Goal: Task Accomplishment & Management: Use online tool/utility

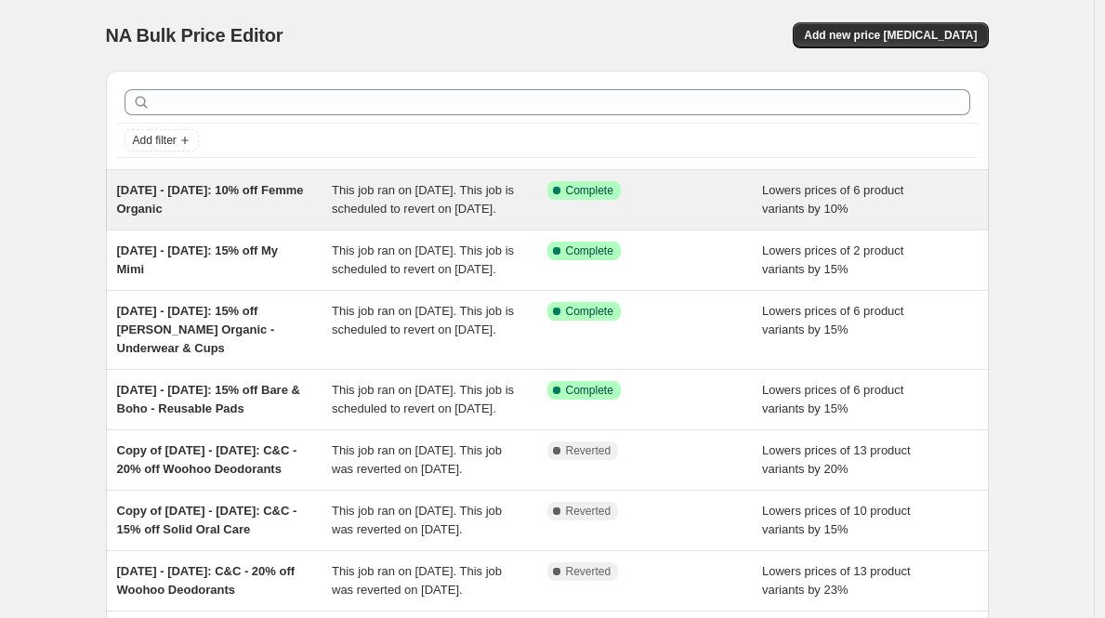
drag, startPoint x: 253, startPoint y: 213, endPoint x: 120, endPoint y: 195, distance: 134.1
click at [120, 195] on div "[DATE] - [DATE]: 10% off Femme Organic This job ran on [DATE]. This job is sche…" at bounding box center [547, 199] width 883 height 59
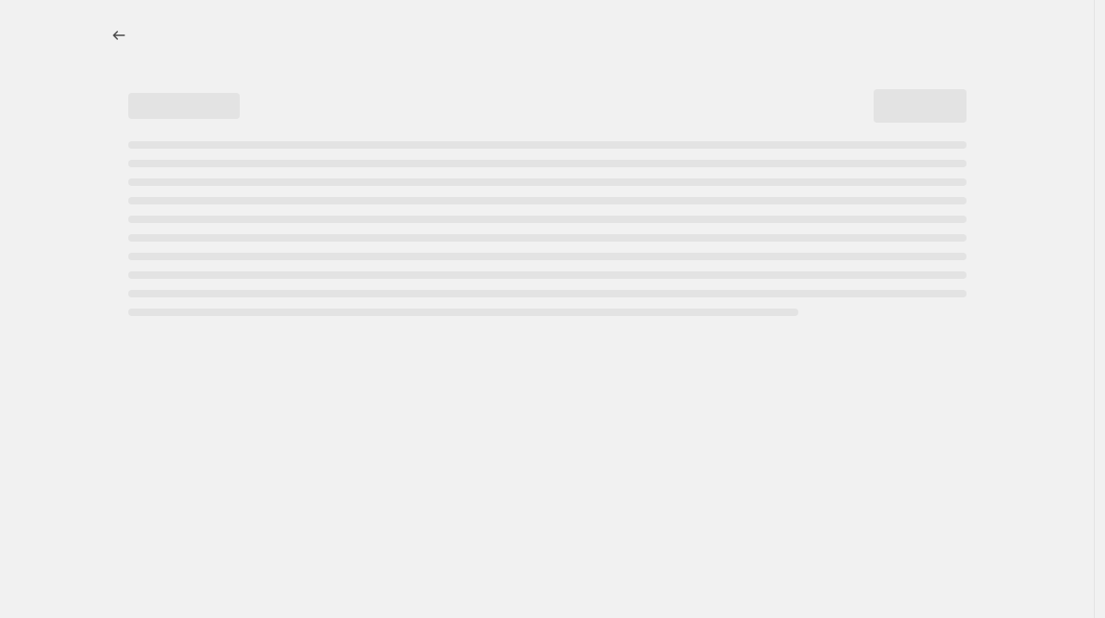
select select "percentage"
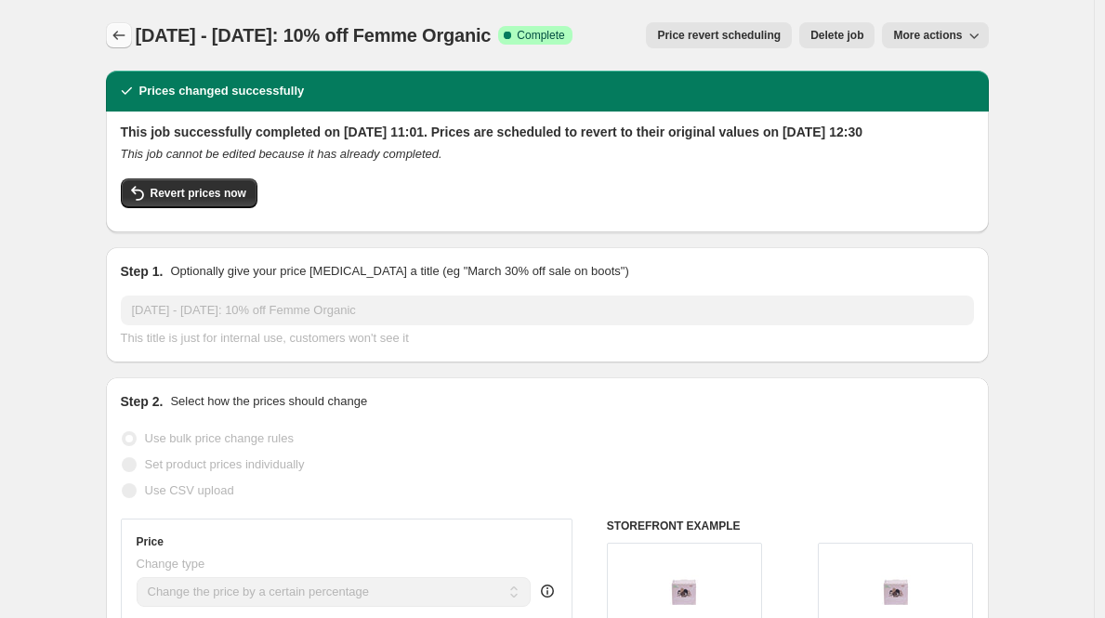
drag, startPoint x: 504, startPoint y: 36, endPoint x: 132, endPoint y: 38, distance: 371.9
click at [132, 38] on div "[DATE] - [DATE]: 10% off Femme Organic Success Complete Complete Price revert s…" at bounding box center [547, 35] width 883 height 26
click at [128, 38] on icon "Price change jobs" at bounding box center [119, 35] width 19 height 19
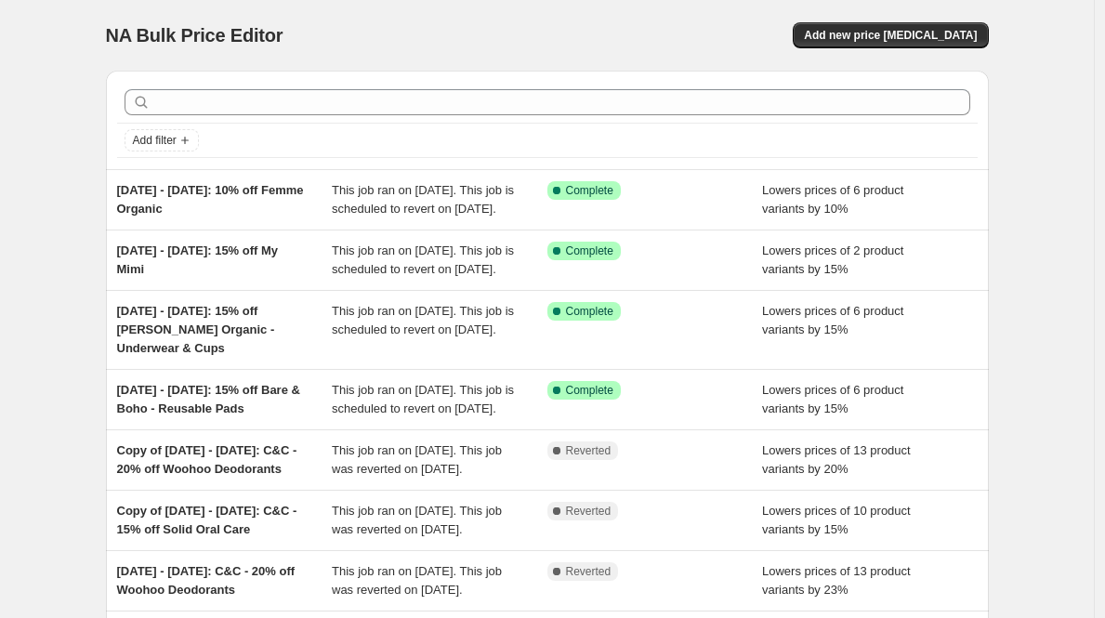
drag, startPoint x: 245, startPoint y: 207, endPoint x: 100, endPoint y: 182, distance: 147.2
click at [100, 182] on div "Add filter [DATE] - [DATE]: 10% off Femme Organic This job ran on [DATE]. This …" at bounding box center [540, 459] width 898 height 807
copy span "[DATE] - [DATE]: 10% off Femme Organic"
click at [667, 24] on div "Add new price [MEDICAL_DATA]" at bounding box center [767, 35] width 443 height 26
click at [867, 24] on button "Add new price [MEDICAL_DATA]" at bounding box center [890, 35] width 195 height 26
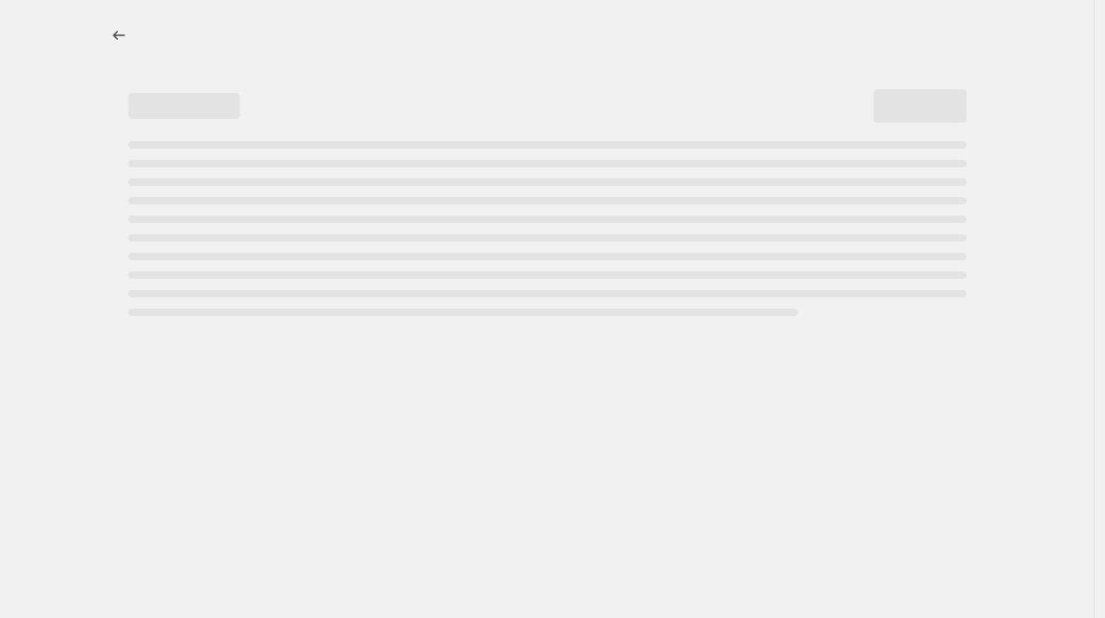
select select "percentage"
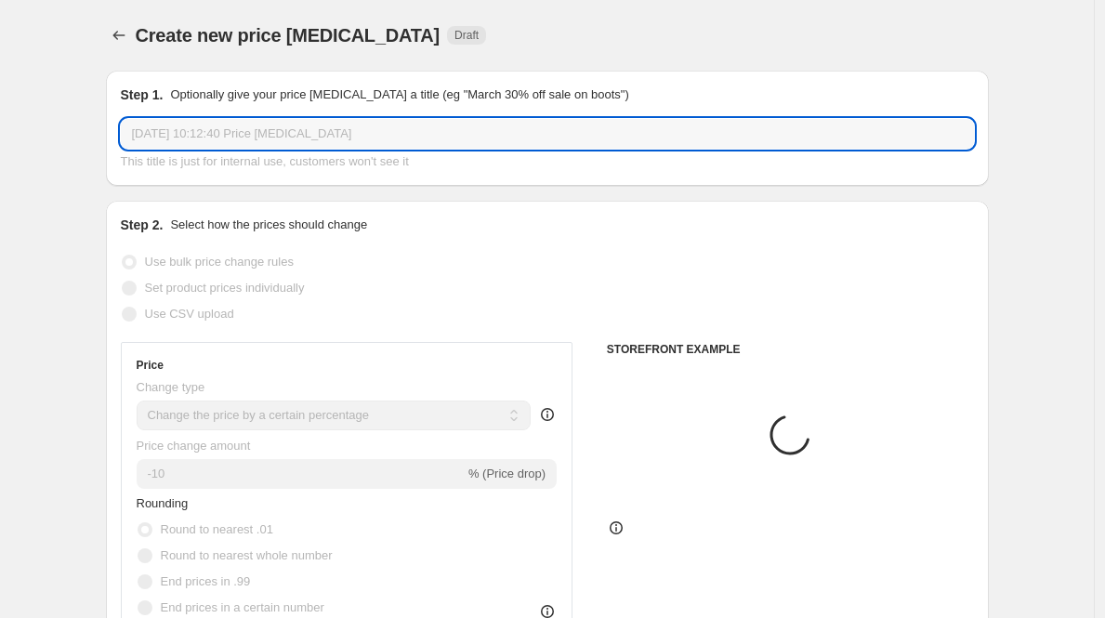
click at [276, 136] on input "[DATE] 10:12:40 Price [MEDICAL_DATA]" at bounding box center [547, 134] width 853 height 30
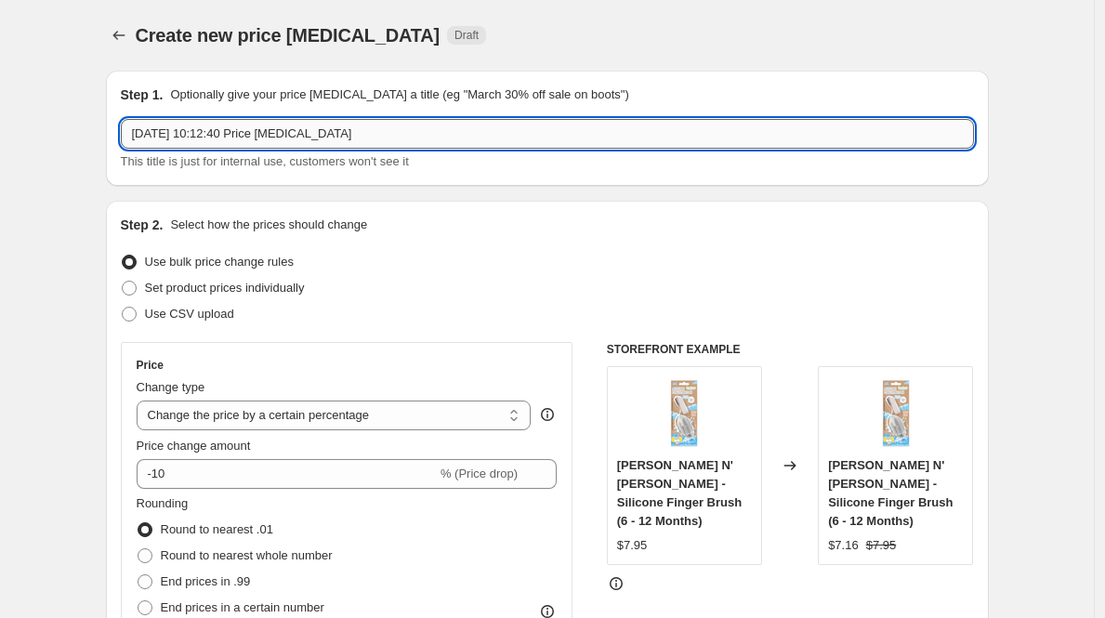
click at [276, 136] on input "[DATE] 10:12:40 Price [MEDICAL_DATA]" at bounding box center [547, 134] width 853 height 30
paste input "[DATE] - [DATE]: 10% off Femme Organic"
click at [147, 137] on input "[DATE] - [DATE]: 10% off Femme Organic" at bounding box center [547, 134] width 853 height 30
click at [153, 137] on input "[DATE] - [DATE]: 10% off Femme Organic" at bounding box center [547, 134] width 853 height 30
type input "[DATE] - [DATE]: 10% off Femme Organic"
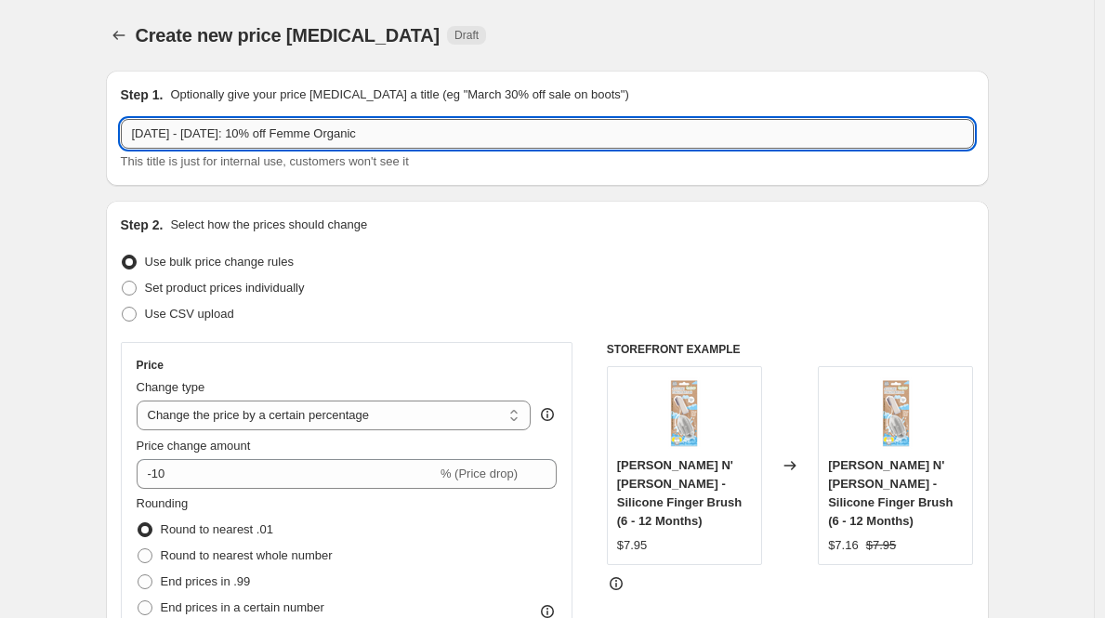
click at [209, 131] on input "[DATE] - [DATE]: 10% off Femme Organic" at bounding box center [547, 134] width 853 height 30
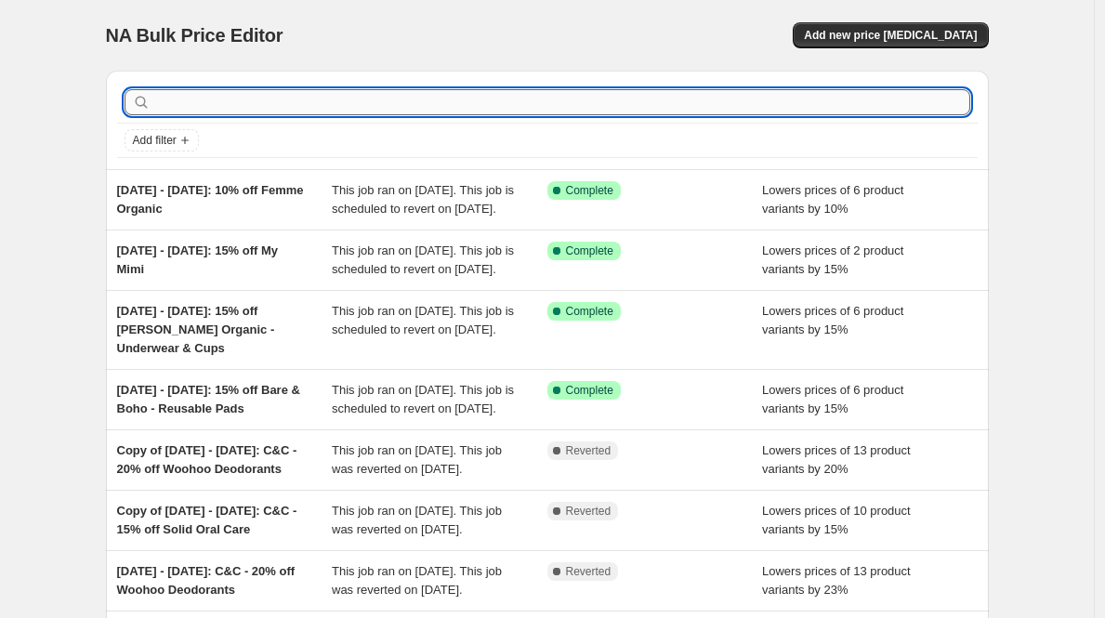
click at [234, 110] on input "text" at bounding box center [562, 102] width 816 height 26
paste input "[DATE] - [DATE]: 10% off Femme Organic"
type input "[DATE] - [DATE]: 10% off Femme Organic"
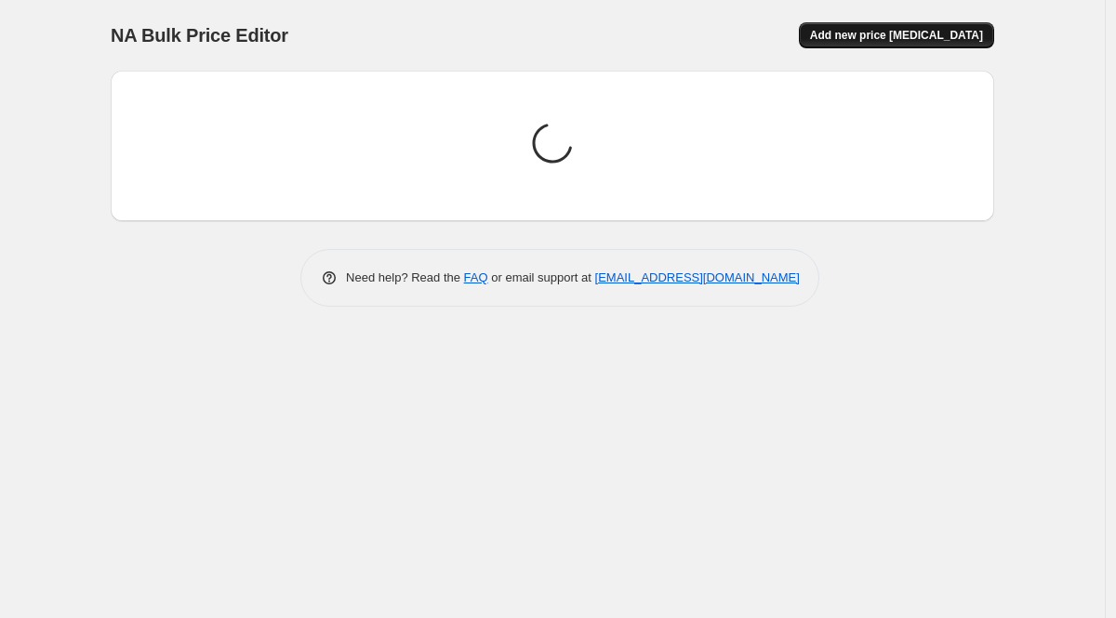
click at [869, 33] on span "Add new price [MEDICAL_DATA]" at bounding box center [896, 35] width 173 height 15
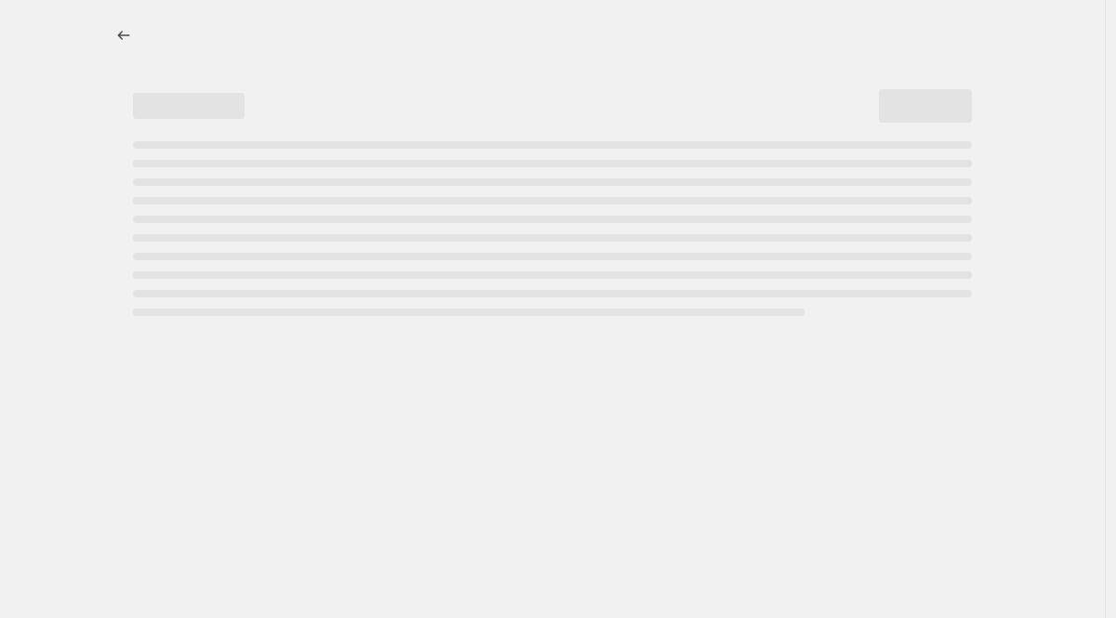
select select "percentage"
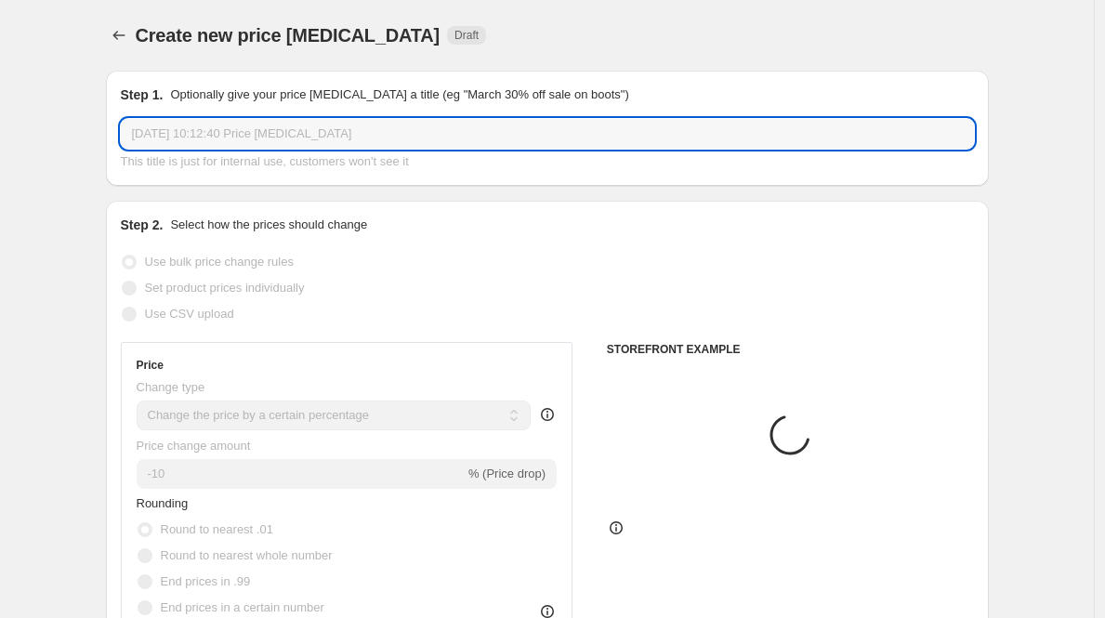
click at [282, 134] on input "[DATE] 10:12:40 Price [MEDICAL_DATA]" at bounding box center [547, 134] width 853 height 30
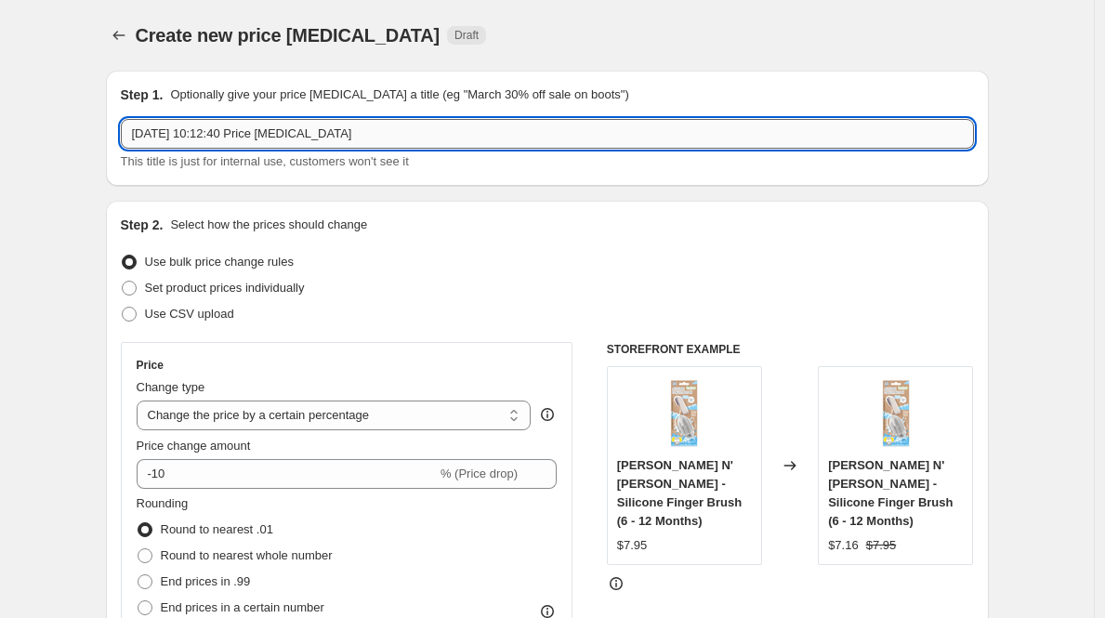
click at [282, 134] on input "[DATE] 10:12:40 Price [MEDICAL_DATA]" at bounding box center [547, 134] width 853 height 30
paste input "[DATE] - [DATE]: 10% off Femme Organic"
click at [152, 137] on input "[DATE] - [DATE]: 10% off Femme Organic" at bounding box center [547, 134] width 853 height 30
drag, startPoint x: 420, startPoint y: 133, endPoint x: 259, endPoint y: 136, distance: 160.9
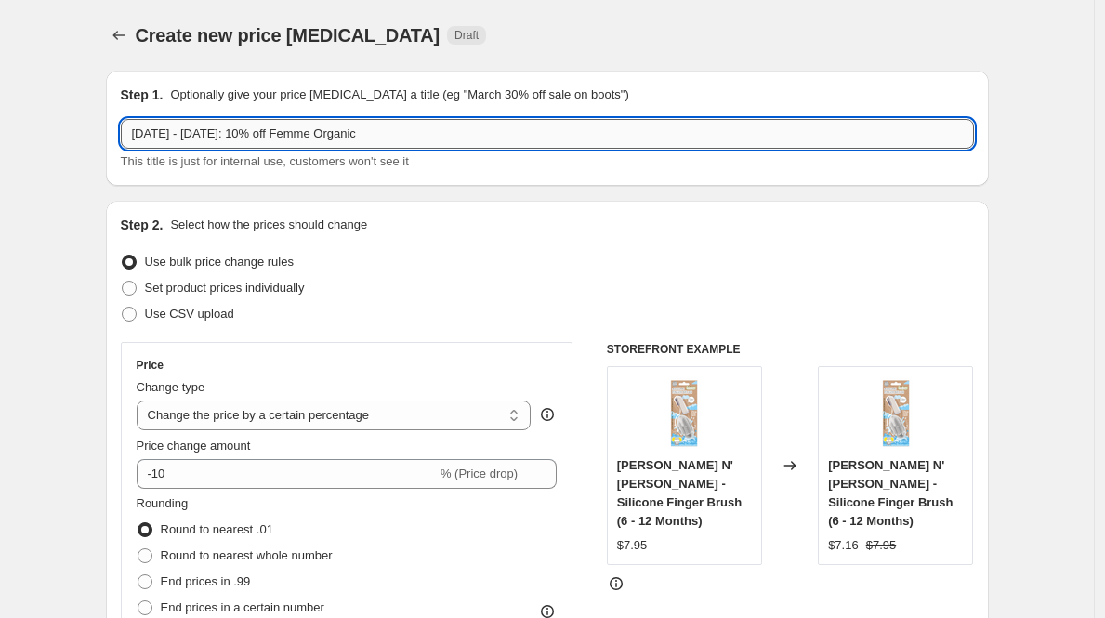
click at [259, 136] on input "[DATE] - [DATE]: 10% off Femme Organic" at bounding box center [547, 134] width 853 height 30
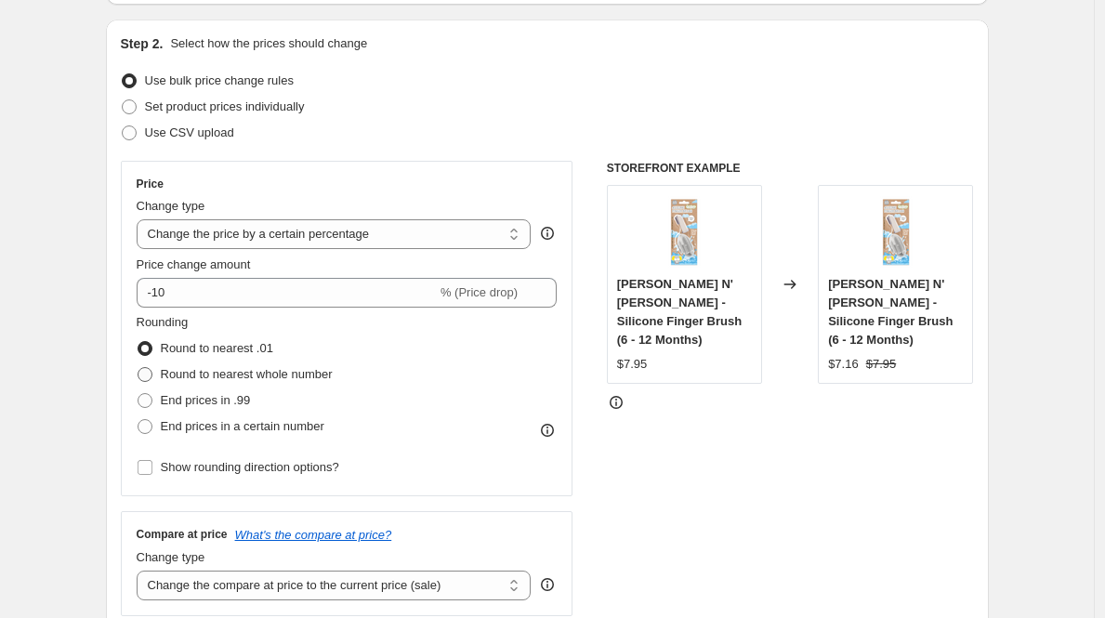
scroll to position [236, 0]
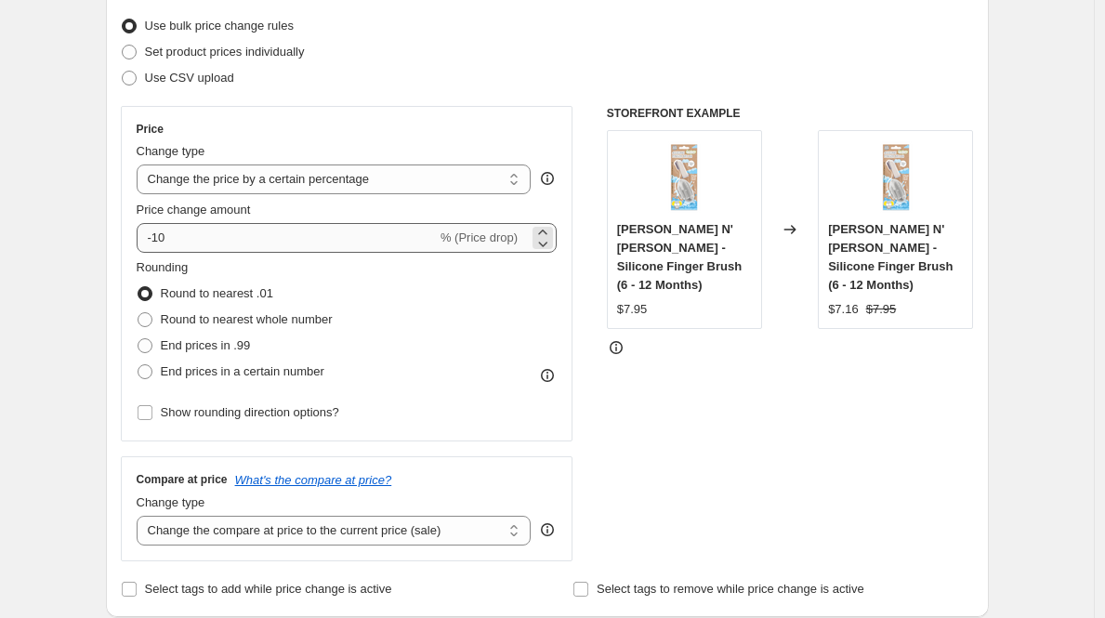
type input "[DATE] - [DATE]: 20% off Urban Composter"
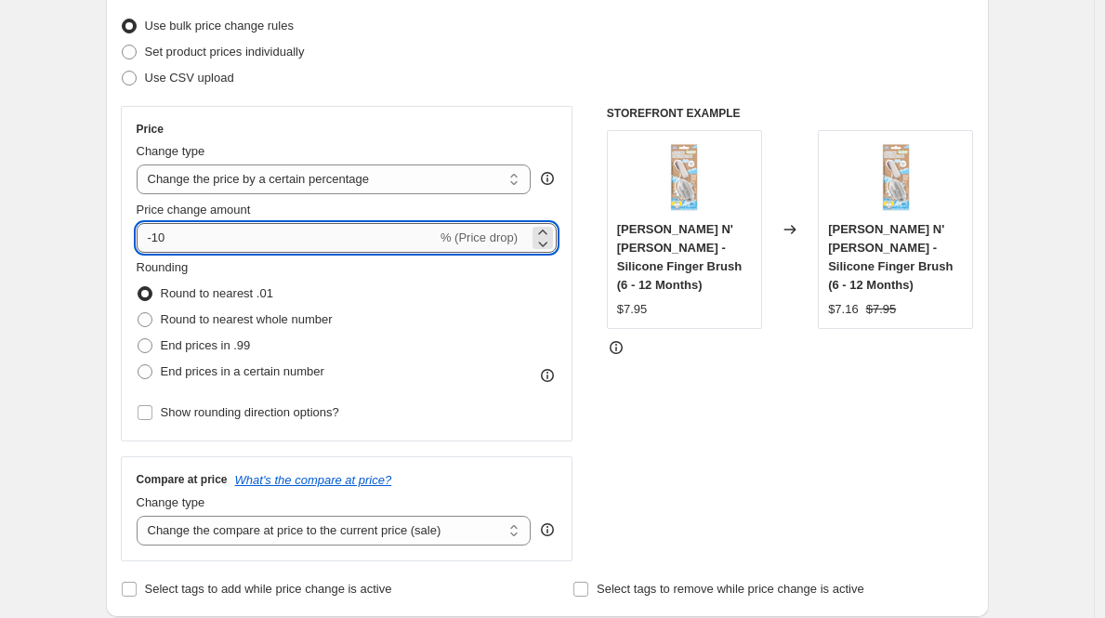
click at [221, 243] on input "-10" at bounding box center [287, 238] width 300 height 30
type input "-1"
type input "-20"
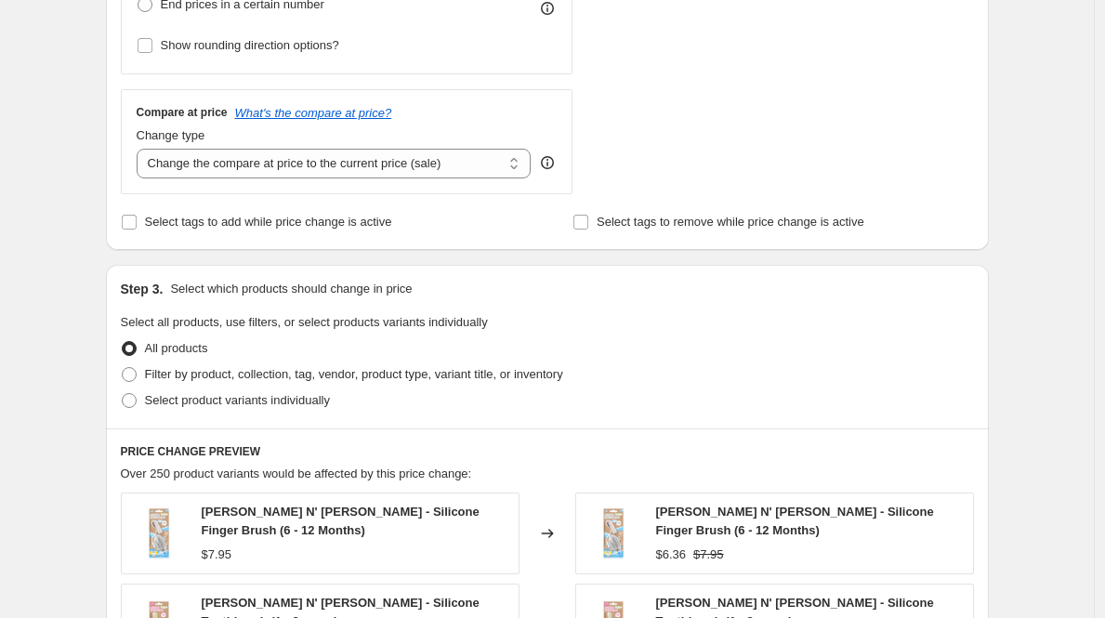
scroll to position [922, 0]
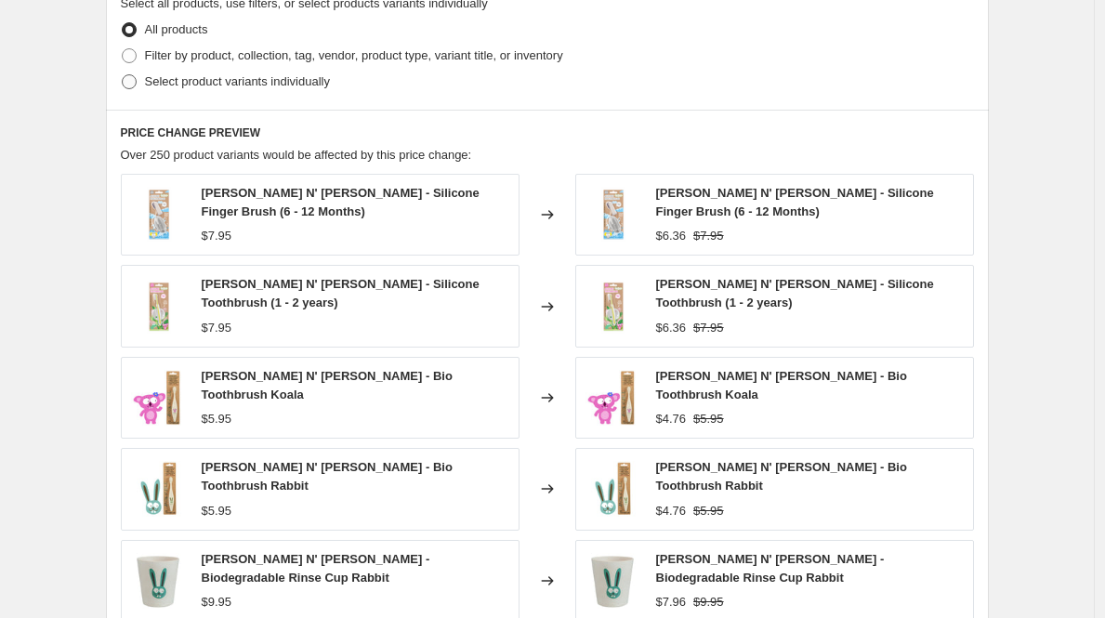
click at [136, 85] on span at bounding box center [129, 81] width 15 height 15
click at [123, 75] on input "Select product variants individually" at bounding box center [122, 74] width 1 height 1
radio input "true"
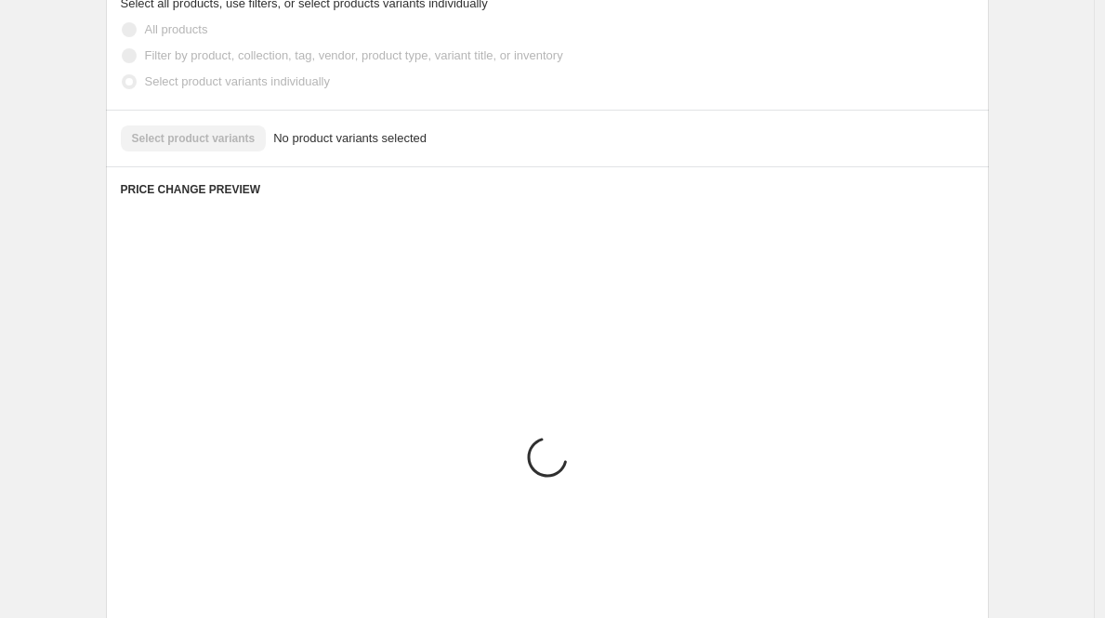
scroll to position [828, 0]
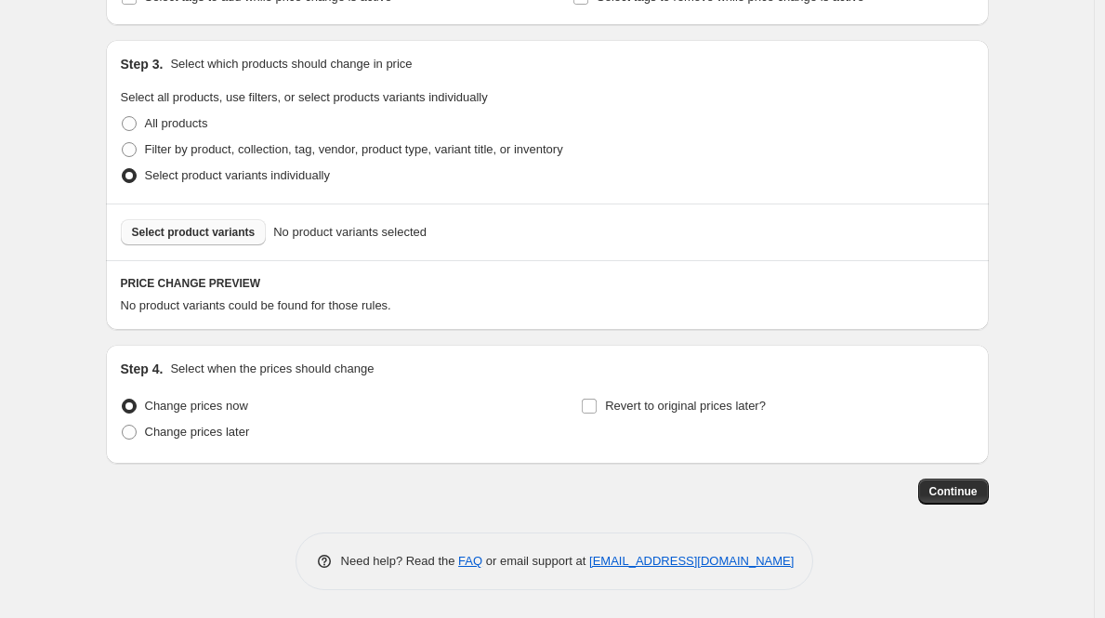
click at [192, 232] on span "Select product variants" at bounding box center [194, 232] width 124 height 15
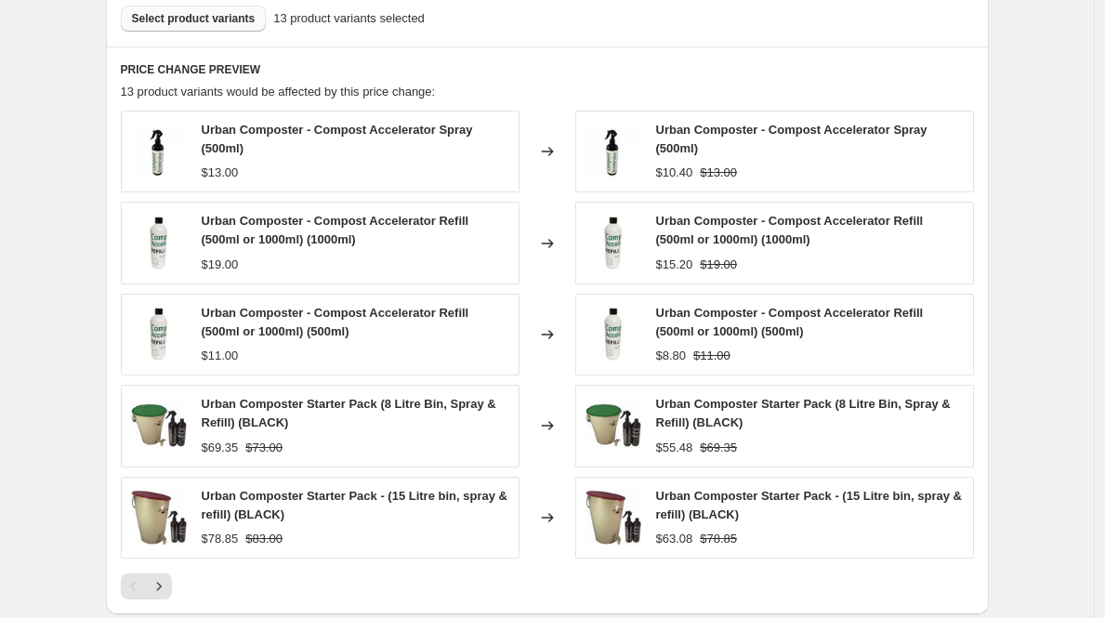
scroll to position [1060, 0]
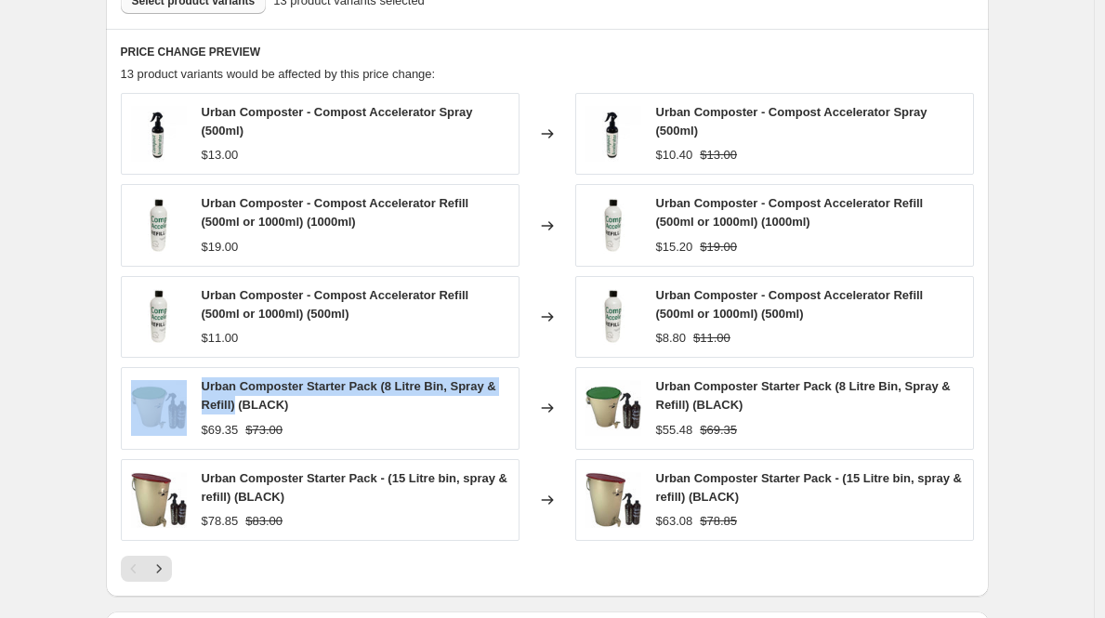
drag, startPoint x: 241, startPoint y: 406, endPoint x: 197, endPoint y: 386, distance: 48.2
click at [197, 386] on div "Urban Composter Starter Pack (8 Litre Bin, Spray & Refill) (BLACK) $69.35 $73.00" at bounding box center [320, 408] width 399 height 82
copy div "Urban Composter Starter Pack (8 Litre Bin, Spray & Refill)"
click at [311, 579] on div at bounding box center [547, 569] width 853 height 26
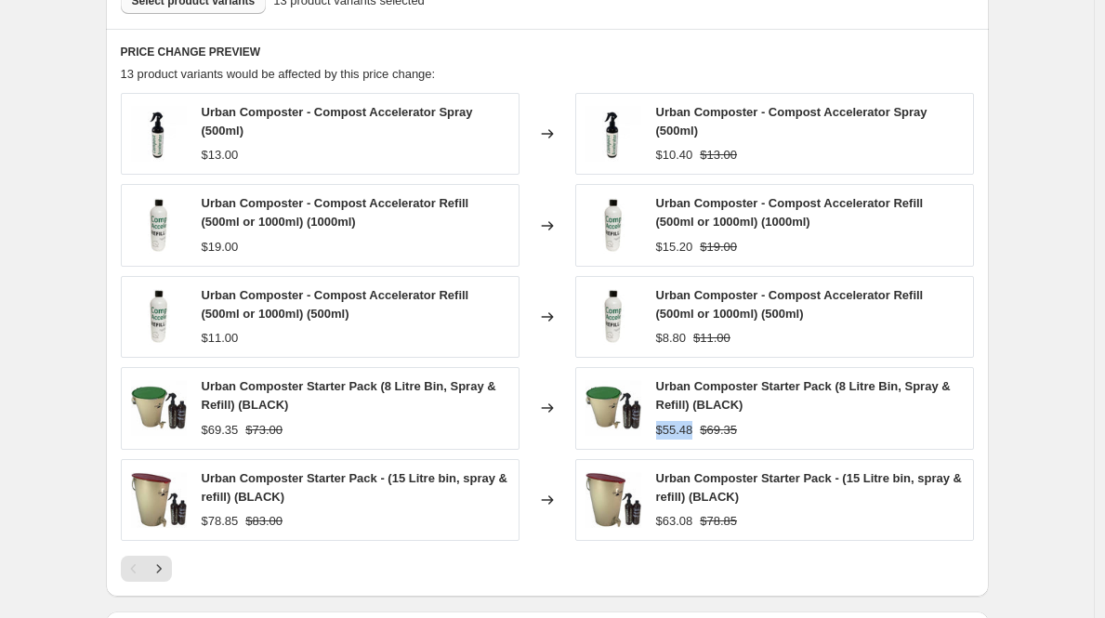
drag, startPoint x: 701, startPoint y: 428, endPoint x: 659, endPoint y: 428, distance: 41.8
click at [659, 428] on div "Urban Composter Starter Pack (8 Litre Bin, Spray & Refill) (BLACK) $55.48 $69.35" at bounding box center [774, 408] width 399 height 82
copy div "$55.48"
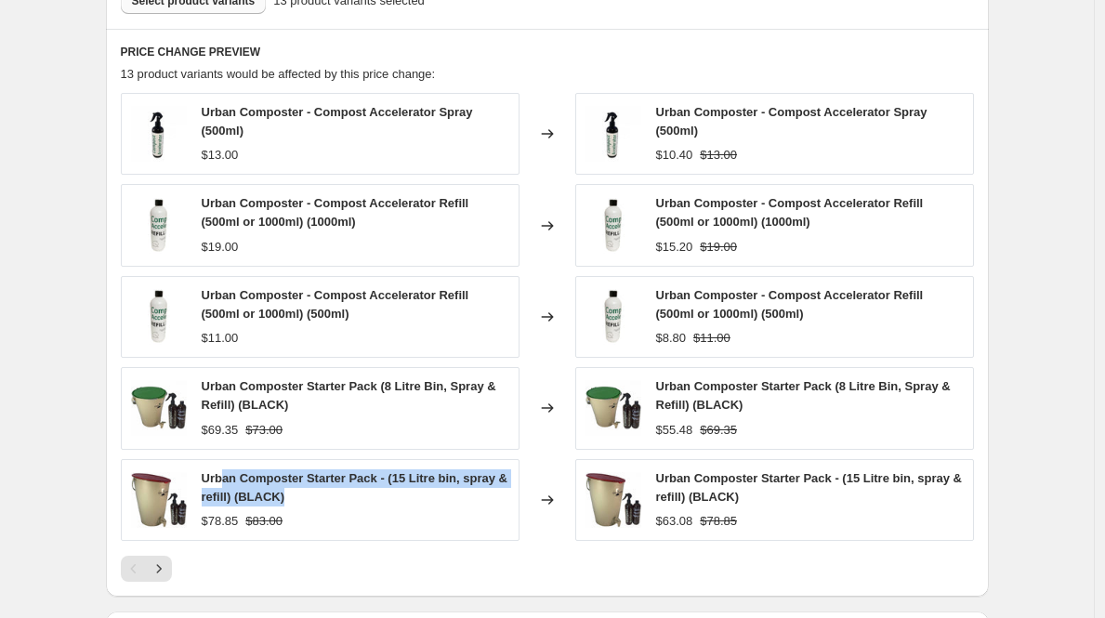
drag, startPoint x: 324, startPoint y: 498, endPoint x: 227, endPoint y: 474, distance: 99.7
click at [226, 474] on div "Urban Composter Starter Pack - (15 Litre bin, spray & refill) (BLACK)" at bounding box center [356, 487] width 308 height 37
click at [235, 493] on span "Urban Composter Starter Pack - (15 Litre bin, spray & refill) (BLACK)" at bounding box center [355, 487] width 306 height 33
drag, startPoint x: 253, startPoint y: 495, endPoint x: 196, endPoint y: 473, distance: 60.9
click at [196, 473] on div "Urban Composter Starter Pack - (15 Litre bin, spray & refill) (BLACK) $78.85 $8…" at bounding box center [320, 500] width 399 height 82
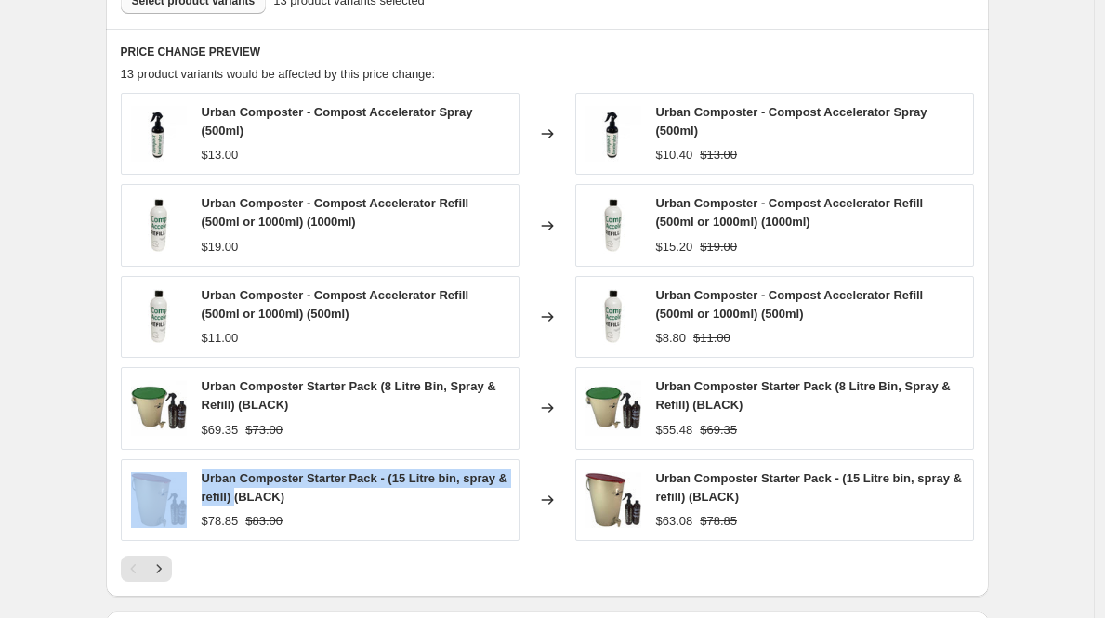
copy div "Urban Composter Starter Pack - (15 Litre bin, spray & refill)"
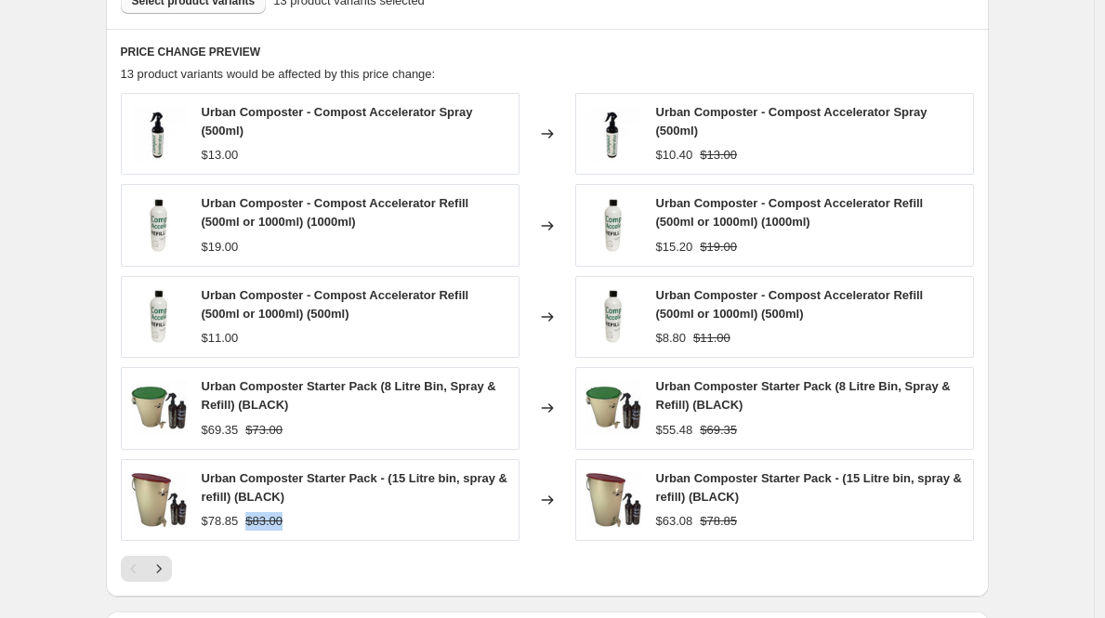
drag, startPoint x: 300, startPoint y: 516, endPoint x: 255, endPoint y: 516, distance: 45.6
click at [255, 516] on div "$78.85 $83.00" at bounding box center [356, 521] width 308 height 19
copy strike "$83.00"
click at [231, 522] on div "$78.85" at bounding box center [220, 521] width 37 height 19
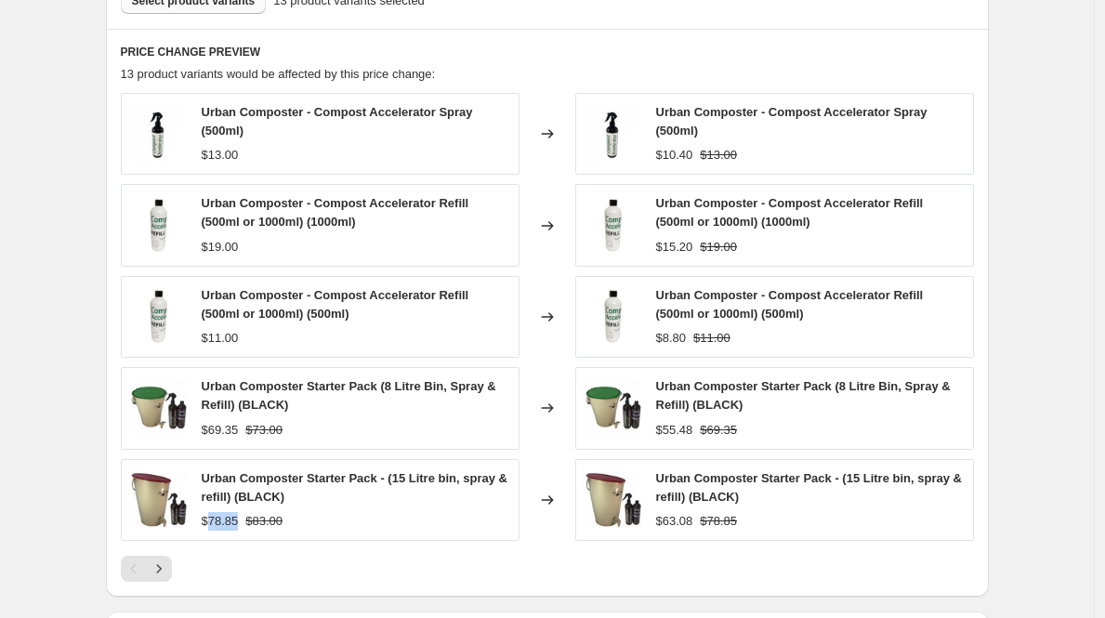
copy div "78.85"
click at [680, 520] on div "$63.08" at bounding box center [674, 521] width 37 height 19
copy div "63.08"
click at [168, 560] on icon "Next" at bounding box center [159, 569] width 19 height 19
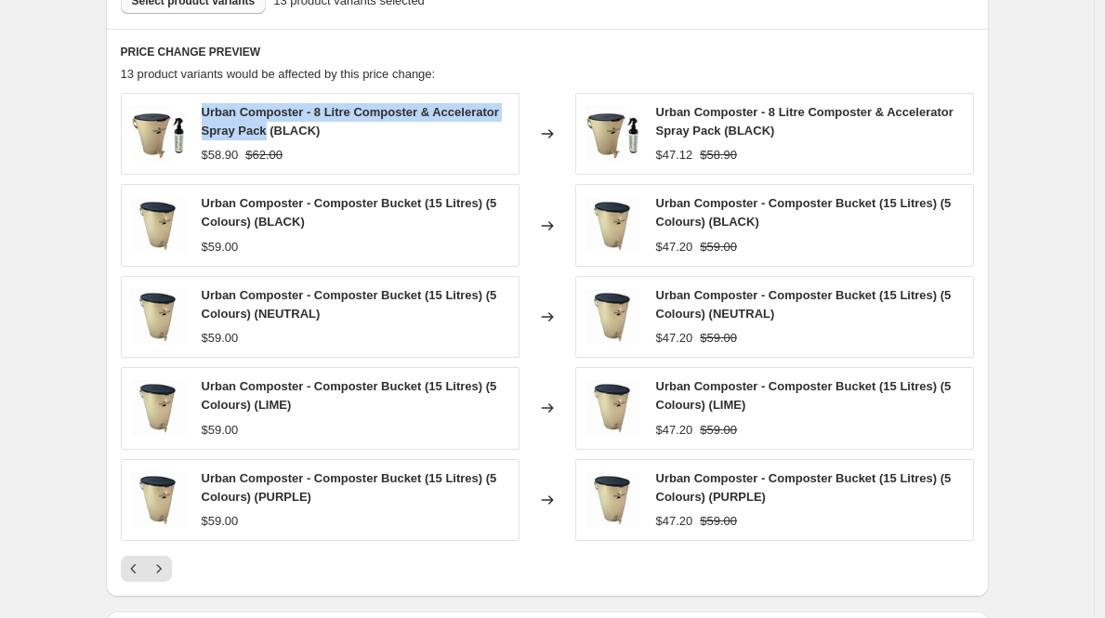
drag, startPoint x: 344, startPoint y: 129, endPoint x: 208, endPoint y: 98, distance: 139.4
click at [208, 98] on div "Urban Composter - 8 Litre Composter & Accelerator Spray Pack (BLACK) $58.90 $62…" at bounding box center [320, 134] width 399 height 82
copy span "Urban Composter - 8 Litre Composter & Accelerator Spray Pack"
click at [283, 155] on strike "$62.00" at bounding box center [263, 155] width 37 height 19
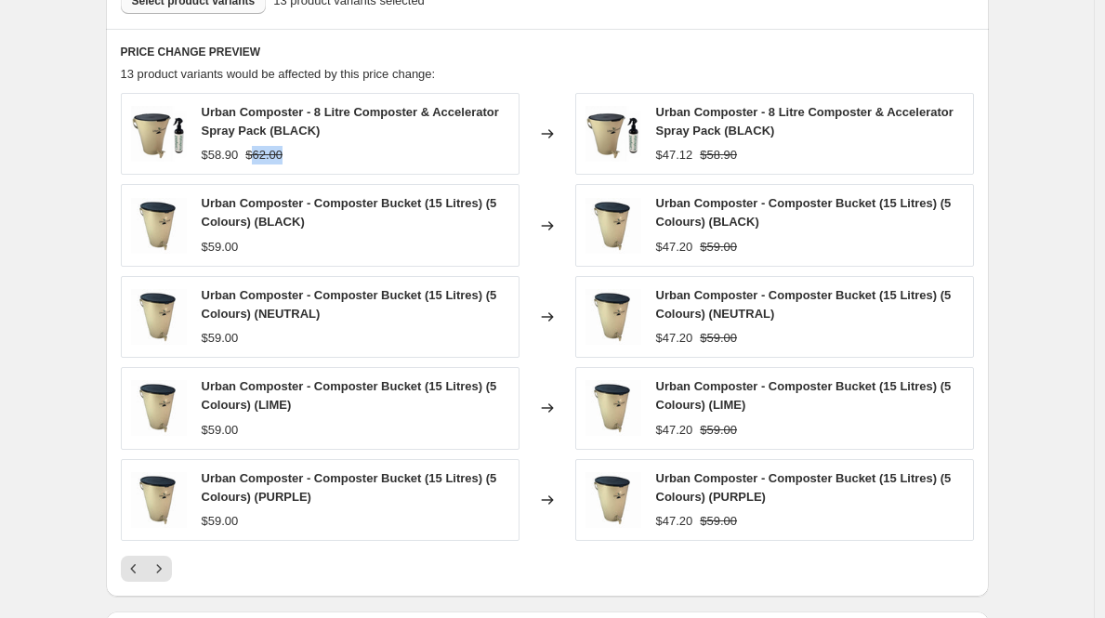
copy strike "62.00"
click at [226, 156] on div "$58.90" at bounding box center [220, 155] width 37 height 19
copy div "58.90"
click at [676, 153] on div "$47.12" at bounding box center [674, 155] width 37 height 19
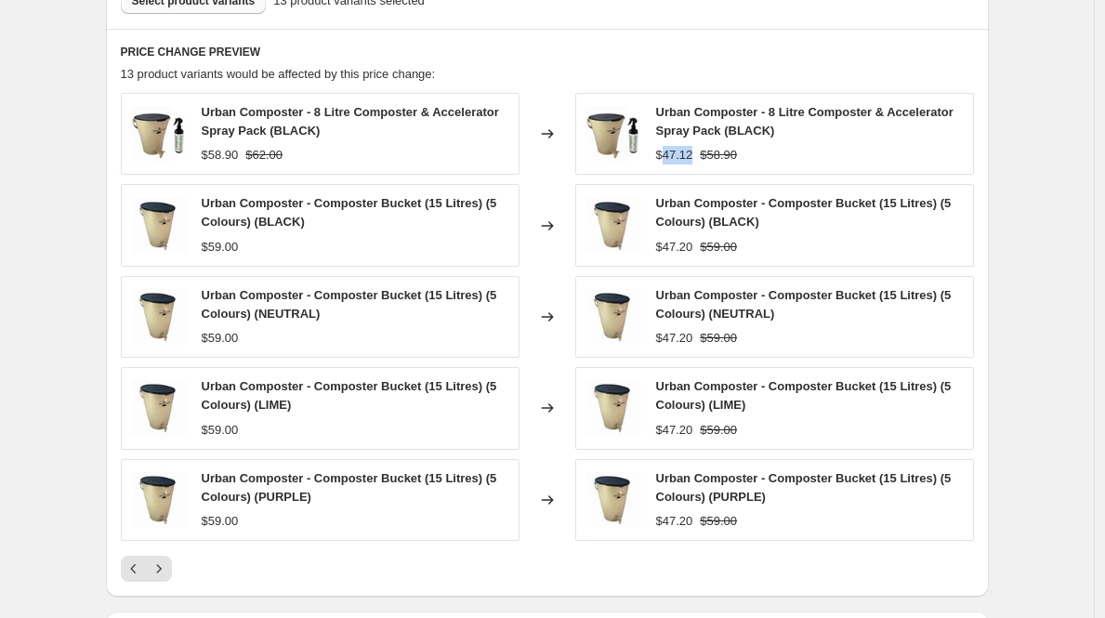
click at [676, 153] on div "$47.12" at bounding box center [674, 155] width 37 height 19
click at [332, 220] on div "Urban Composter - Composter Bucket (15 Litres) (5 Colours) (BLACK)" at bounding box center [356, 212] width 308 height 37
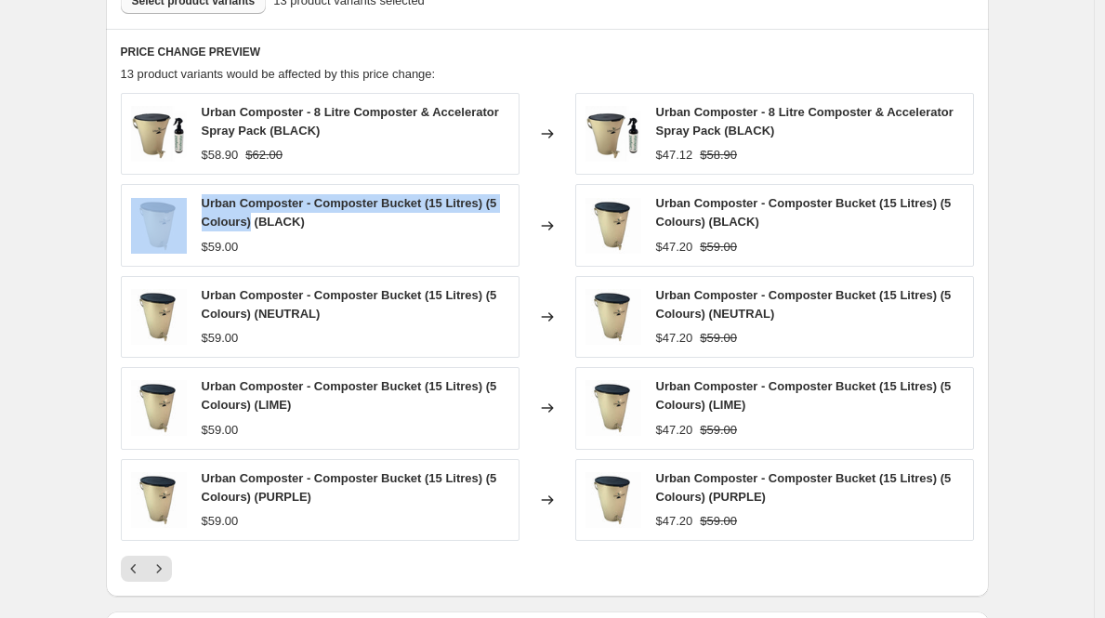
drag, startPoint x: 248, startPoint y: 218, endPoint x: 189, endPoint y: 198, distance: 62.6
click at [189, 198] on div "Urban Composter - Composter Bucket (15 Litres) (5 Colours) (BLACK) $59.00" at bounding box center [320, 225] width 399 height 82
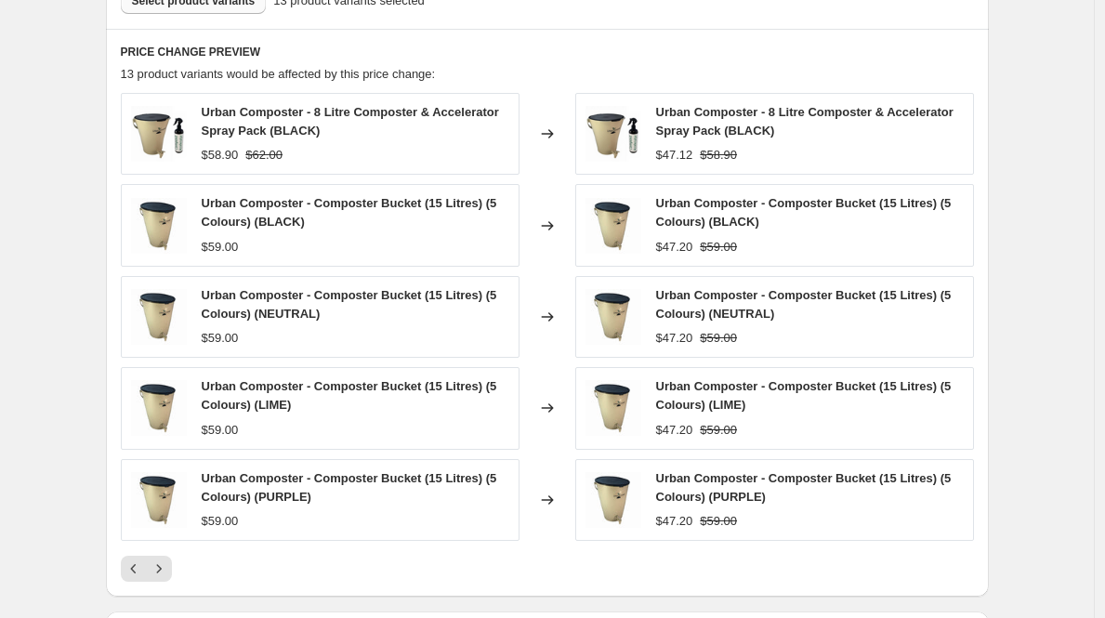
click at [337, 238] on div "$59.00" at bounding box center [356, 247] width 308 height 19
click at [168, 568] on icon "Next" at bounding box center [159, 569] width 19 height 19
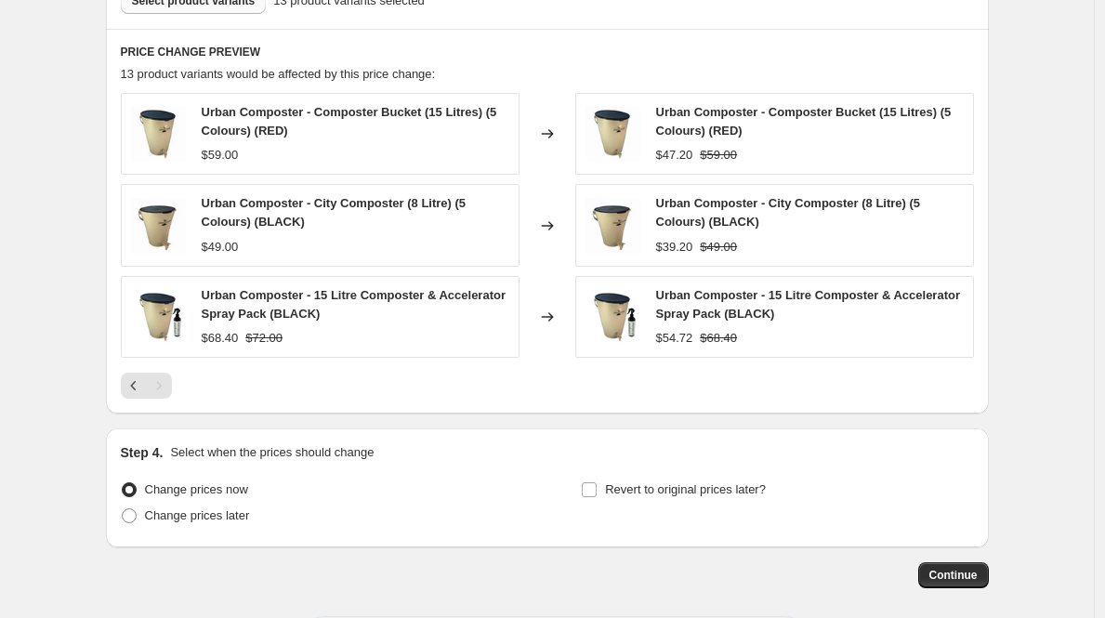
click at [320, 315] on span "Urban Composter - 15 Litre Composter & Accelerator Spray Pack (BLACK)" at bounding box center [354, 304] width 304 height 33
drag, startPoint x: 208, startPoint y: 295, endPoint x: 344, endPoint y: 310, distance: 136.5
click at [344, 310] on span "Urban Composter - 15 Litre Composter & Accelerator Spray Pack (BLACK)" at bounding box center [354, 304] width 304 height 33
click at [274, 338] on strike "$72.00" at bounding box center [263, 338] width 37 height 19
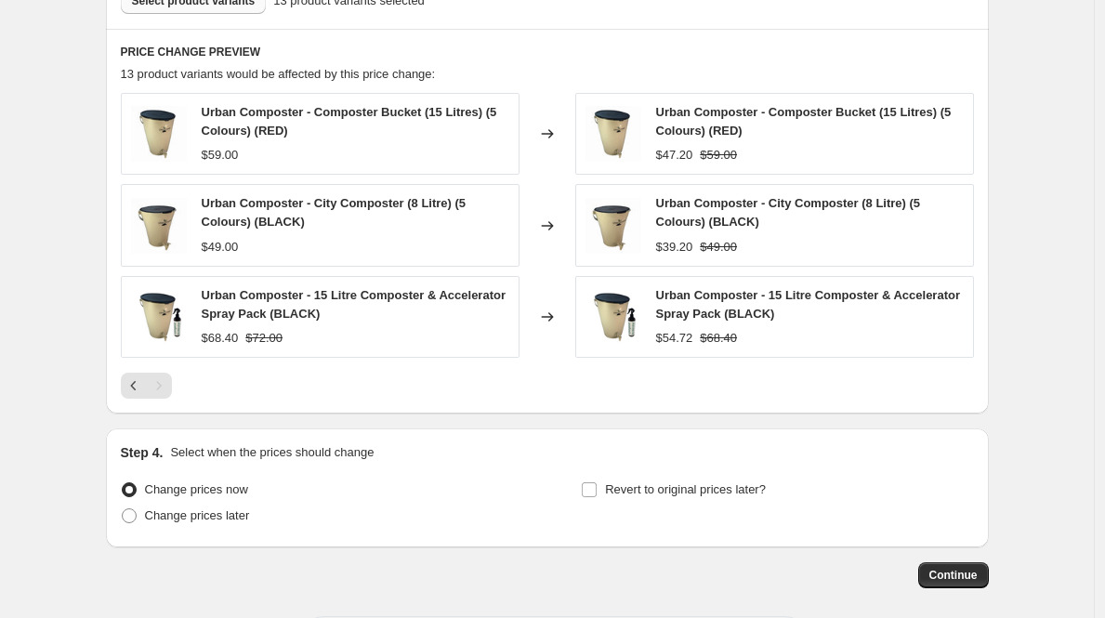
click at [231, 335] on div "$68.40" at bounding box center [220, 338] width 37 height 19
click at [671, 343] on div "$54.72" at bounding box center [674, 338] width 37 height 19
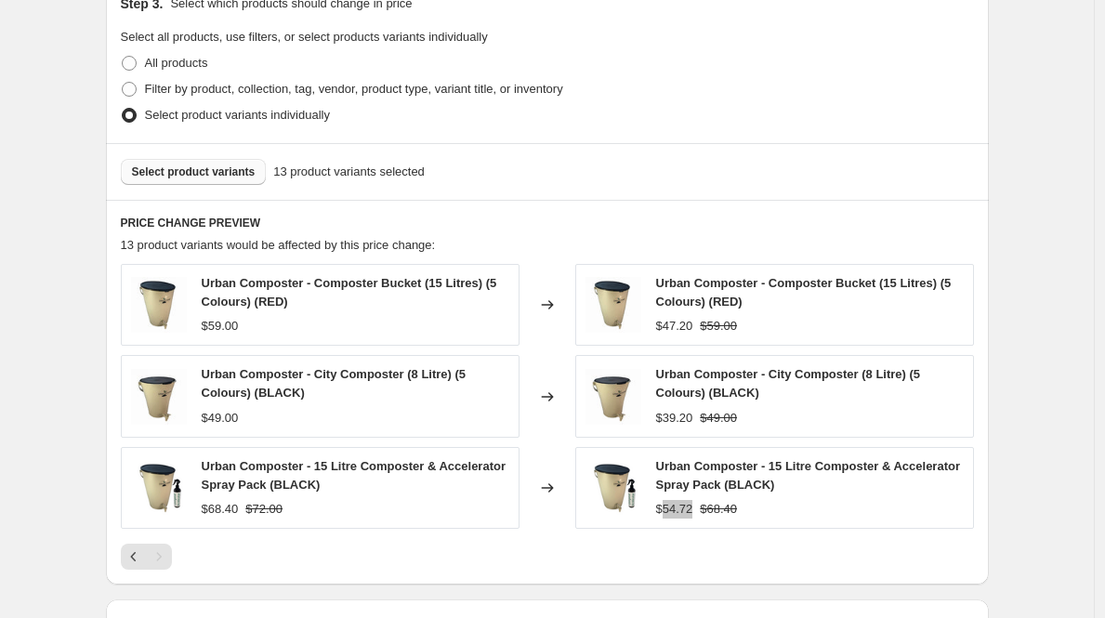
scroll to position [888, 0]
click at [138, 558] on icon "Previous" at bounding box center [134, 557] width 19 height 19
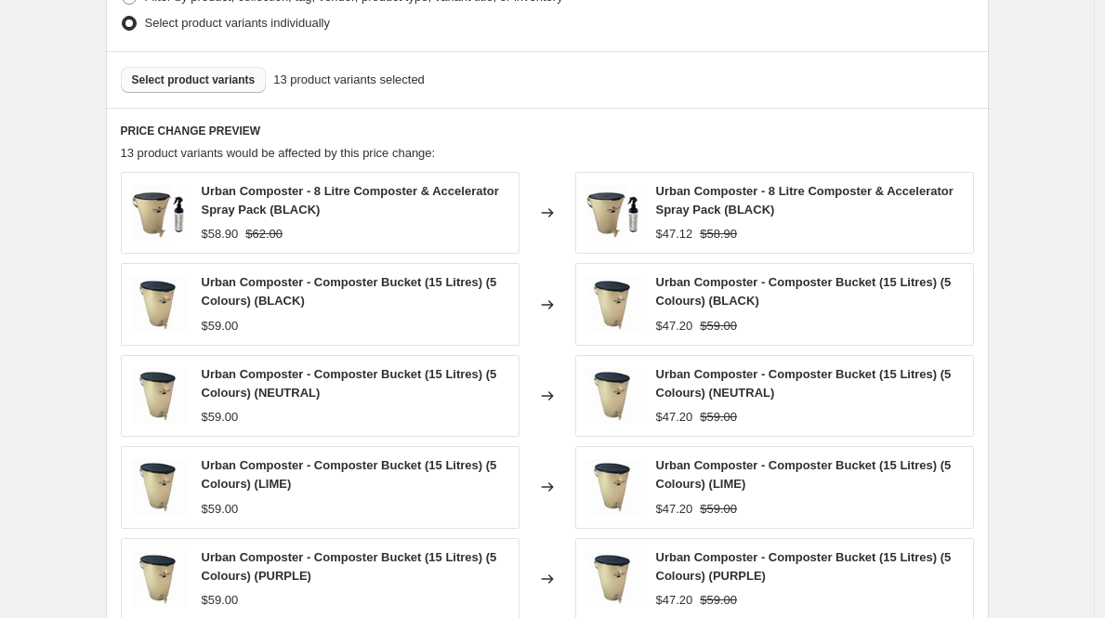
scroll to position [984, 0]
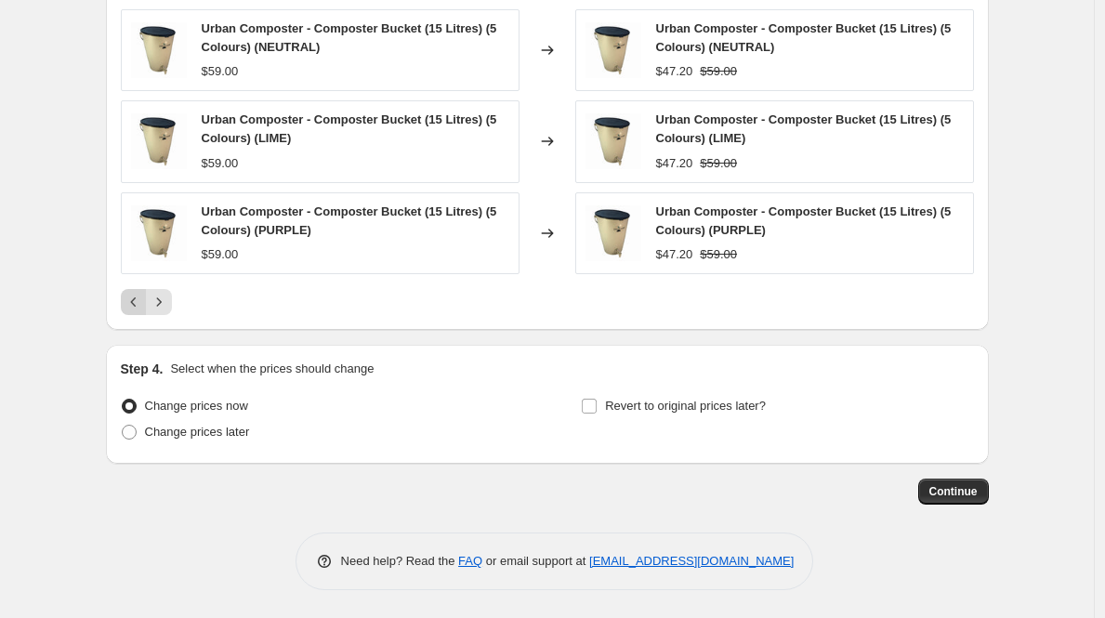
click at [134, 304] on icon "Previous" at bounding box center [134, 302] width 19 height 19
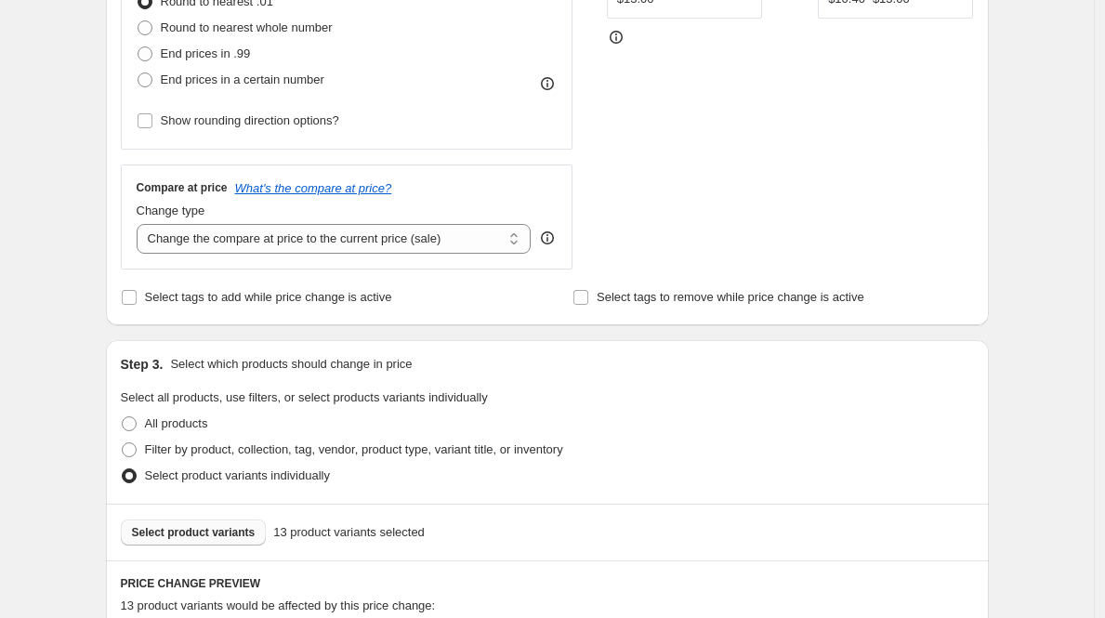
scroll to position [529, 0]
click at [192, 528] on span "Select product variants" at bounding box center [194, 531] width 124 height 15
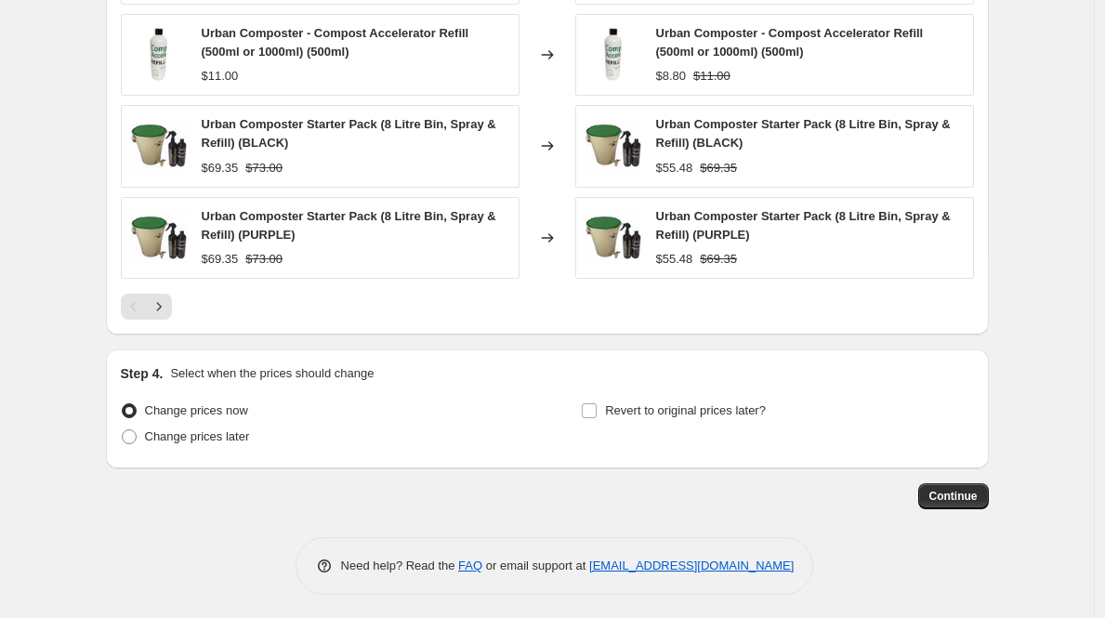
scroll to position [1327, 0]
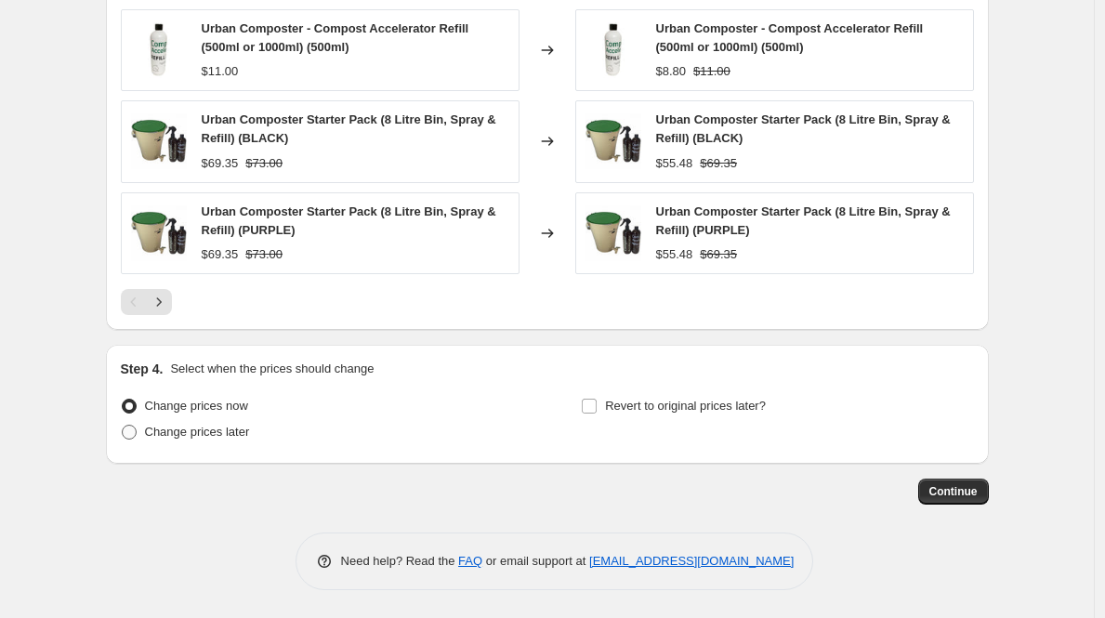
click at [213, 439] on span "Change prices later" at bounding box center [197, 432] width 105 height 19
click at [123, 426] on input "Change prices later" at bounding box center [122, 425] width 1 height 1
radio input "true"
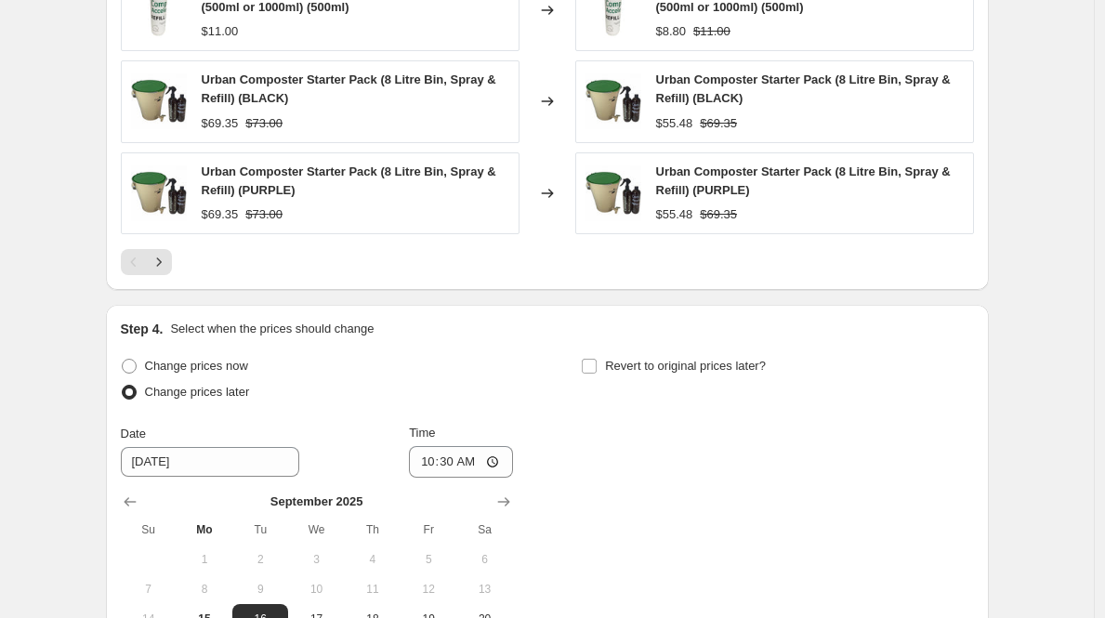
scroll to position [1623, 0]
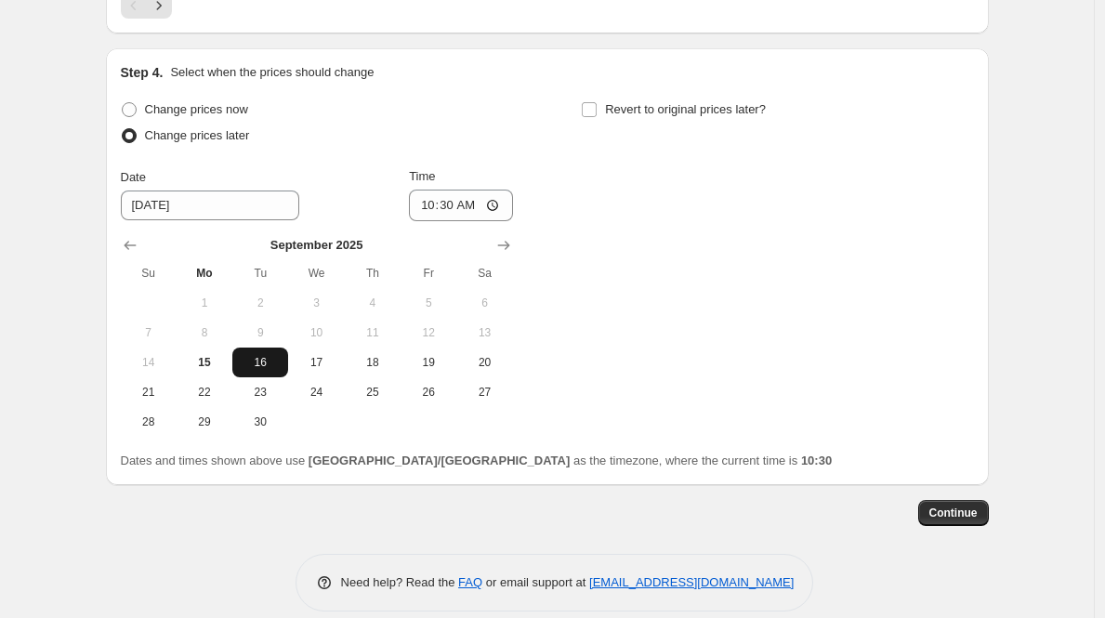
click at [271, 368] on span "16" at bounding box center [260, 362] width 41 height 15
click at [429, 212] on input "10:30" at bounding box center [461, 206] width 104 height 32
type input "11:00"
click at [634, 222] on div "Change prices now Change prices later Date [DATE] Time 11:00 [DATE] Su Mo Tu We…" at bounding box center [547, 267] width 853 height 340
click at [594, 114] on input "Revert to original prices later?" at bounding box center [589, 109] width 15 height 15
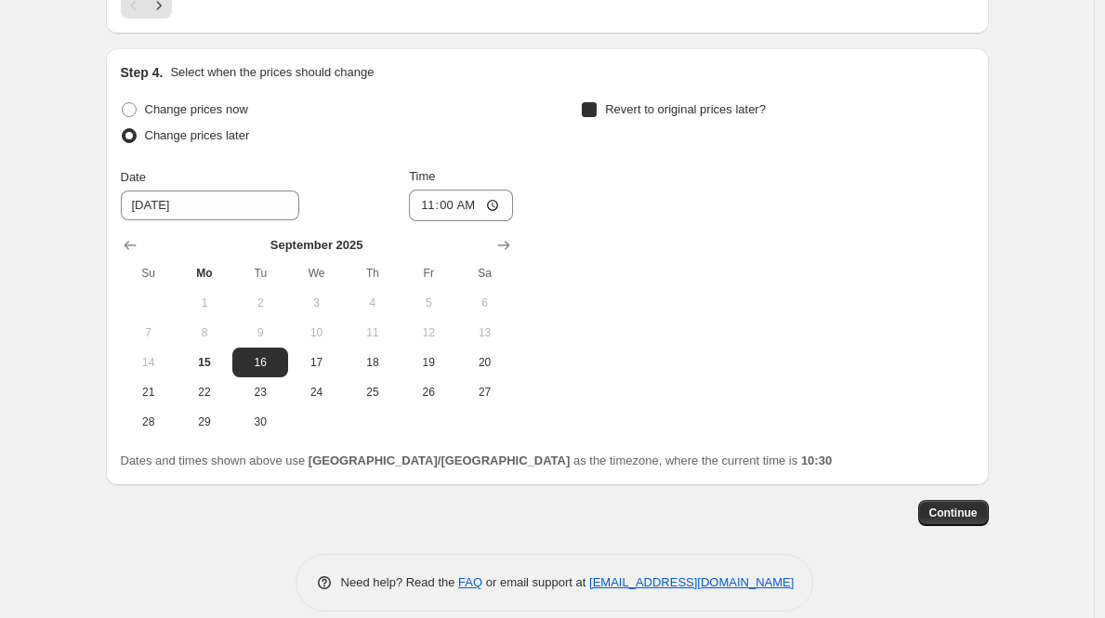
checkbox input "true"
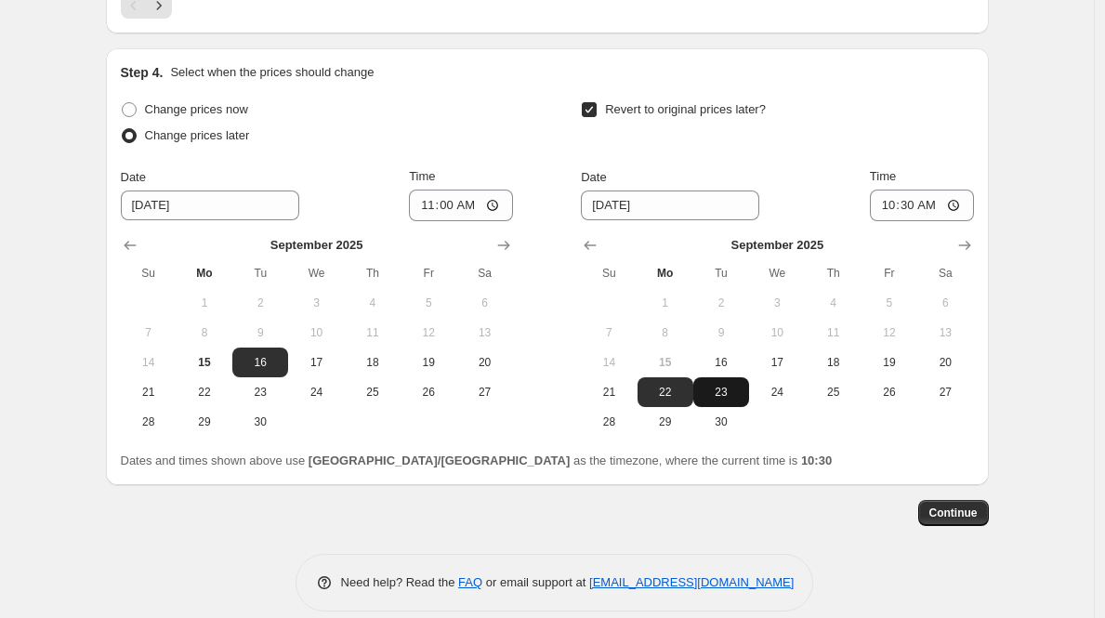
click at [730, 391] on span "23" at bounding box center [721, 392] width 41 height 15
type input "[DATE]"
click at [885, 198] on input "10:30" at bounding box center [922, 206] width 104 height 32
type input "12:00"
click at [967, 109] on div "Revert to original prices later?" at bounding box center [777, 125] width 392 height 56
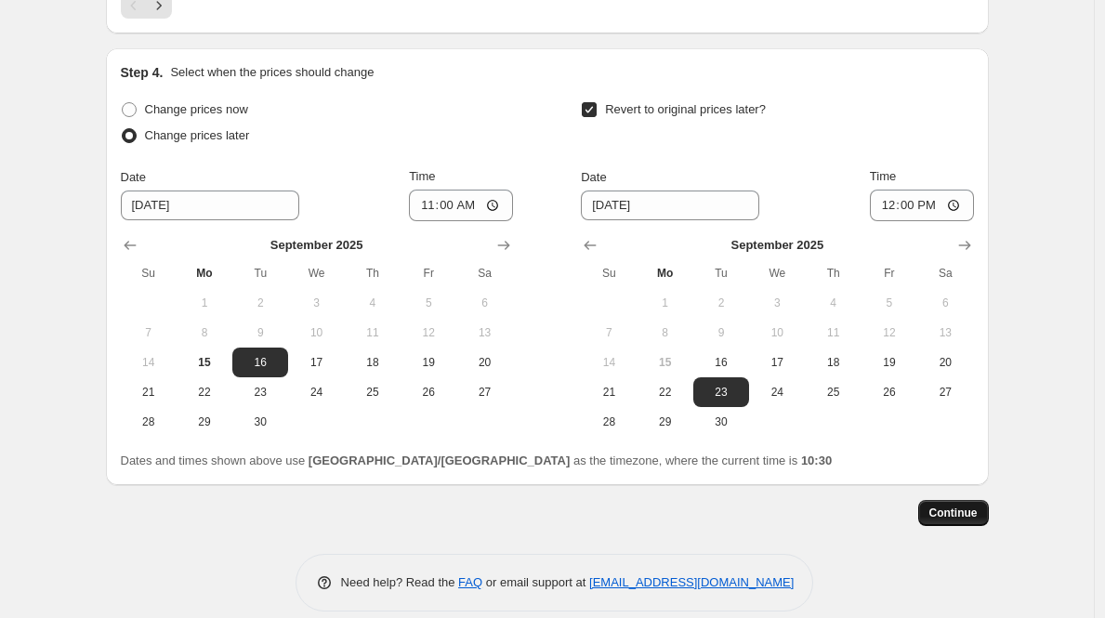
click at [952, 521] on button "Continue" at bounding box center [953, 513] width 71 height 26
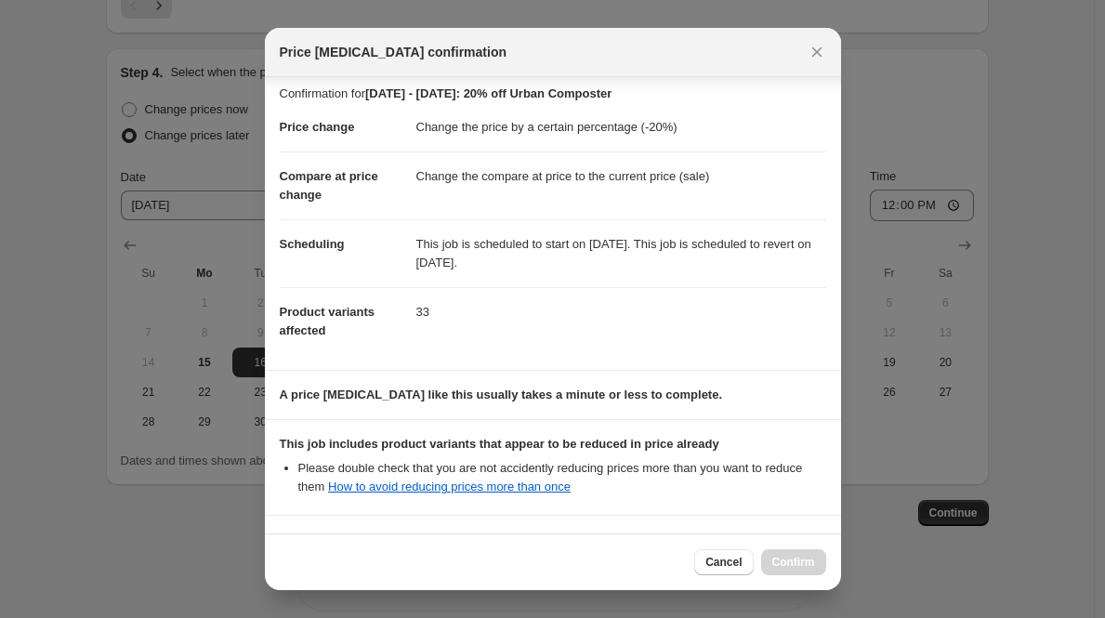
scroll to position [161, 0]
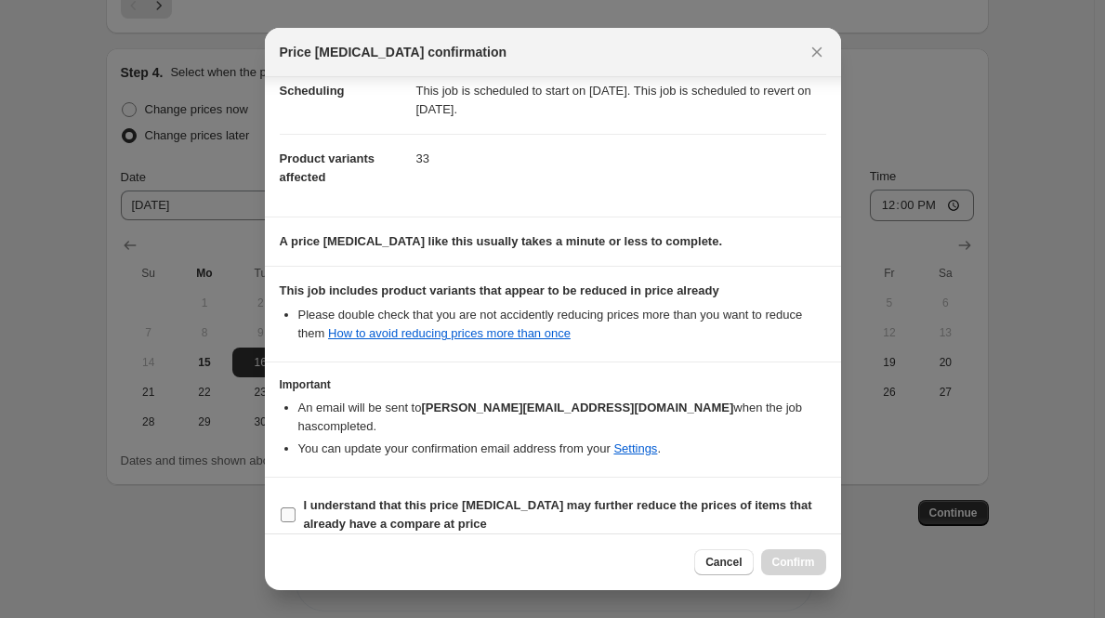
click at [286, 508] on input "I understand that this price [MEDICAL_DATA] may further reduce the prices of it…" at bounding box center [288, 515] width 15 height 15
checkbox input "true"
click at [790, 564] on span "Confirm" at bounding box center [794, 562] width 43 height 15
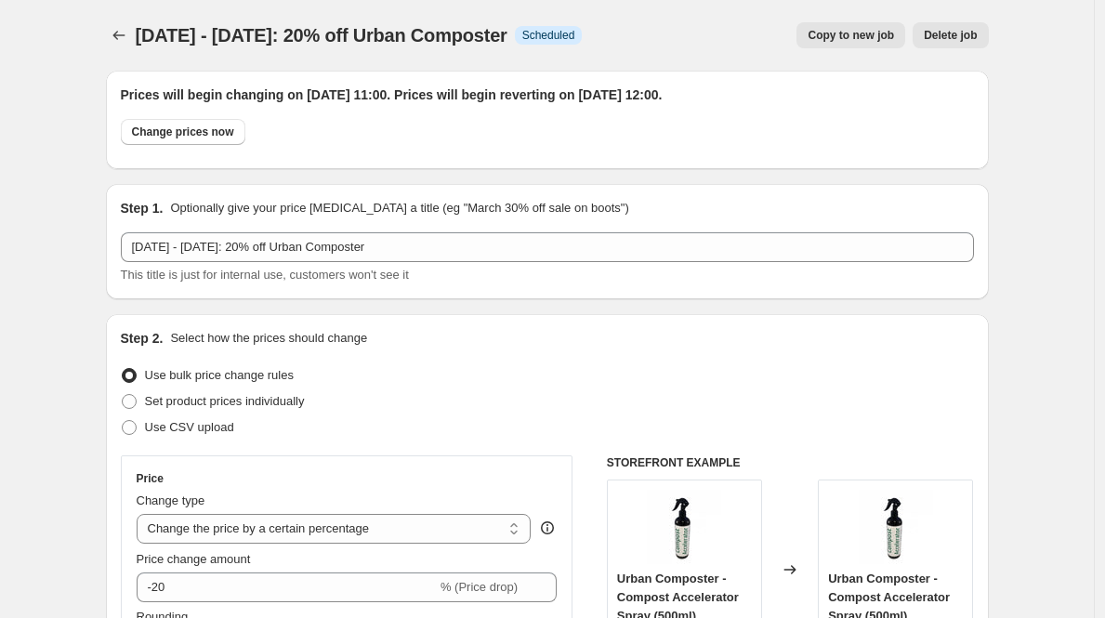
drag, startPoint x: 551, startPoint y: 40, endPoint x: 143, endPoint y: 24, distance: 408.4
click at [143, 24] on div "[DATE] - [DATE]: 20% off Urban Composter Info Scheduled" at bounding box center [359, 35] width 447 height 26
click at [121, 42] on icon "Price change jobs" at bounding box center [119, 35] width 19 height 19
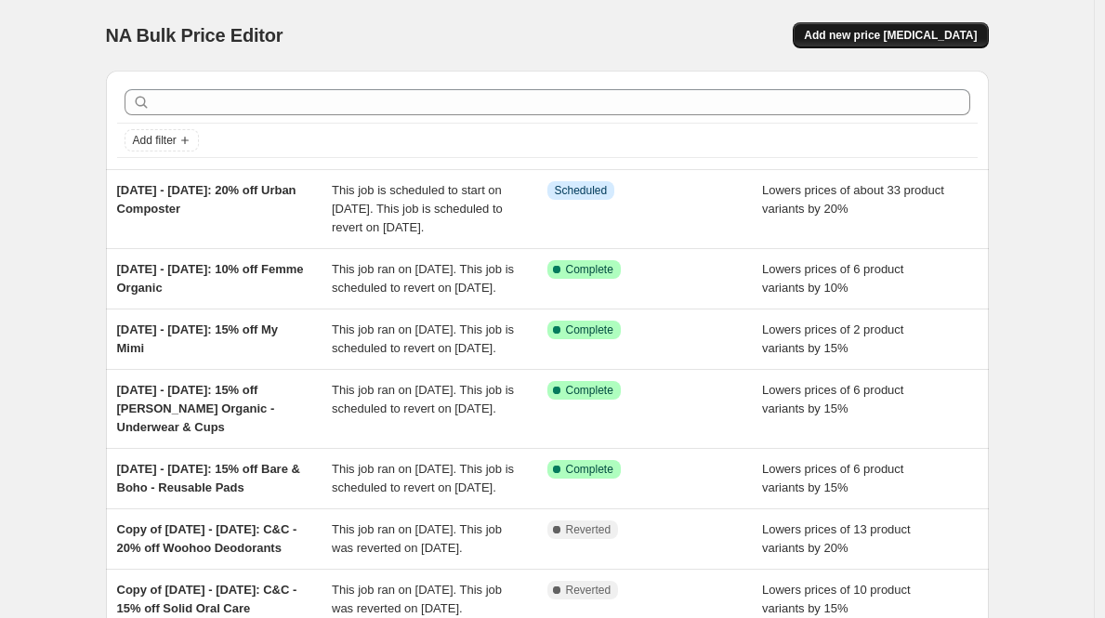
click at [889, 34] on span "Add new price [MEDICAL_DATA]" at bounding box center [890, 35] width 173 height 15
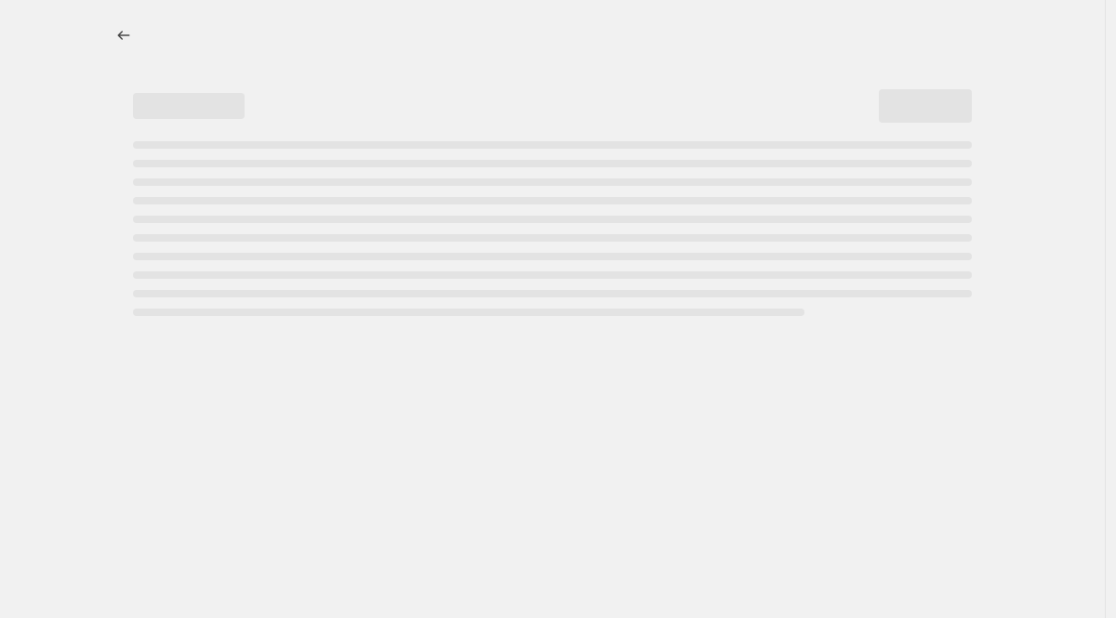
select select "percentage"
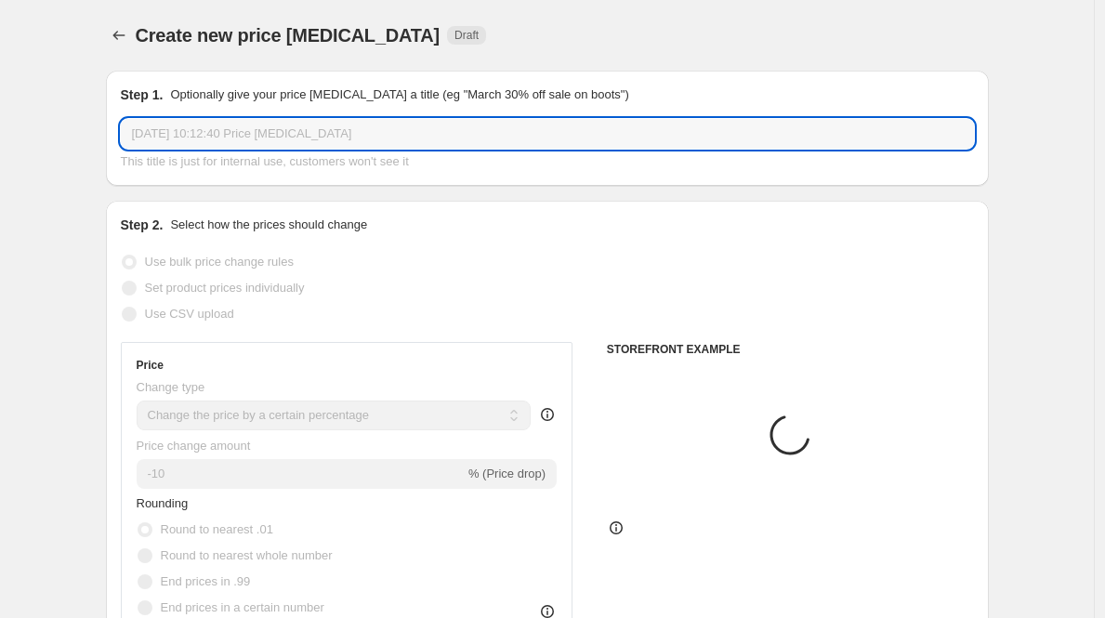
click at [197, 140] on input "[DATE] 10:12:40 Price [MEDICAL_DATA]" at bounding box center [547, 134] width 853 height 30
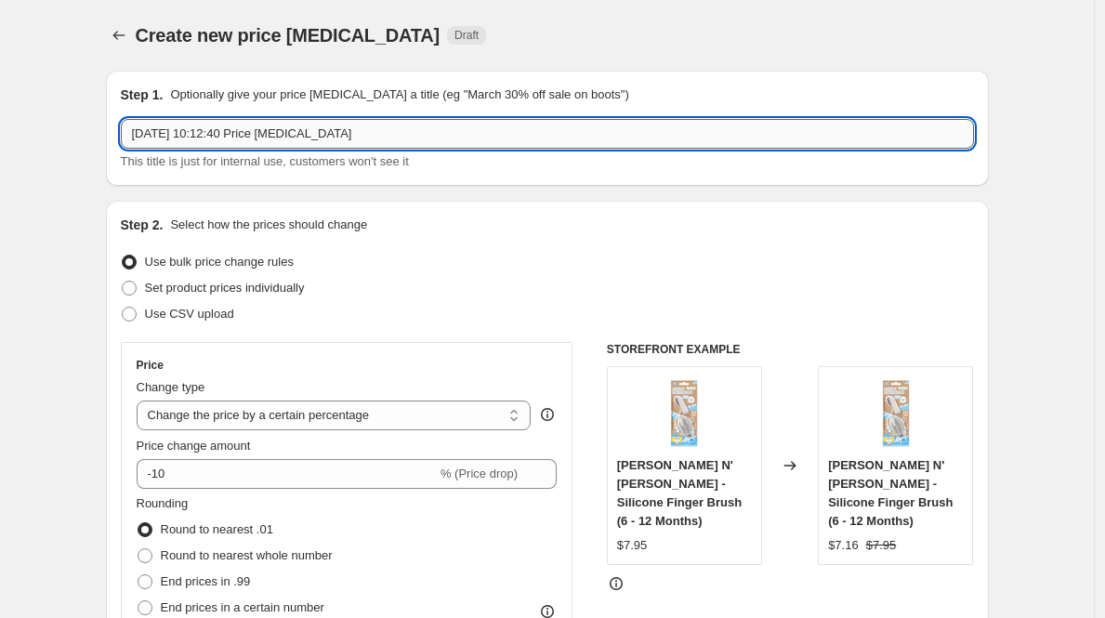
click at [197, 140] on input "[DATE] 10:12:40 Price [MEDICAL_DATA]" at bounding box center [547, 134] width 853 height 30
paste input "[DATE] - [DATE]: 20% off Urban Composter"
click at [271, 135] on input "[DATE] - [DATE]: 20% off Urban Composter" at bounding box center [547, 134] width 853 height 30
drag, startPoint x: 425, startPoint y: 132, endPoint x: 347, endPoint y: 132, distance: 78.1
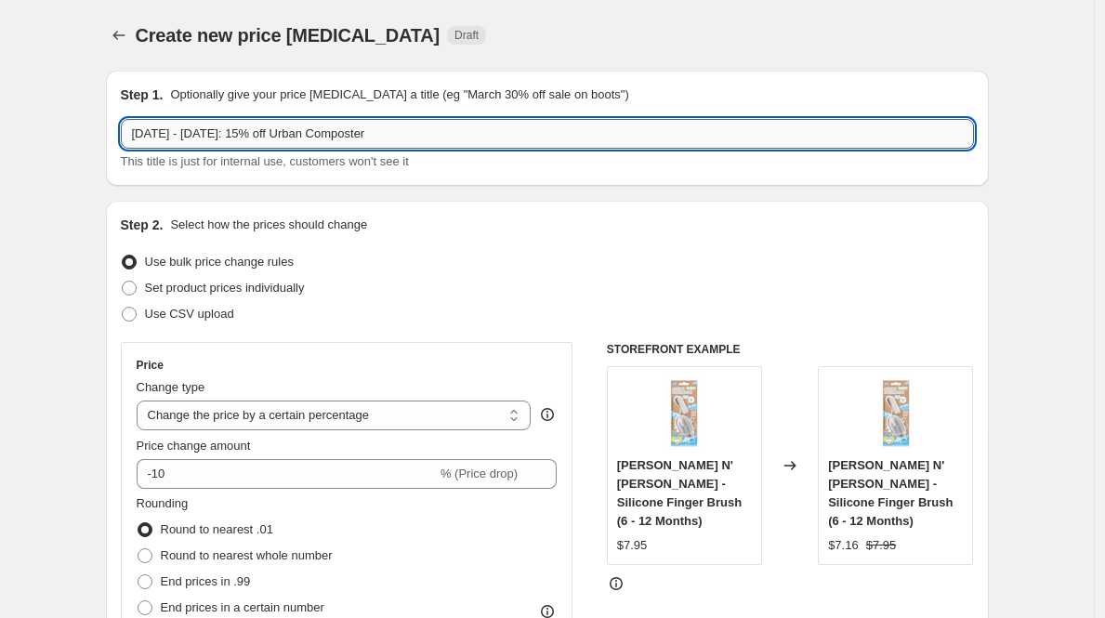
click at [347, 132] on input "[DATE] - [DATE]: 15% off Urban Composter" at bounding box center [547, 134] width 853 height 30
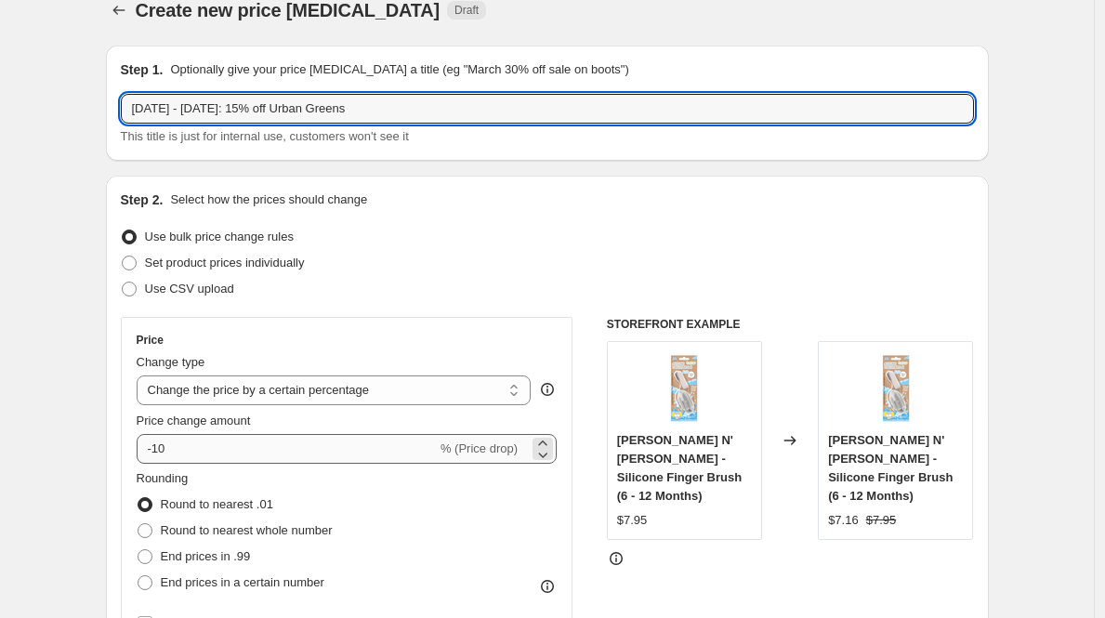
type input "[DATE] - [DATE]: 15% off Urban Greens"
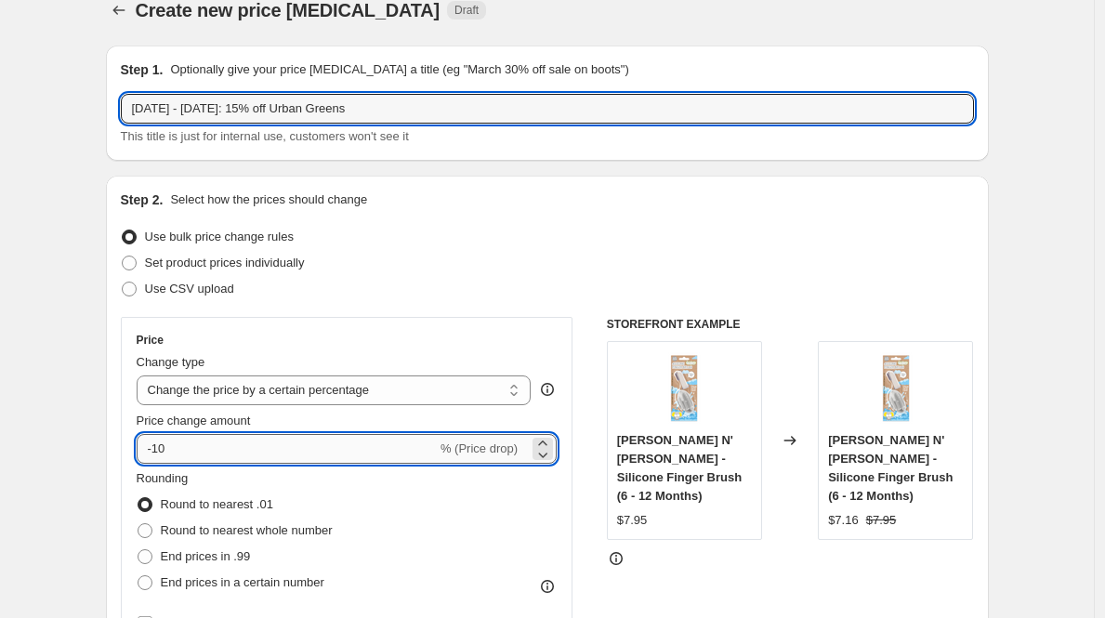
click at [243, 444] on input "-10" at bounding box center [287, 449] width 300 height 30
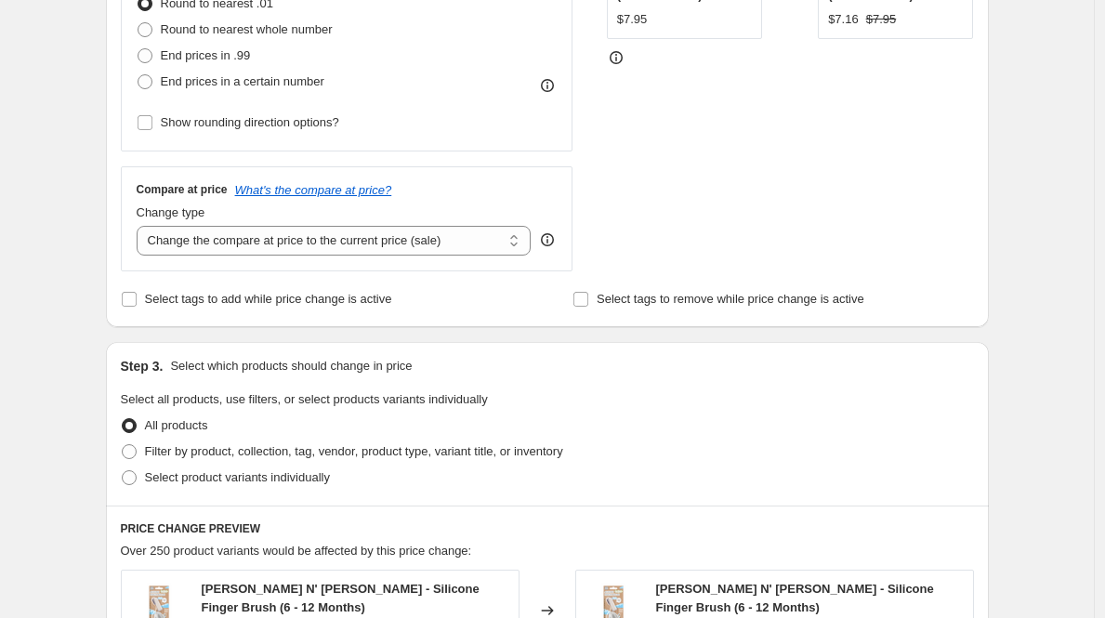
scroll to position [560, 0]
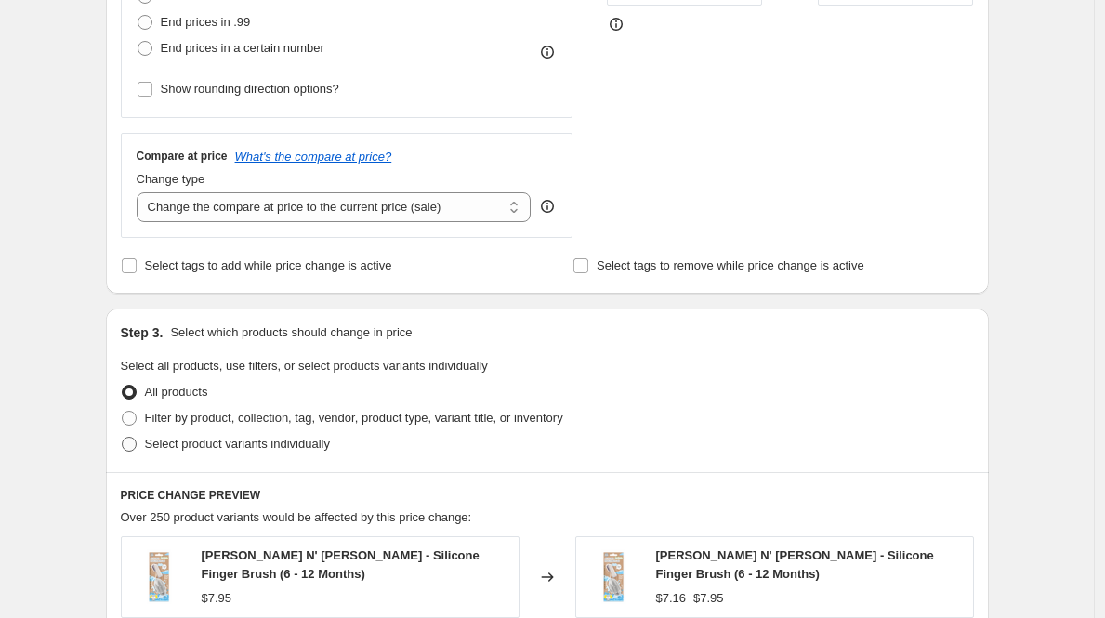
type input "-15"
click at [135, 443] on span at bounding box center [129, 444] width 15 height 15
click at [123, 438] on input "Select product variants individually" at bounding box center [122, 437] width 1 height 1
radio input "true"
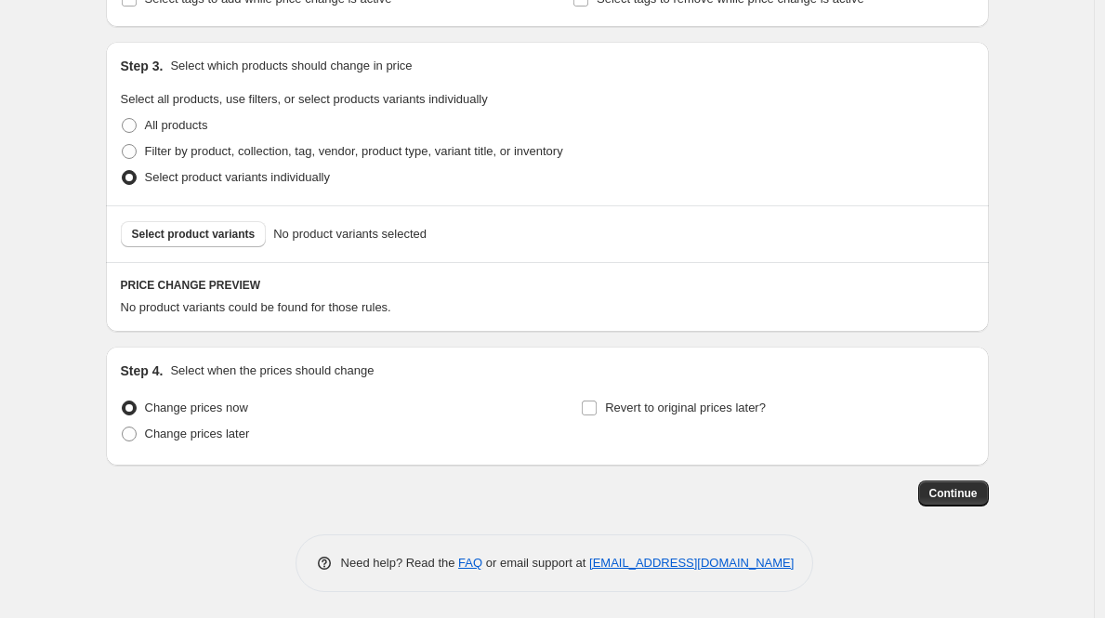
scroll to position [825, 0]
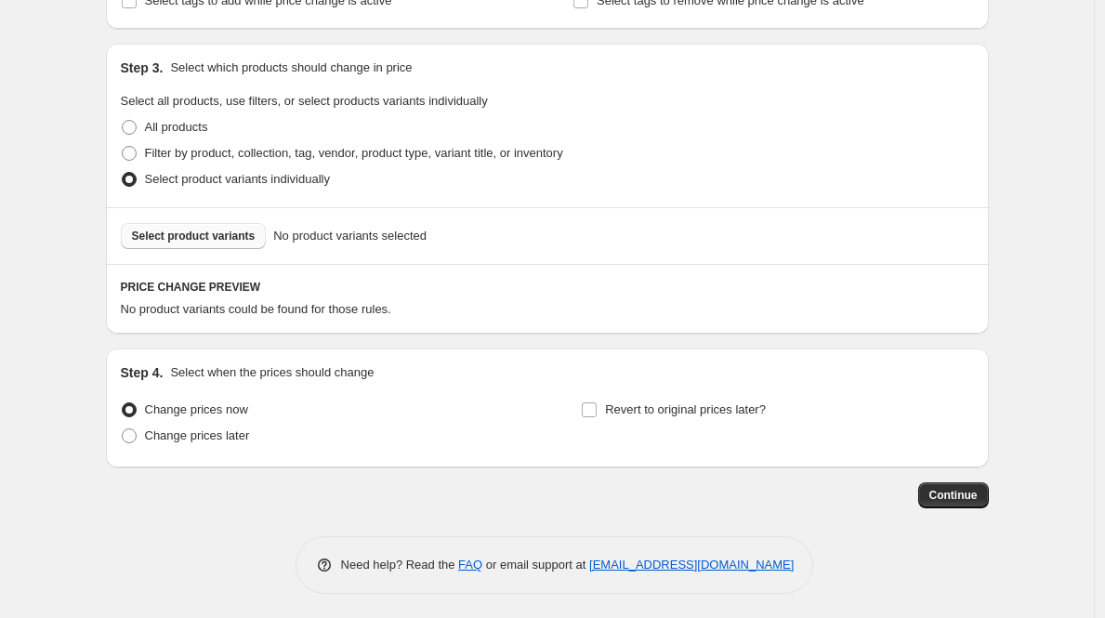
click at [239, 236] on span "Select product variants" at bounding box center [194, 236] width 124 height 15
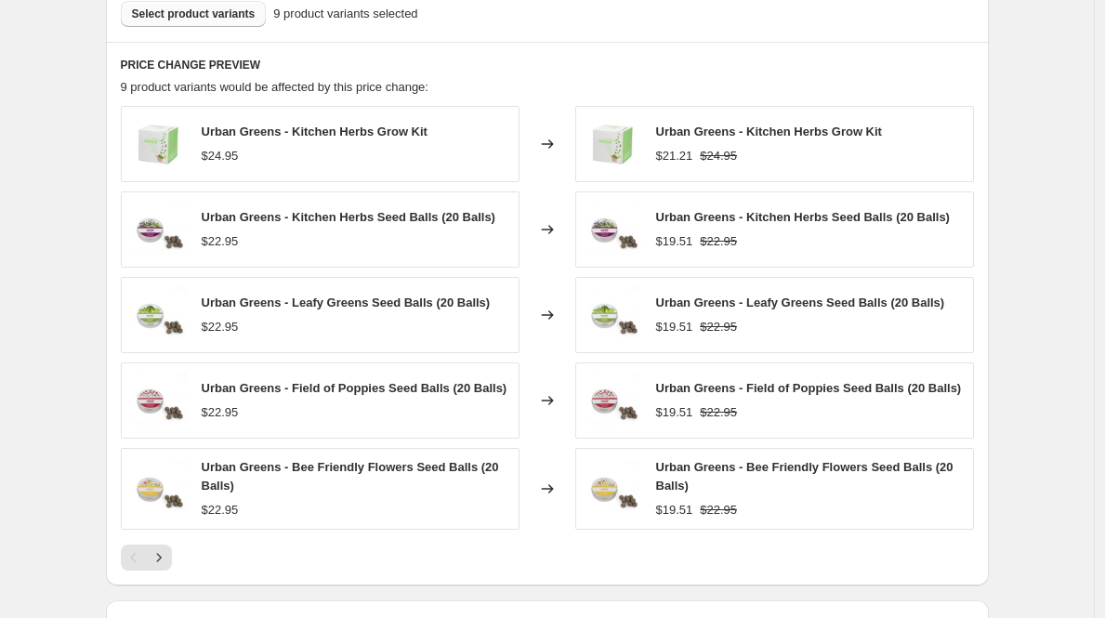
scroll to position [1089, 0]
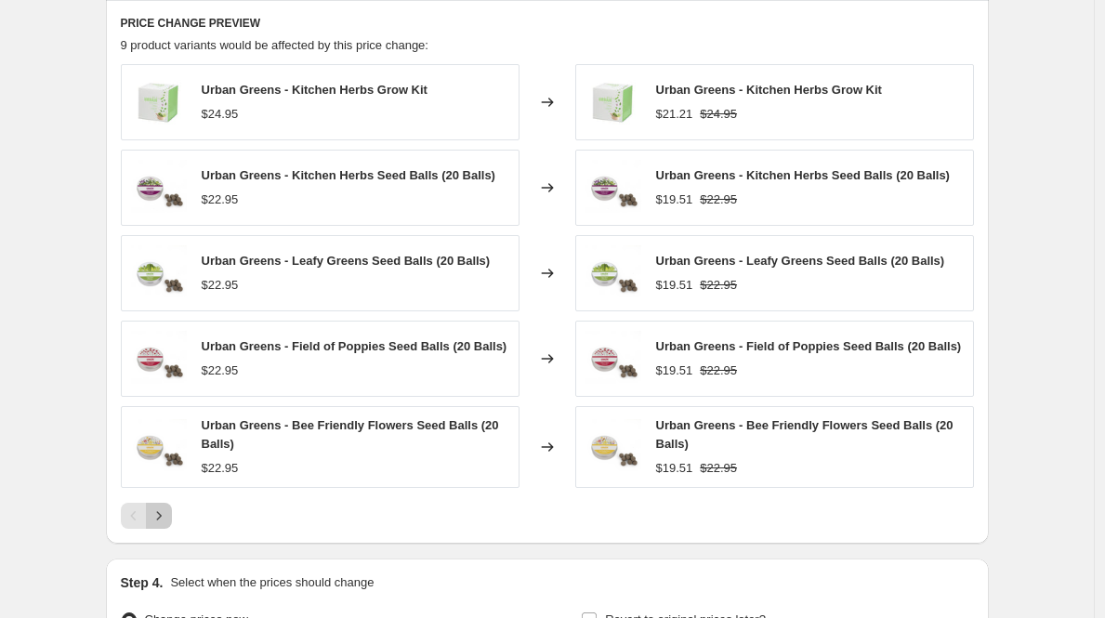
click at [162, 524] on icon "Next" at bounding box center [159, 516] width 19 height 19
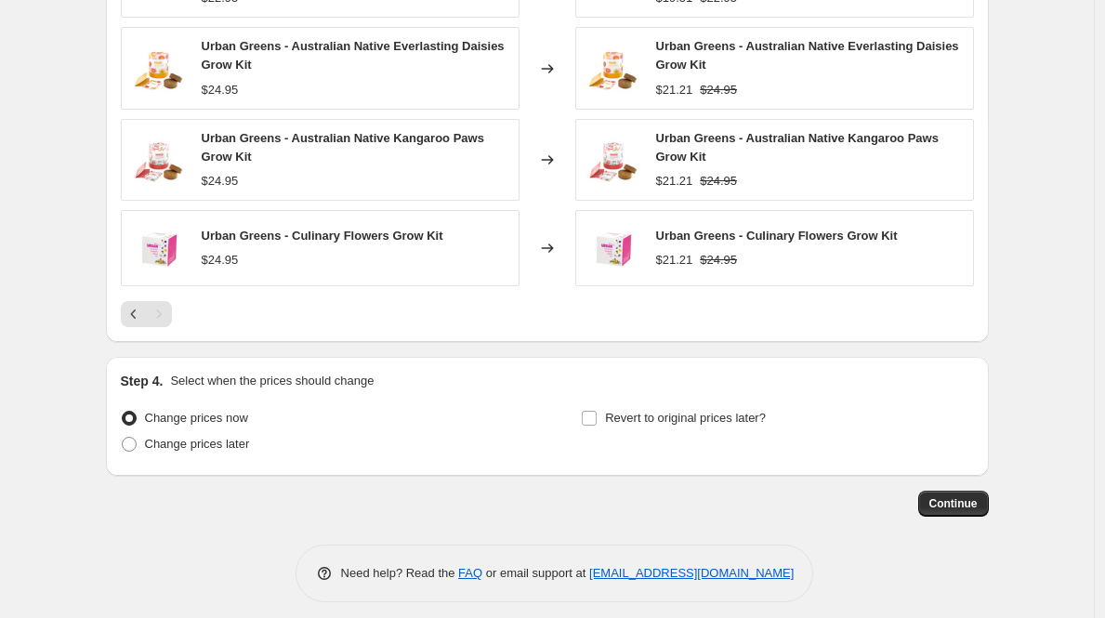
scroll to position [1228, 0]
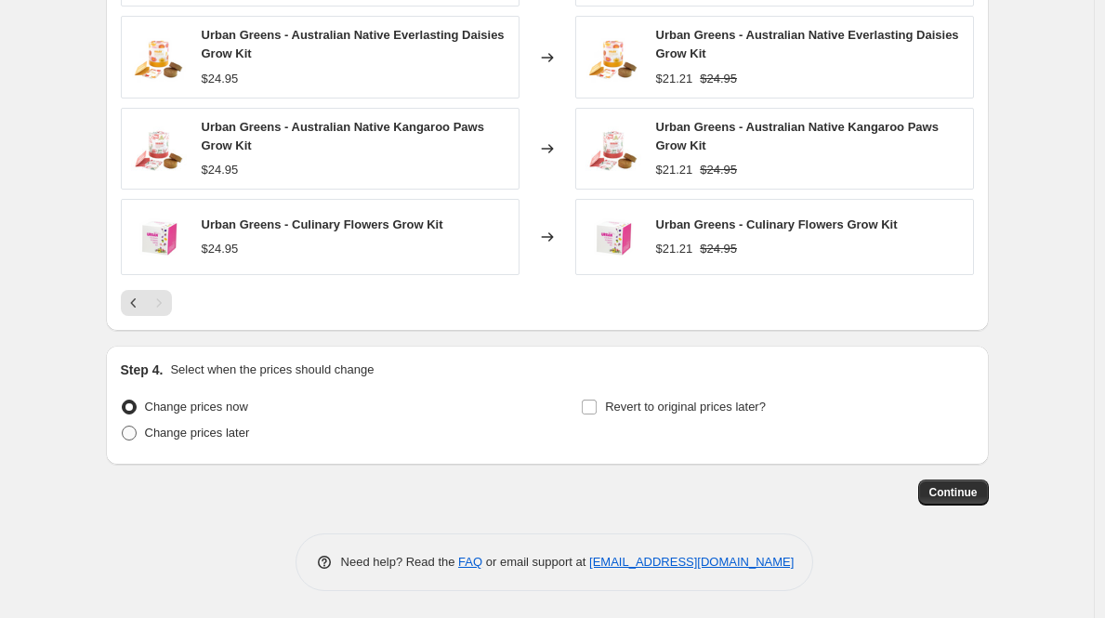
click at [136, 437] on span at bounding box center [129, 433] width 15 height 15
click at [123, 427] on input "Change prices later" at bounding box center [122, 426] width 1 height 1
radio input "true"
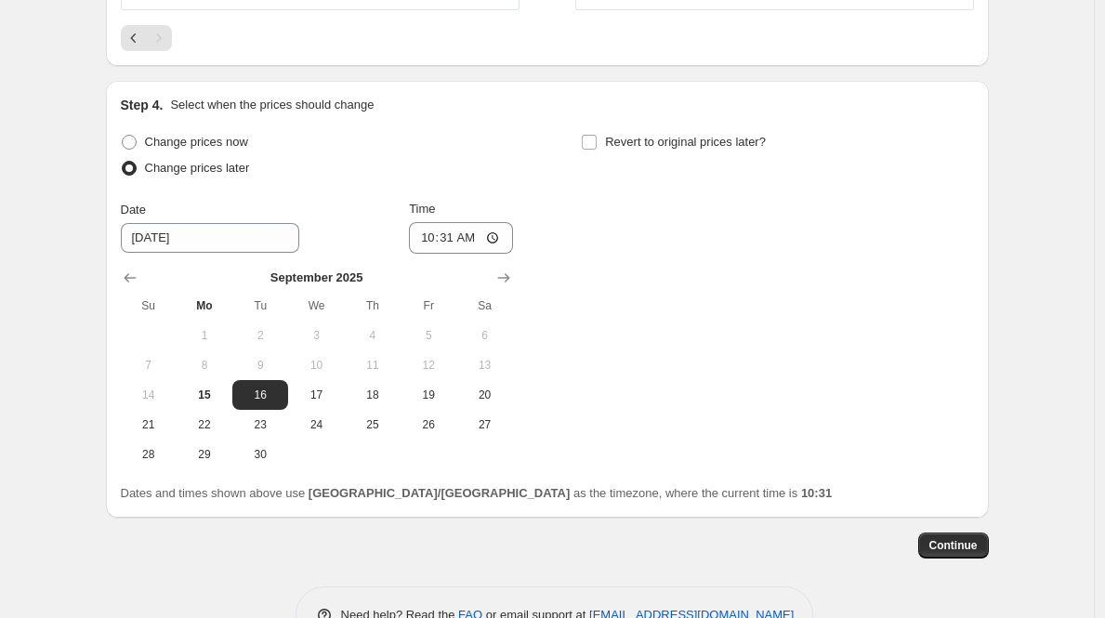
scroll to position [1502, 0]
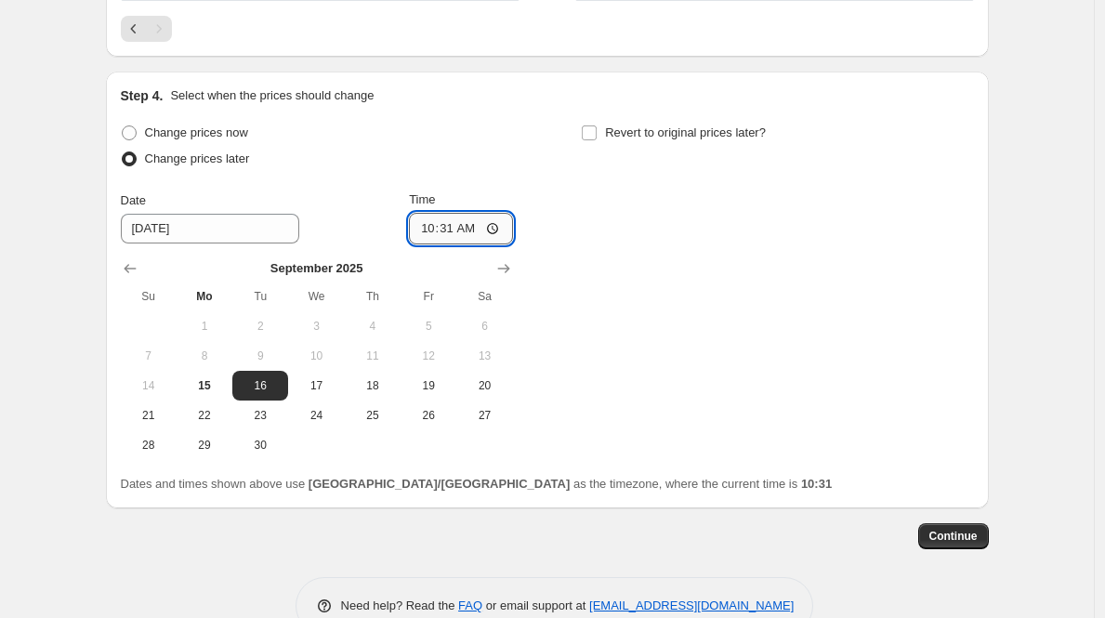
click at [426, 229] on input "10:31" at bounding box center [461, 229] width 104 height 32
type input "11:00"
click at [258, 381] on span "16" at bounding box center [260, 385] width 41 height 15
click at [595, 126] on input "Revert to original prices later?" at bounding box center [589, 133] width 15 height 15
checkbox input "true"
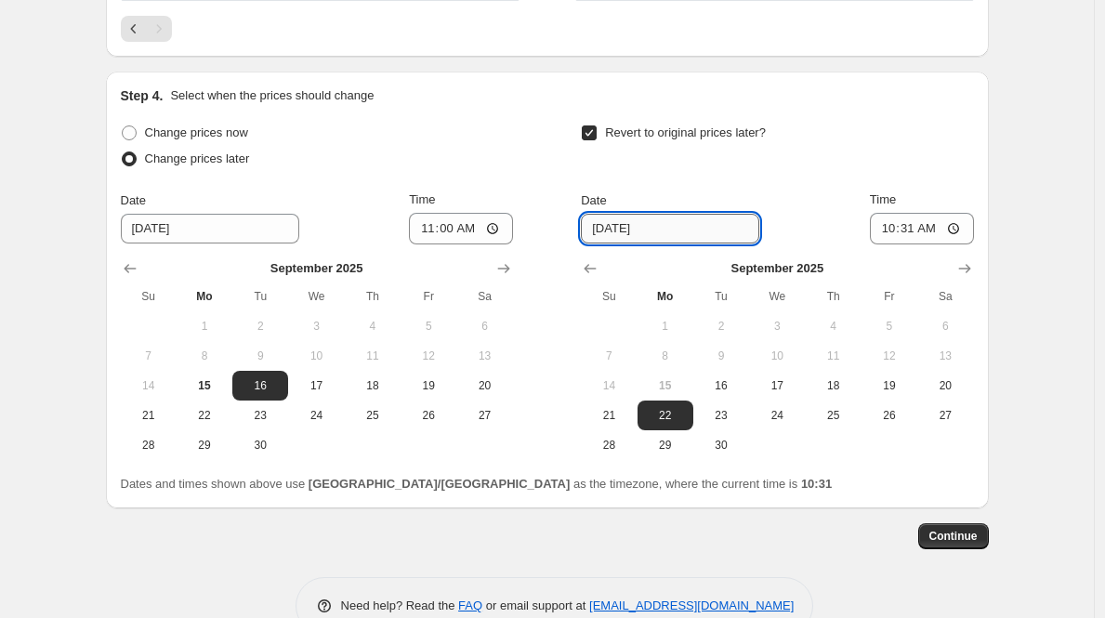
click at [662, 227] on input "[DATE]" at bounding box center [670, 229] width 178 height 30
click at [725, 408] on span "23" at bounding box center [721, 415] width 41 height 15
type input "[DATE]"
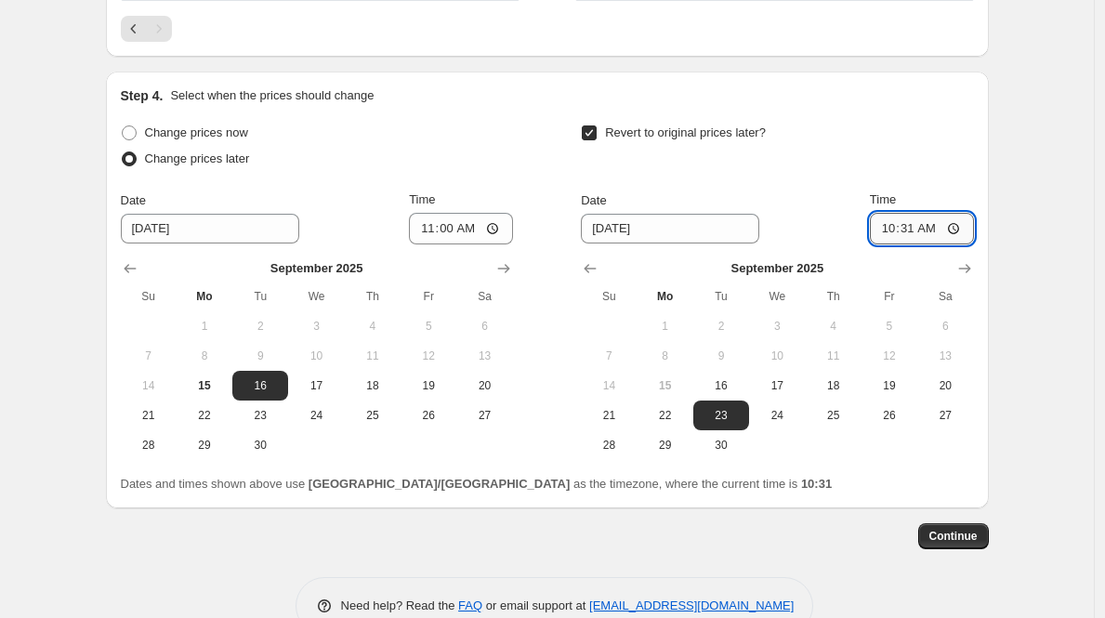
click at [880, 232] on input "10:31" at bounding box center [922, 229] width 104 height 32
type input "00:09"
click at [906, 234] on input "12:09" at bounding box center [922, 229] width 104 height 32
type input "12:00"
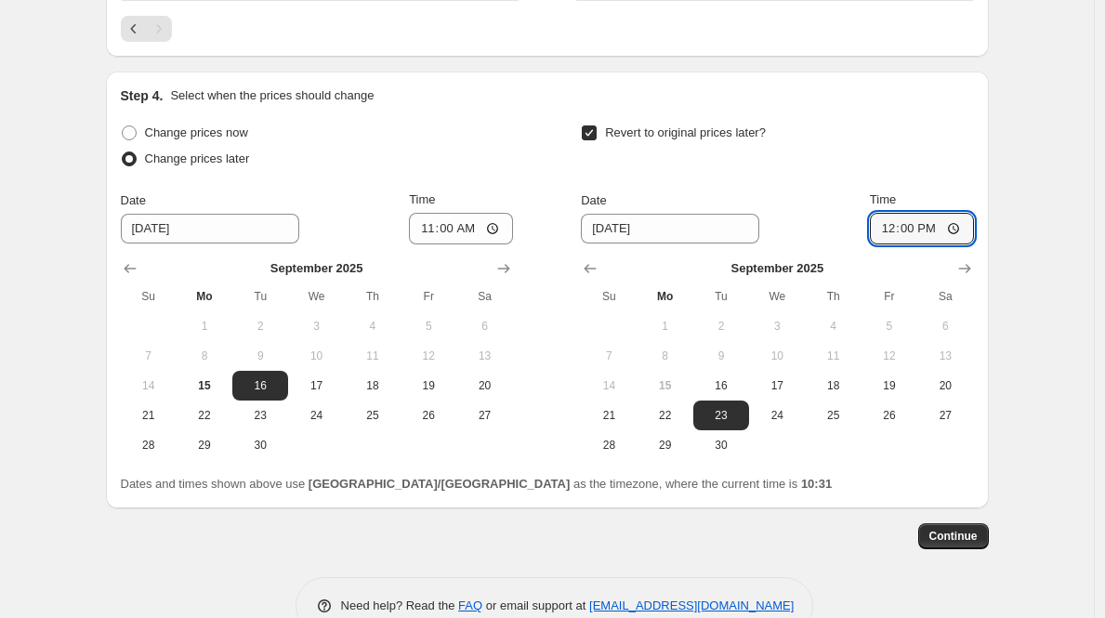
click at [948, 161] on div "Revert to original prices later?" at bounding box center [777, 148] width 392 height 56
click at [961, 539] on span "Continue" at bounding box center [954, 536] width 48 height 15
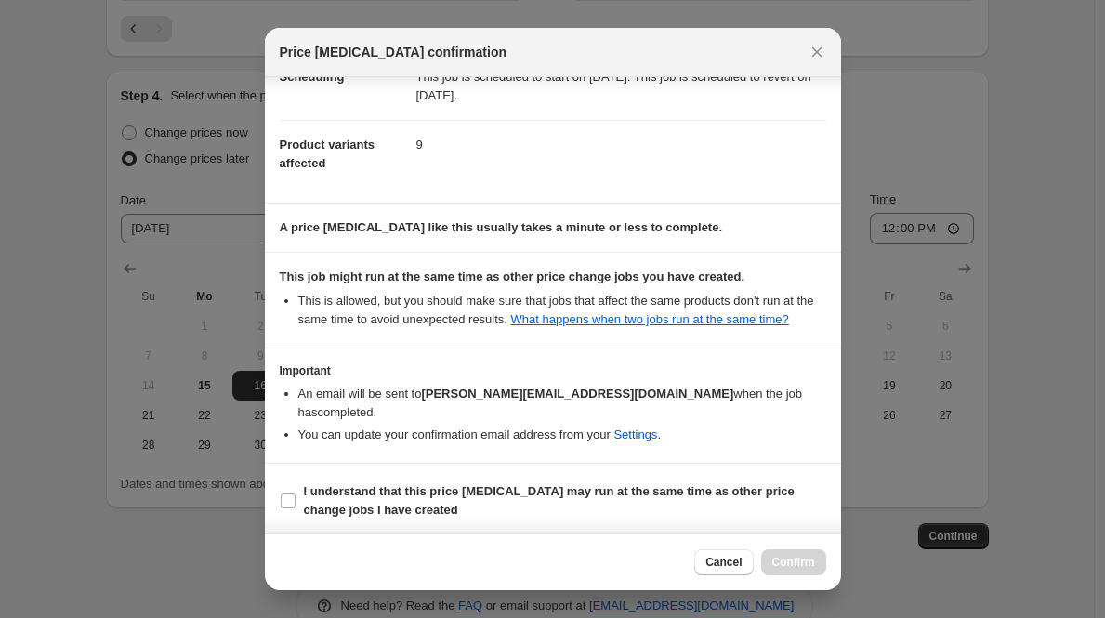
scroll to position [179, 0]
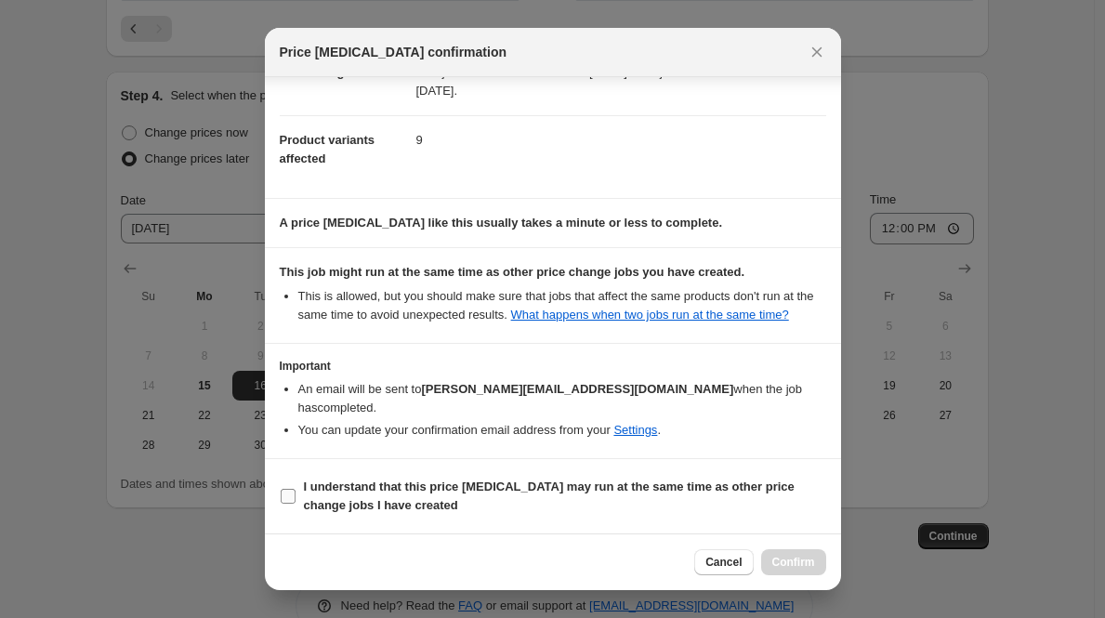
click at [284, 490] on input "I understand that this price [MEDICAL_DATA] may run at the same time as other p…" at bounding box center [288, 496] width 15 height 15
checkbox input "true"
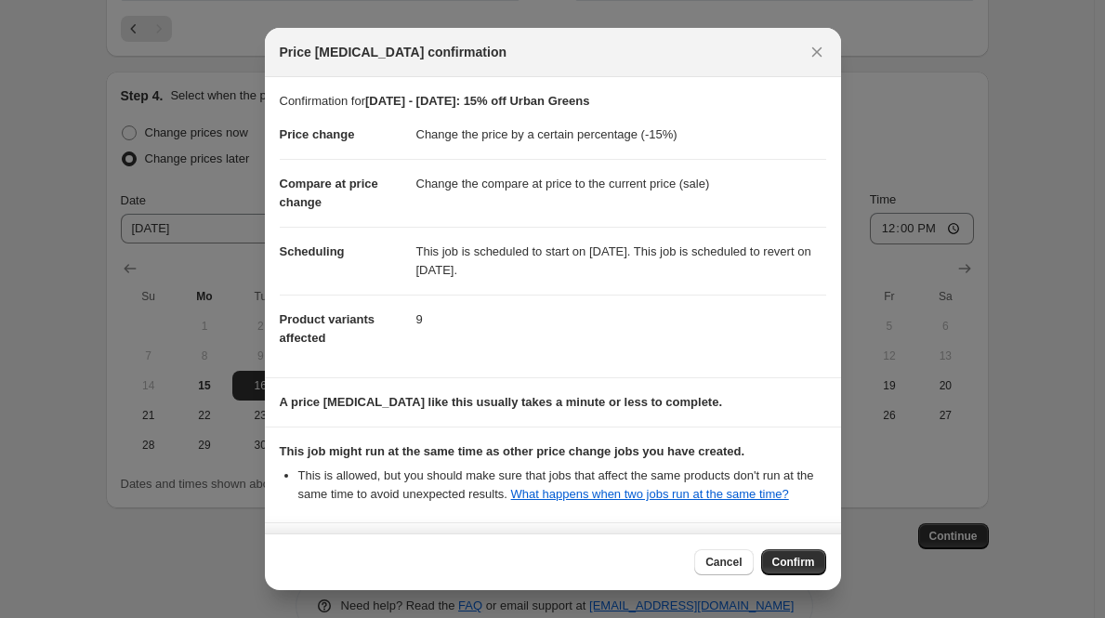
scroll to position [0, 0]
click at [784, 567] on span "Confirm" at bounding box center [794, 562] width 43 height 15
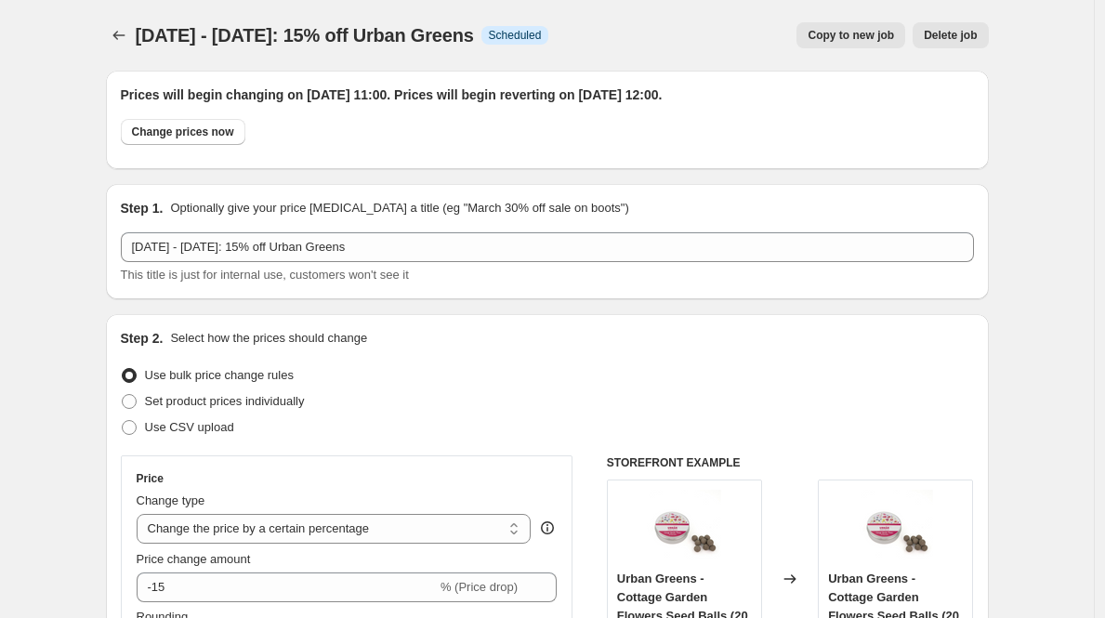
drag, startPoint x: 513, startPoint y: 42, endPoint x: 140, endPoint y: 30, distance: 373.0
click at [140, 30] on div "[DATE] - [DATE]: 15% off Urban Greens Info Scheduled" at bounding box center [343, 35] width 414 height 26
click at [112, 24] on button "Price change jobs" at bounding box center [119, 35] width 26 height 26
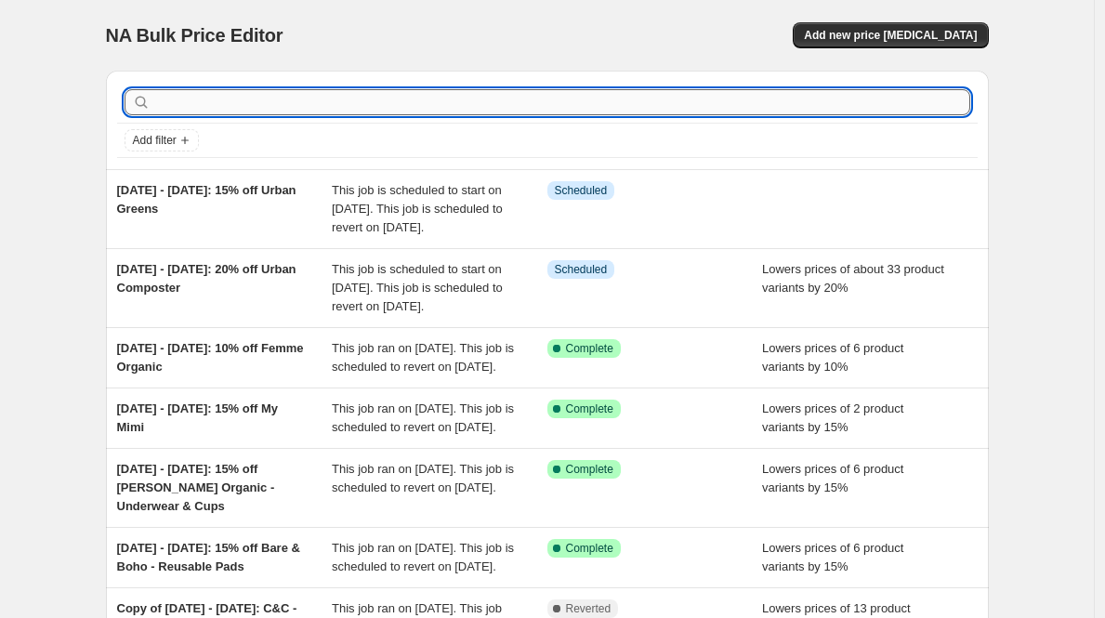
click at [377, 105] on input "text" at bounding box center [562, 102] width 816 height 26
click at [884, 40] on span "Add new price [MEDICAL_DATA]" at bounding box center [890, 35] width 173 height 15
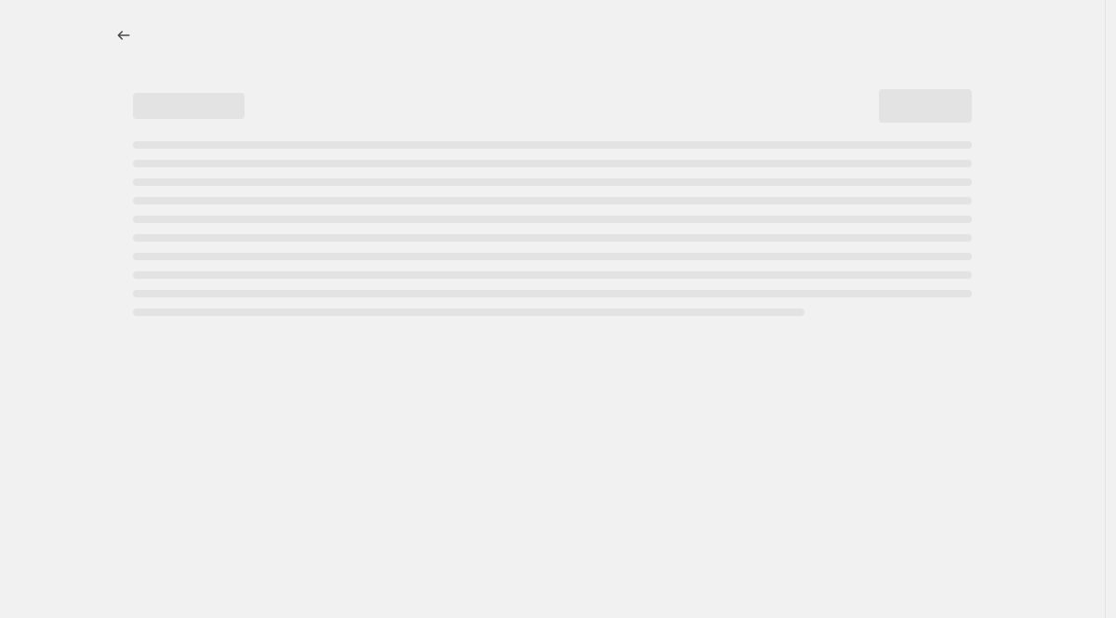
select select "percentage"
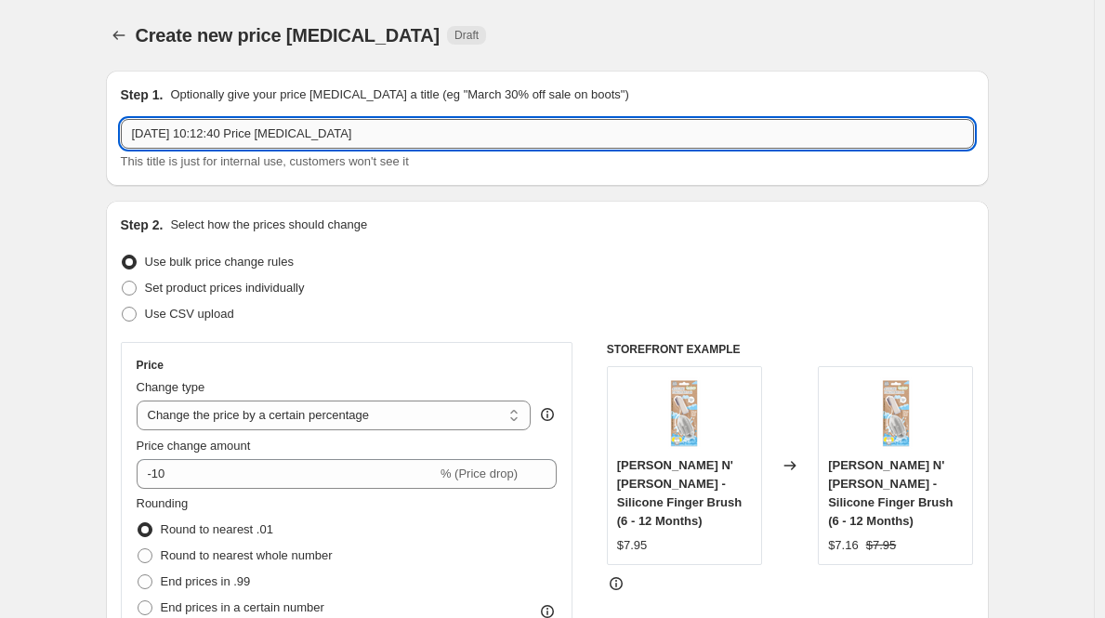
click at [280, 141] on input "[DATE] 10:12:40 Price [MEDICAL_DATA]" at bounding box center [547, 134] width 853 height 30
paste input "[DATE] - [DATE]: 15% off Urban Greens"
drag, startPoint x: 390, startPoint y: 134, endPoint x: 310, endPoint y: 136, distance: 80.9
click at [310, 136] on input "[DATE] - [DATE]: 15% off Urban Greens" at bounding box center [547, 134] width 853 height 30
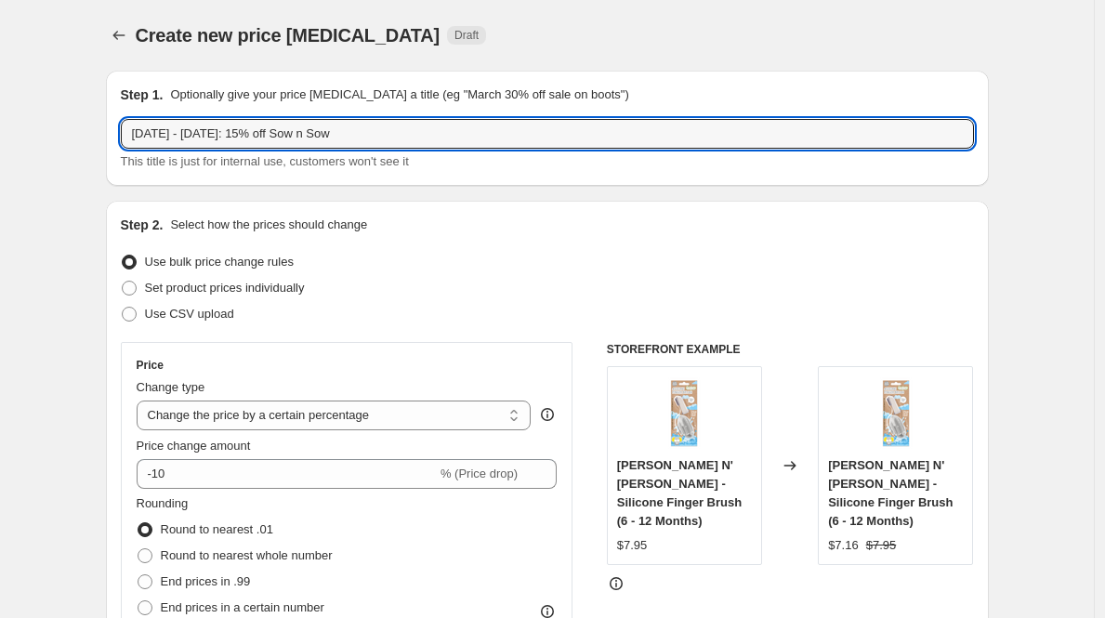
type input "[DATE] - [DATE]: 15% off Sow n Sow"
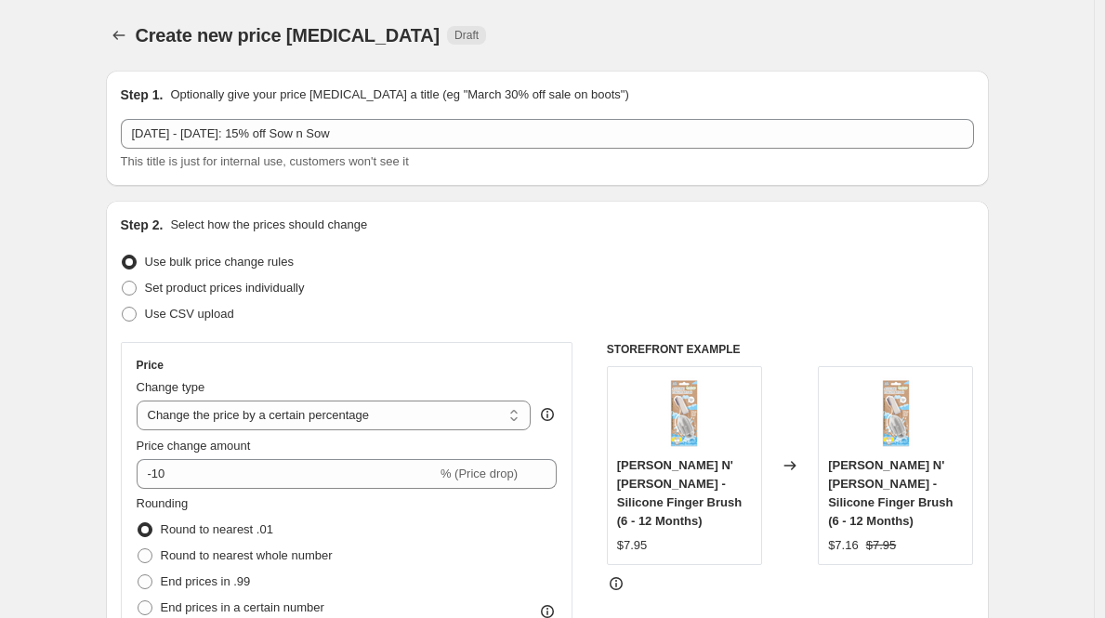
click at [671, 162] on div "This title is just for internal use, customers won't see it" at bounding box center [547, 161] width 853 height 19
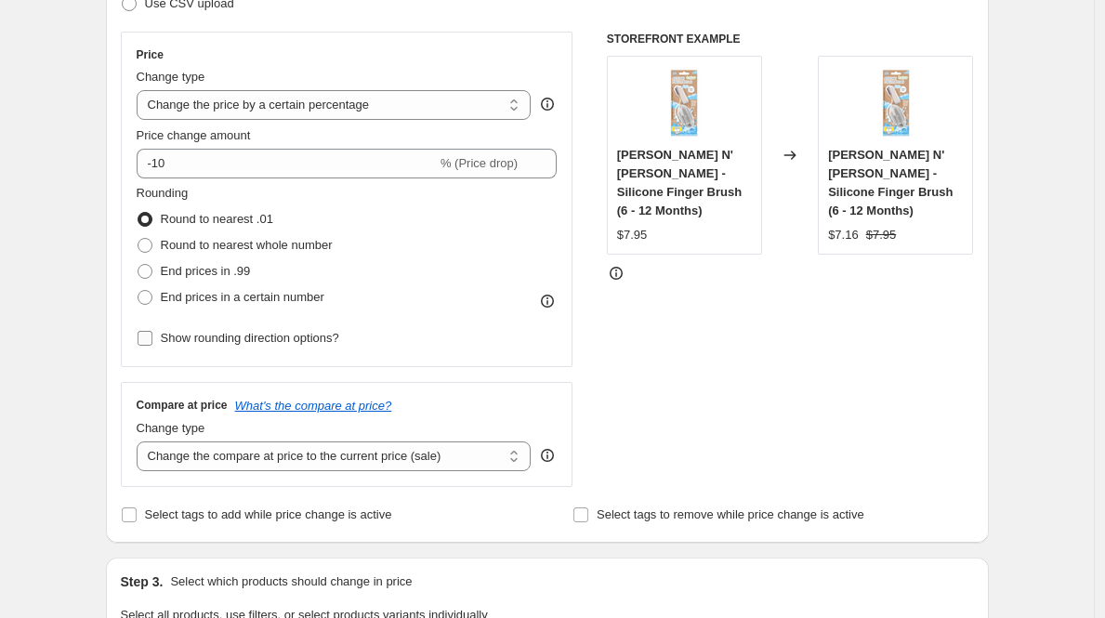
scroll to position [310, 0]
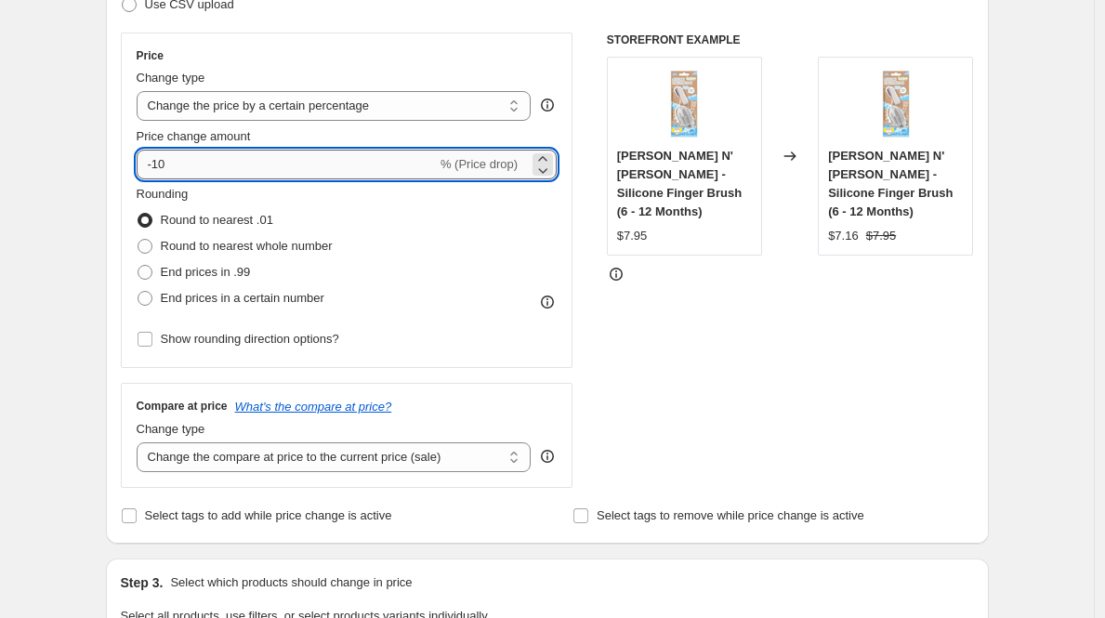
click at [258, 176] on input "-10" at bounding box center [287, 165] width 300 height 30
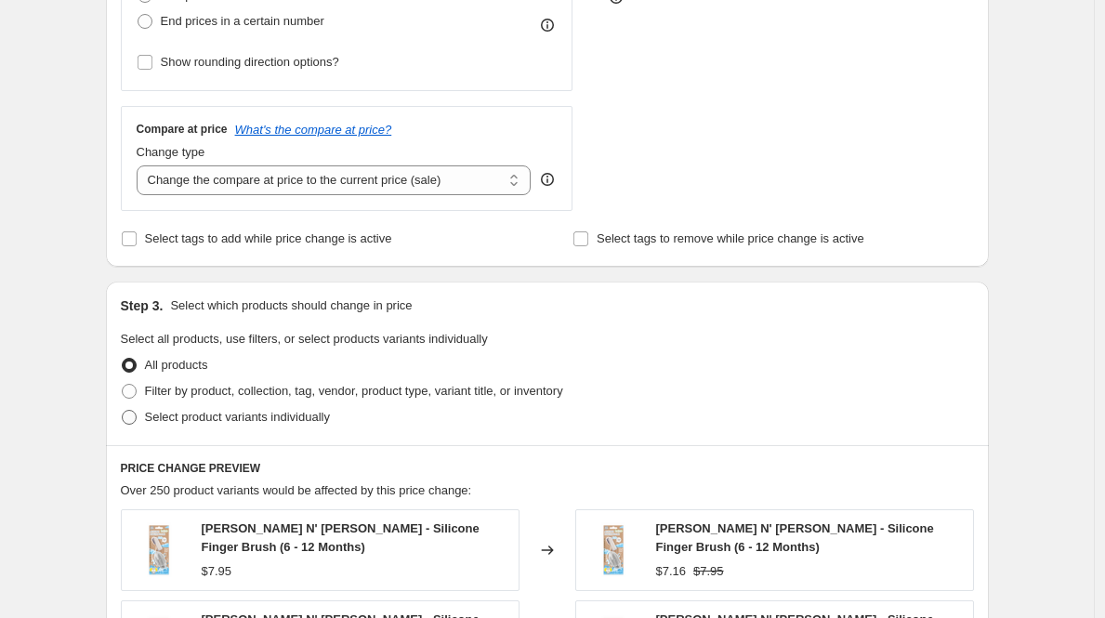
type input "-15"
click at [138, 416] on span at bounding box center [129, 417] width 17 height 17
click at [123, 411] on input "Select product variants individually" at bounding box center [122, 410] width 1 height 1
radio input "true"
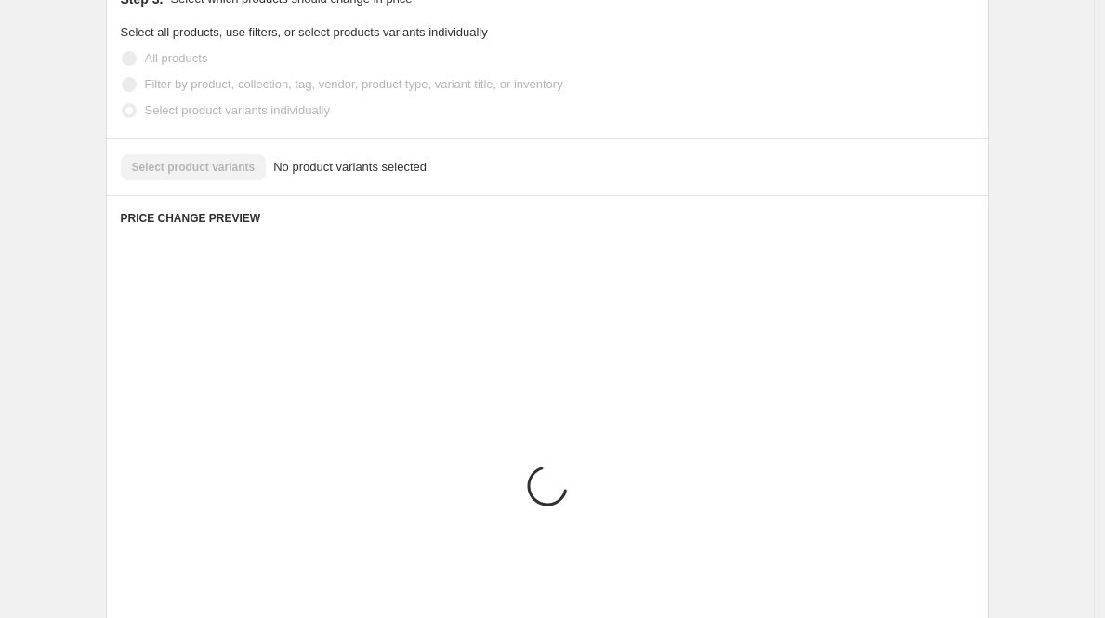
scroll to position [828, 0]
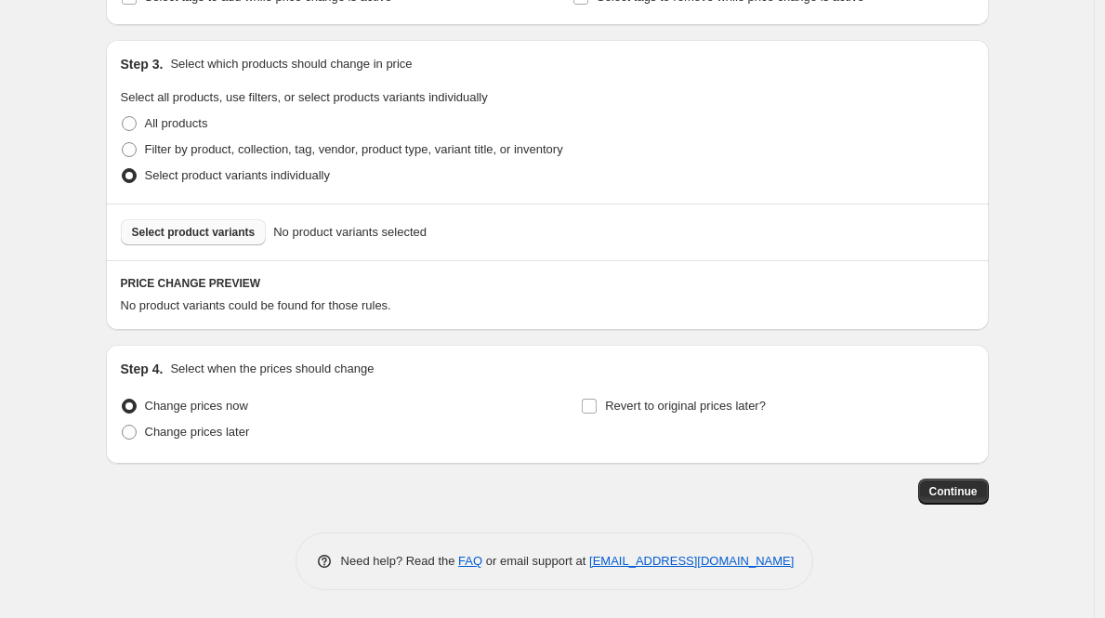
click at [236, 233] on span "Select product variants" at bounding box center [194, 232] width 124 height 15
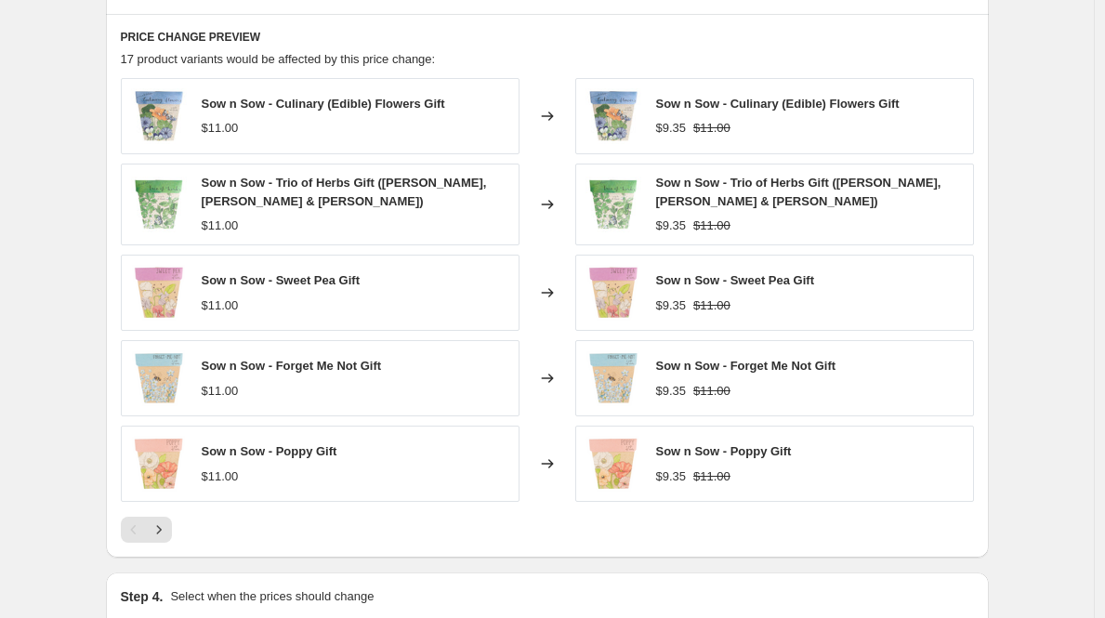
scroll to position [1079, 0]
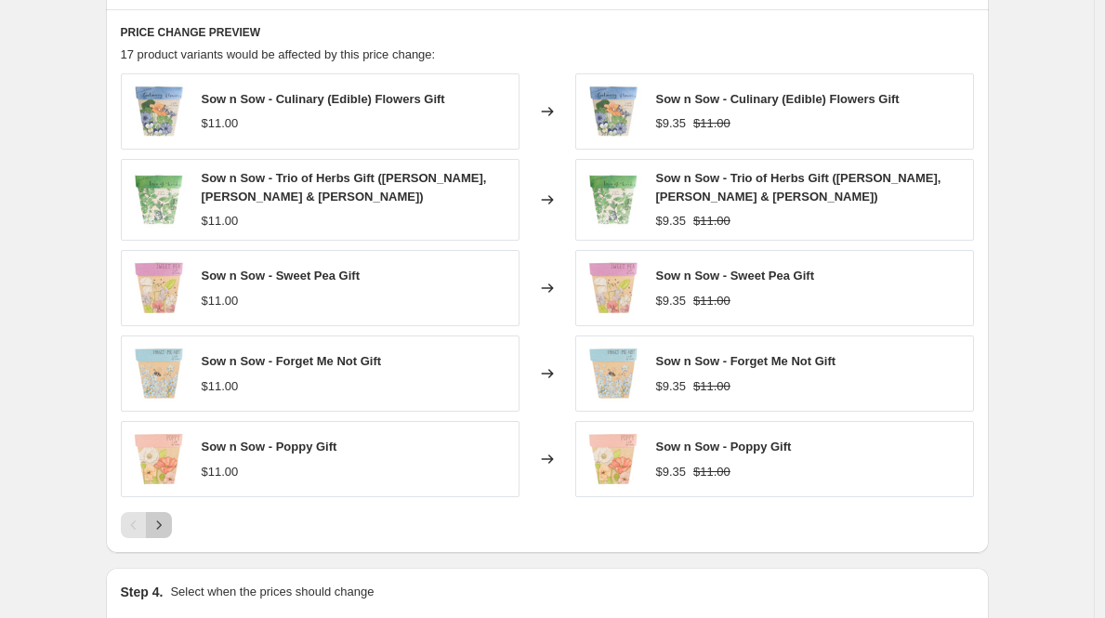
click at [158, 524] on icon "Next" at bounding box center [159, 525] width 19 height 19
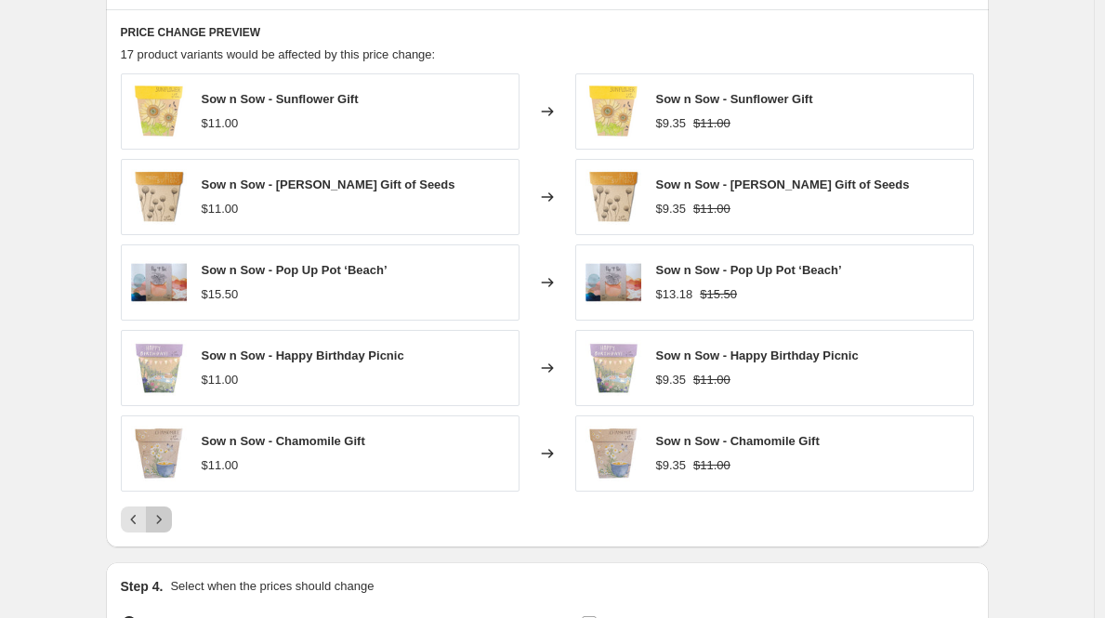
click at [172, 514] on button "Next" at bounding box center [159, 520] width 26 height 26
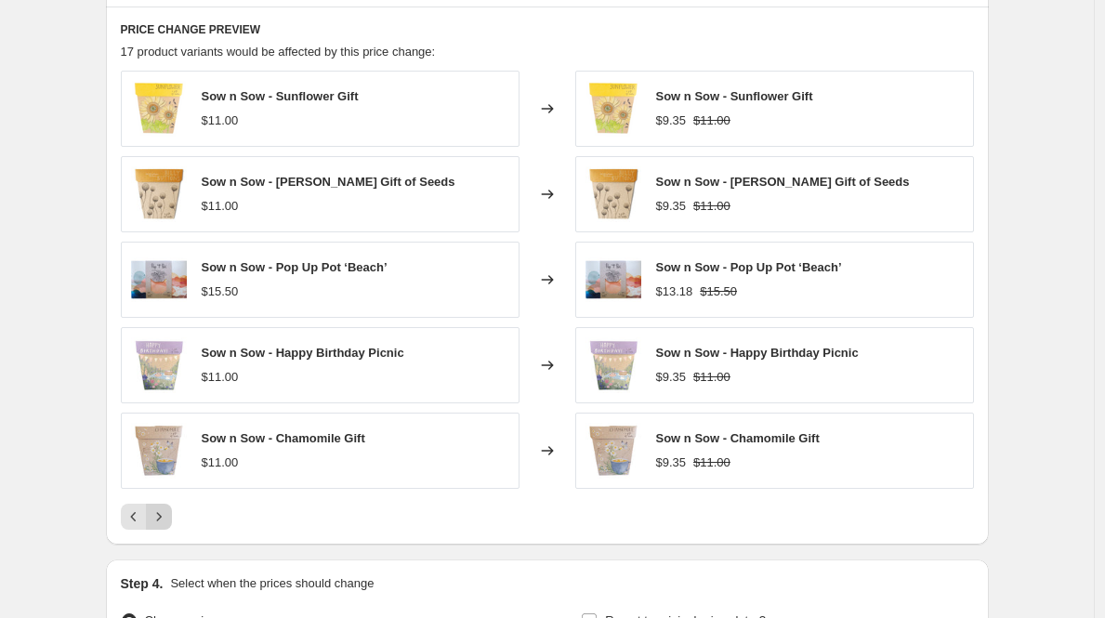
scroll to position [1083, 0]
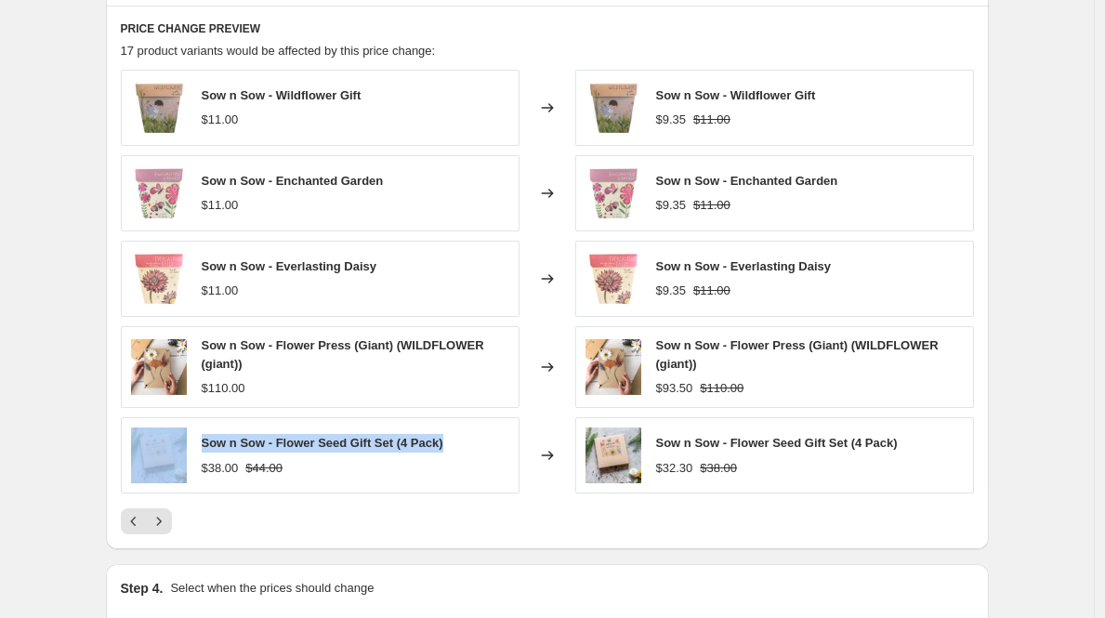
drag, startPoint x: 396, startPoint y: 444, endPoint x: 197, endPoint y: 444, distance: 198.9
click at [197, 444] on div "Sow n Sow - Flower Seed Gift Set (4 Pack) $38.00 $44.00" at bounding box center [320, 455] width 399 height 76
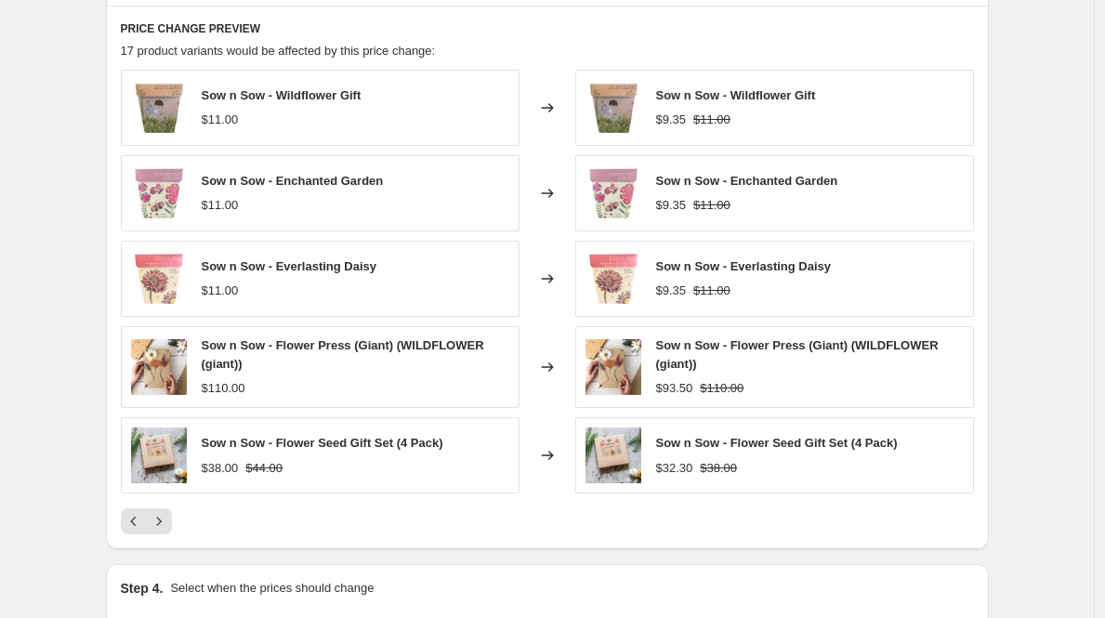
click at [297, 364] on div "Sow n Sow - Flower Press (Giant) (WILDFLOWER (giant))" at bounding box center [356, 355] width 308 height 37
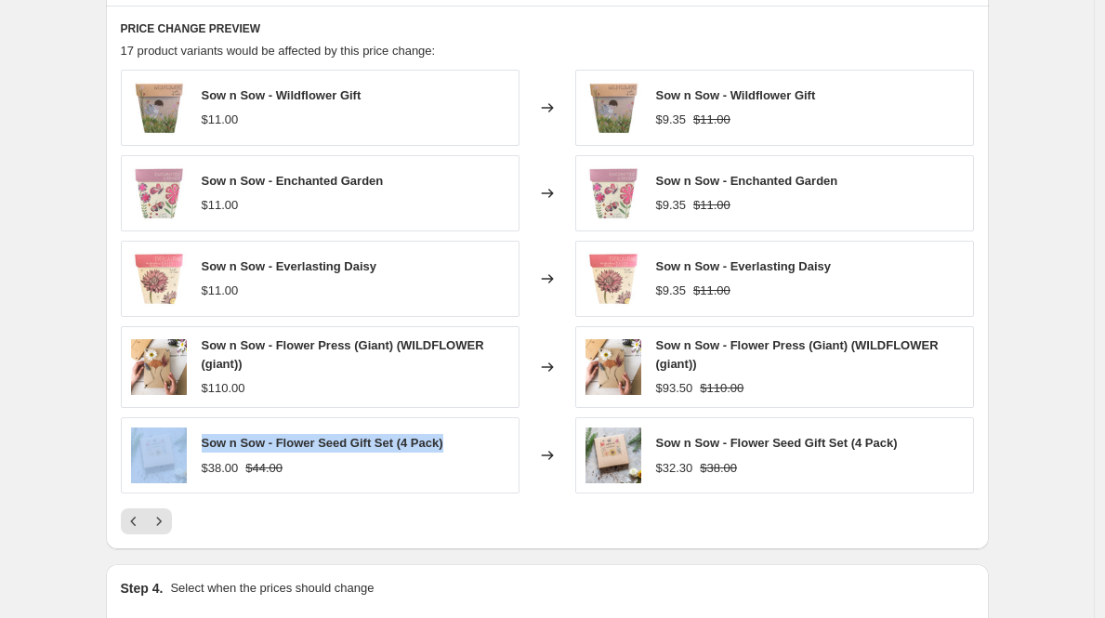
drag, startPoint x: 434, startPoint y: 441, endPoint x: 198, endPoint y: 435, distance: 236.2
click at [198, 435] on div "Sow n Sow - Flower Seed Gift Set (4 Pack) $38.00 $44.00" at bounding box center [320, 455] width 399 height 76
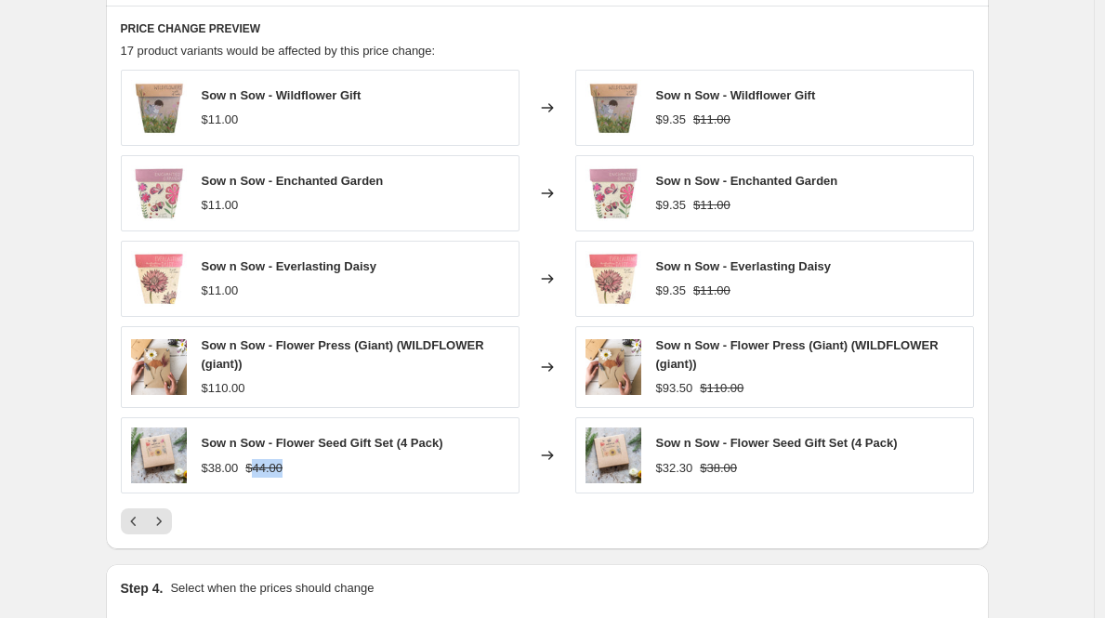
drag, startPoint x: 306, startPoint y: 466, endPoint x: 260, endPoint y: 468, distance: 45.6
click at [260, 468] on div "$38.00 $44.00" at bounding box center [323, 468] width 242 height 19
drag, startPoint x: 254, startPoint y: 469, endPoint x: 316, endPoint y: 473, distance: 62.5
click at [316, 473] on div "$38.00 $44.00" at bounding box center [323, 468] width 242 height 19
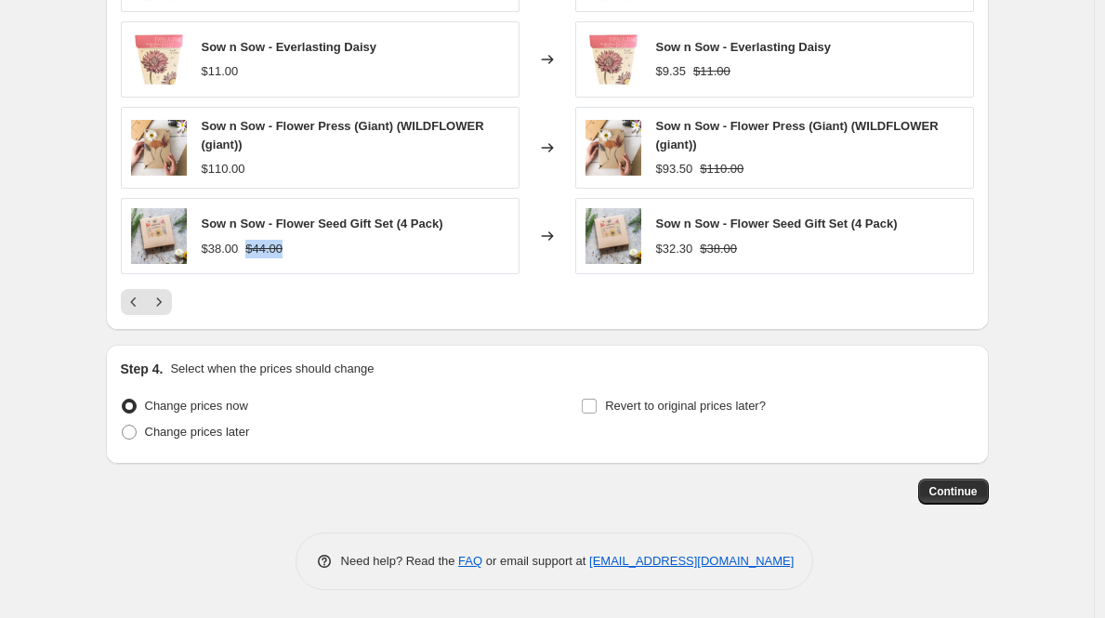
click at [229, 252] on div "$38.00" at bounding box center [220, 249] width 37 height 19
click at [726, 250] on strike "$38.00" at bounding box center [718, 249] width 37 height 19
click at [683, 248] on div "$32.30" at bounding box center [674, 249] width 37 height 19
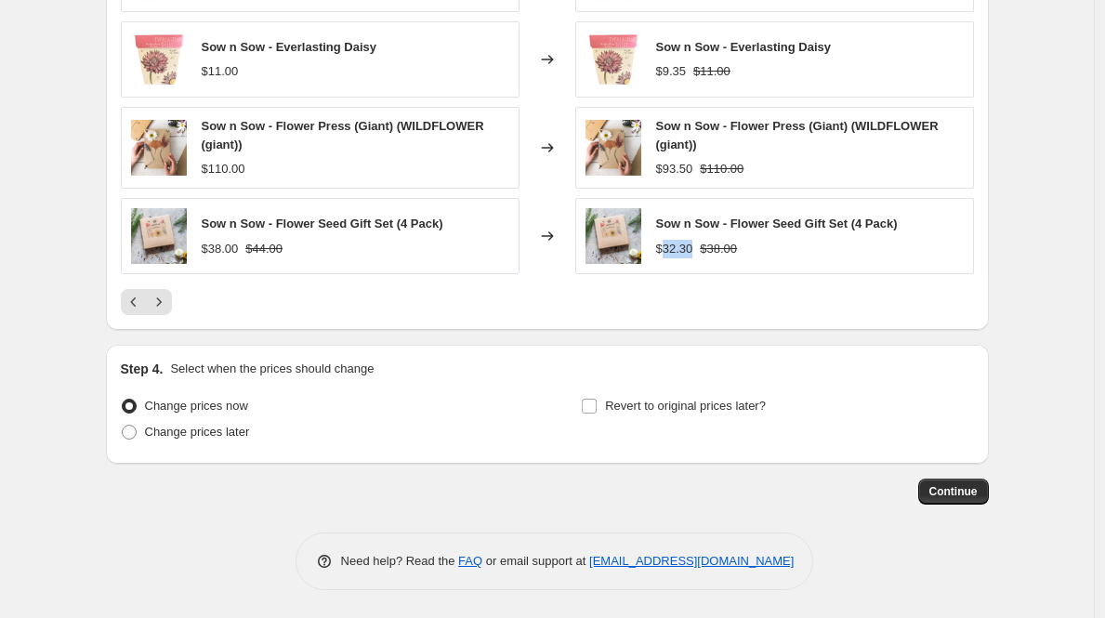
click at [683, 248] on div "$32.30" at bounding box center [674, 249] width 37 height 19
click at [172, 312] on button "Next" at bounding box center [159, 302] width 26 height 26
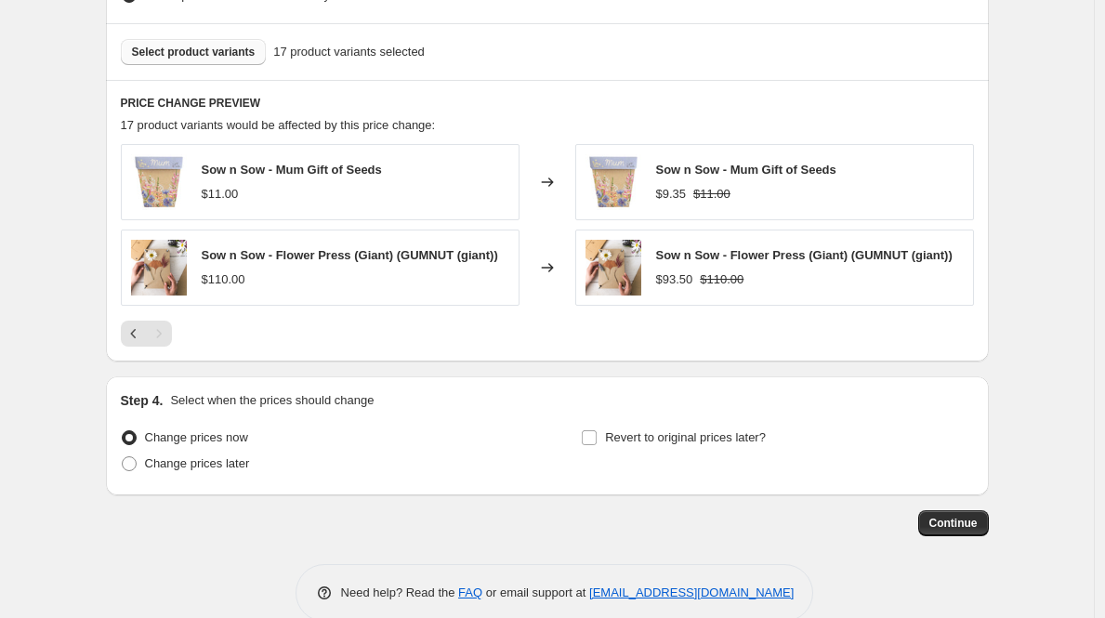
scroll to position [1009, 0]
click at [130, 469] on span at bounding box center [129, 463] width 15 height 15
click at [123, 457] on input "Change prices later" at bounding box center [122, 456] width 1 height 1
radio input "true"
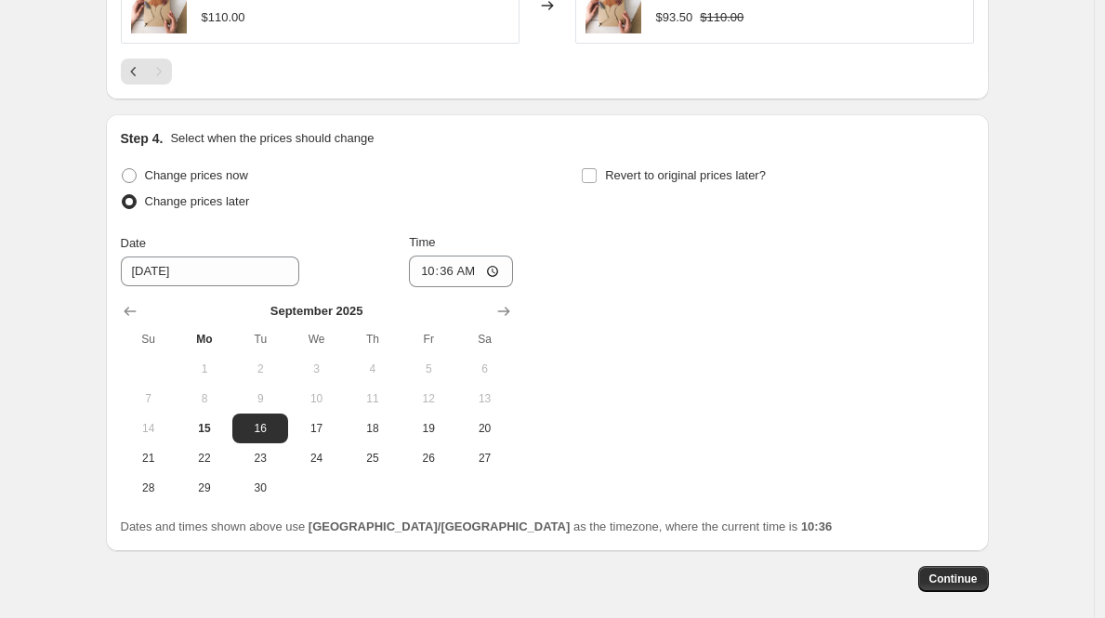
scroll to position [1277, 0]
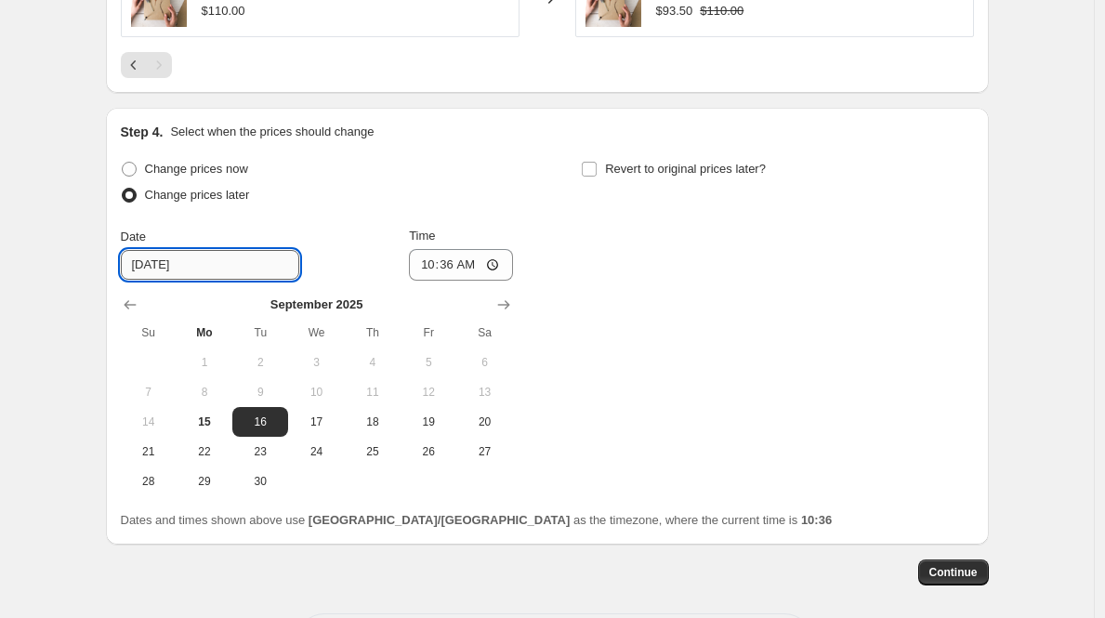
click at [221, 280] on input "[DATE]" at bounding box center [210, 265] width 178 height 30
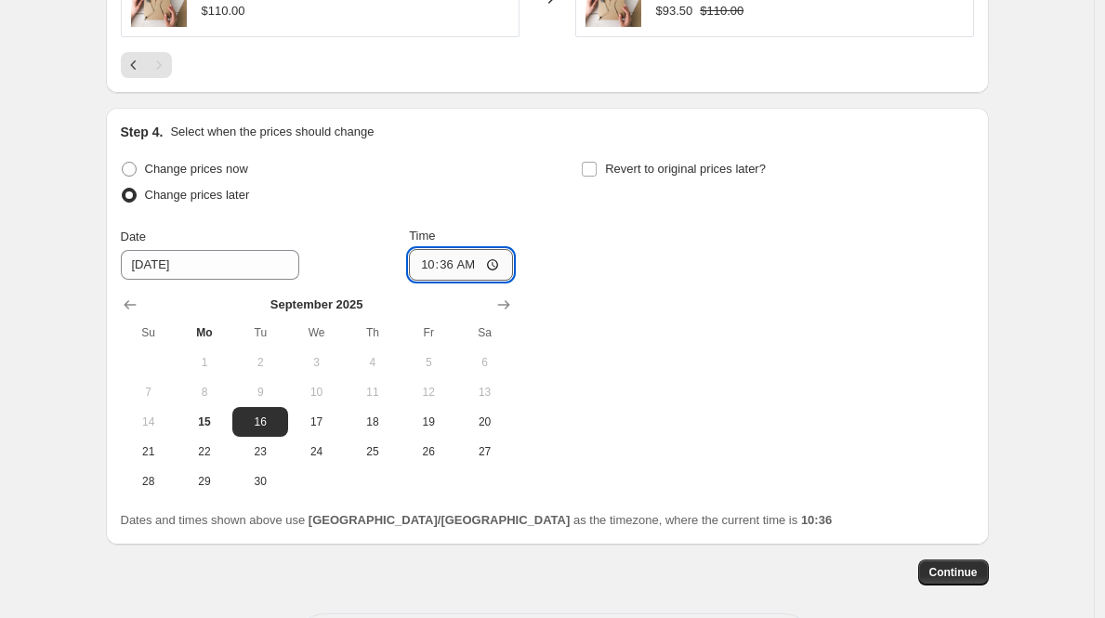
click at [423, 266] on input "10:36" at bounding box center [461, 265] width 104 height 32
click at [250, 407] on button "9" at bounding box center [260, 392] width 56 height 30
click at [432, 272] on input "10:36" at bounding box center [461, 265] width 104 height 32
type input "11:00"
click at [680, 274] on div "Change prices now Change prices later Date [DATE] Time 11:00 [DATE] Su Mo Tu We…" at bounding box center [547, 326] width 853 height 340
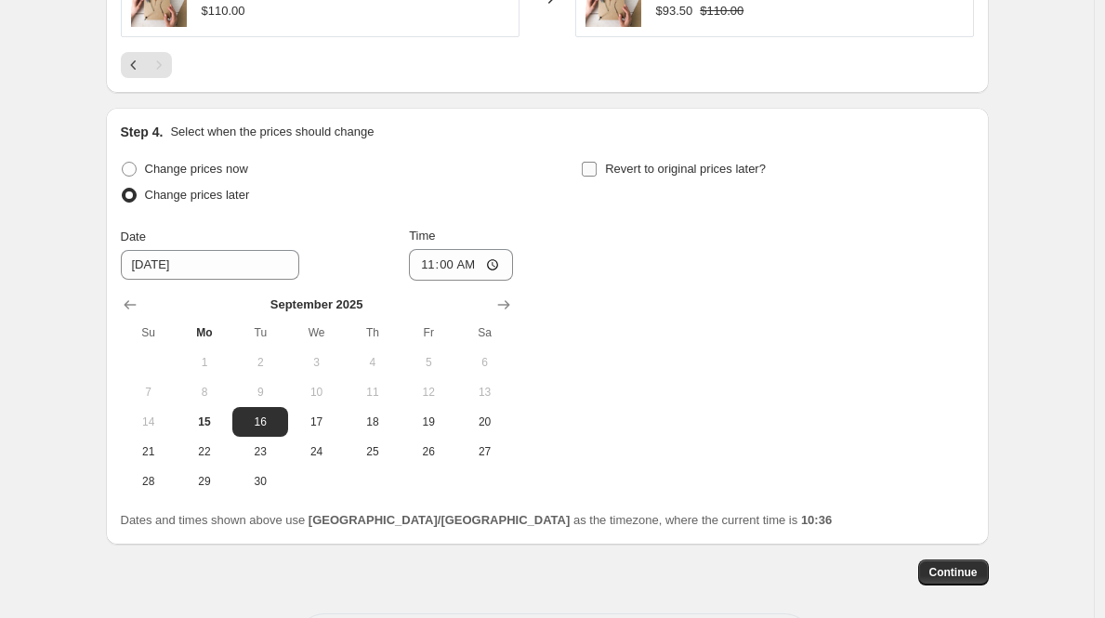
click at [597, 177] on input "Revert to original prices later?" at bounding box center [589, 169] width 15 height 15
checkbox input "true"
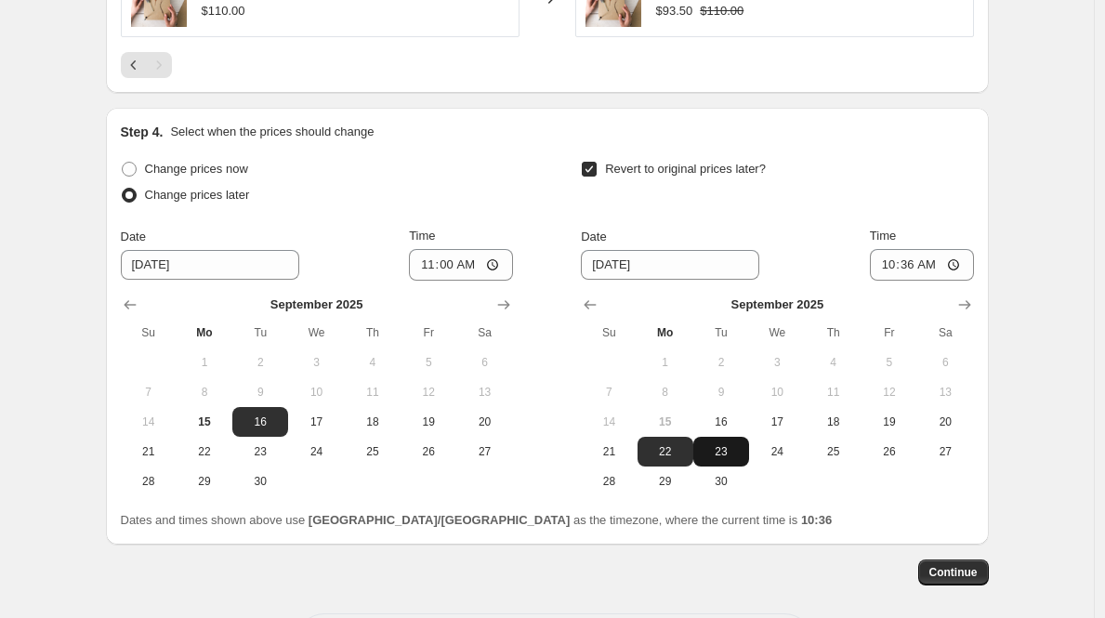
click at [736, 465] on button "23" at bounding box center [722, 452] width 56 height 30
type input "[DATE]"
click at [890, 269] on input "10:36" at bounding box center [922, 265] width 104 height 32
type input "12:00"
click at [959, 209] on div "Revert to original prices later?" at bounding box center [777, 184] width 392 height 56
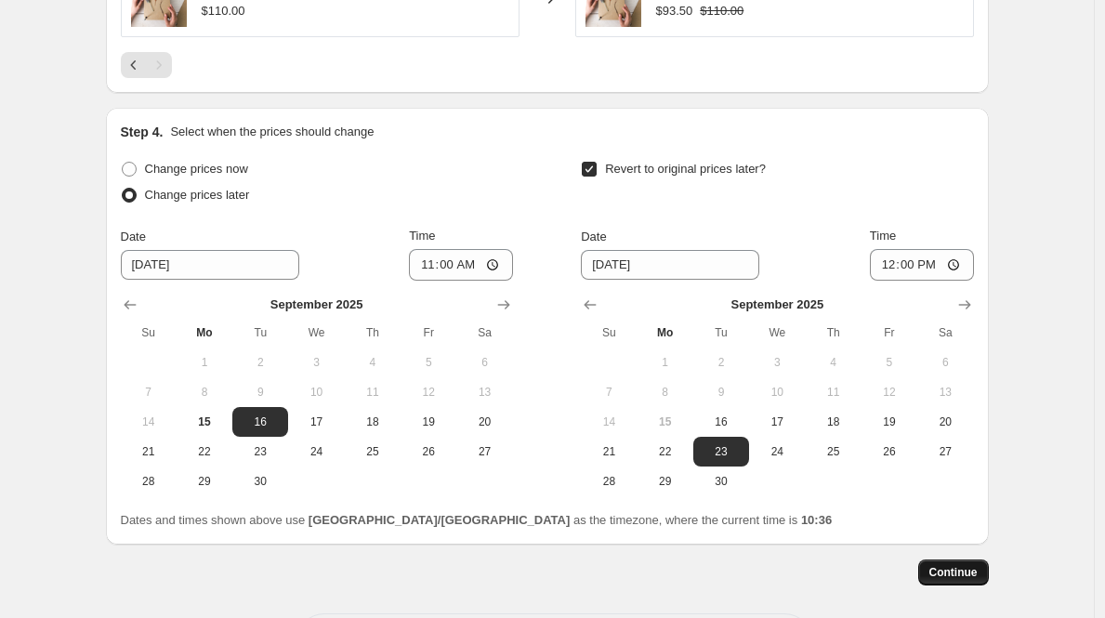
click at [987, 578] on button "Continue" at bounding box center [953, 573] width 71 height 26
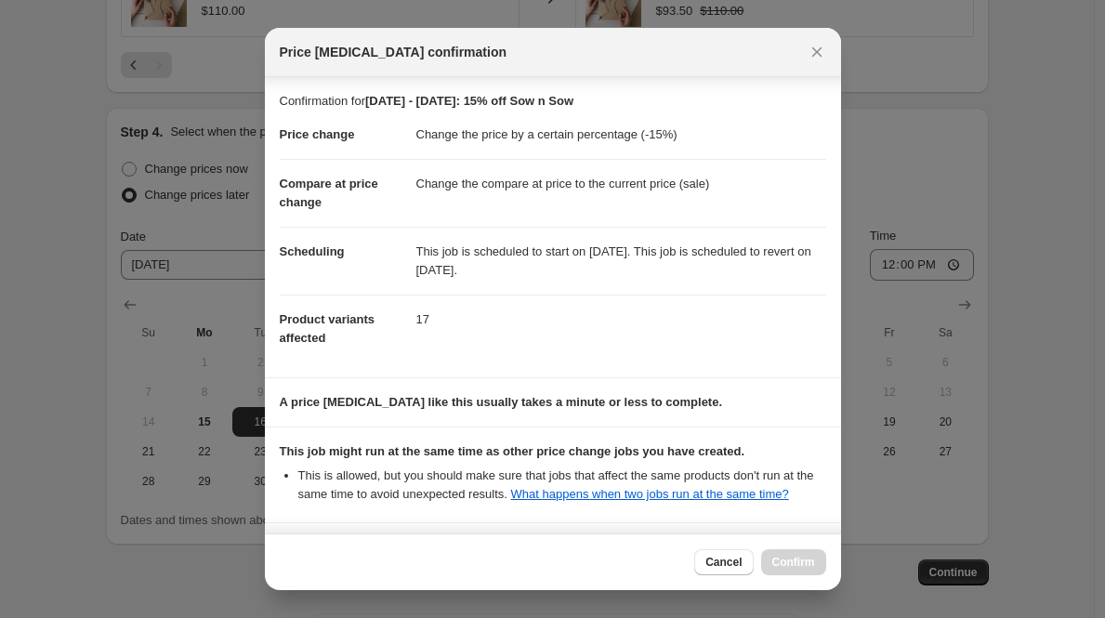
scroll to position [294, 0]
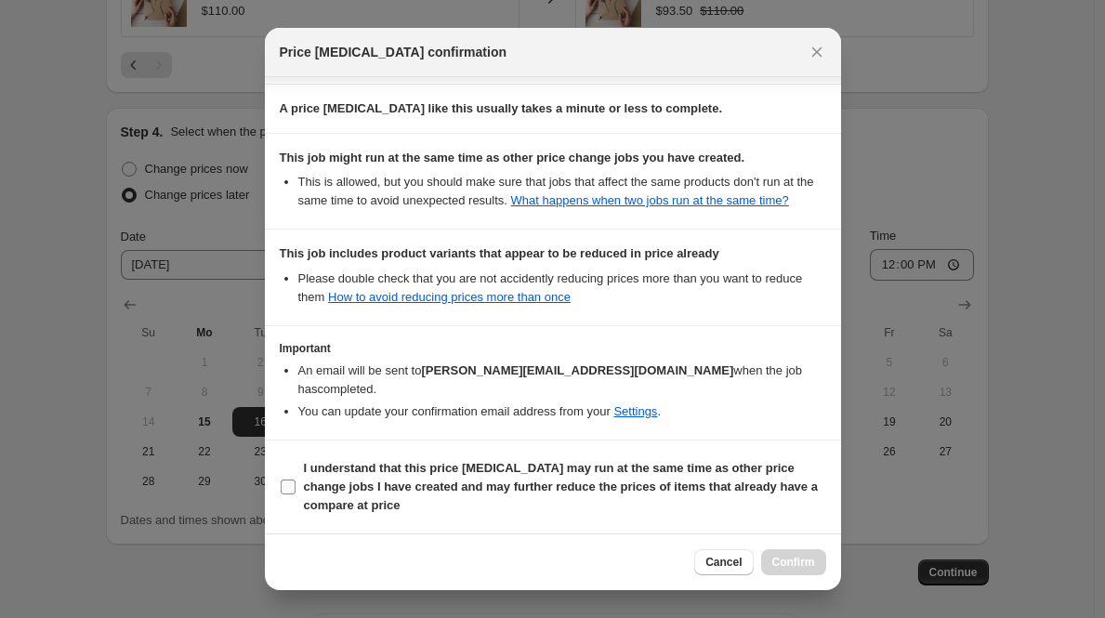
click at [296, 477] on label "I understand that this price [MEDICAL_DATA] may run at the same time as other p…" at bounding box center [553, 487] width 547 height 63
click at [296, 480] on input "I understand that this price [MEDICAL_DATA] may run at the same time as other p…" at bounding box center [288, 487] width 15 height 15
checkbox input "true"
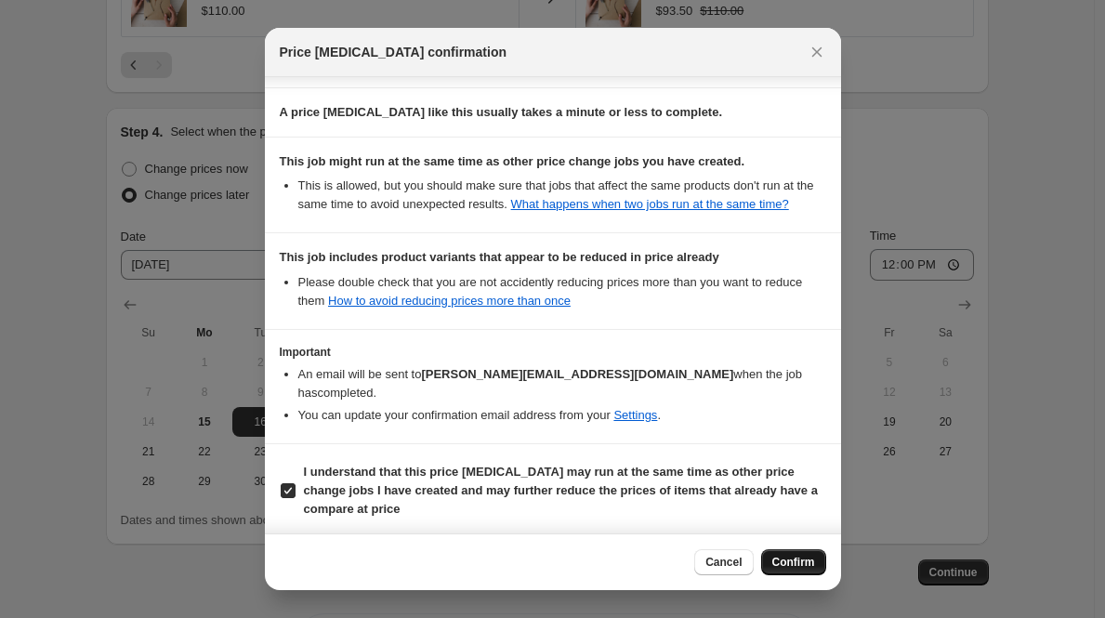
scroll to position [290, 0]
click at [782, 560] on span "Confirm" at bounding box center [794, 562] width 43 height 15
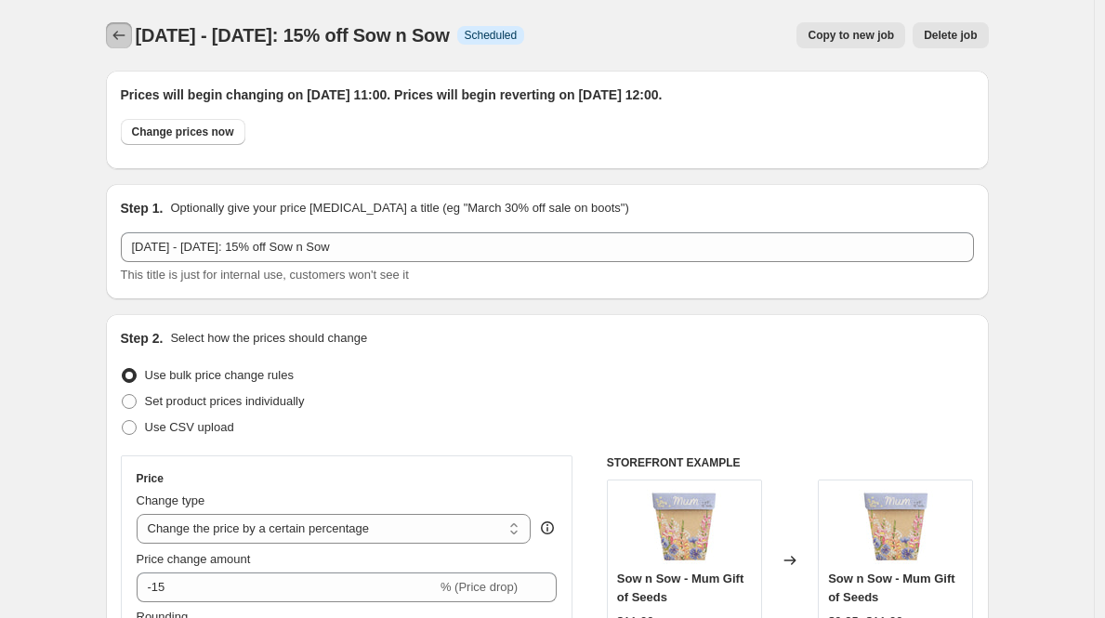
click at [112, 32] on button "Price change jobs" at bounding box center [119, 35] width 26 height 26
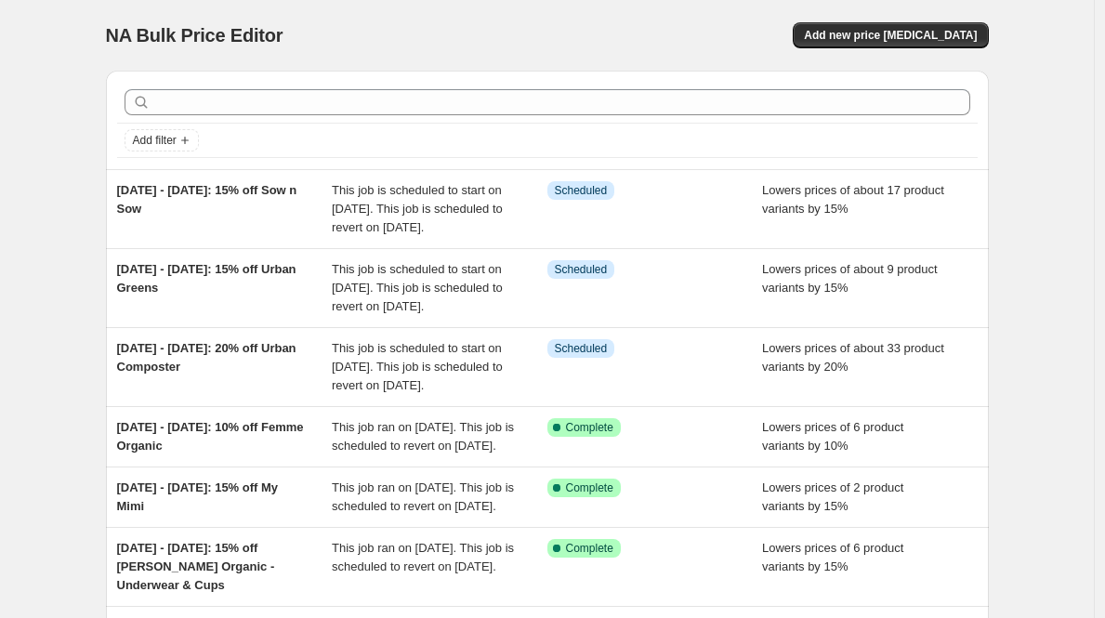
drag, startPoint x: 190, startPoint y: 209, endPoint x: 106, endPoint y: 192, distance: 85.3
click at [106, 192] on div "Add filter [DATE] - [DATE]: 15% off Sow n Sow This job is scheduled to start on…" at bounding box center [540, 487] width 898 height 863
click at [917, 33] on span "Add new price [MEDICAL_DATA]" at bounding box center [890, 35] width 173 height 15
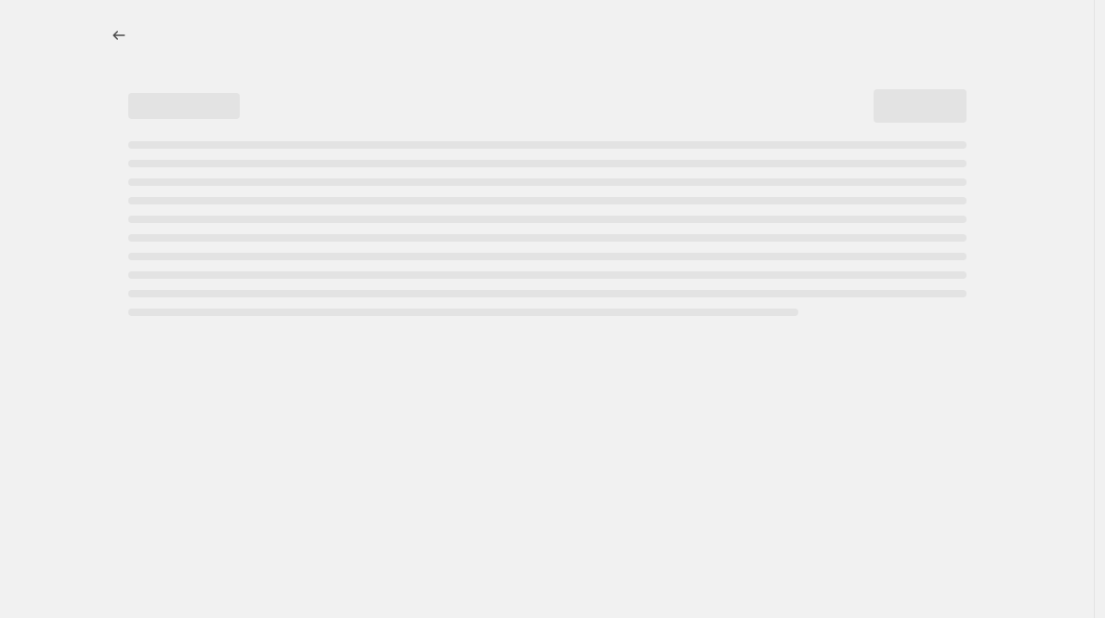
select select "percentage"
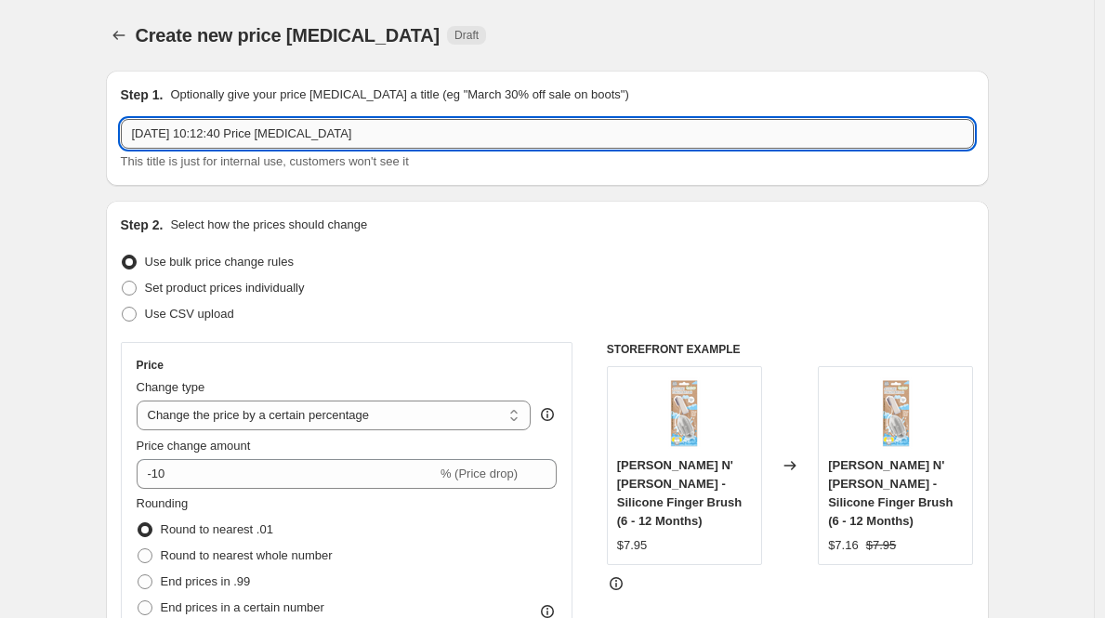
click at [261, 139] on input "[DATE] 10:12:40 Price [MEDICAL_DATA]" at bounding box center [547, 134] width 853 height 30
paste input "[DATE] - [DATE]: 15% off Sow n Sow"
drag, startPoint x: 382, startPoint y: 132, endPoint x: 307, endPoint y: 134, distance: 75.3
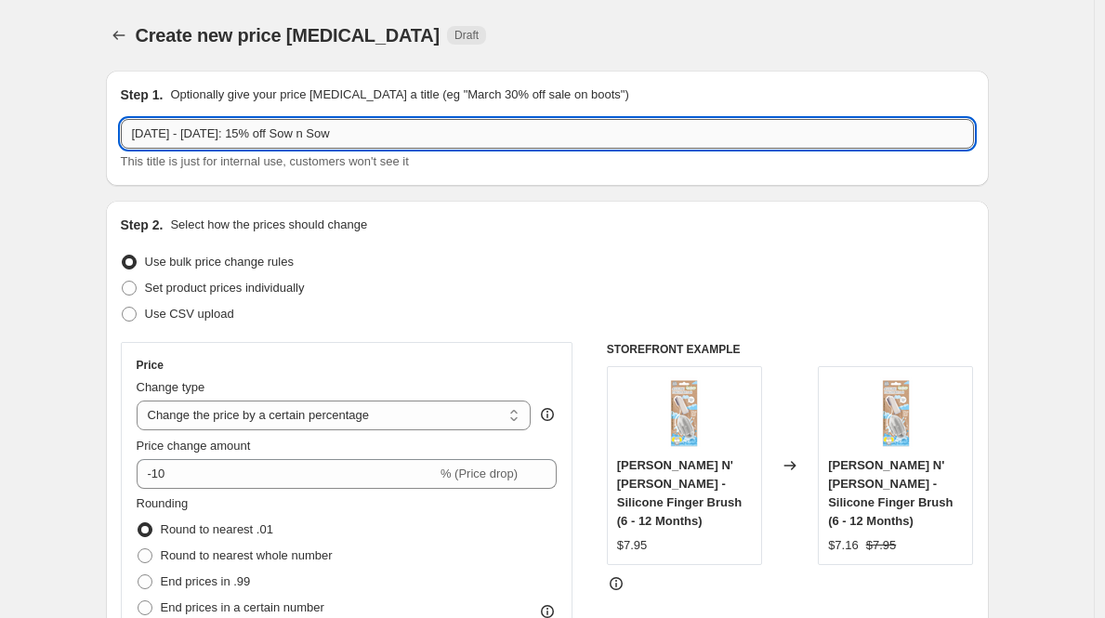
click at [307, 134] on input "[DATE] - [DATE]: 15% off Sow n Sow" at bounding box center [547, 134] width 853 height 30
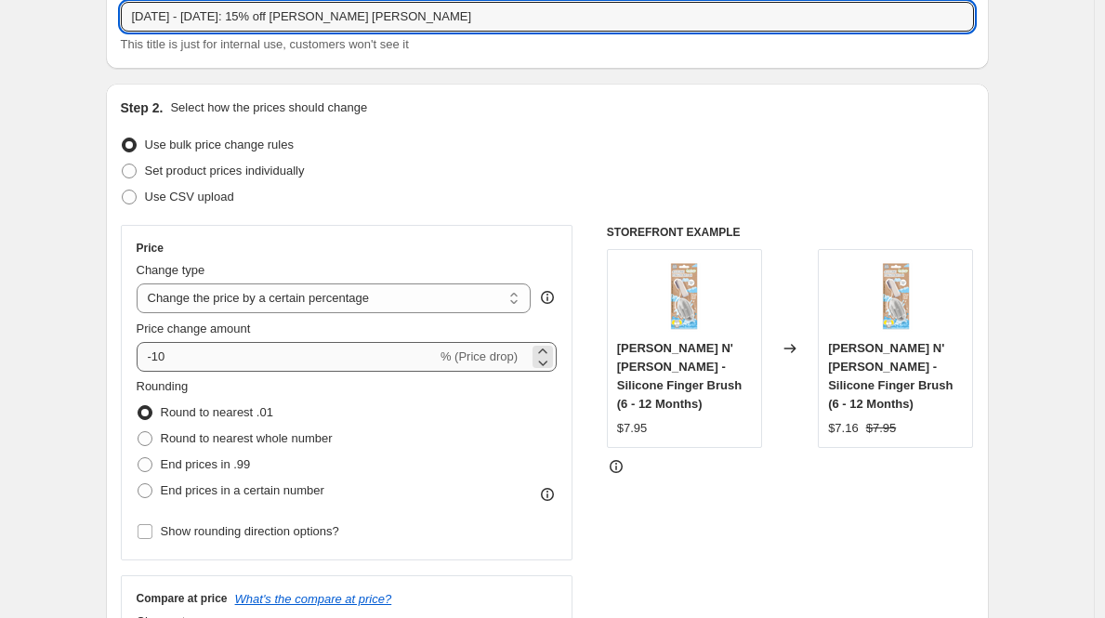
scroll to position [116, 0]
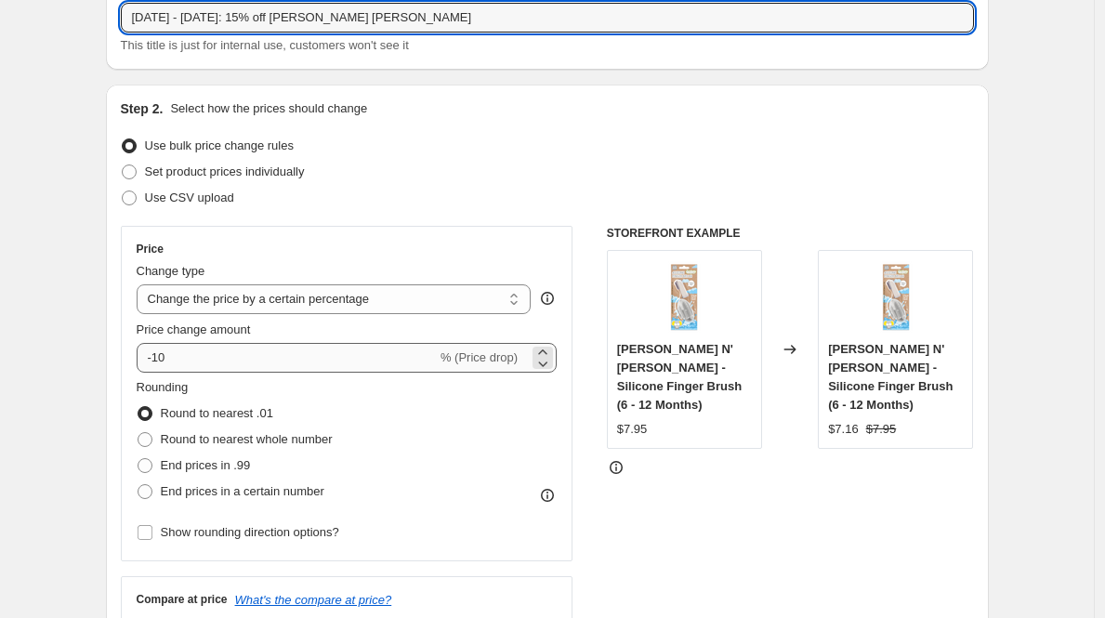
type input "[DATE] - [DATE]: 15% off [PERSON_NAME] [PERSON_NAME]"
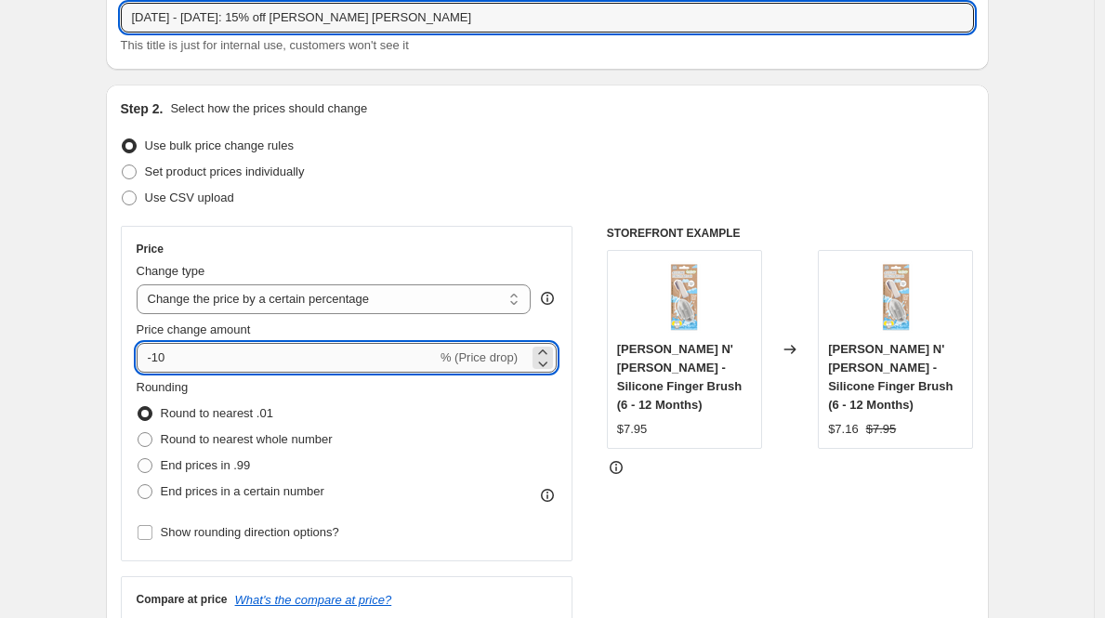
click at [229, 357] on input "-10" at bounding box center [287, 358] width 300 height 30
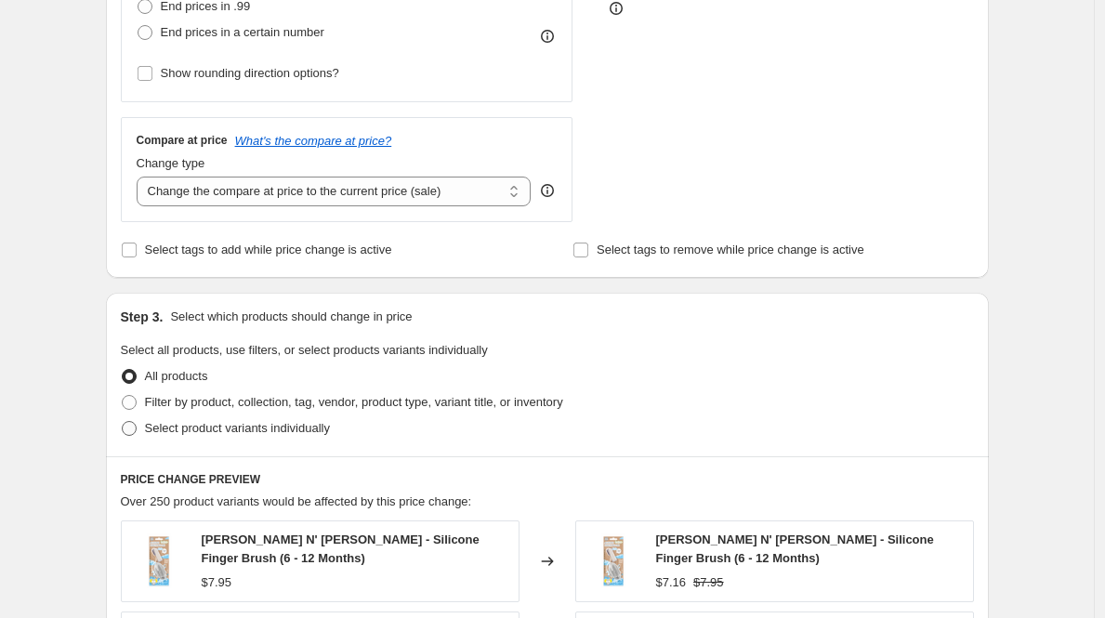
scroll to position [575, 0]
type input "-15"
click at [136, 425] on span at bounding box center [129, 428] width 15 height 15
click at [123, 422] on input "Select product variants individually" at bounding box center [122, 421] width 1 height 1
radio input "true"
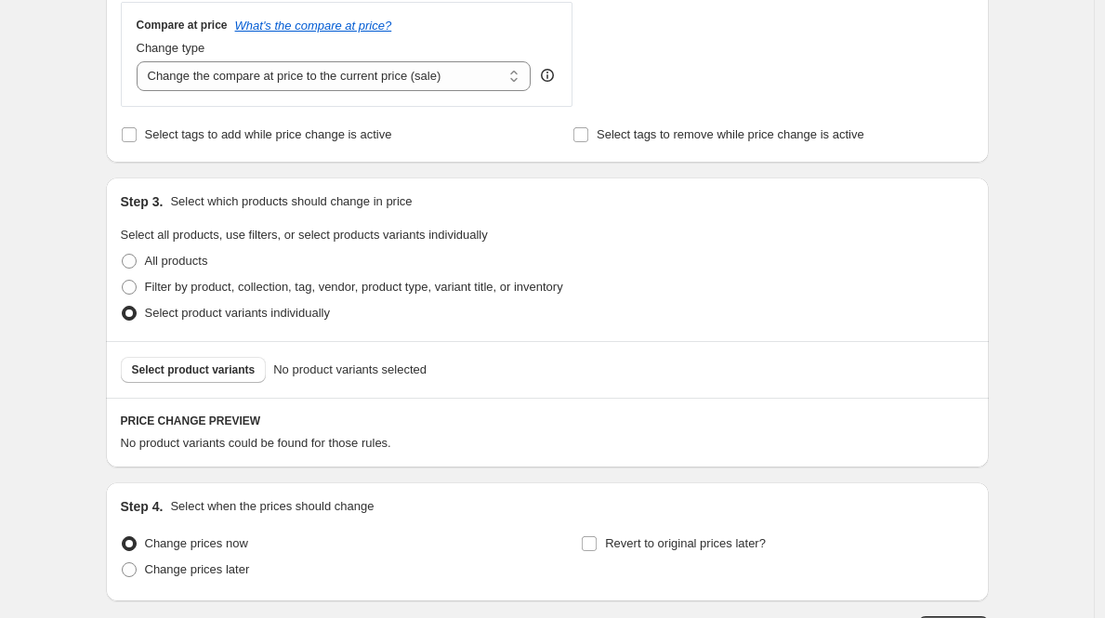
scroll to position [800, 0]
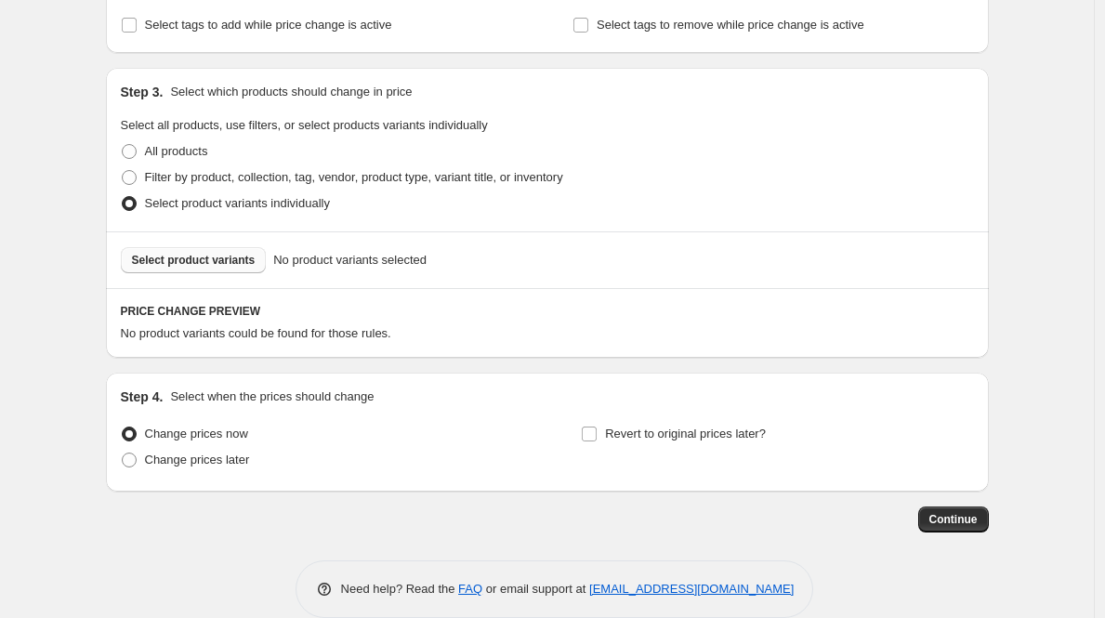
click at [230, 257] on span "Select product variants" at bounding box center [194, 260] width 124 height 15
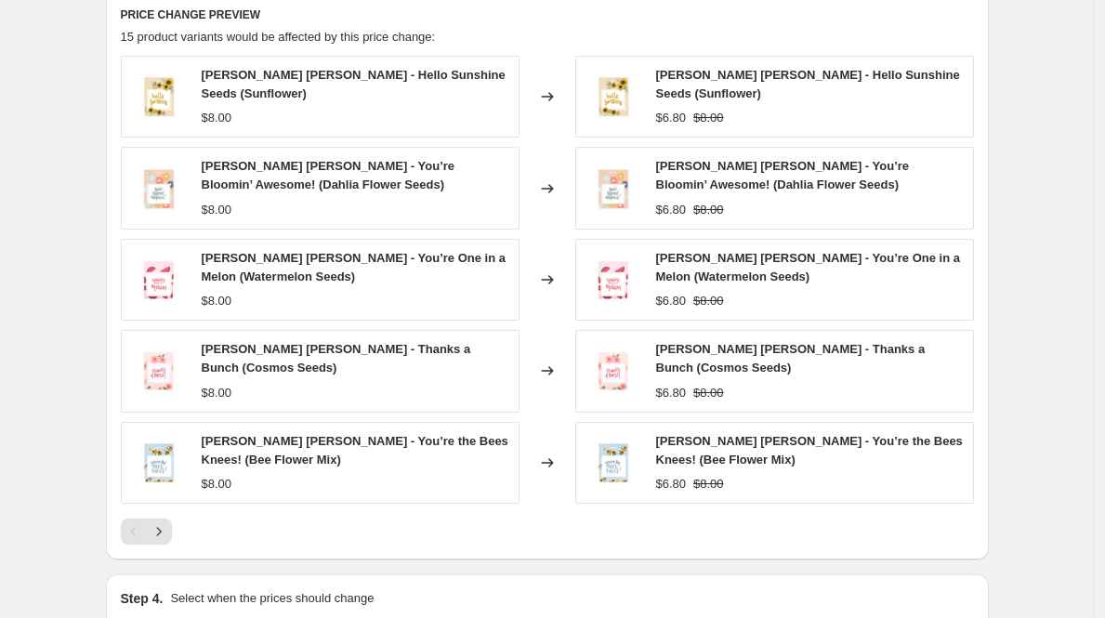
scroll to position [1133, 0]
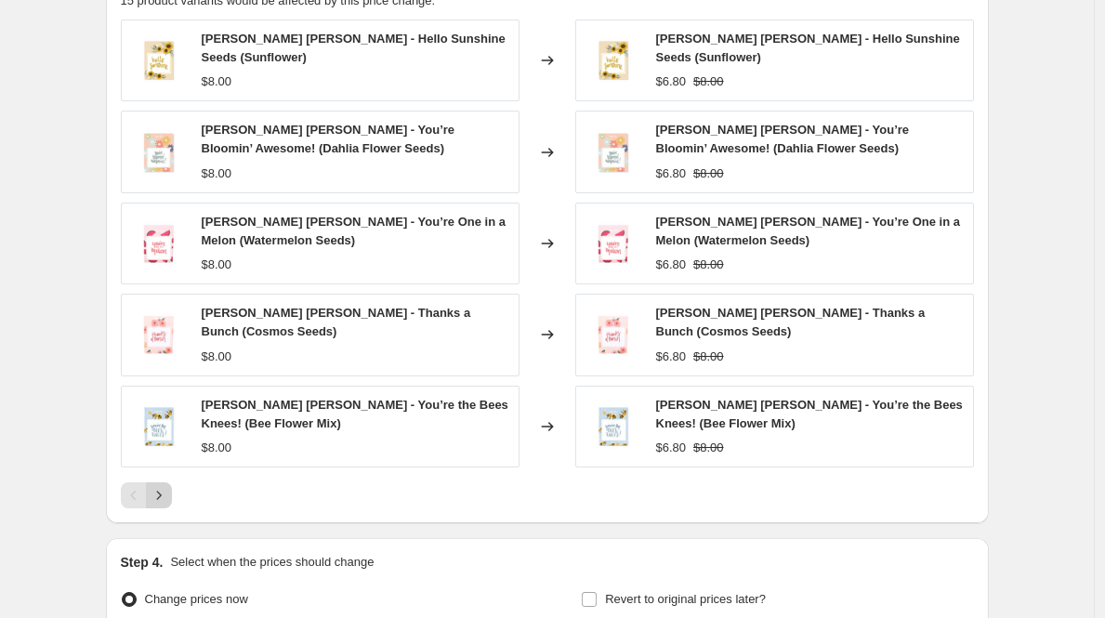
click at [167, 491] on icon "Next" at bounding box center [159, 495] width 19 height 19
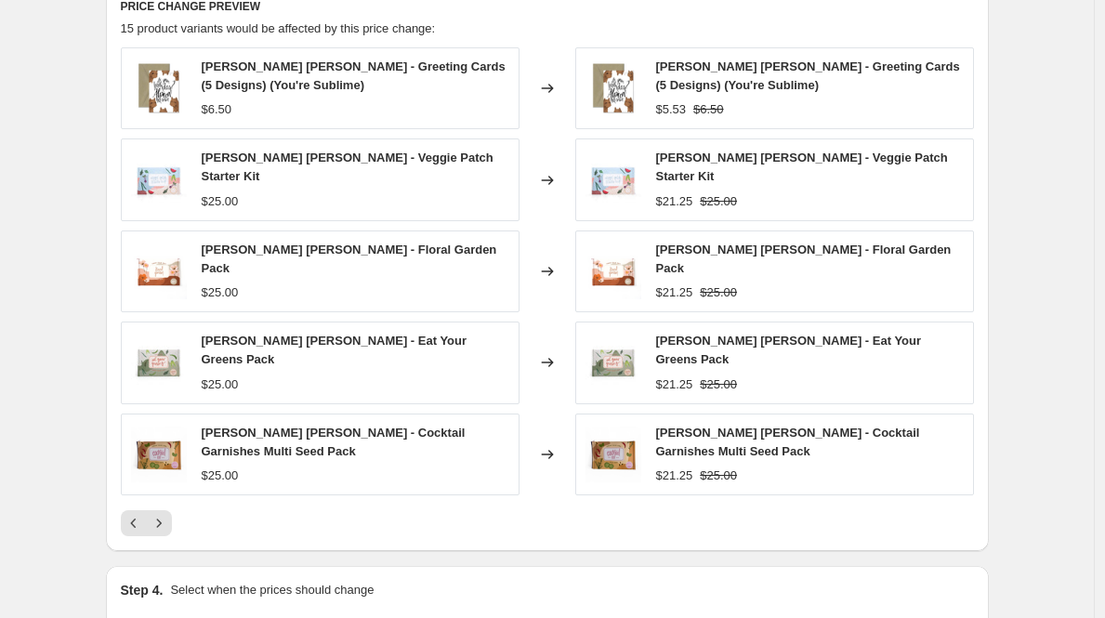
scroll to position [1104, 0]
click at [165, 515] on icon "Next" at bounding box center [159, 524] width 19 height 19
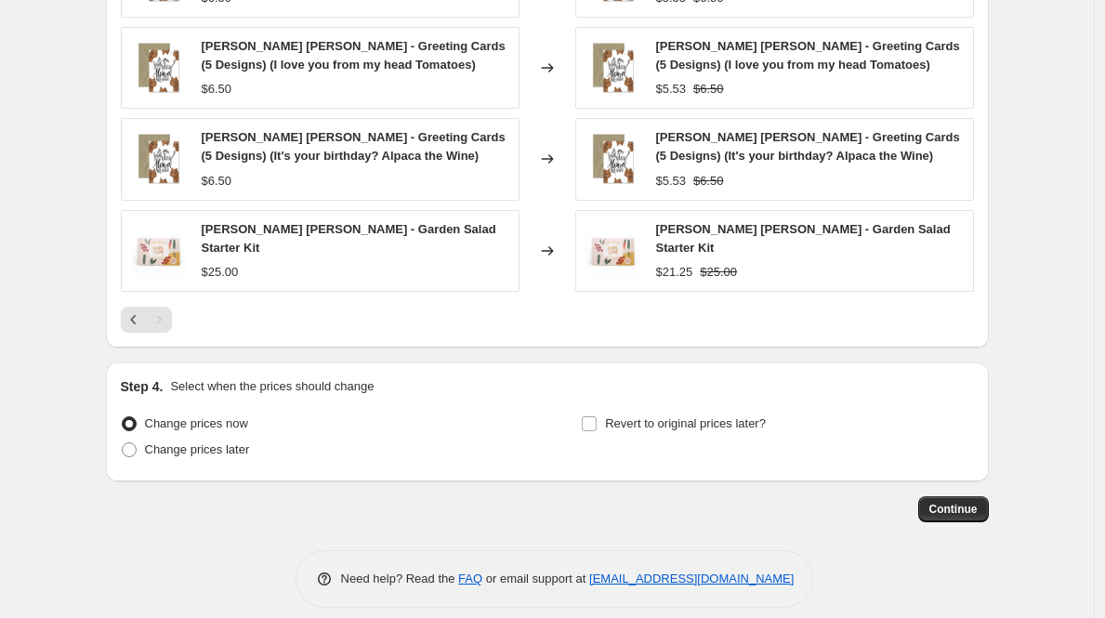
scroll to position [1320, 0]
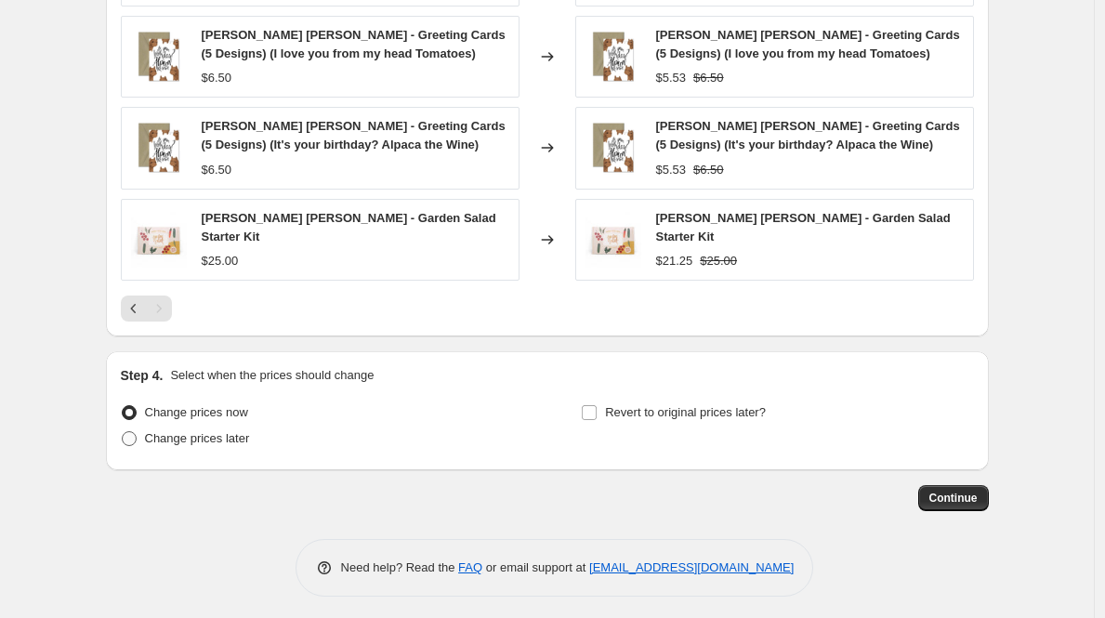
click at [137, 432] on span at bounding box center [129, 438] width 15 height 15
click at [123, 432] on input "Change prices later" at bounding box center [122, 431] width 1 height 1
radio input "true"
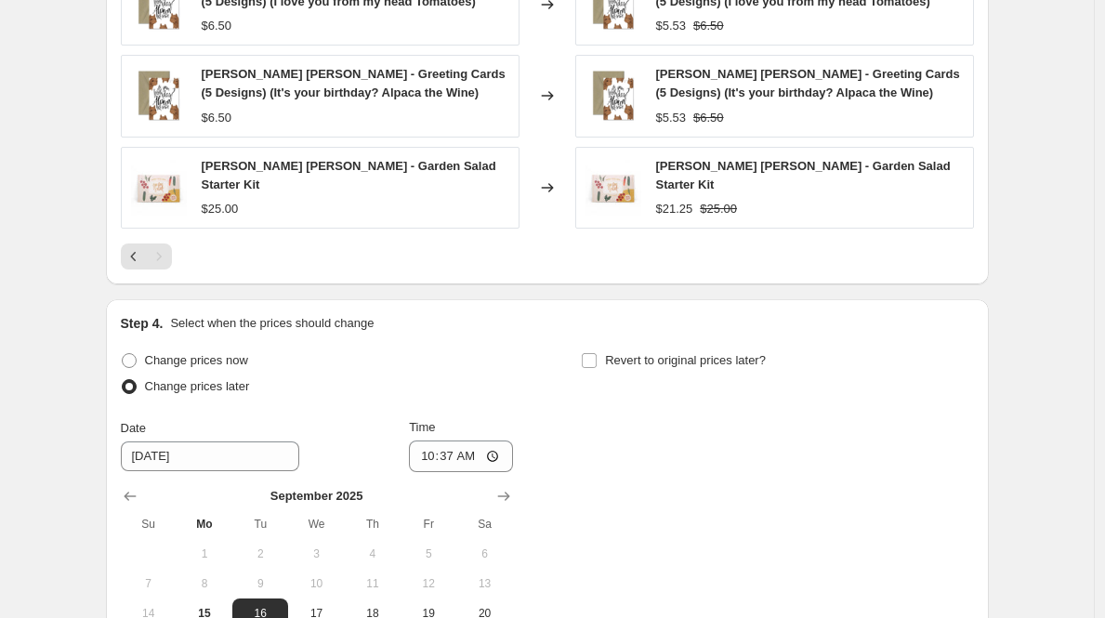
scroll to position [1617, 0]
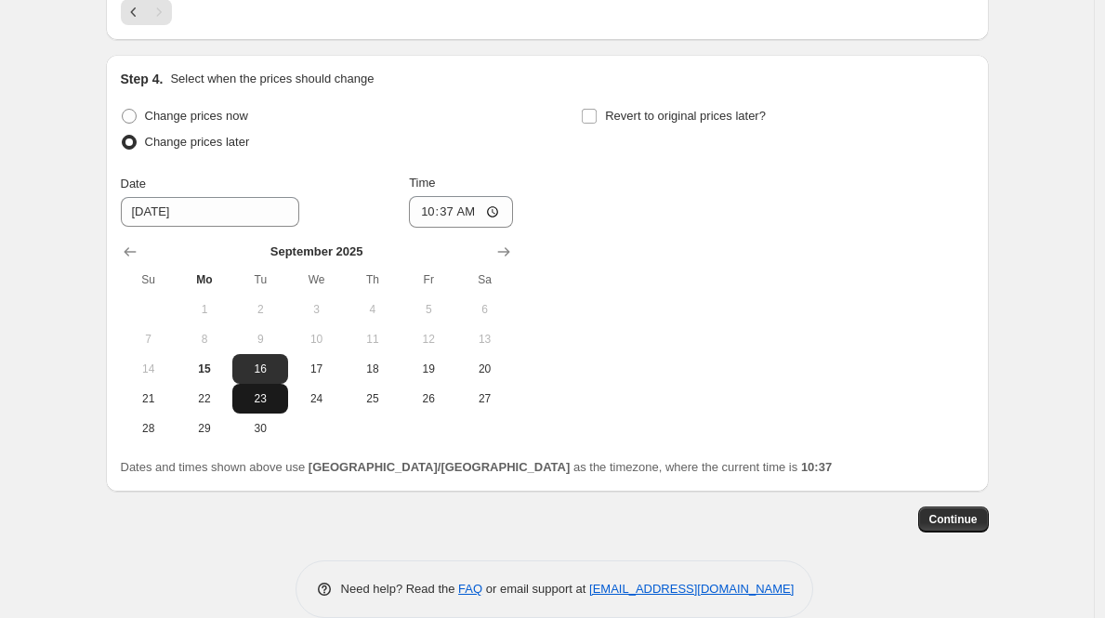
click at [260, 384] on button "23" at bounding box center [260, 399] width 56 height 30
click at [271, 369] on span "16" at bounding box center [260, 369] width 41 height 15
type input "[DATE]"
click at [429, 206] on input "10:37" at bounding box center [461, 212] width 104 height 32
type input "23:00"
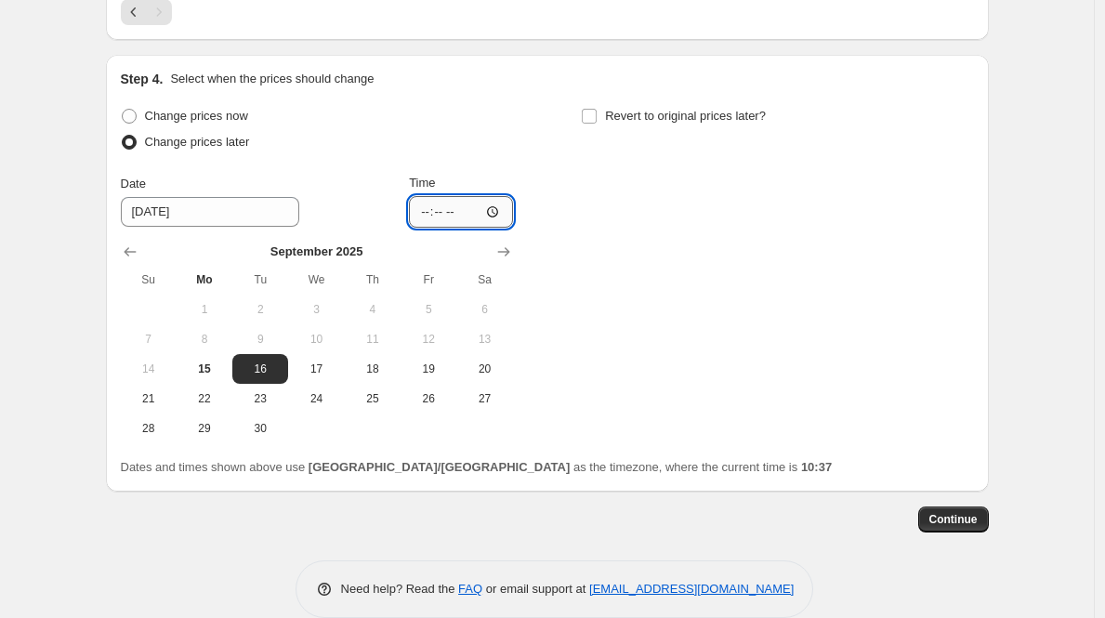
type input "11:00"
click at [592, 109] on input "Revert to original prices later?" at bounding box center [589, 116] width 15 height 15
checkbox input "true"
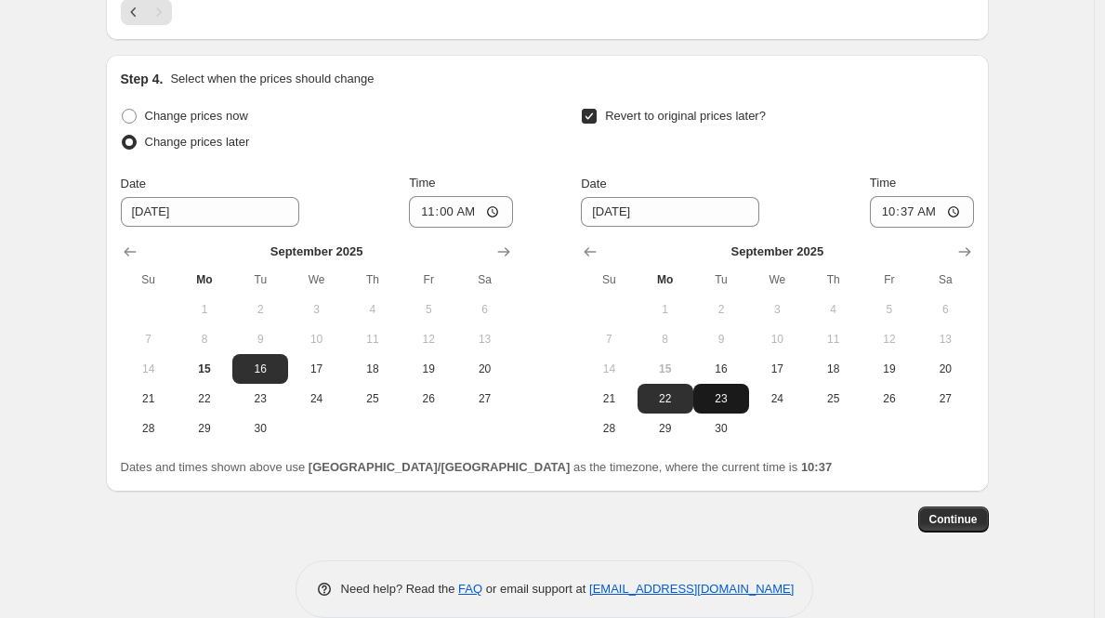
click at [722, 393] on span "23" at bounding box center [721, 398] width 41 height 15
type input "[DATE]"
click at [868, 201] on div "Date [DATE] Time 10:37" at bounding box center [777, 201] width 392 height 54
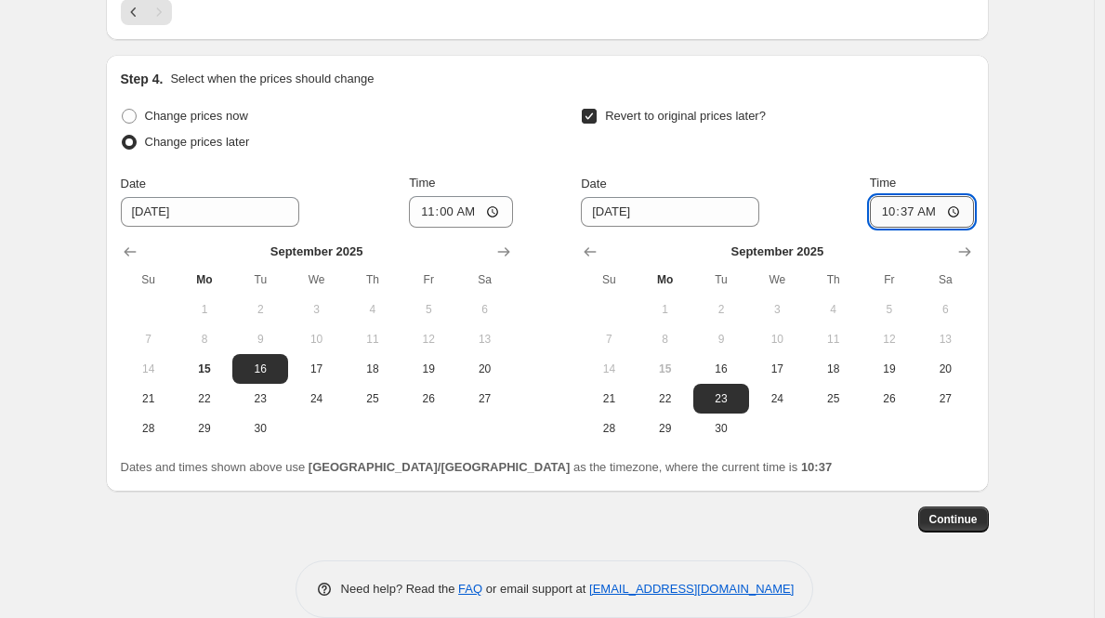
click at [883, 202] on input "10:37" at bounding box center [922, 212] width 104 height 32
type input "12:00"
click at [962, 507] on button "Continue" at bounding box center [953, 520] width 71 height 26
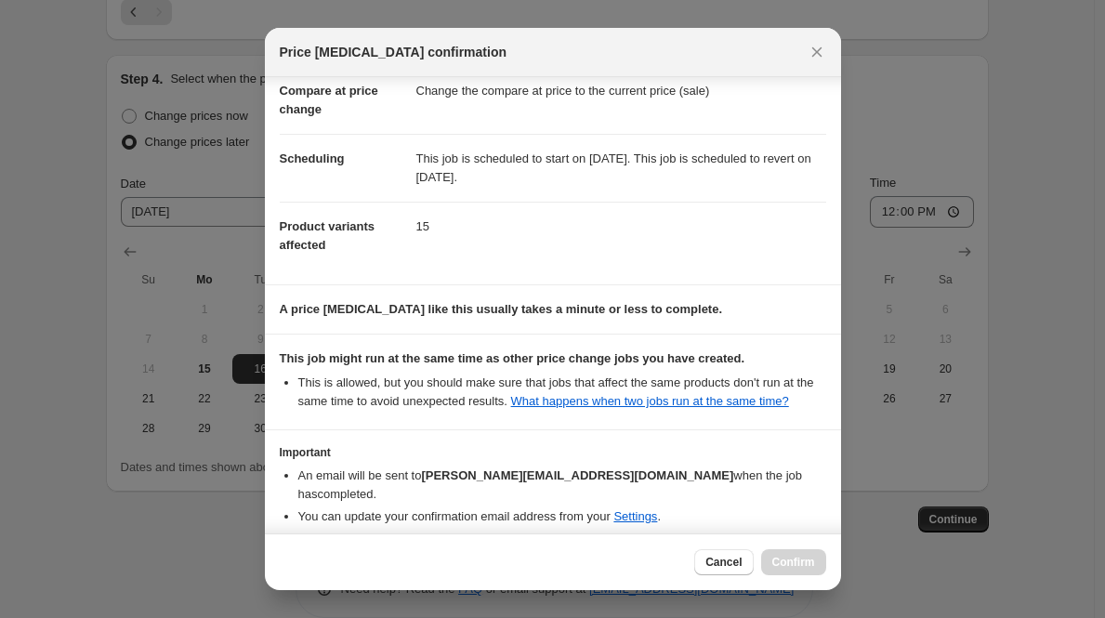
scroll to position [179, 0]
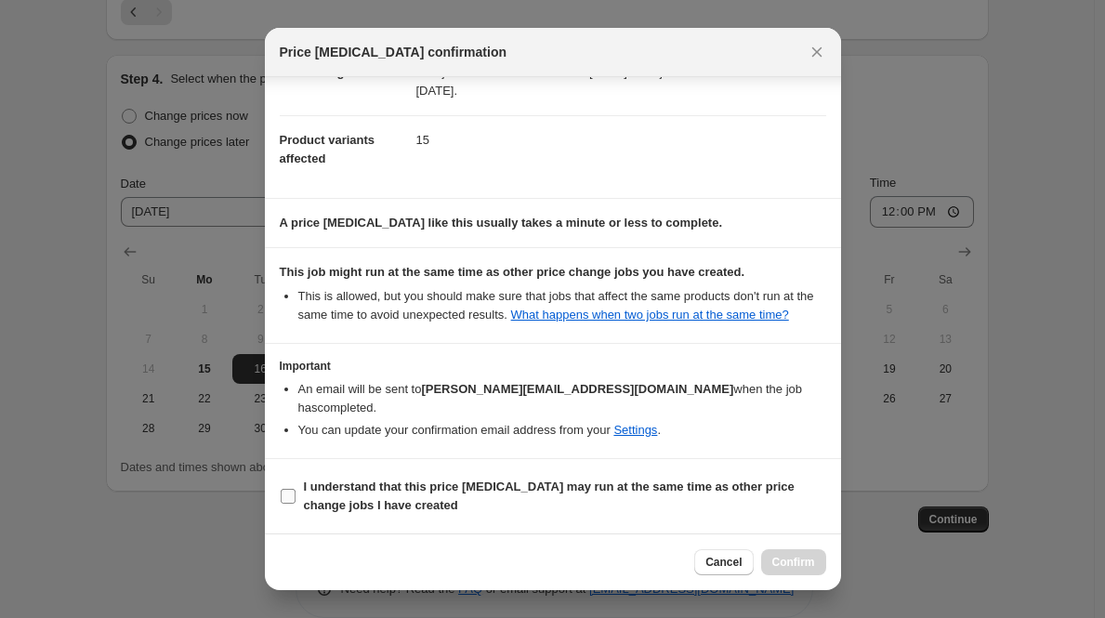
click at [299, 488] on label "I understand that this price [MEDICAL_DATA] may run at the same time as other p…" at bounding box center [553, 496] width 547 height 45
click at [296, 489] on input "I understand that this price [MEDICAL_DATA] may run at the same time as other p…" at bounding box center [288, 496] width 15 height 15
checkbox input "true"
click at [795, 561] on span "Confirm" at bounding box center [794, 562] width 43 height 15
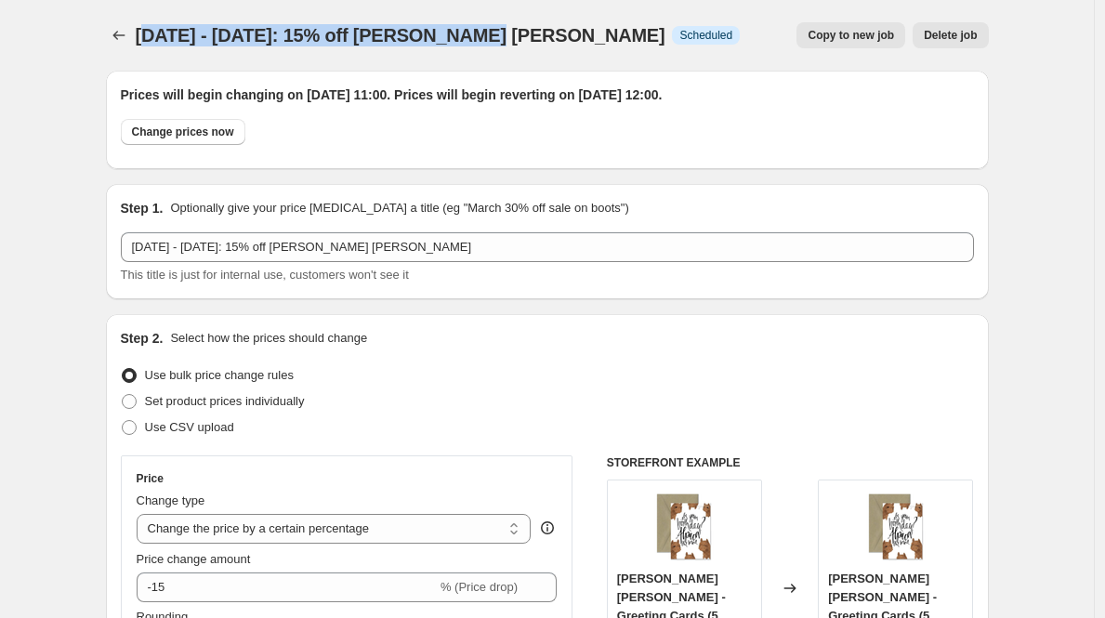
drag, startPoint x: 476, startPoint y: 37, endPoint x: 144, endPoint y: 27, distance: 332.0
click at [144, 27] on div "[DATE] - [DATE]: 15% off [PERSON_NAME] [PERSON_NAME] Info Scheduled" at bounding box center [438, 35] width 605 height 26
drag, startPoint x: 138, startPoint y: 28, endPoint x: 476, endPoint y: 41, distance: 338.6
click at [476, 41] on div "[DATE] - [DATE]: 15% off [PERSON_NAME] [PERSON_NAME] Info Scheduled Copy to new…" at bounding box center [547, 35] width 883 height 26
click at [119, 39] on icon "Price change jobs" at bounding box center [119, 35] width 19 height 19
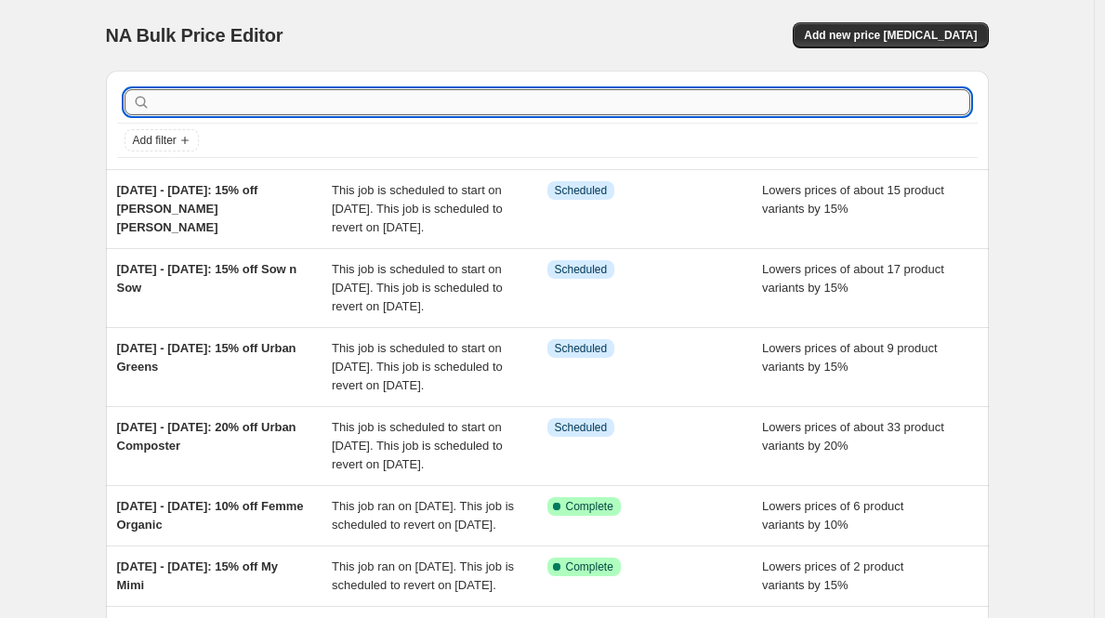
click at [271, 112] on input "text" at bounding box center [562, 102] width 816 height 26
paste input "[DATE] - [DATE]: 15% off [PERSON_NAME] [PERSON_NAME]"
type input "[DATE] - [DATE]: 15% off [PERSON_NAME] [PERSON_NAME]"
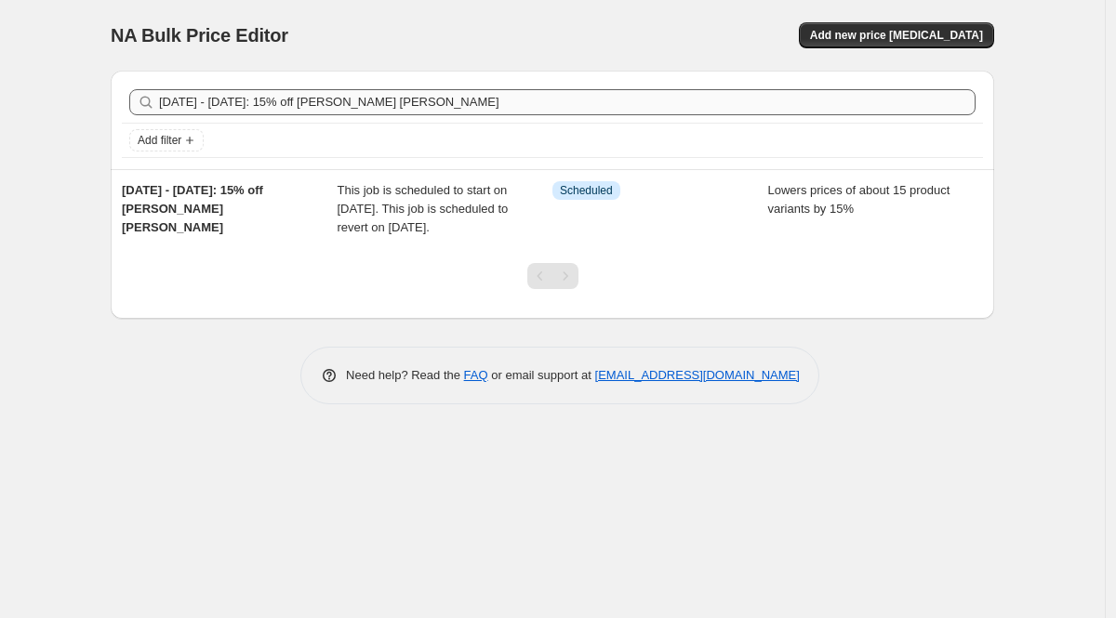
drag, startPoint x: 435, startPoint y: 101, endPoint x: 338, endPoint y: 99, distance: 96.7
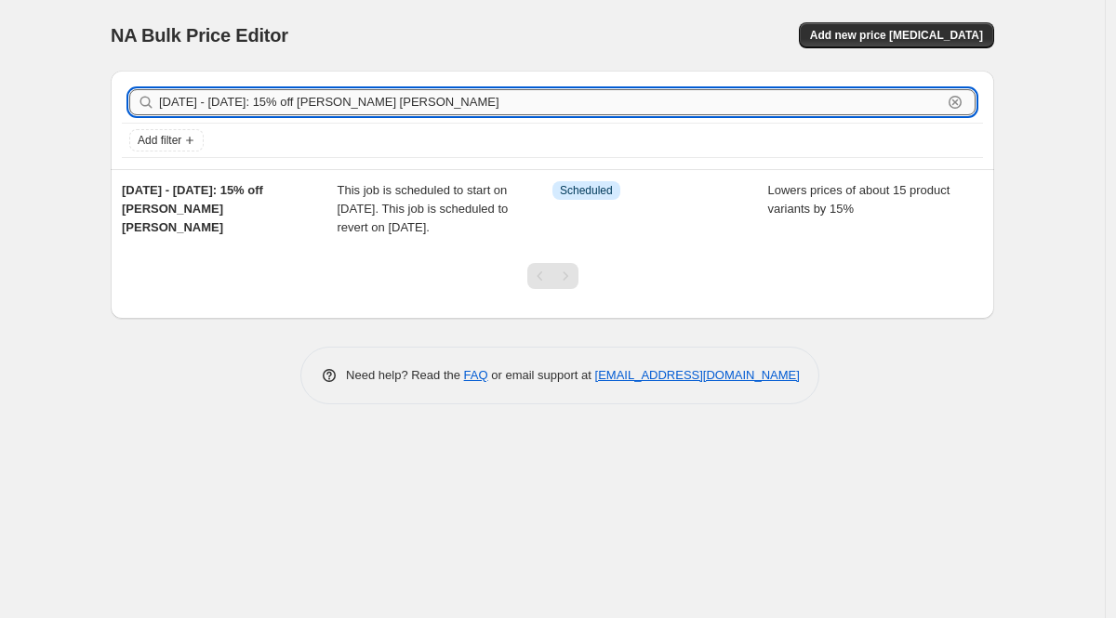
click at [411, 101] on input "[DATE] - [DATE]: 15% off [PERSON_NAME] [PERSON_NAME]" at bounding box center [550, 102] width 783 height 26
click at [876, 26] on button "Add new price [MEDICAL_DATA]" at bounding box center [896, 35] width 195 height 26
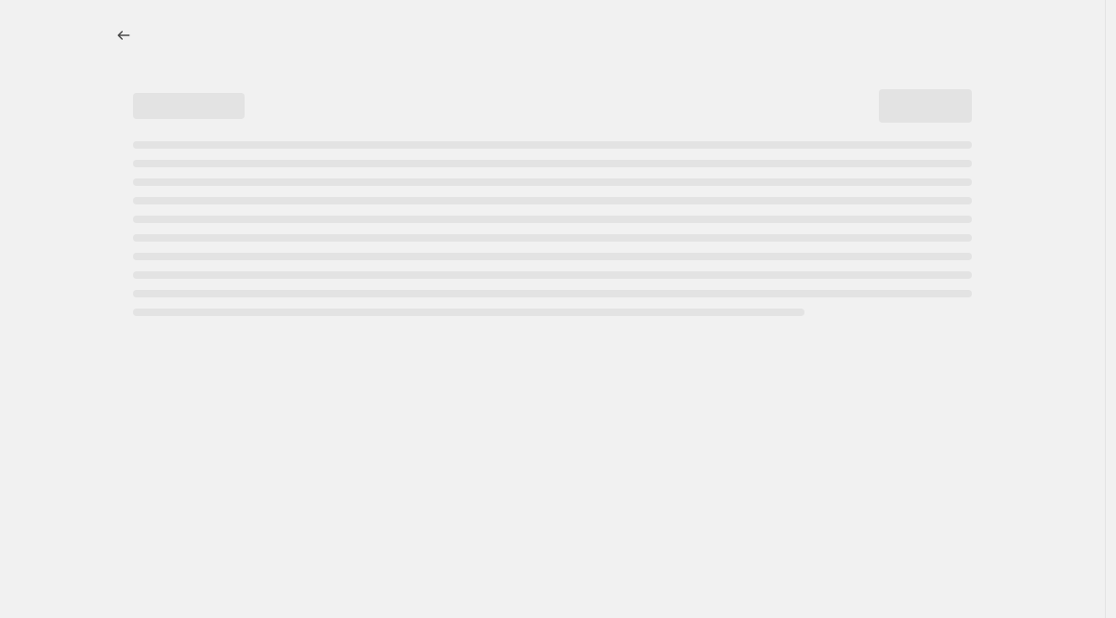
select select "percentage"
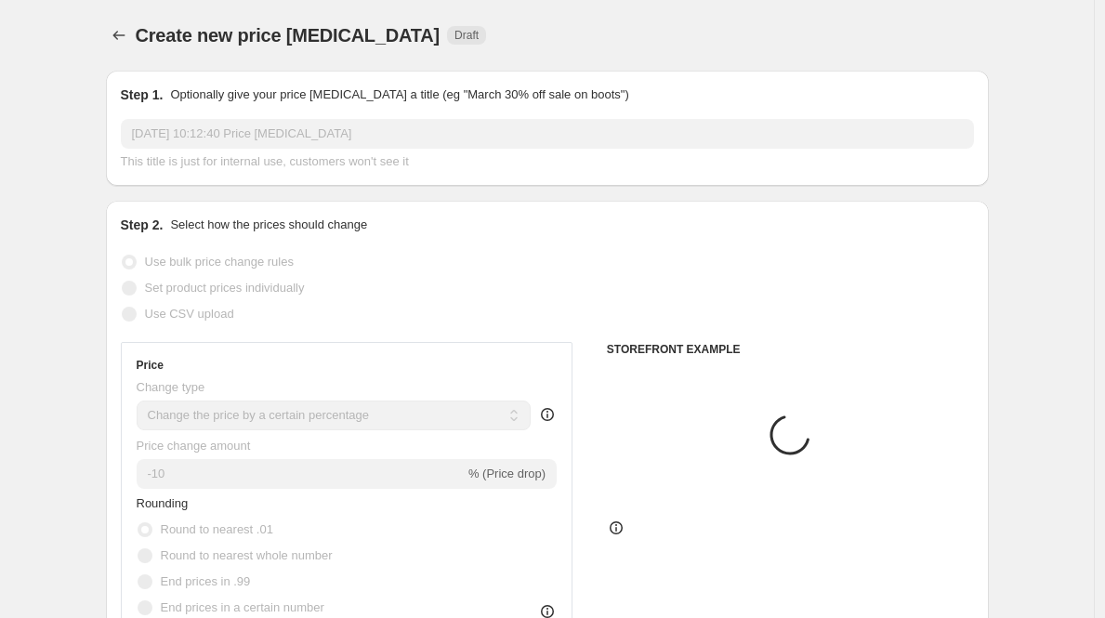
click at [390, 127] on input "[DATE] 10:12:40 Price [MEDICAL_DATA]" at bounding box center [547, 134] width 853 height 30
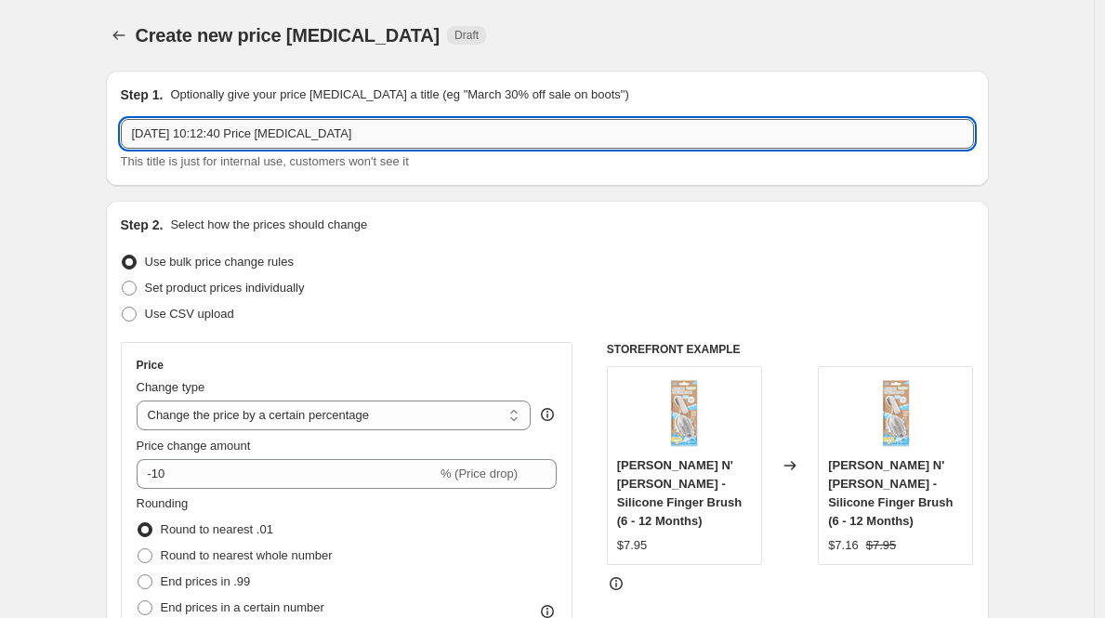
click at [390, 127] on input "[DATE] 10:12:40 Price [MEDICAL_DATA]" at bounding box center [547, 134] width 853 height 30
paste input "[DATE] - [DATE]: 15% off [PERSON_NAME] [PERSON_NAME]"
drag, startPoint x: 376, startPoint y: 129, endPoint x: 308, endPoint y: 132, distance: 67.9
click at [308, 132] on input "[DATE] - [DATE]: 15% off [PERSON_NAME] [PERSON_NAME]" at bounding box center [547, 134] width 853 height 30
type input "[DATE] - [DATE]: 15% off Eco Modern Essentials"
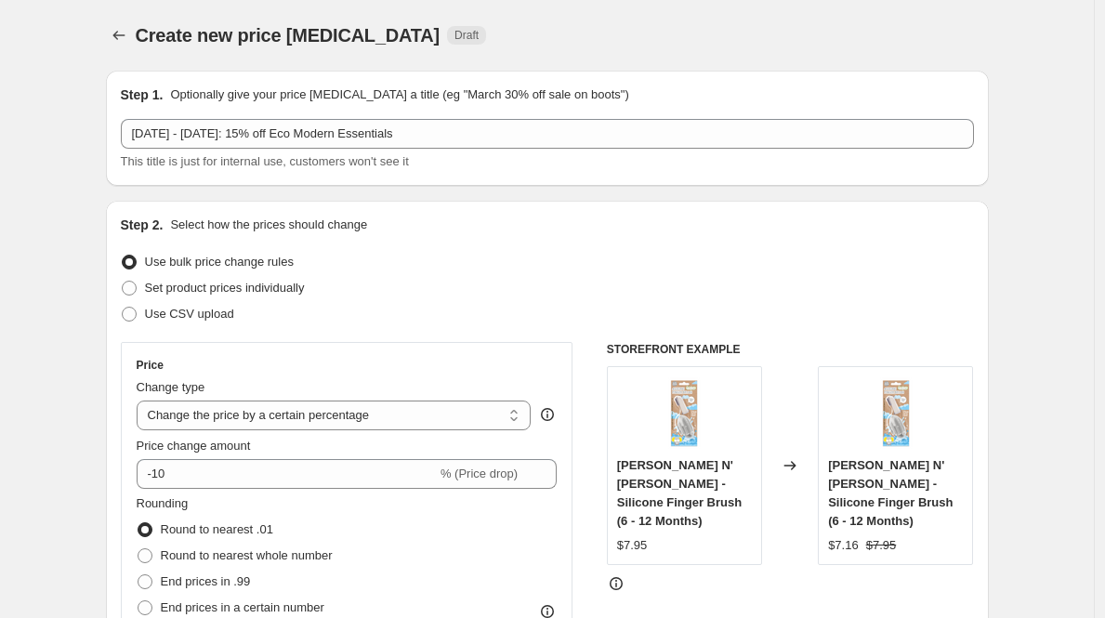
click at [500, 236] on div "Step 2. Select how the prices should change Use bulk price change rules Set pro…" at bounding box center [547, 527] width 853 height 623
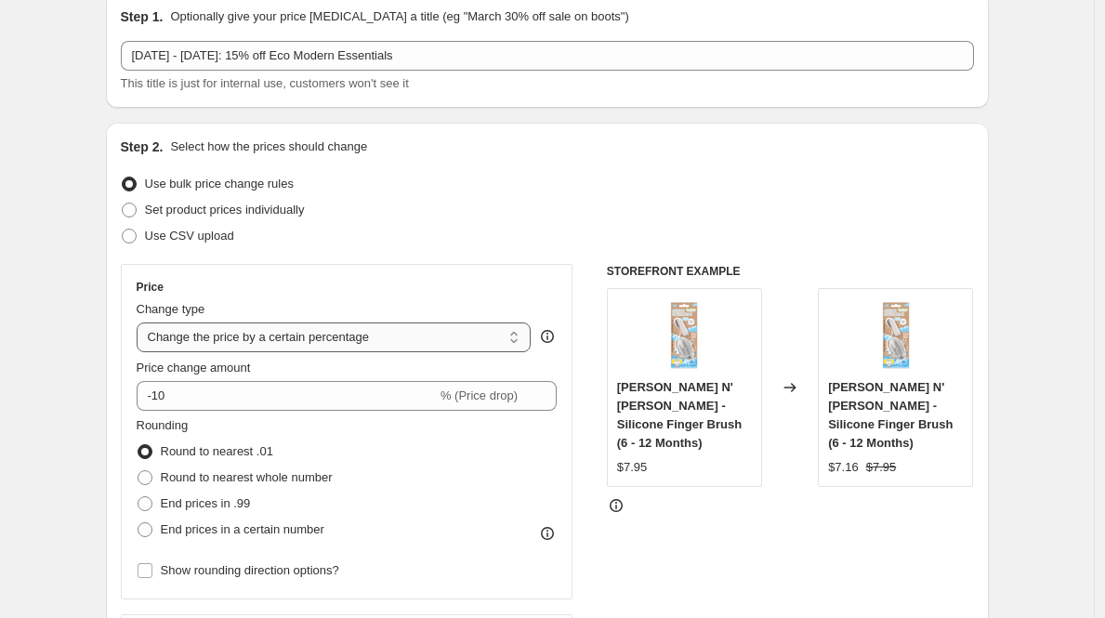
scroll to position [80, 0]
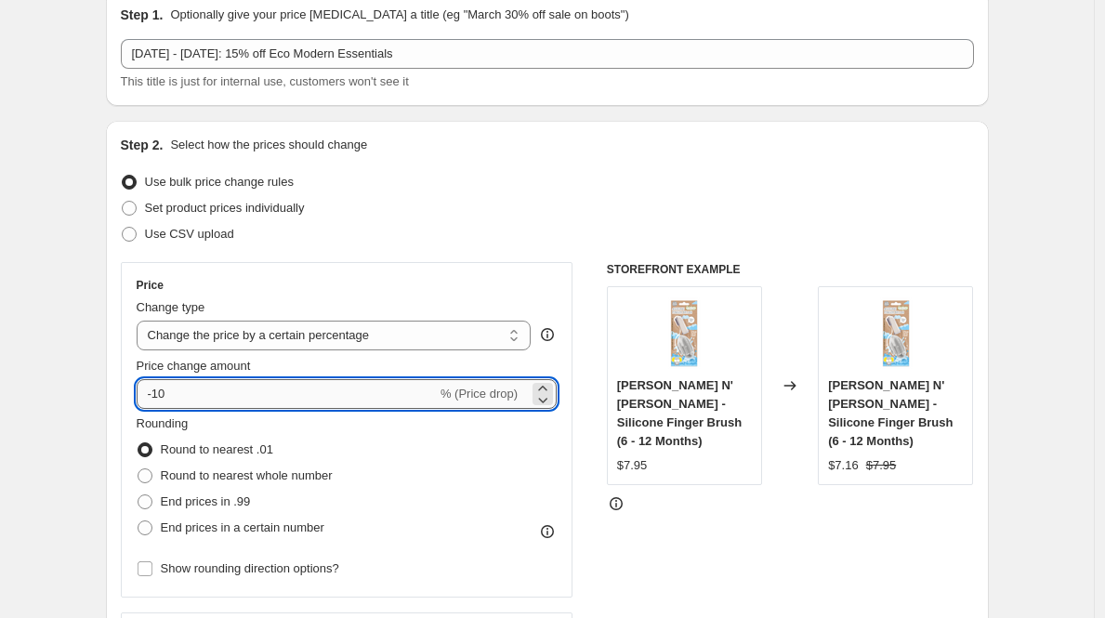
click at [253, 391] on input "-10" at bounding box center [287, 394] width 300 height 30
type input "-15"
click at [425, 278] on div "Price" at bounding box center [347, 285] width 421 height 15
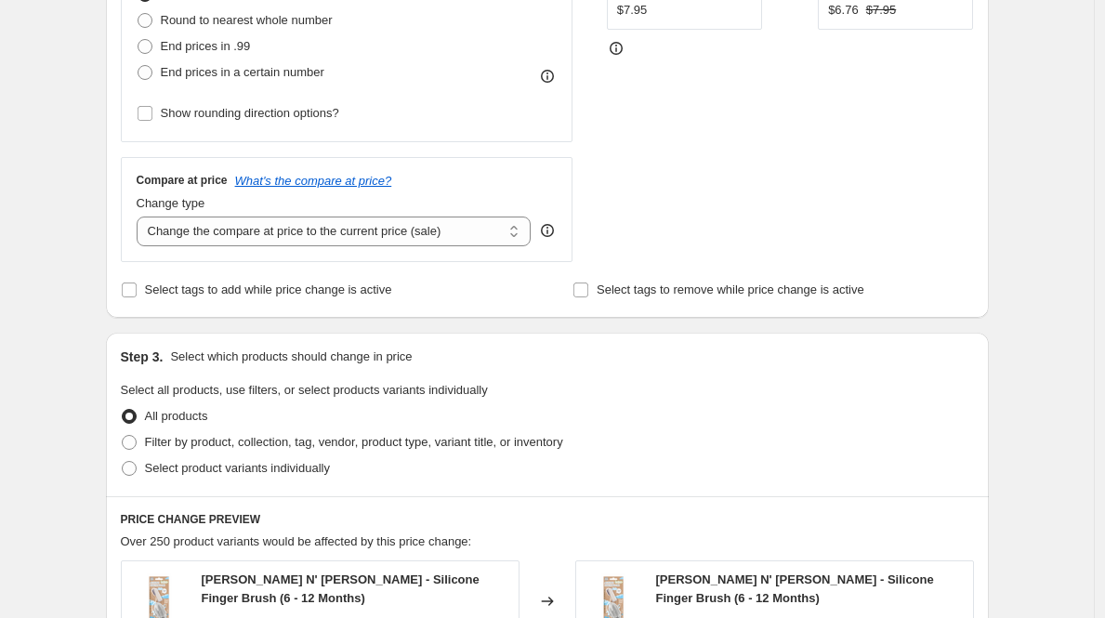
scroll to position [540, 0]
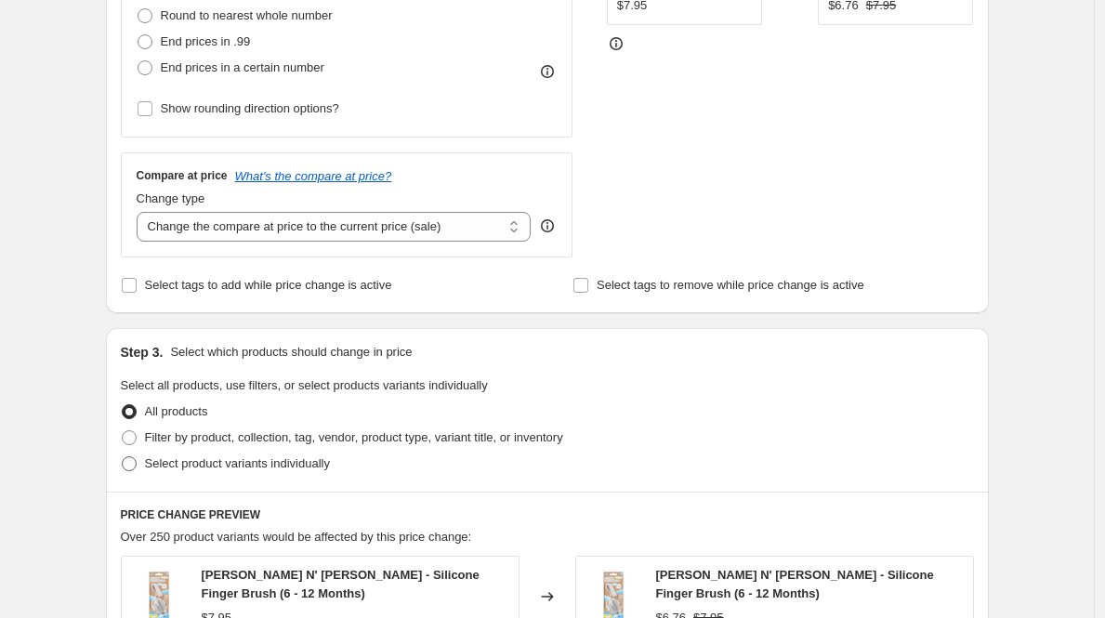
click at [136, 462] on span at bounding box center [129, 463] width 15 height 15
click at [123, 457] on input "Select product variants individually" at bounding box center [122, 456] width 1 height 1
radio input "true"
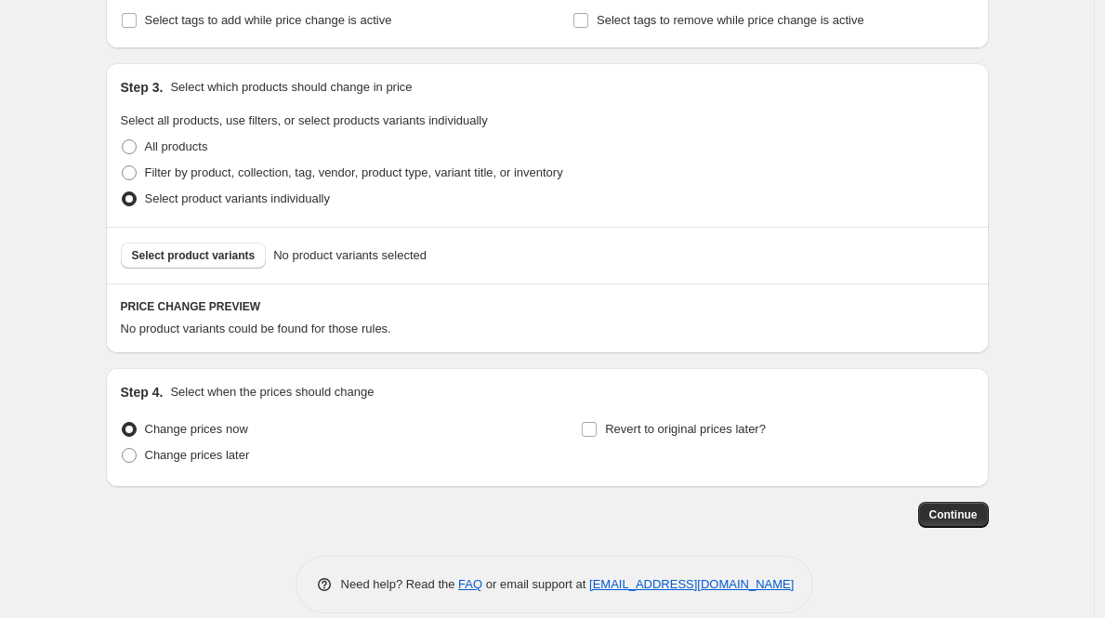
scroll to position [828, 0]
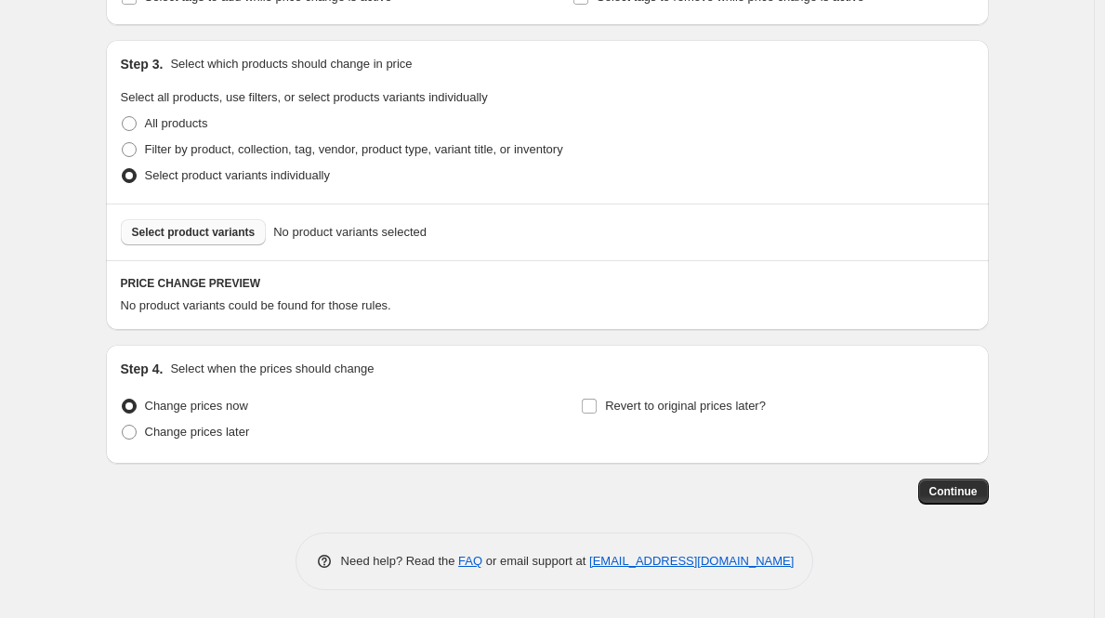
click at [192, 231] on span "Select product variants" at bounding box center [194, 232] width 124 height 15
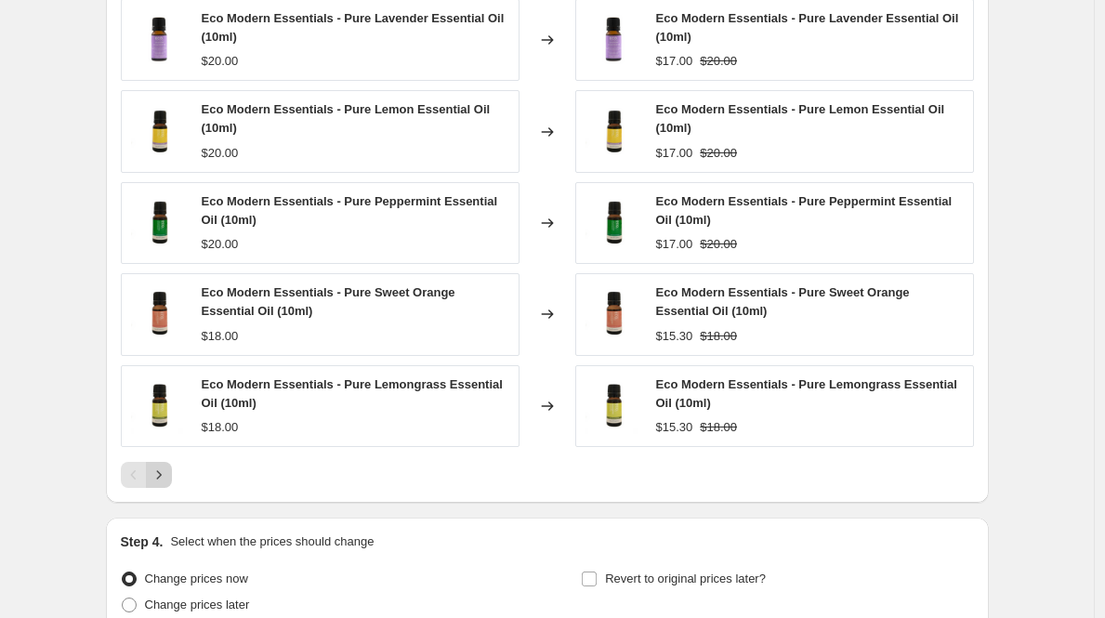
click at [172, 470] on button "Next" at bounding box center [159, 475] width 26 height 26
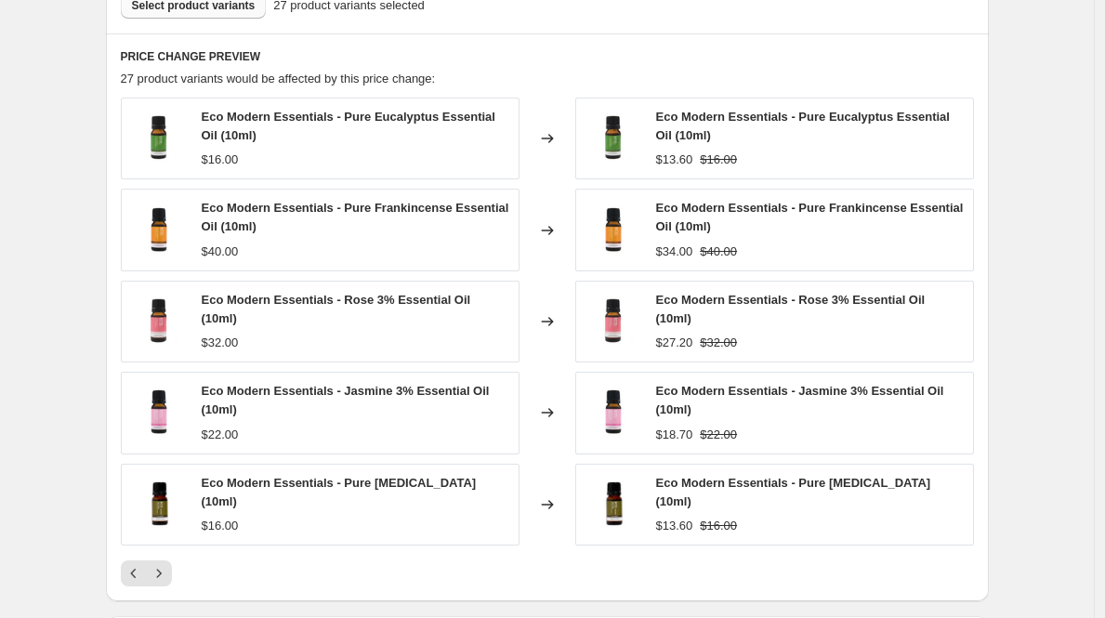
scroll to position [1051, 0]
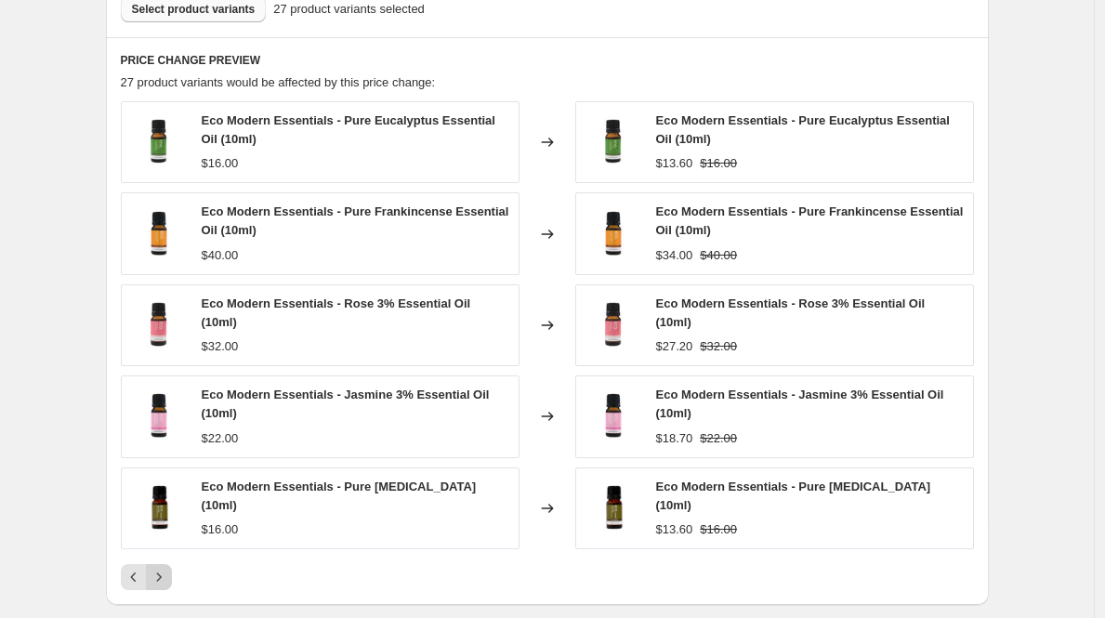
click at [165, 574] on icon "Next" at bounding box center [159, 577] width 19 height 19
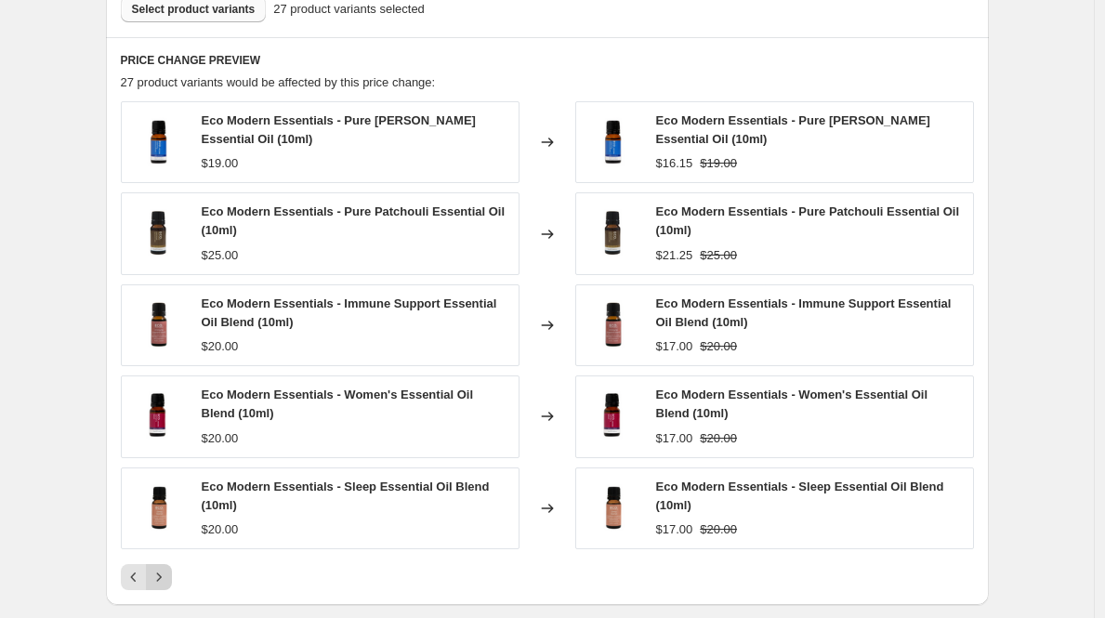
click at [164, 584] on icon "Next" at bounding box center [159, 577] width 19 height 19
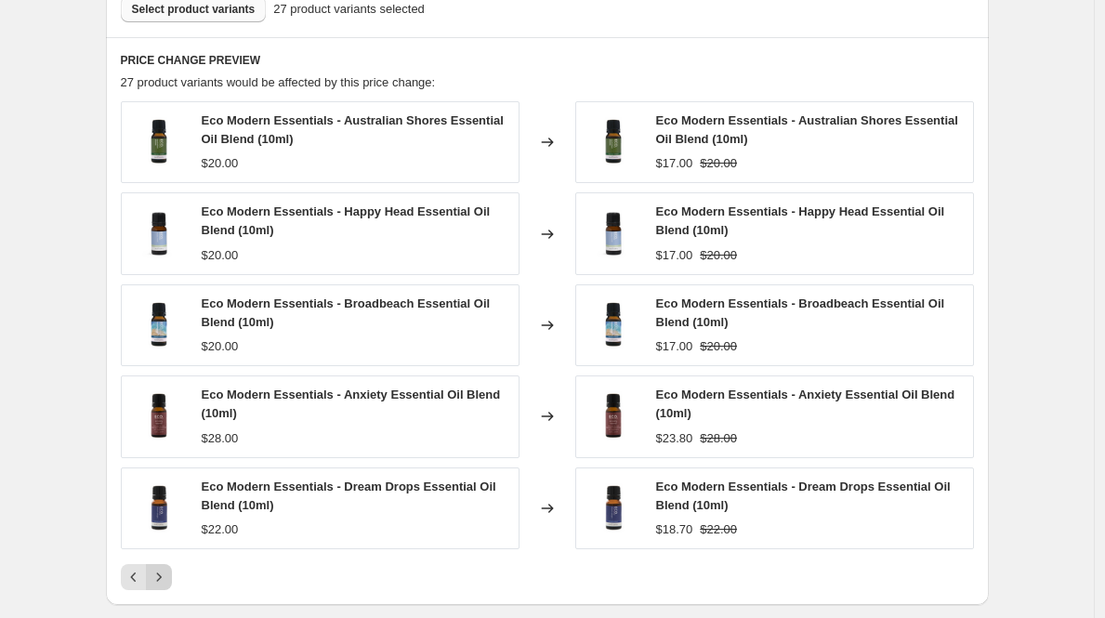
click at [166, 573] on icon "Next" at bounding box center [159, 577] width 19 height 19
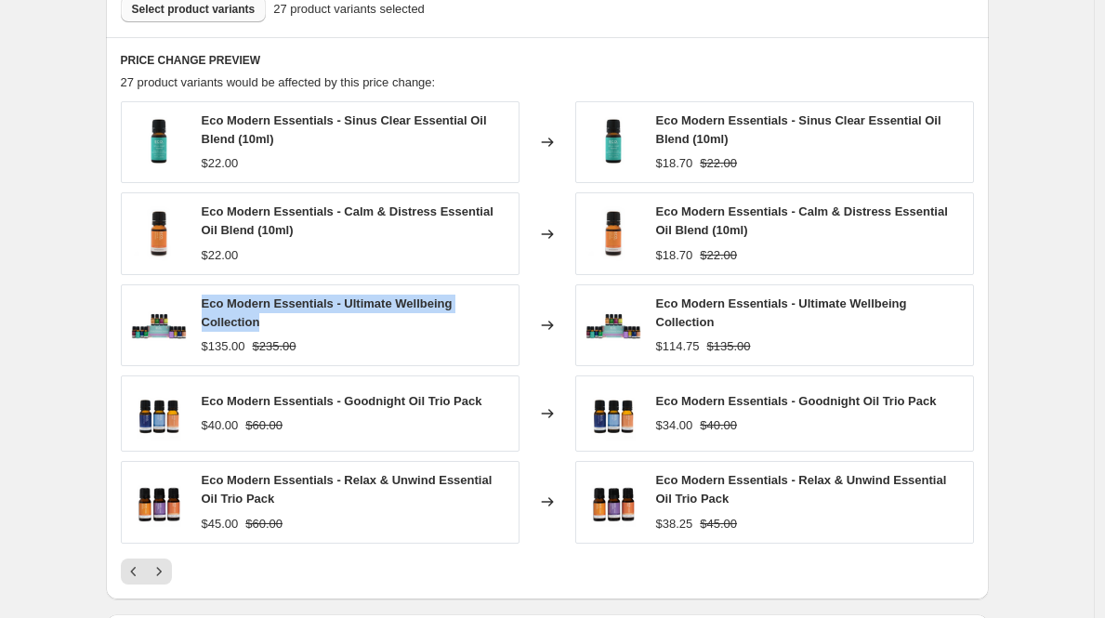
drag, startPoint x: 297, startPoint y: 326, endPoint x: 206, endPoint y: 306, distance: 92.5
click at [206, 306] on div "Eco Modern Essentials - Ultimate Wellbeing Collection" at bounding box center [356, 313] width 308 height 37
click at [297, 341] on strike "$235.00" at bounding box center [275, 346] width 44 height 19
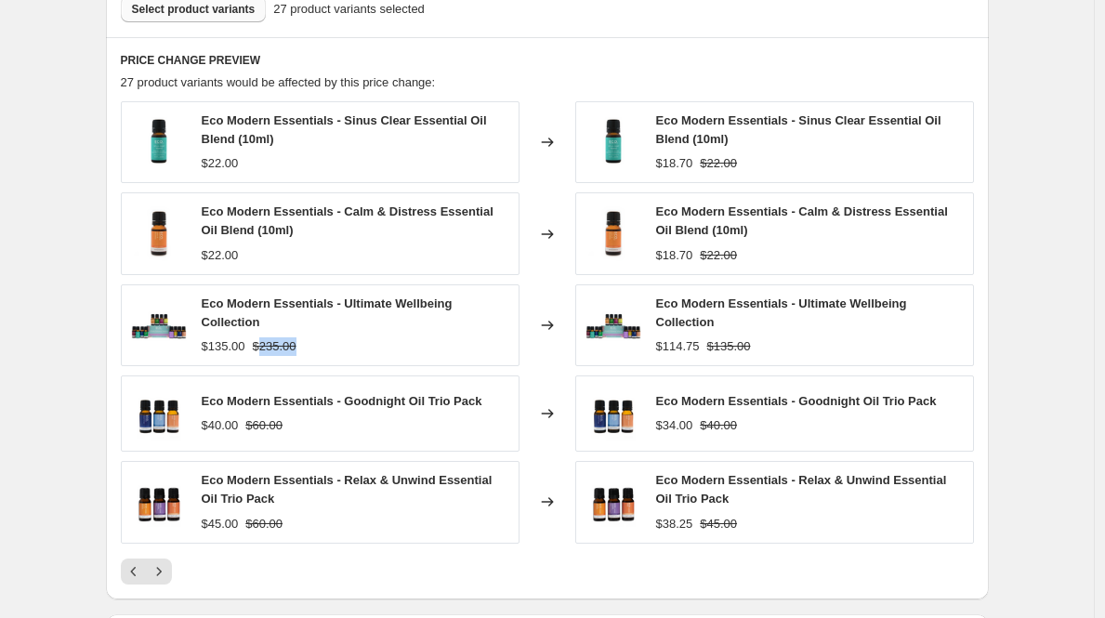
click at [297, 341] on strike "$235.00" at bounding box center [275, 346] width 44 height 19
click at [243, 347] on div "$135.00" at bounding box center [224, 346] width 44 height 19
click at [688, 350] on div "$114.75" at bounding box center [678, 346] width 44 height 19
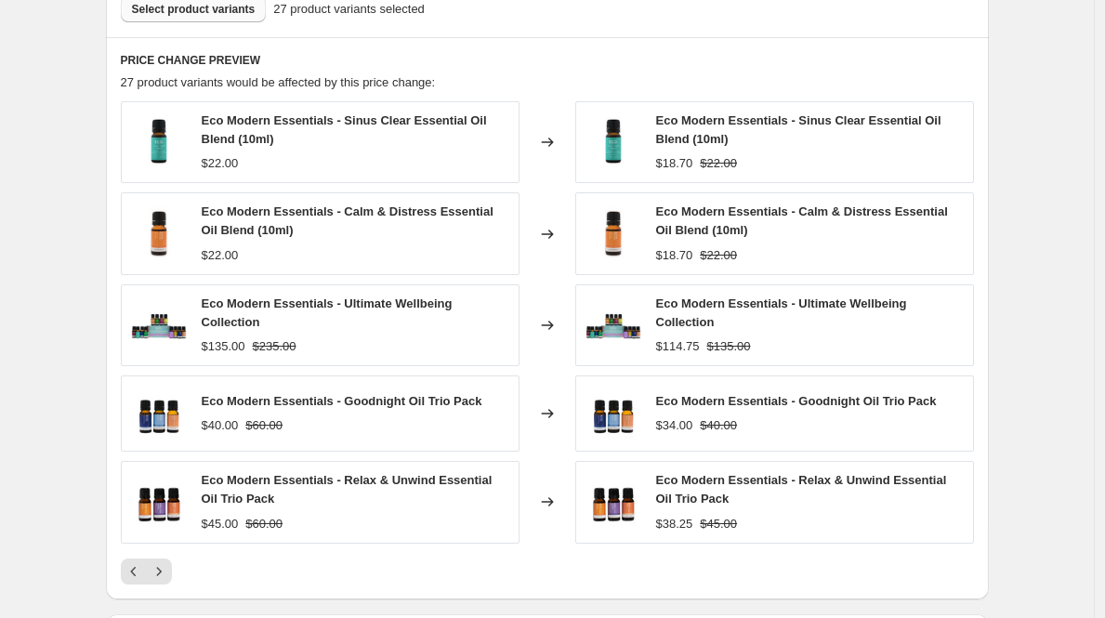
click at [337, 397] on span "Eco Modern Essentials - Goodnight Oil Trio Pack" at bounding box center [342, 401] width 281 height 14
click at [281, 429] on strike "$60.00" at bounding box center [263, 425] width 37 height 19
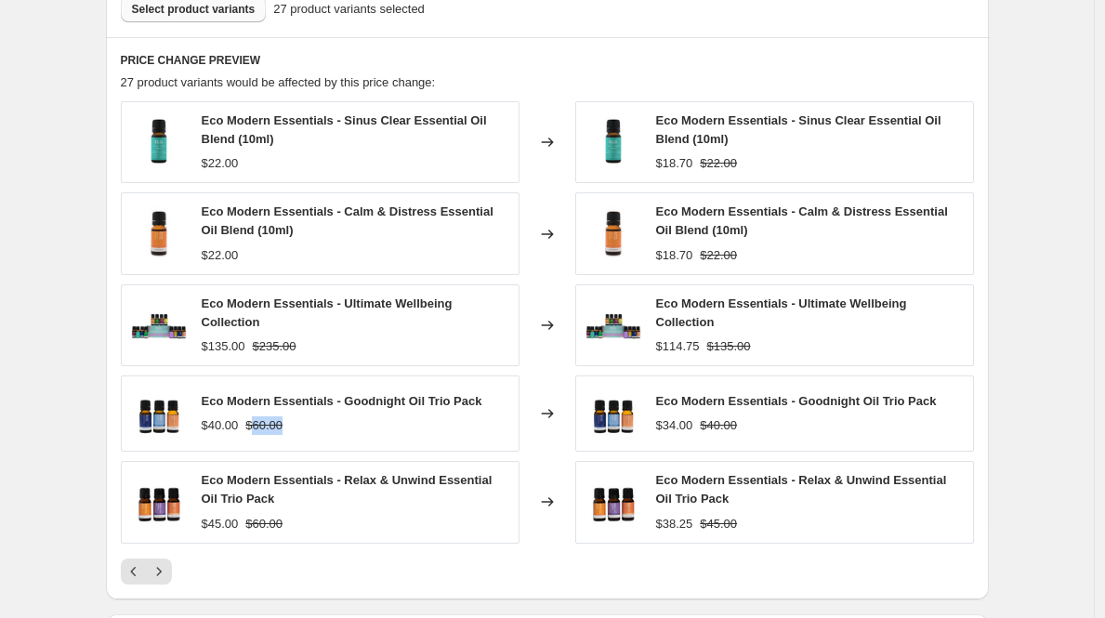
click at [226, 428] on div "$40.00" at bounding box center [220, 425] width 37 height 19
click at [689, 427] on div "$34.00" at bounding box center [674, 425] width 37 height 19
drag, startPoint x: 269, startPoint y: 496, endPoint x: 205, endPoint y: 484, distance: 65.3
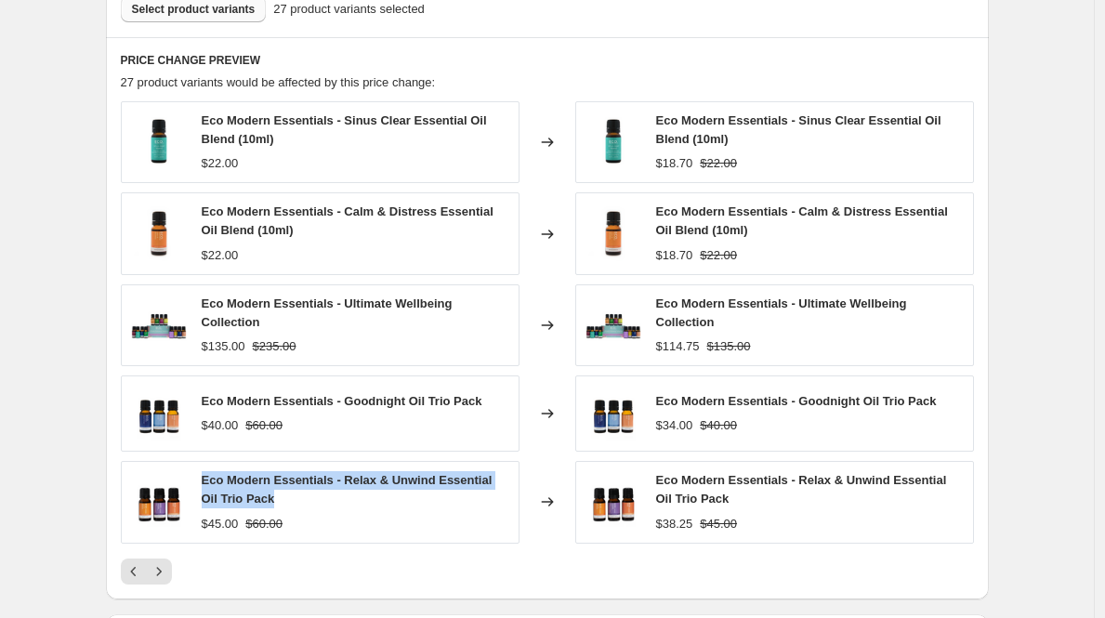
click at [205, 484] on div "Eco Modern Essentials - Relax & Unwind Essential Oil Trio Pack $45.00 $60.00" at bounding box center [320, 502] width 399 height 82
click at [283, 524] on strike "$60.00" at bounding box center [263, 524] width 37 height 19
click at [225, 520] on div "$45.00" at bounding box center [220, 524] width 37 height 19
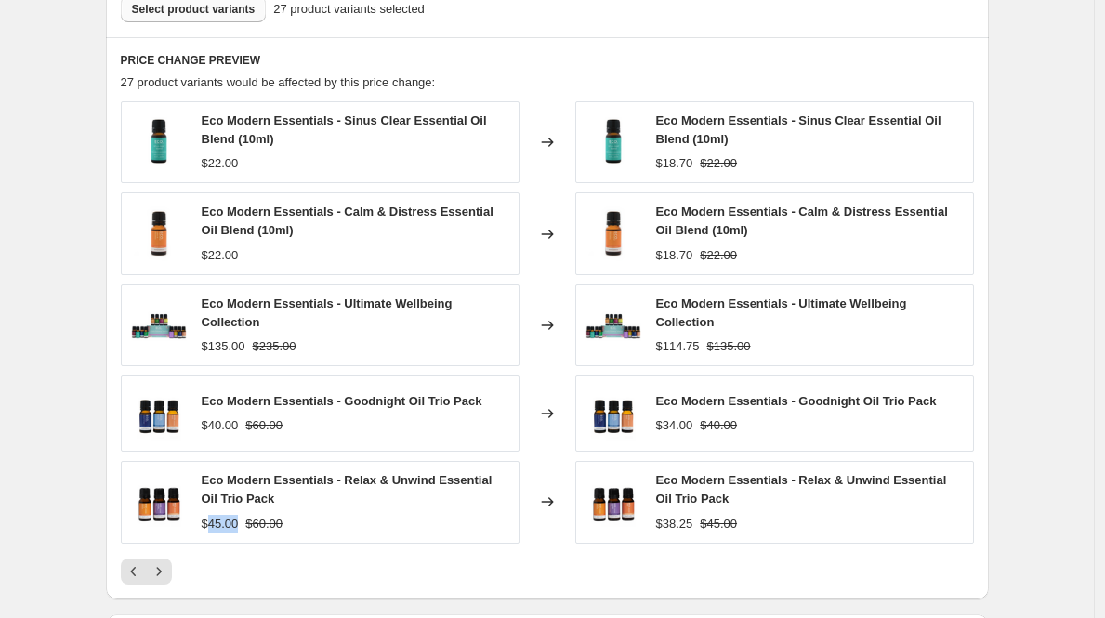
click at [676, 530] on div "$38.25" at bounding box center [674, 524] width 37 height 19
click at [168, 574] on icon "Next" at bounding box center [159, 571] width 19 height 19
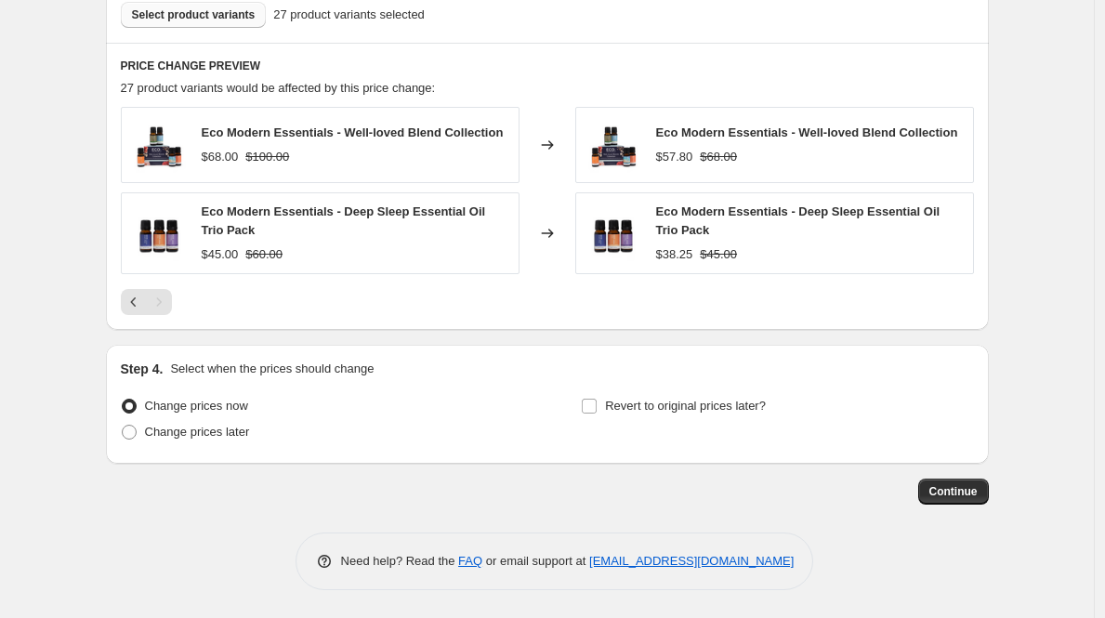
click at [341, 138] on div "Eco Modern Essentials - Well-loved Blend Collection" at bounding box center [353, 133] width 302 height 19
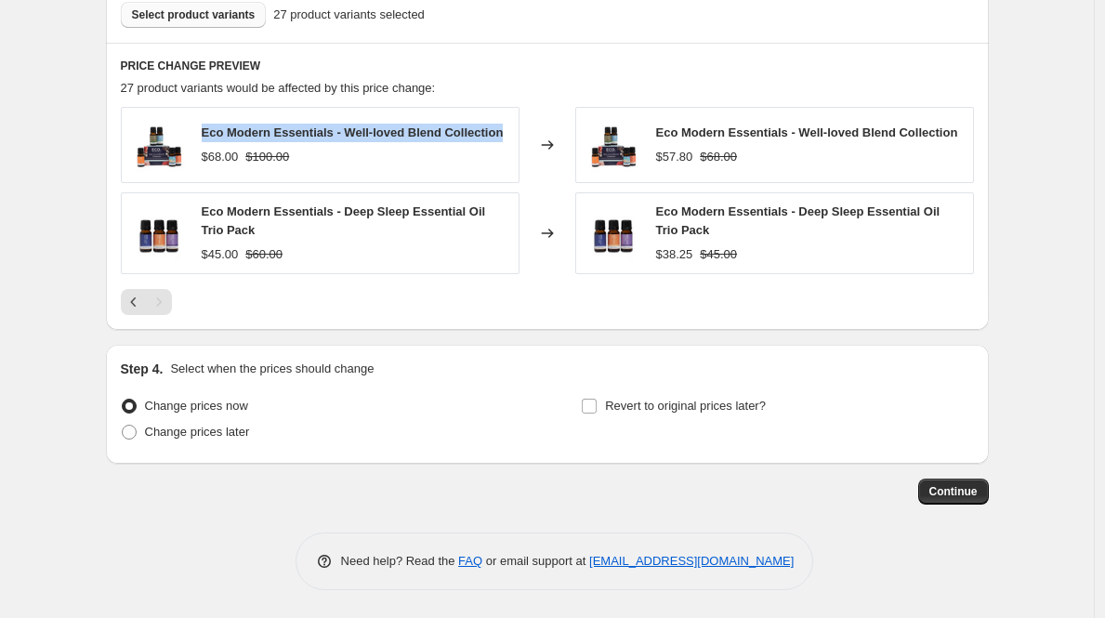
drag, startPoint x: 299, startPoint y: 135, endPoint x: 204, endPoint y: 113, distance: 98.1
click at [204, 113] on div "Eco Modern Essentials - Well-loved Blend Collection $68.00 $100.00" at bounding box center [320, 145] width 399 height 76
click at [288, 163] on strike "$100.00" at bounding box center [267, 157] width 44 height 19
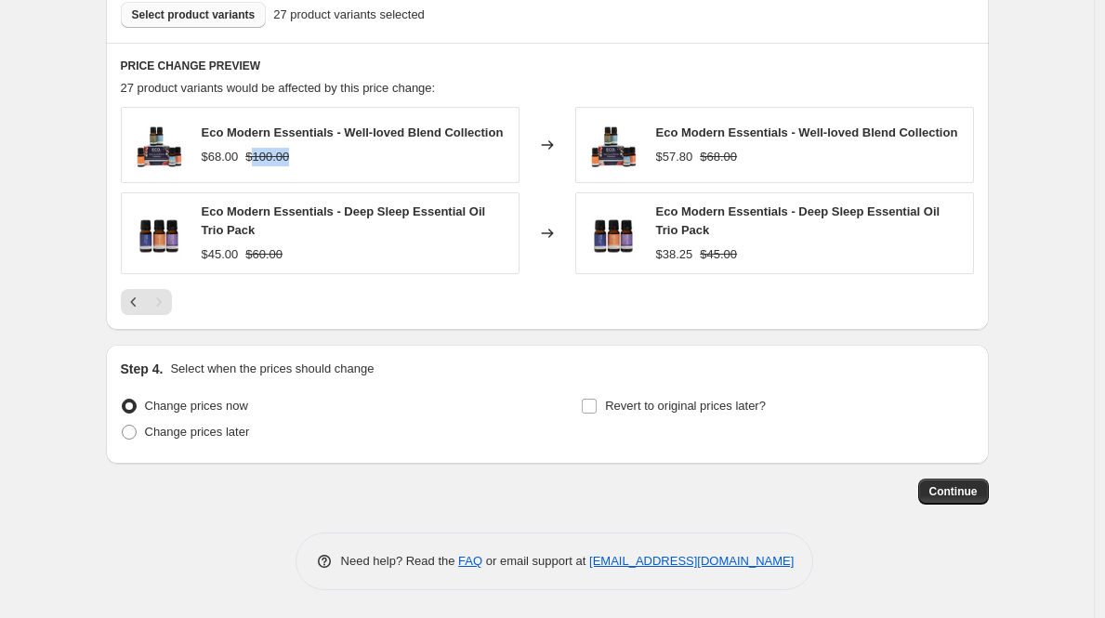
click at [288, 163] on strike "$100.00" at bounding box center [267, 157] width 44 height 19
click at [214, 163] on div "$68.00" at bounding box center [220, 157] width 37 height 19
click at [676, 163] on div "$57.80" at bounding box center [674, 157] width 37 height 19
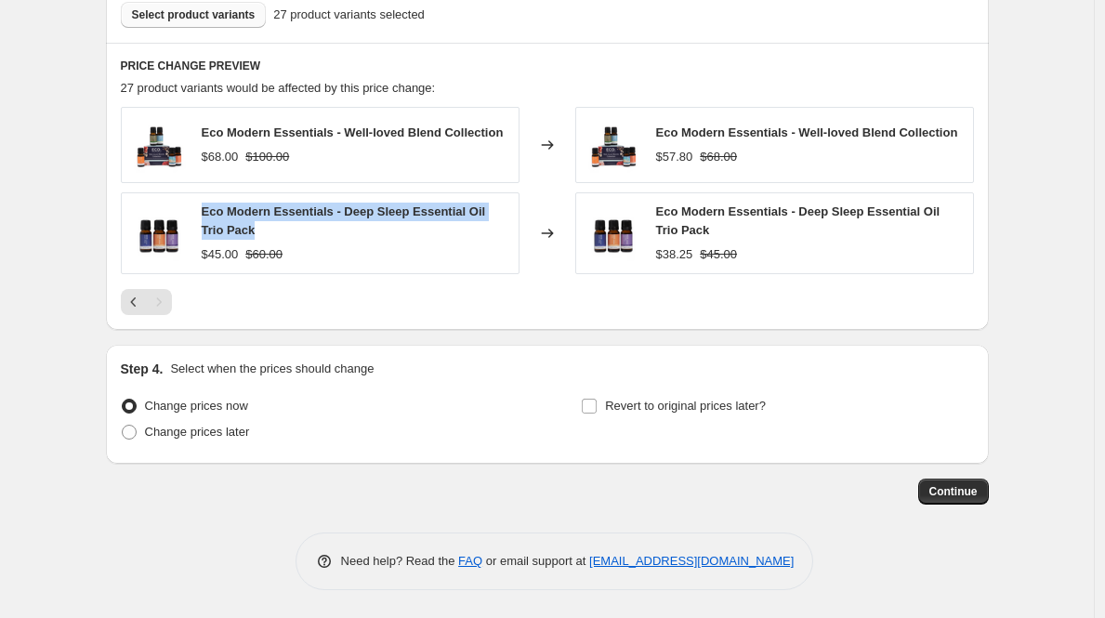
drag, startPoint x: 271, startPoint y: 231, endPoint x: 205, endPoint y: 207, distance: 70.3
click at [205, 207] on div "Eco Modern Essentials - Deep Sleep Essential Oil Trio Pack $45.00 $60.00" at bounding box center [320, 233] width 399 height 82
click at [283, 258] on strike "$60.00" at bounding box center [263, 254] width 37 height 19
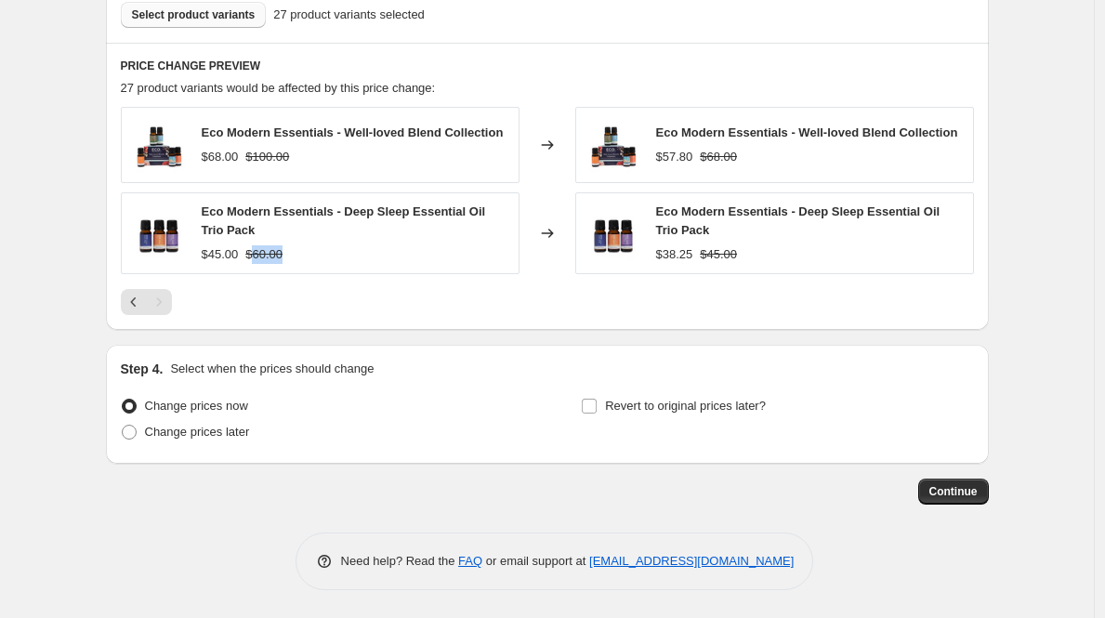
click at [283, 258] on strike "$60.00" at bounding box center [263, 254] width 37 height 19
click at [216, 258] on div "$45.00" at bounding box center [220, 254] width 37 height 19
click at [692, 253] on div "$38.25" at bounding box center [674, 254] width 37 height 19
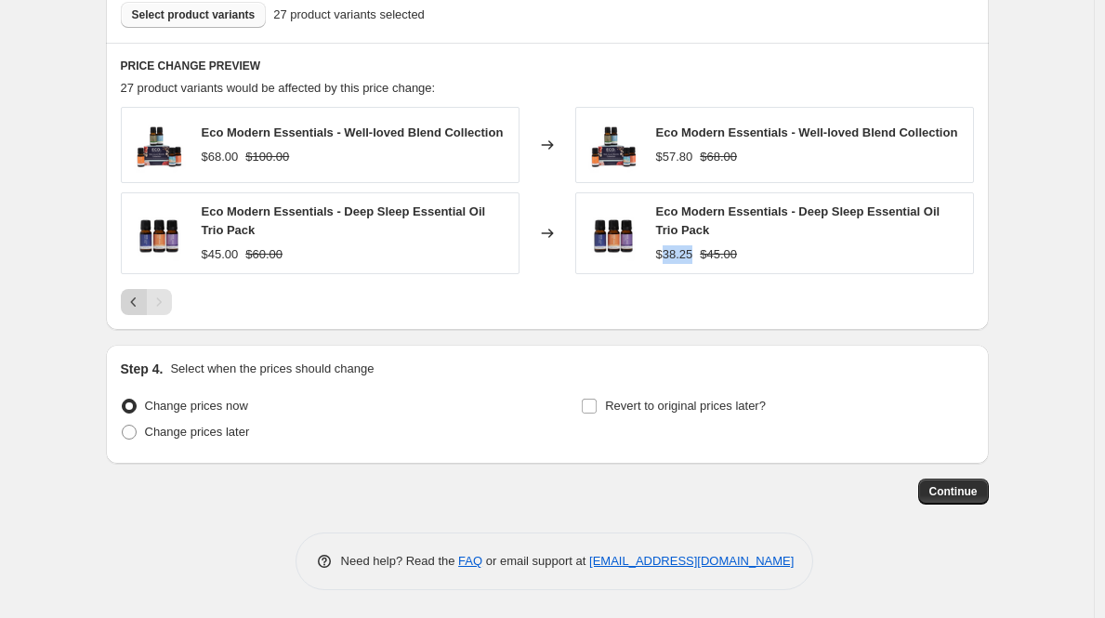
click at [131, 310] on icon "Previous" at bounding box center [134, 302] width 19 height 19
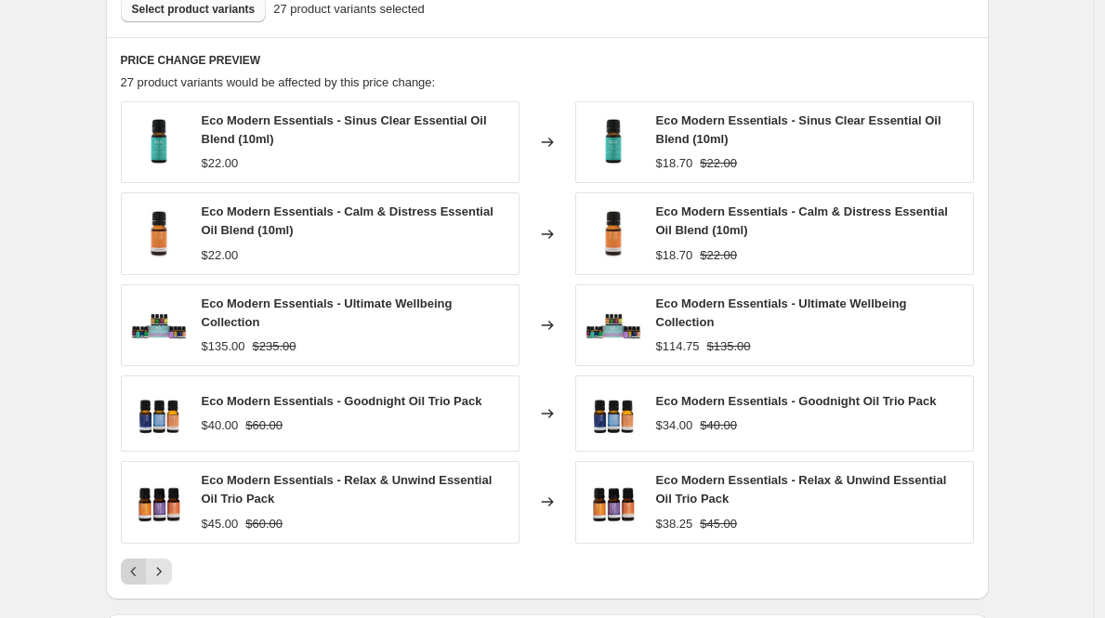
click at [142, 568] on icon "Previous" at bounding box center [134, 571] width 19 height 19
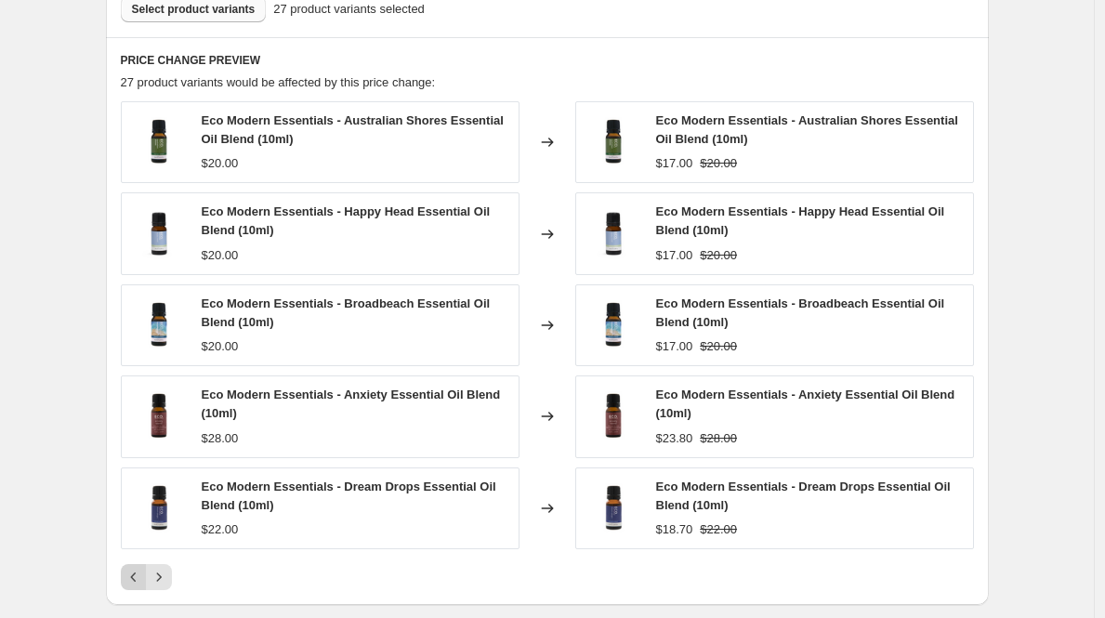
click at [137, 564] on button "Previous" at bounding box center [134, 577] width 26 height 26
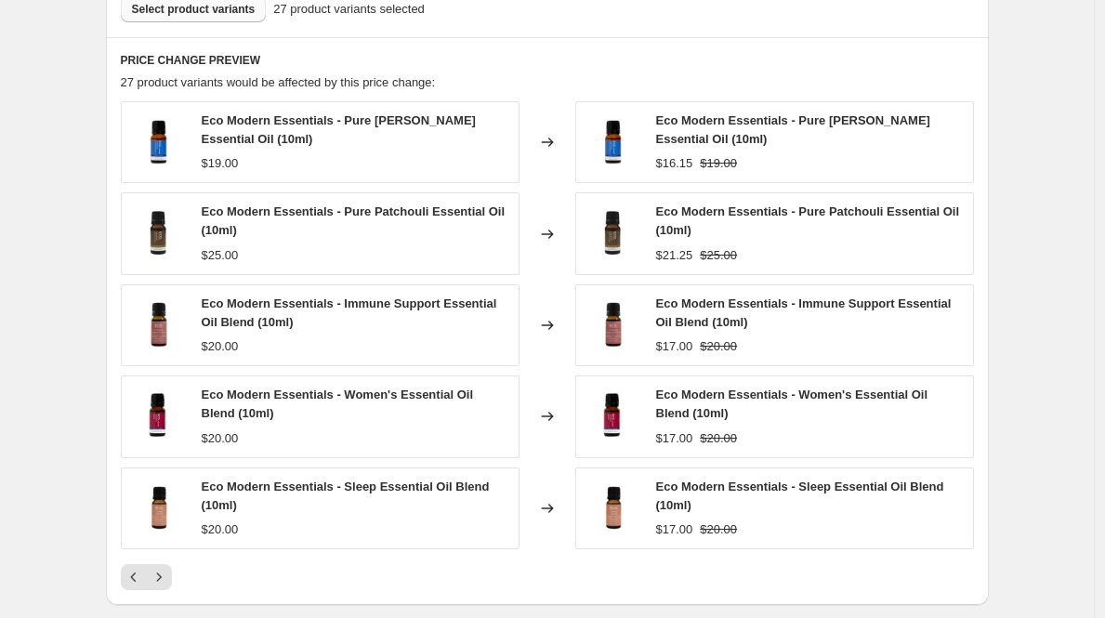
click at [178, 569] on div at bounding box center [547, 577] width 853 height 26
click at [168, 571] on icon "Next" at bounding box center [159, 577] width 19 height 19
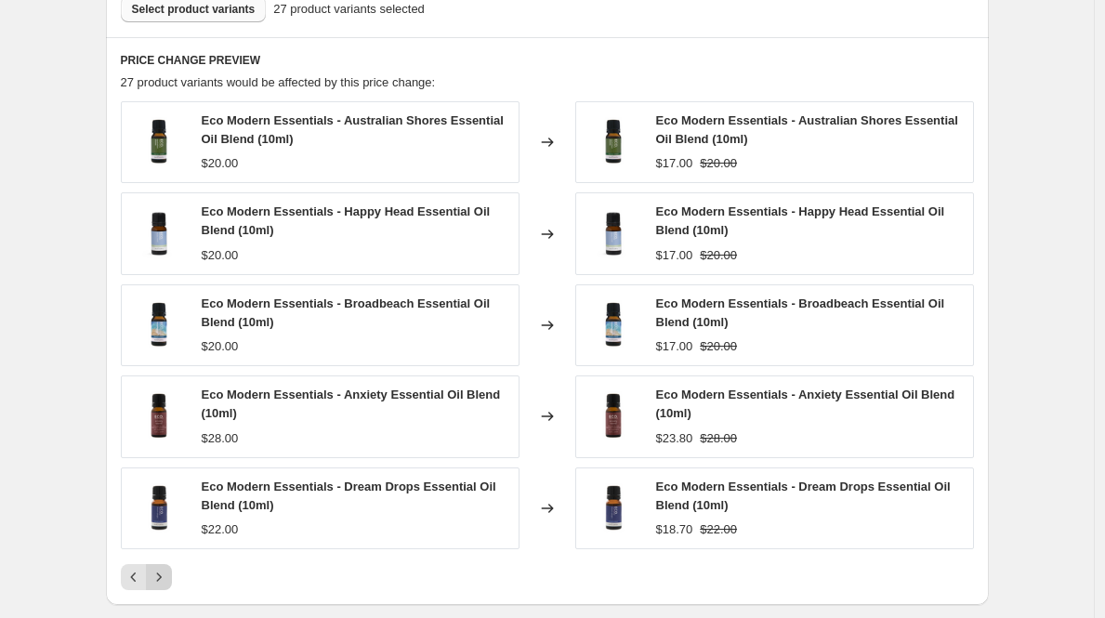
click at [168, 571] on icon "Next" at bounding box center [159, 577] width 19 height 19
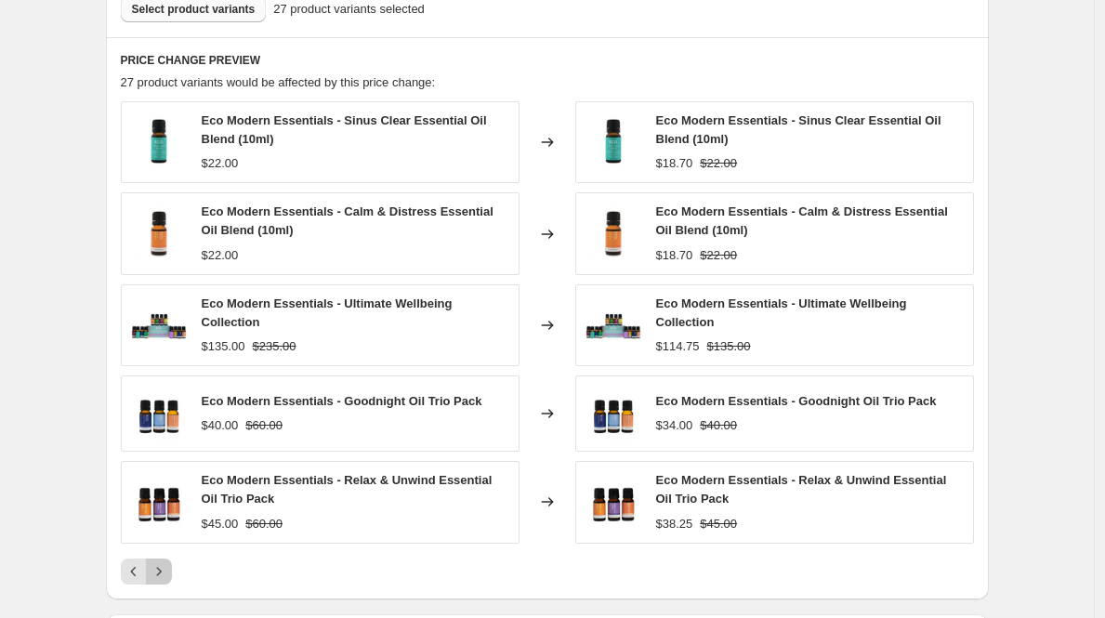
click at [168, 571] on icon "Next" at bounding box center [159, 571] width 19 height 19
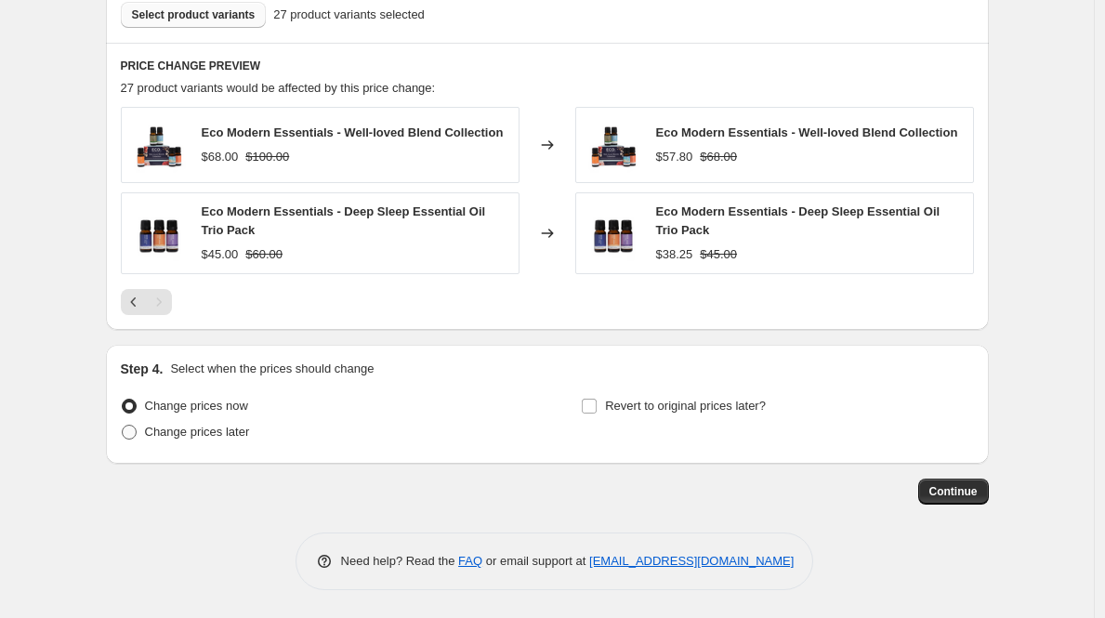
click at [137, 429] on span at bounding box center [129, 432] width 15 height 15
click at [123, 426] on input "Change prices later" at bounding box center [122, 425] width 1 height 1
radio input "true"
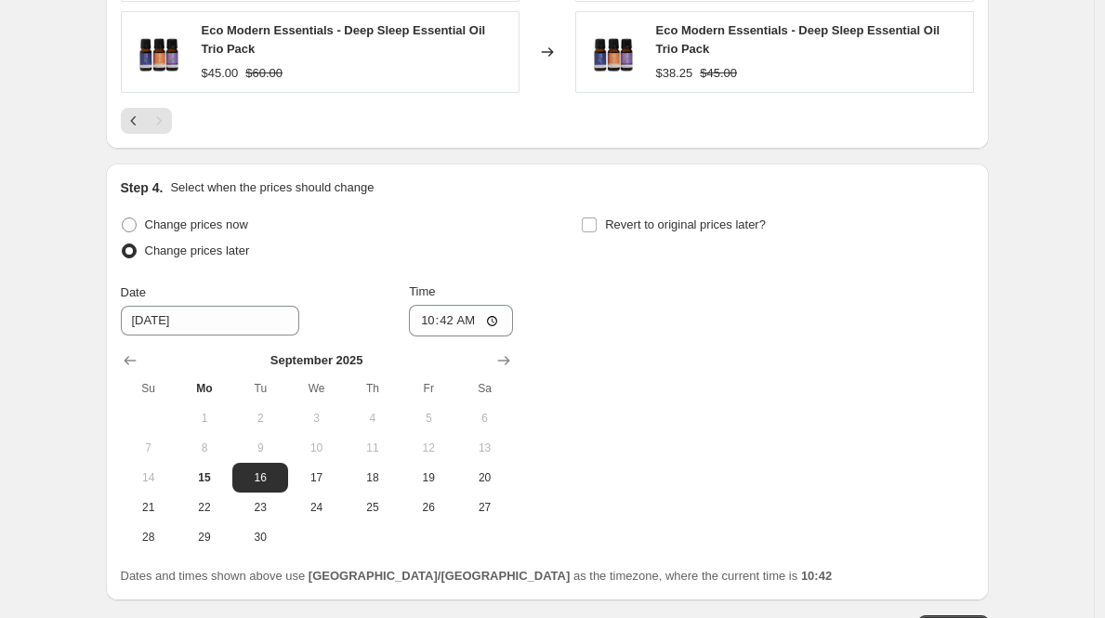
scroll to position [1248, 0]
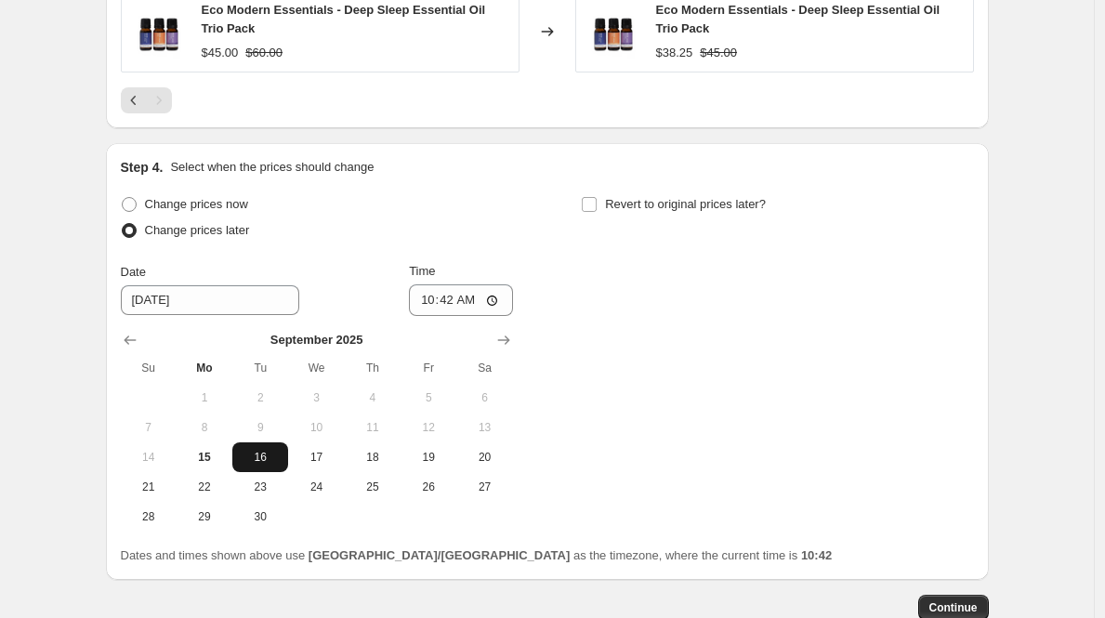
click at [261, 463] on span "16" at bounding box center [260, 457] width 41 height 15
click at [428, 304] on input "10:42" at bounding box center [461, 300] width 104 height 32
click at [450, 305] on input "11:42" at bounding box center [461, 300] width 104 height 32
type input "11:00"
click at [550, 309] on div "Change prices now Change prices later Date [DATE] Time 11:00 [DATE] Su Mo Tu We…" at bounding box center [547, 362] width 853 height 340
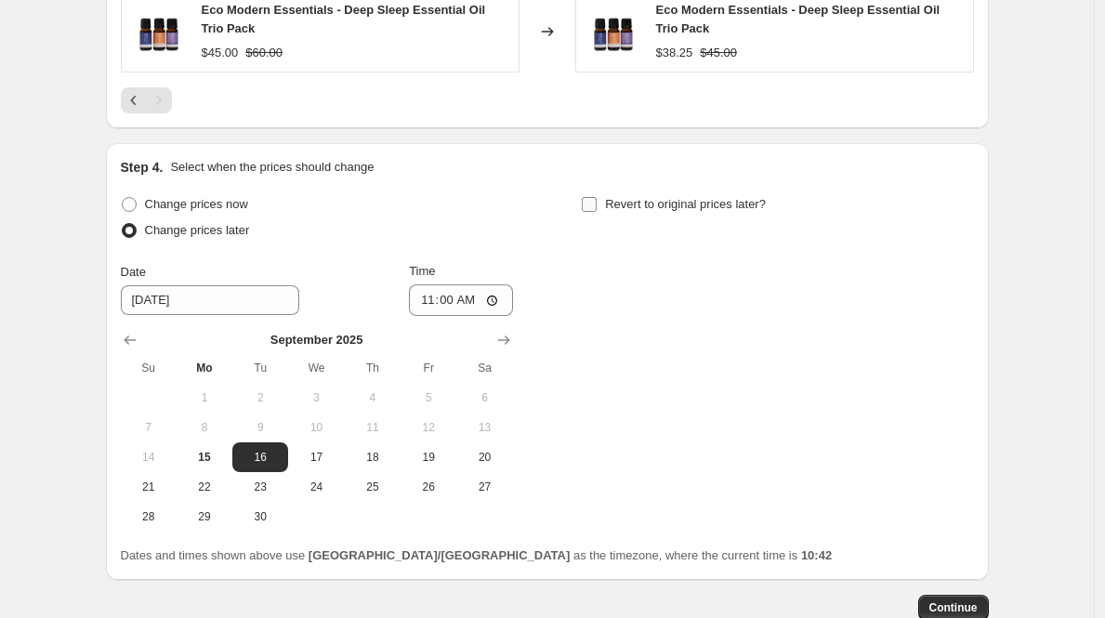
click at [592, 205] on input "Revert to original prices later?" at bounding box center [589, 204] width 15 height 15
checkbox input "true"
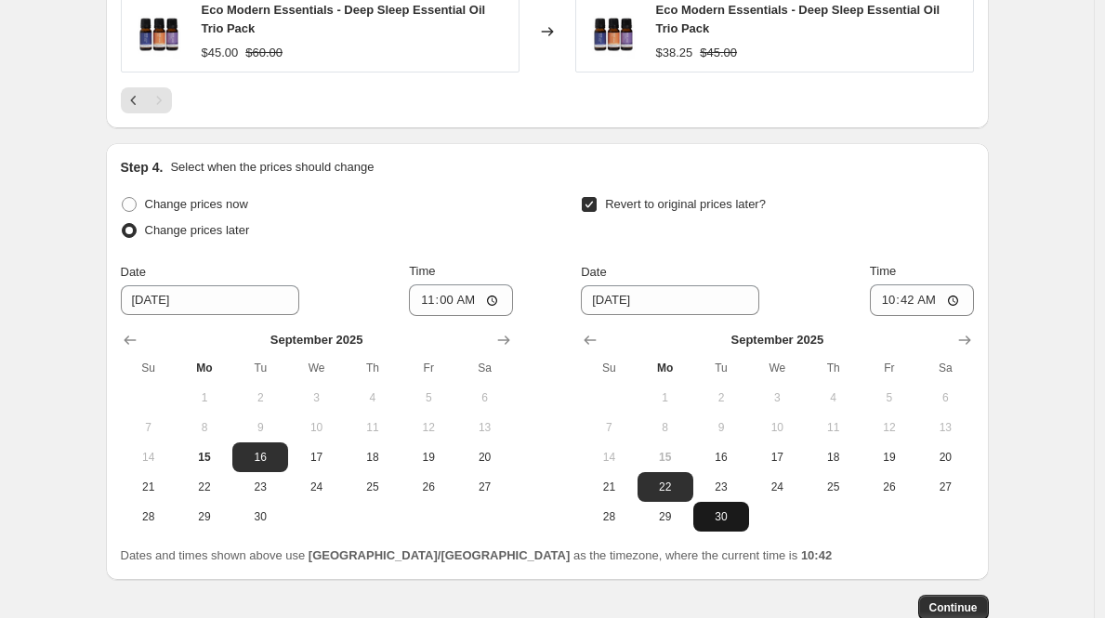
click at [725, 508] on button "30" at bounding box center [722, 517] width 56 height 30
click at [728, 495] on span "23" at bounding box center [721, 487] width 41 height 15
type input "[DATE]"
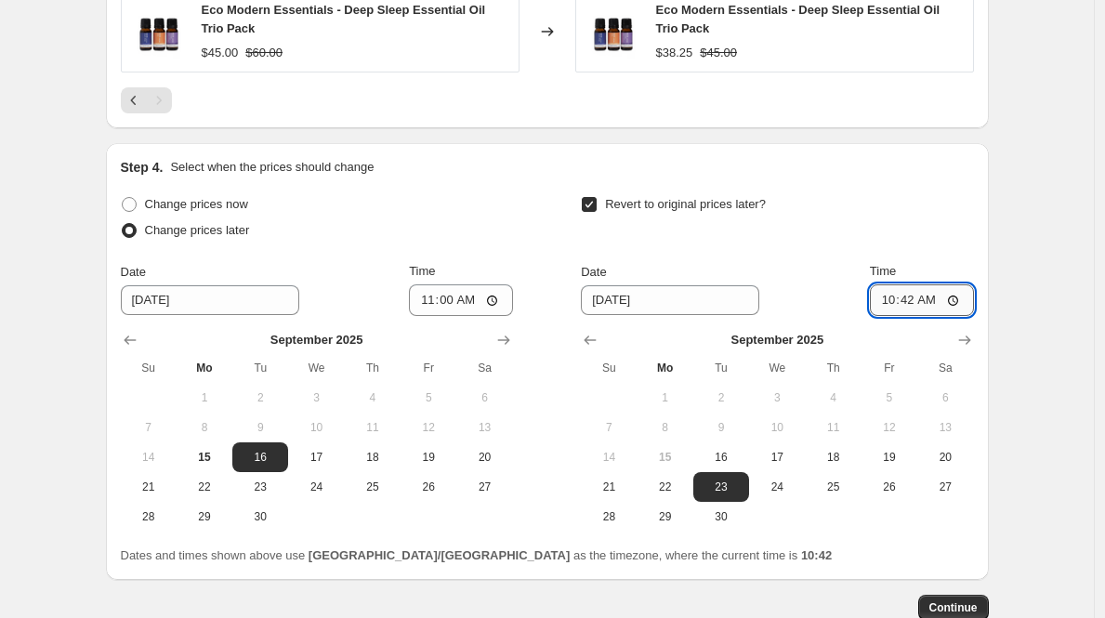
click at [895, 309] on input "10:42" at bounding box center [922, 300] width 104 height 32
type input "12:00"
click at [949, 205] on div "Revert to original prices later?" at bounding box center [777, 220] width 392 height 56
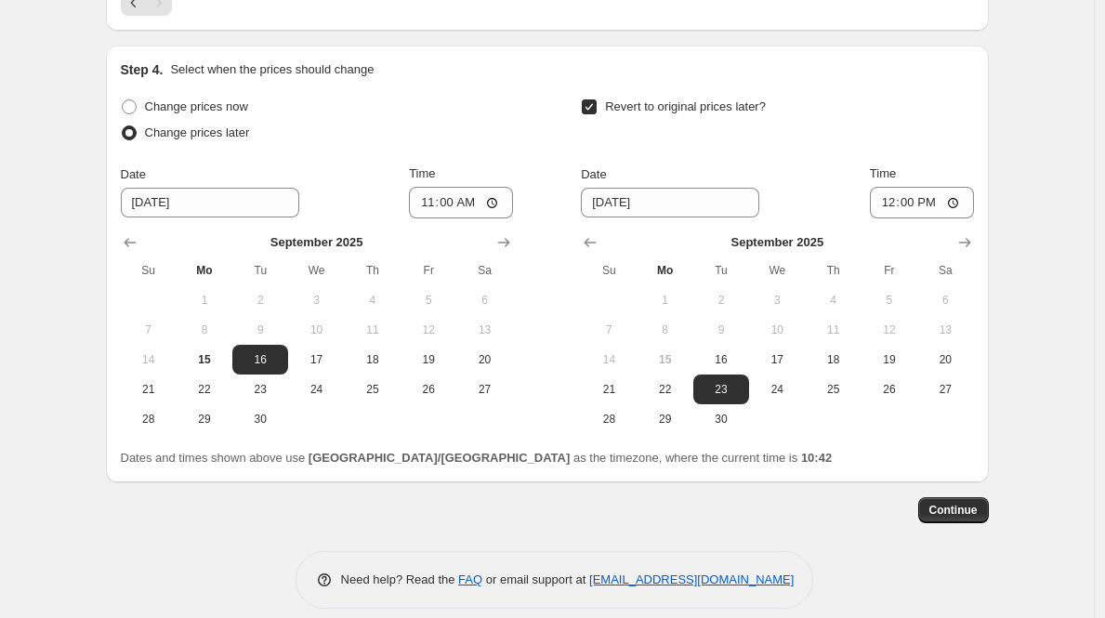
scroll to position [1354, 0]
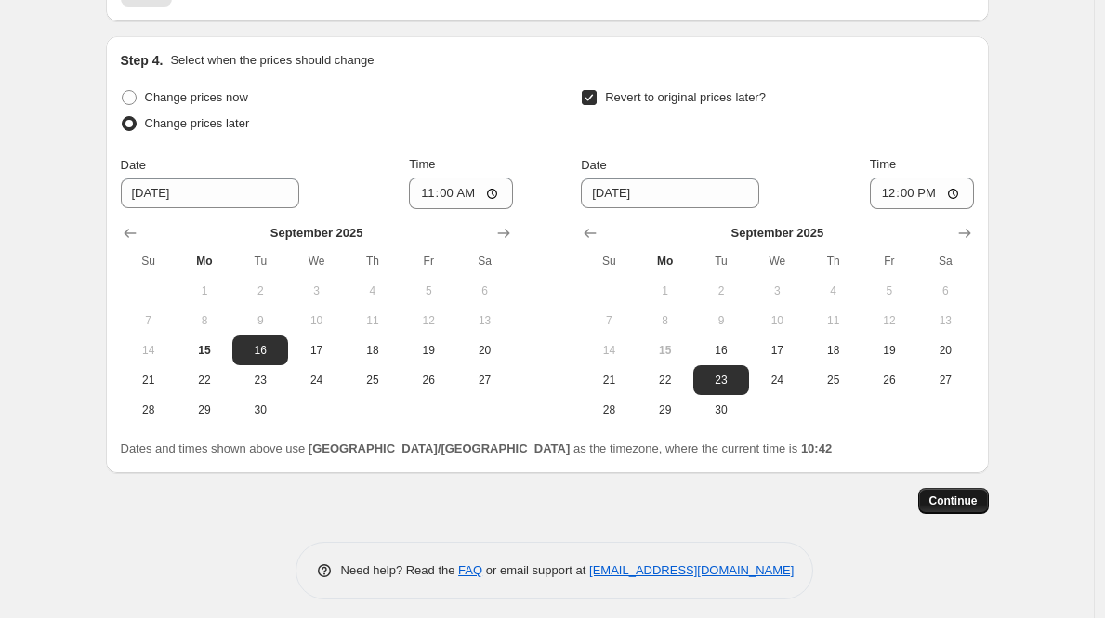
click at [961, 504] on span "Continue" at bounding box center [954, 501] width 48 height 15
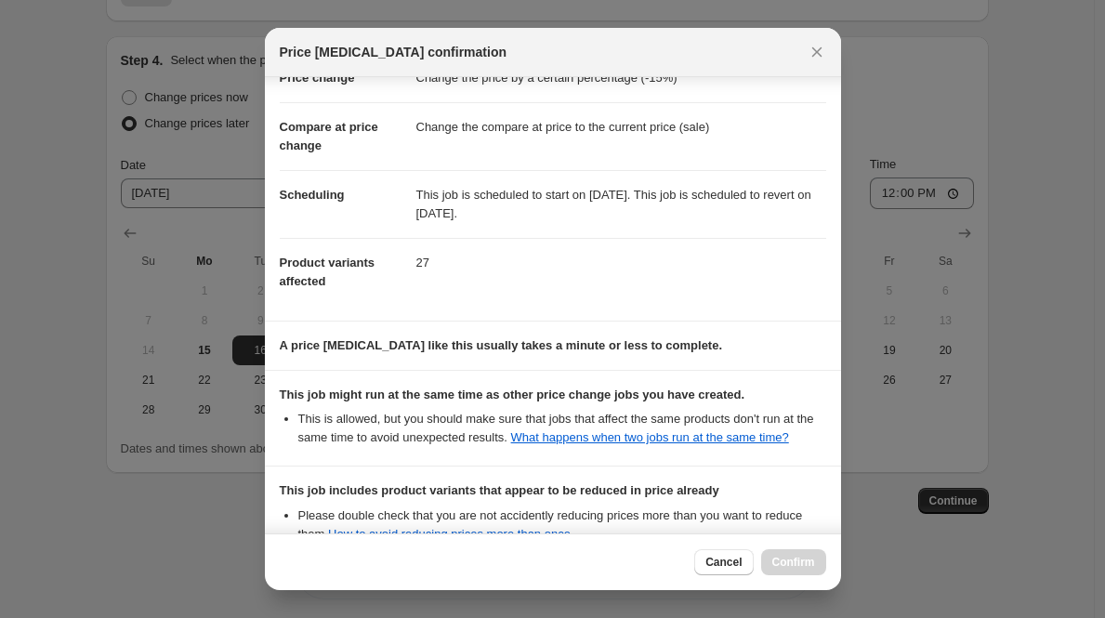
scroll to position [294, 0]
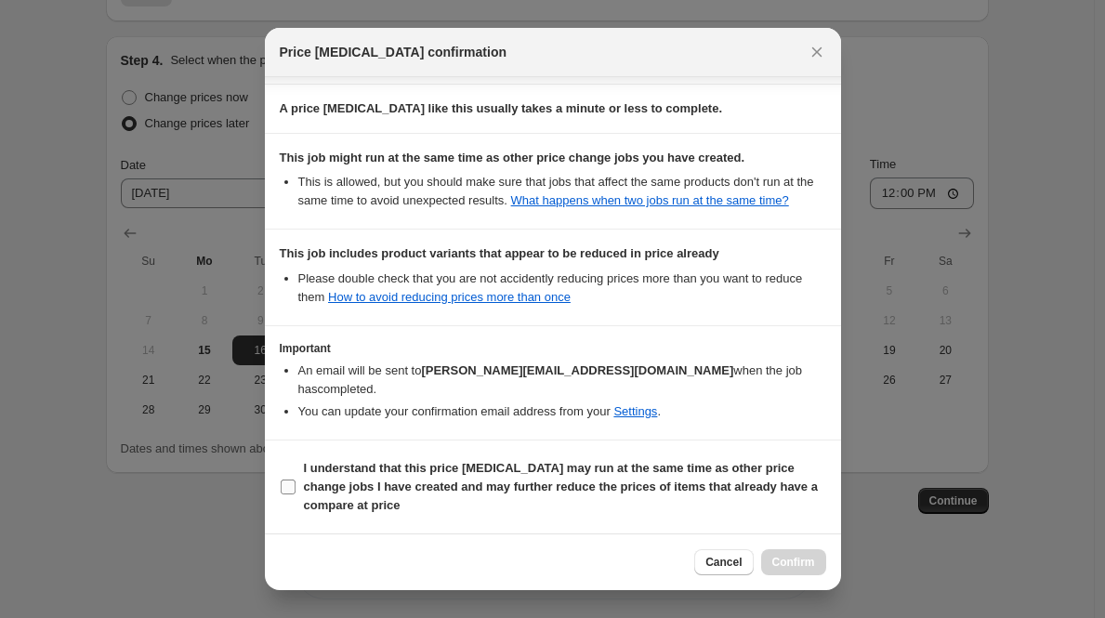
click at [284, 495] on label "I understand that this price [MEDICAL_DATA] may run at the same time as other p…" at bounding box center [553, 487] width 547 height 63
click at [284, 495] on input "I understand that this price [MEDICAL_DATA] may run at the same time as other p…" at bounding box center [288, 487] width 15 height 15
checkbox input "true"
click at [807, 568] on span "Confirm" at bounding box center [794, 562] width 43 height 15
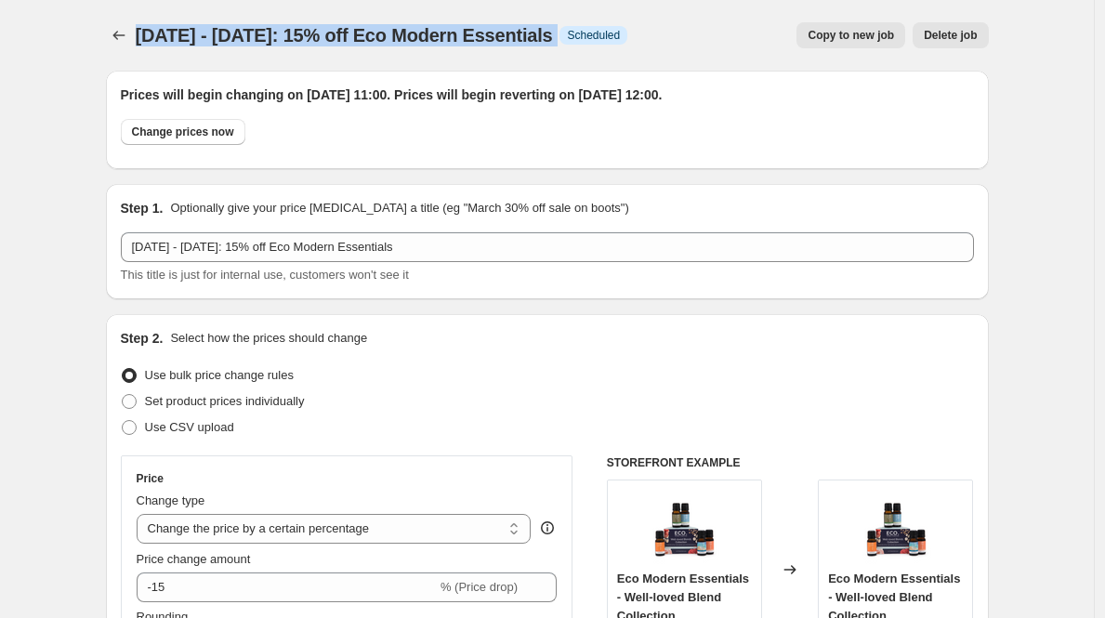
drag, startPoint x: 592, startPoint y: 40, endPoint x: 140, endPoint y: 36, distance: 451.8
click at [140, 36] on div "[DATE] - [DATE]: 15% off Eco Modern Essentials Info Scheduled" at bounding box center [382, 35] width 493 height 26
click at [120, 39] on icon "Price change jobs" at bounding box center [119, 35] width 19 height 19
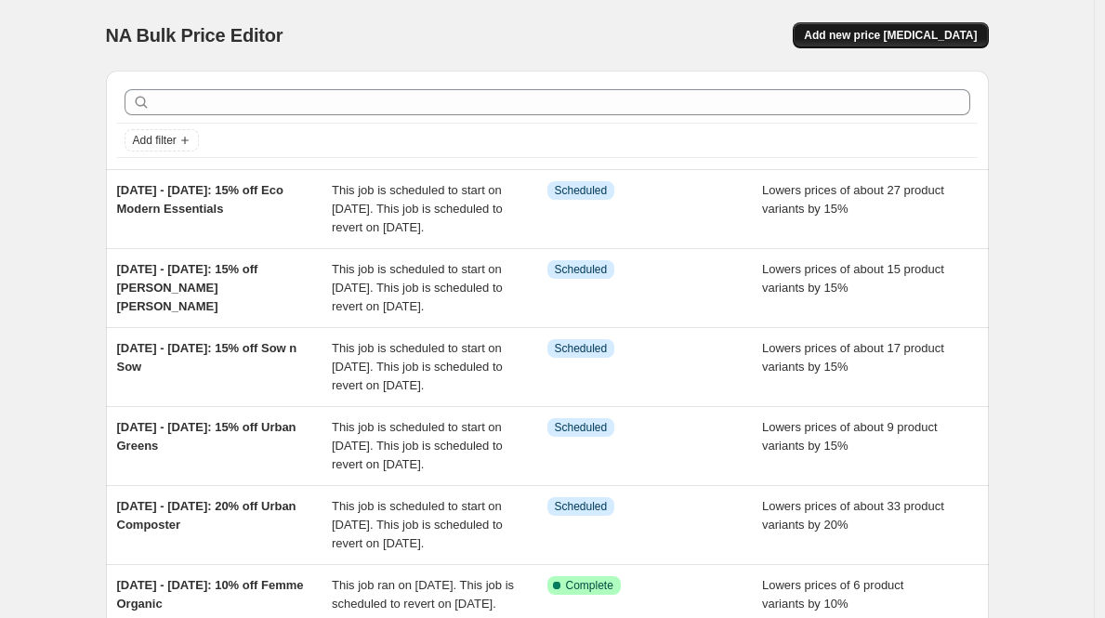
click at [885, 35] on span "Add new price [MEDICAL_DATA]" at bounding box center [890, 35] width 173 height 15
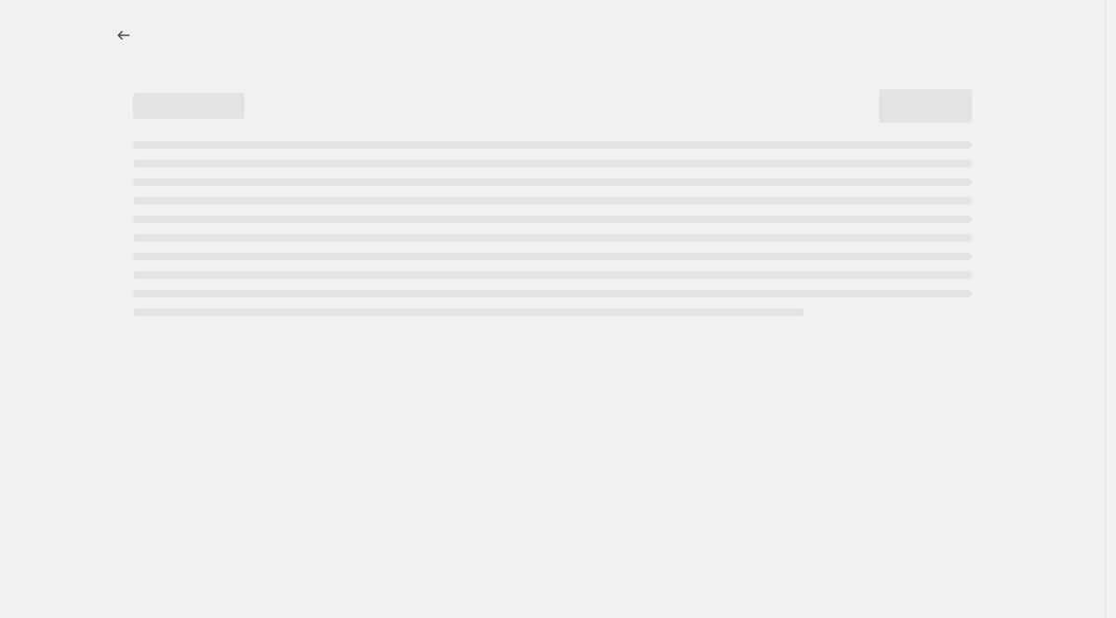
select select "percentage"
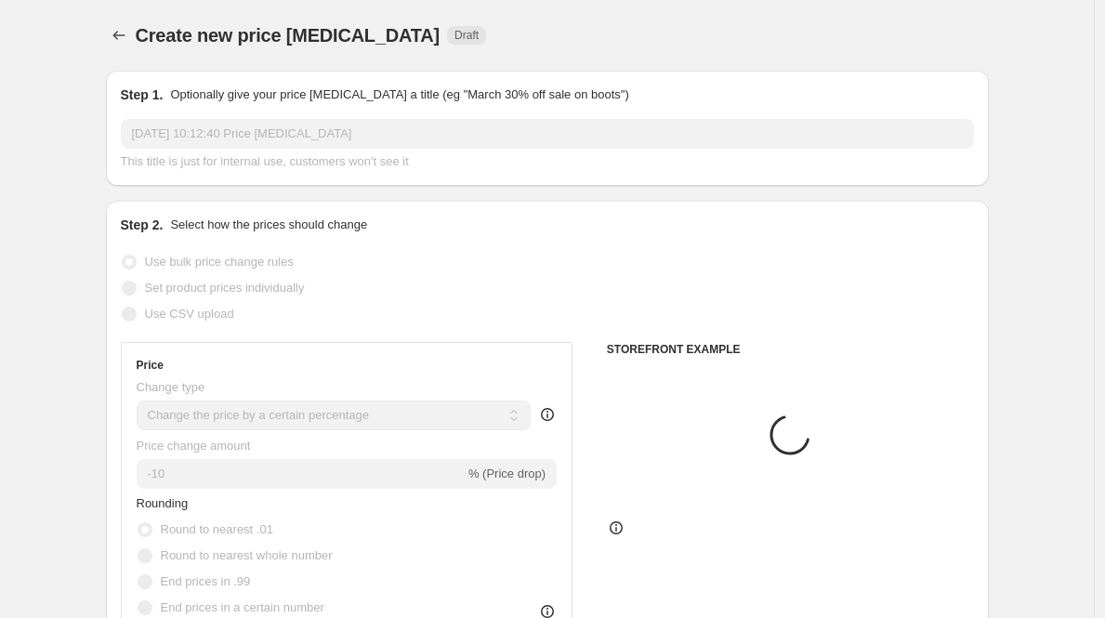
click at [292, 130] on input "[DATE] 10:12:40 Price [MEDICAL_DATA]" at bounding box center [547, 134] width 853 height 30
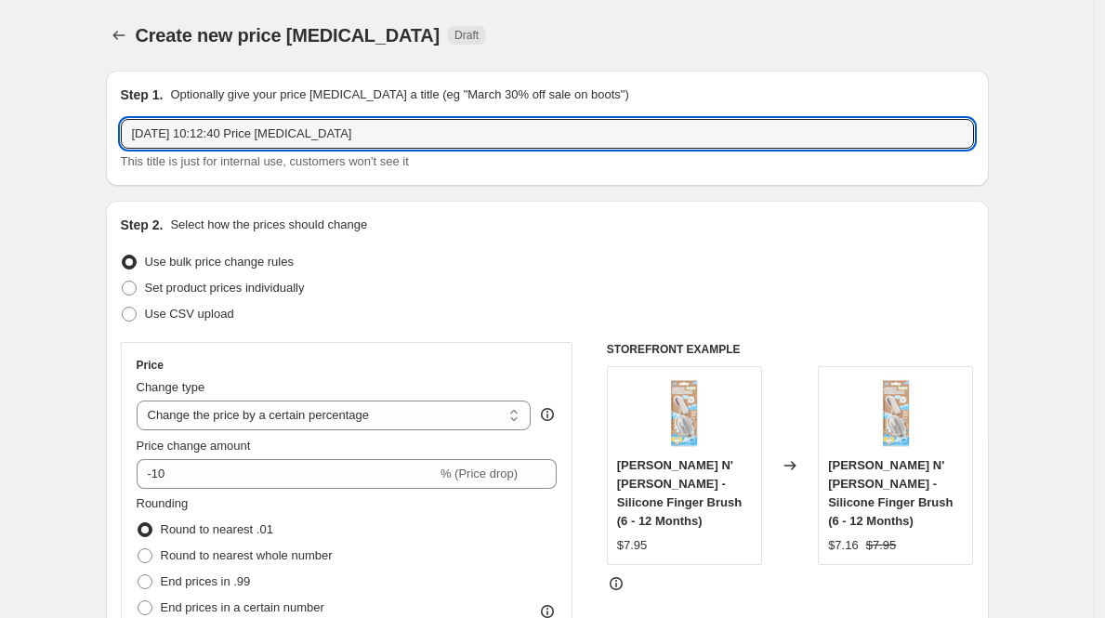
click at [292, 130] on input "[DATE] 10:12:40 Price [MEDICAL_DATA]" at bounding box center [547, 134] width 853 height 30
paste input "[DATE] - [DATE]: 15% off Eco Modern Essentials Info"
drag, startPoint x: 482, startPoint y: 129, endPoint x: 305, endPoint y: 134, distance: 176.7
click at [305, 134] on input "[DATE] - [DATE]: 15% off Eco Modern Essentials Info" at bounding box center [547, 134] width 853 height 30
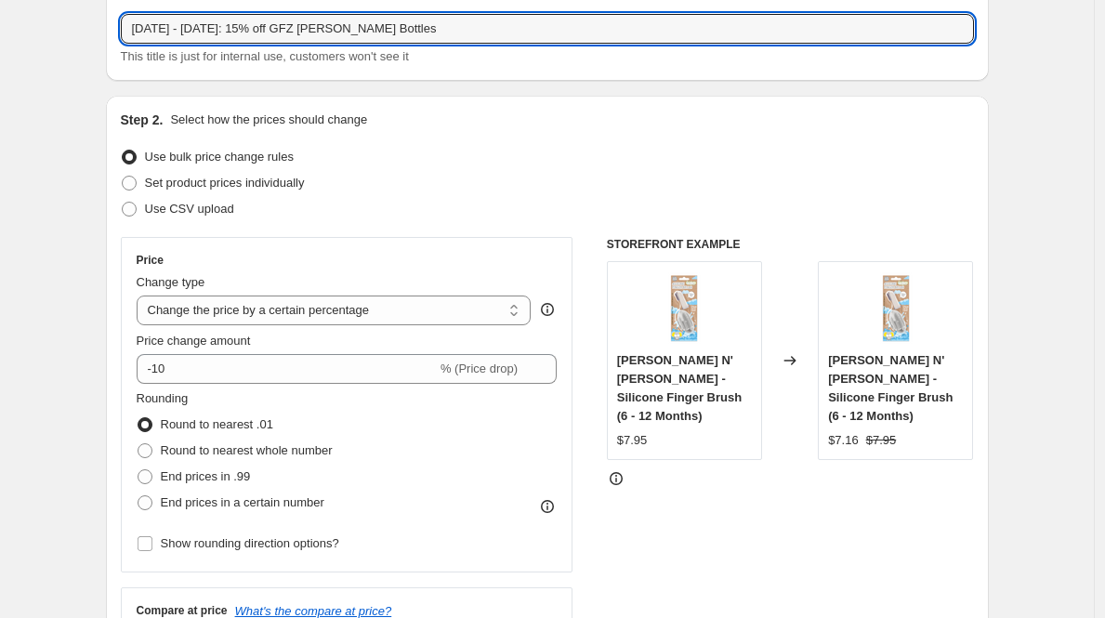
scroll to position [112, 0]
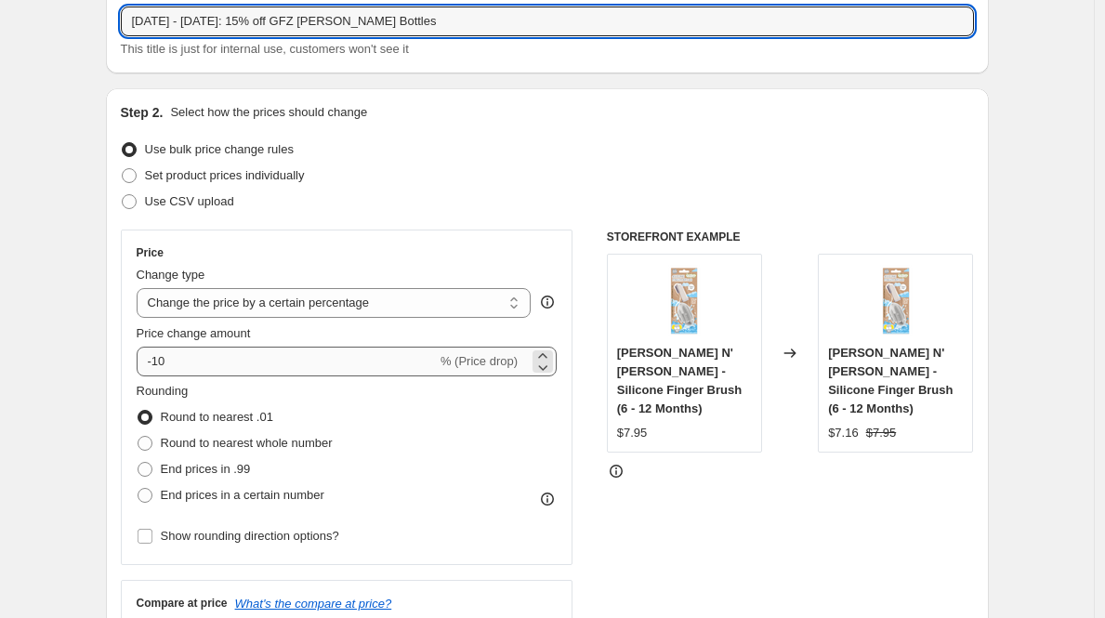
type input "[DATE] - [DATE]: 15% off GFZ [PERSON_NAME] Bottles"
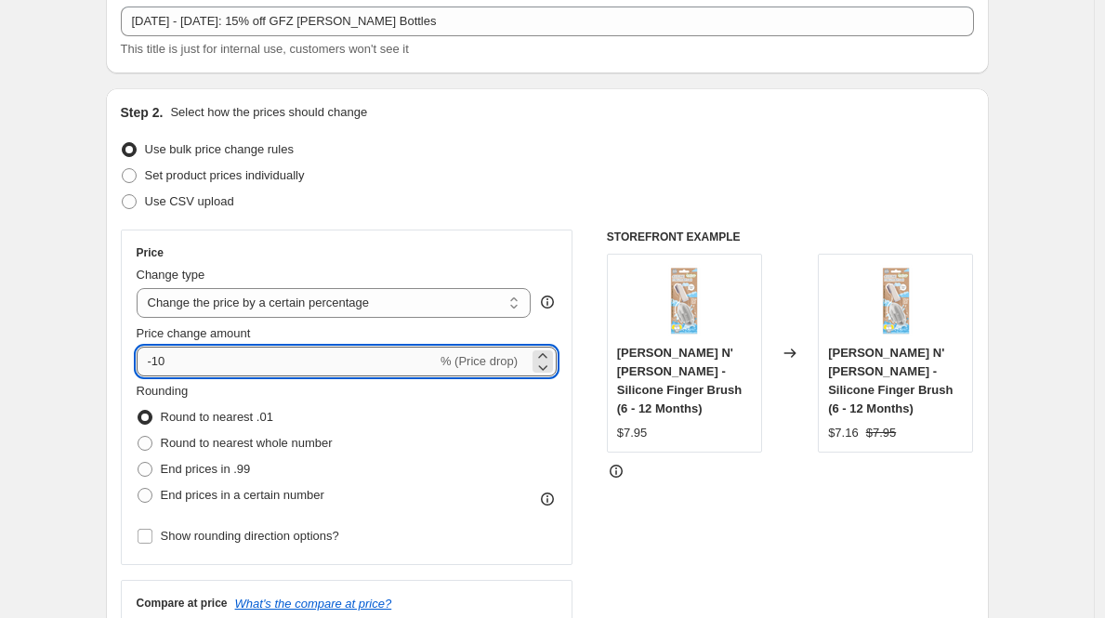
click at [242, 351] on input "-10" at bounding box center [287, 362] width 300 height 30
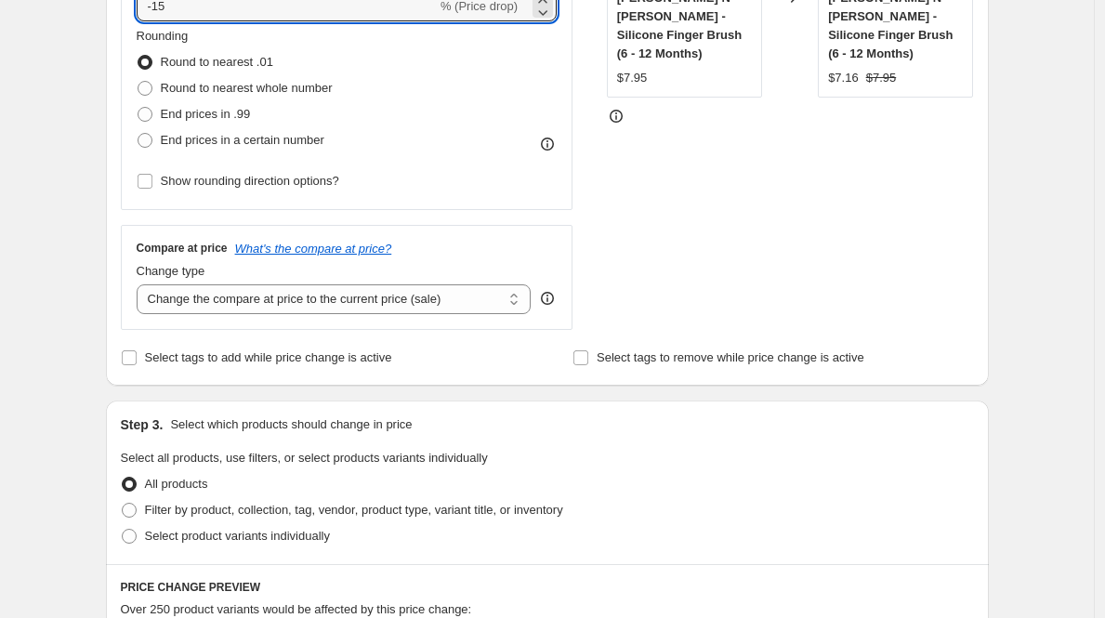
scroll to position [502, 0]
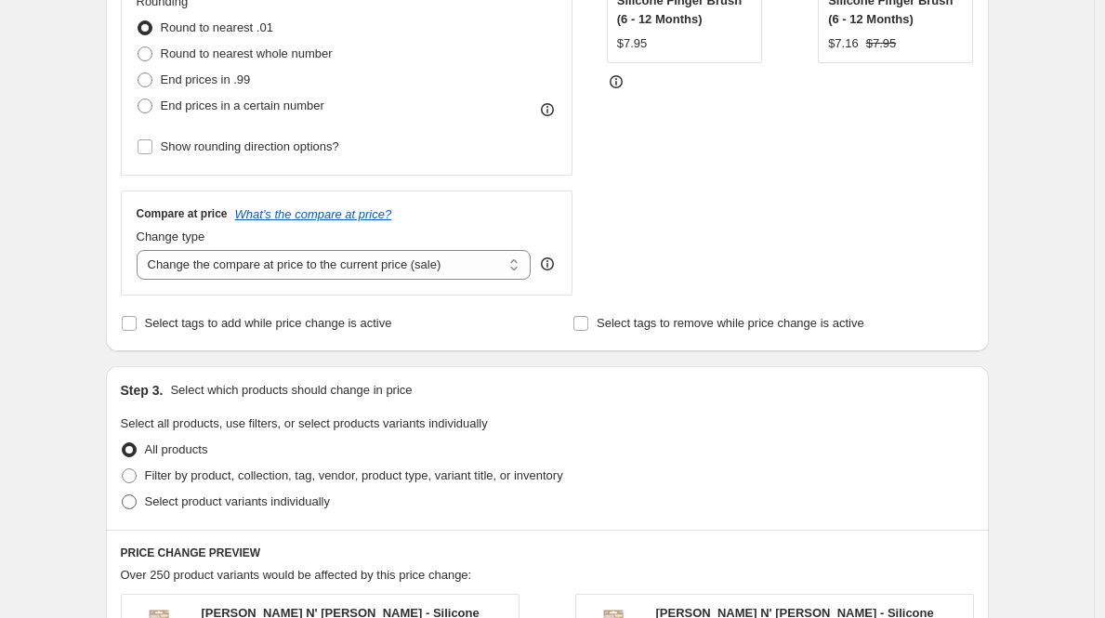
type input "-15"
click at [137, 497] on span at bounding box center [129, 502] width 15 height 15
click at [123, 495] on input "Select product variants individually" at bounding box center [122, 495] width 1 height 1
radio input "true"
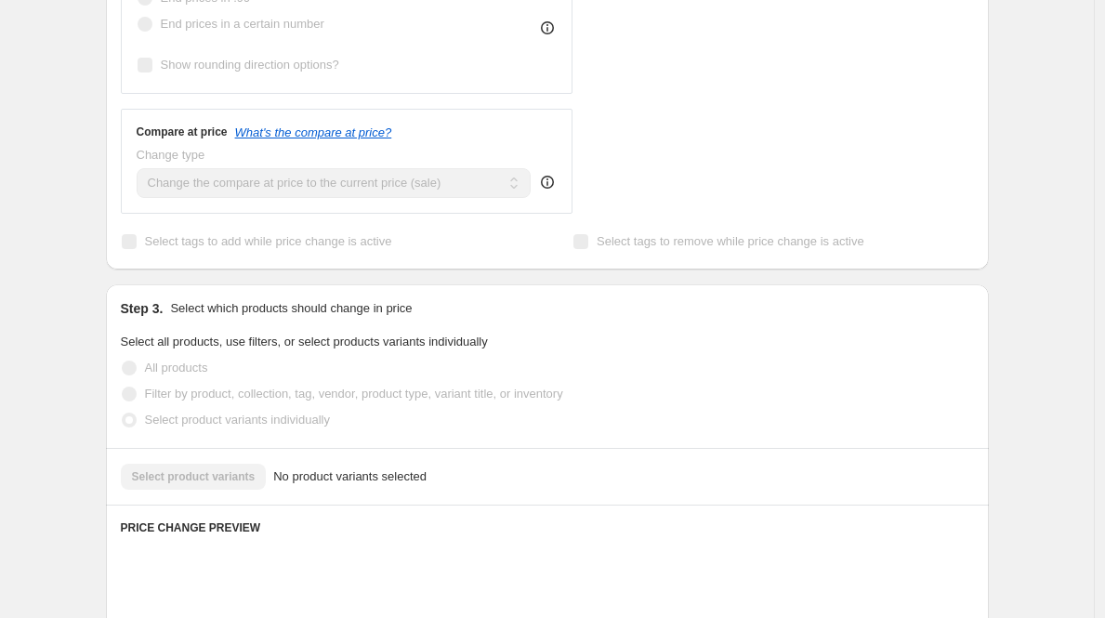
scroll to position [601, 0]
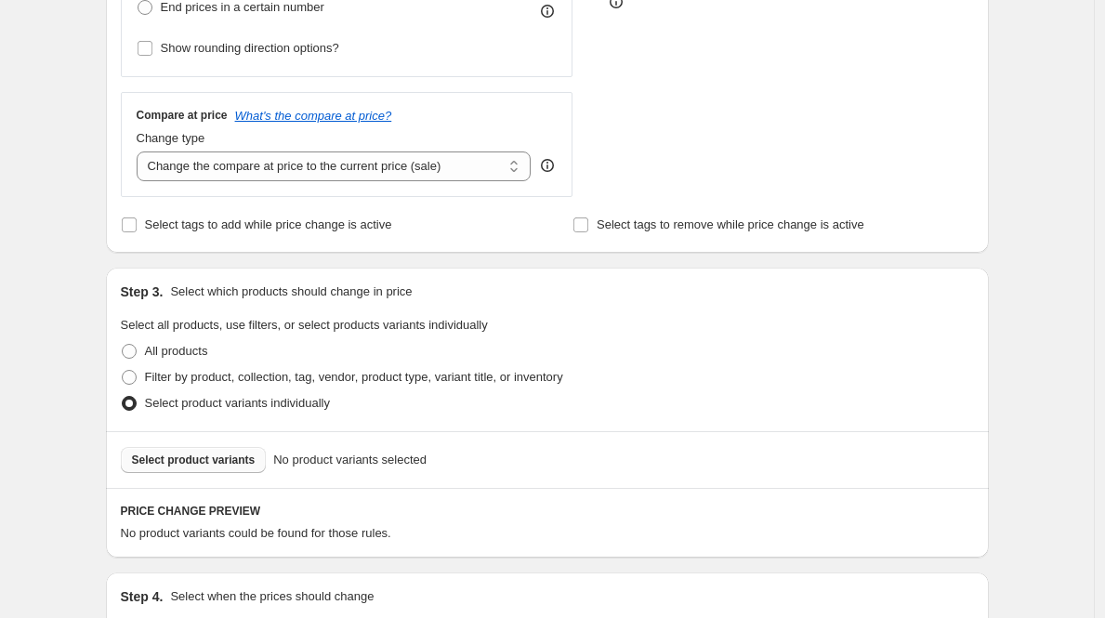
click at [199, 450] on button "Select product variants" at bounding box center [194, 460] width 146 height 26
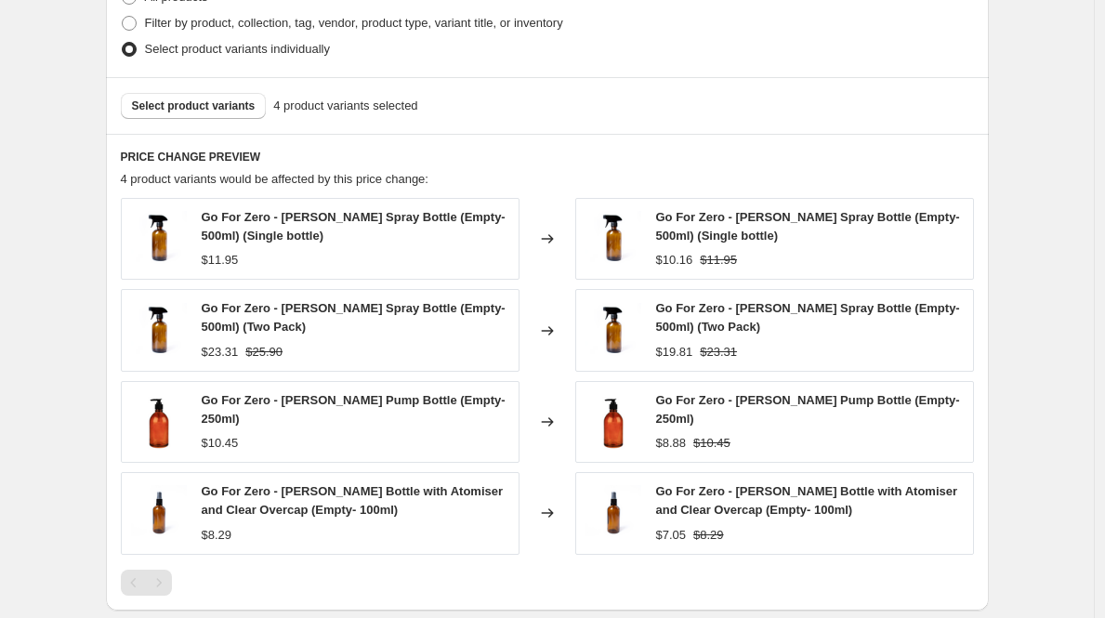
scroll to position [956, 0]
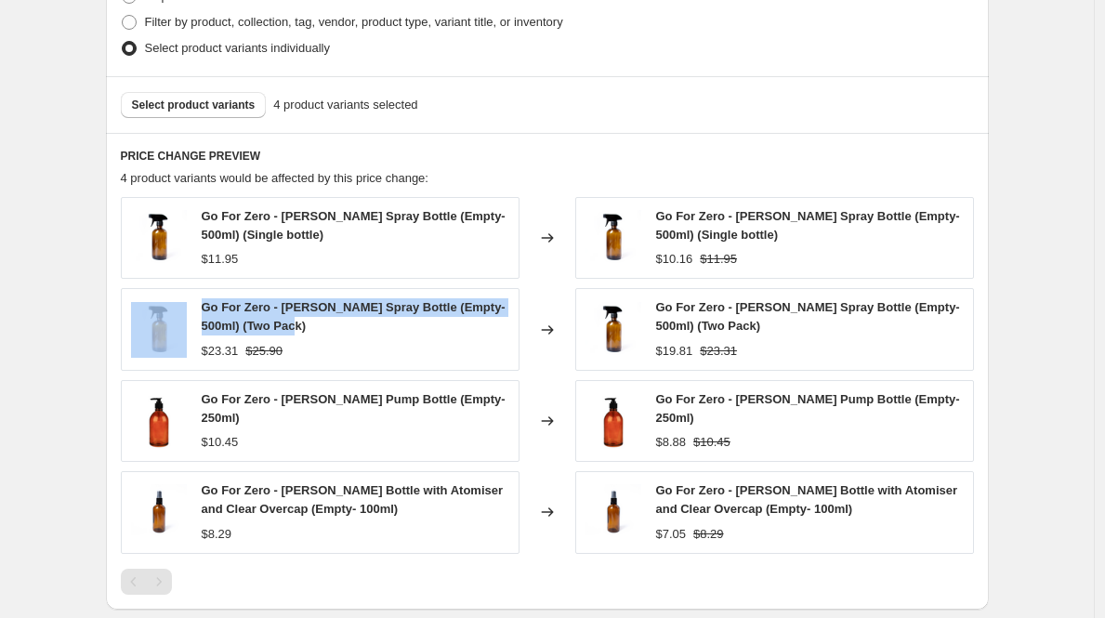
drag, startPoint x: 275, startPoint y: 321, endPoint x: 191, endPoint y: 306, distance: 85.9
click at [191, 306] on div "Go For Zero - [PERSON_NAME] Spray Bottle (Empty- 500ml) (Two Pack) $23.31 $25.90" at bounding box center [320, 329] width 399 height 82
click at [282, 350] on strike "$25.90" at bounding box center [263, 351] width 37 height 19
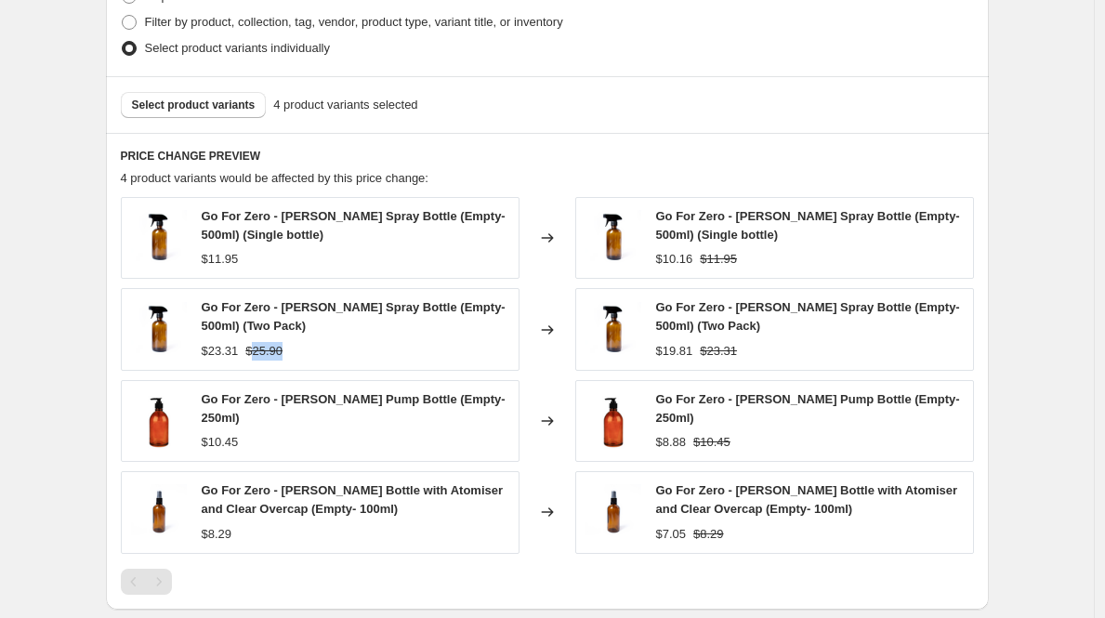
click at [282, 350] on strike "$25.90" at bounding box center [263, 351] width 37 height 19
click at [228, 354] on div "$23.31" at bounding box center [220, 351] width 37 height 19
click at [680, 361] on div "Go For Zero - [PERSON_NAME] Spray Bottle (Empty- 500ml) (Two Pack) $19.81 $23.31" at bounding box center [774, 329] width 399 height 82
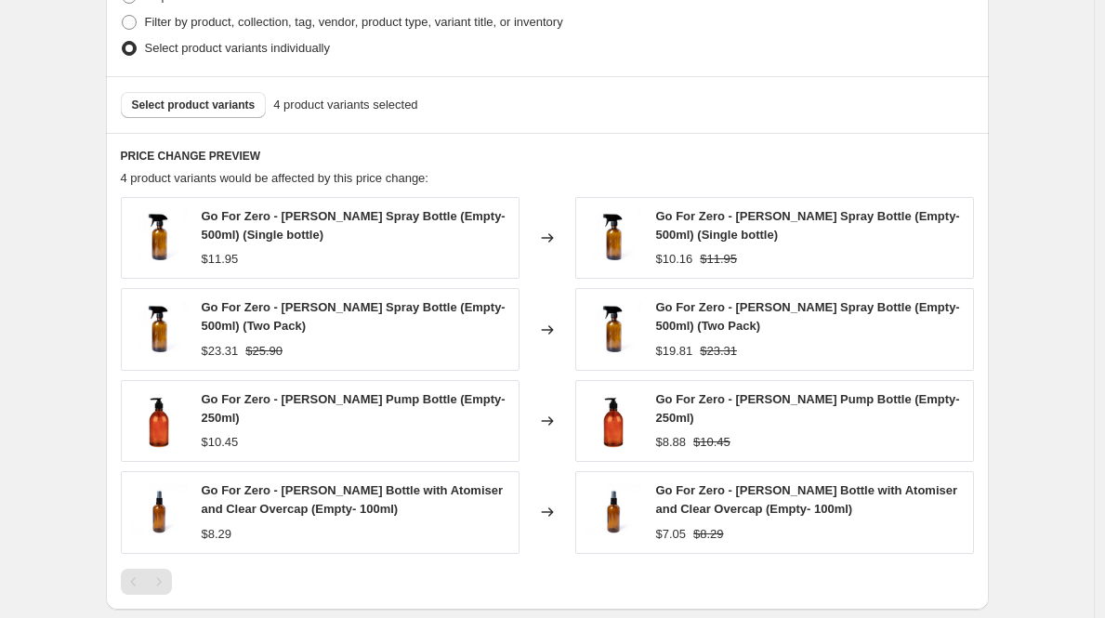
click at [682, 353] on div "$19.81" at bounding box center [674, 351] width 37 height 19
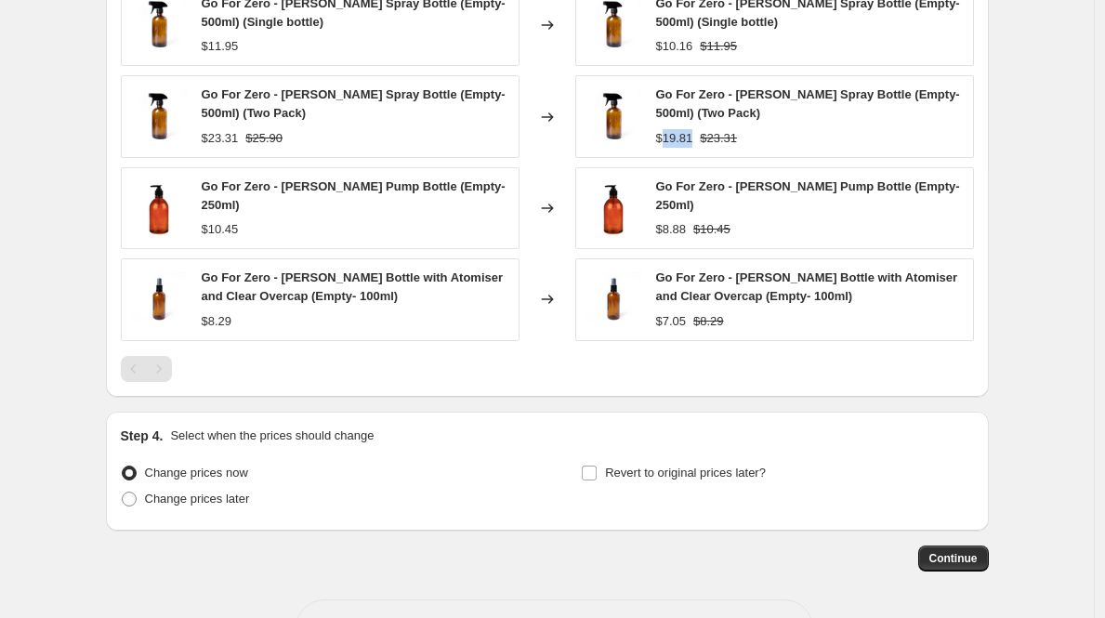
scroll to position [1168, 0]
click at [134, 494] on span at bounding box center [129, 500] width 15 height 15
click at [123, 494] on input "Change prices later" at bounding box center [122, 493] width 1 height 1
radio input "true"
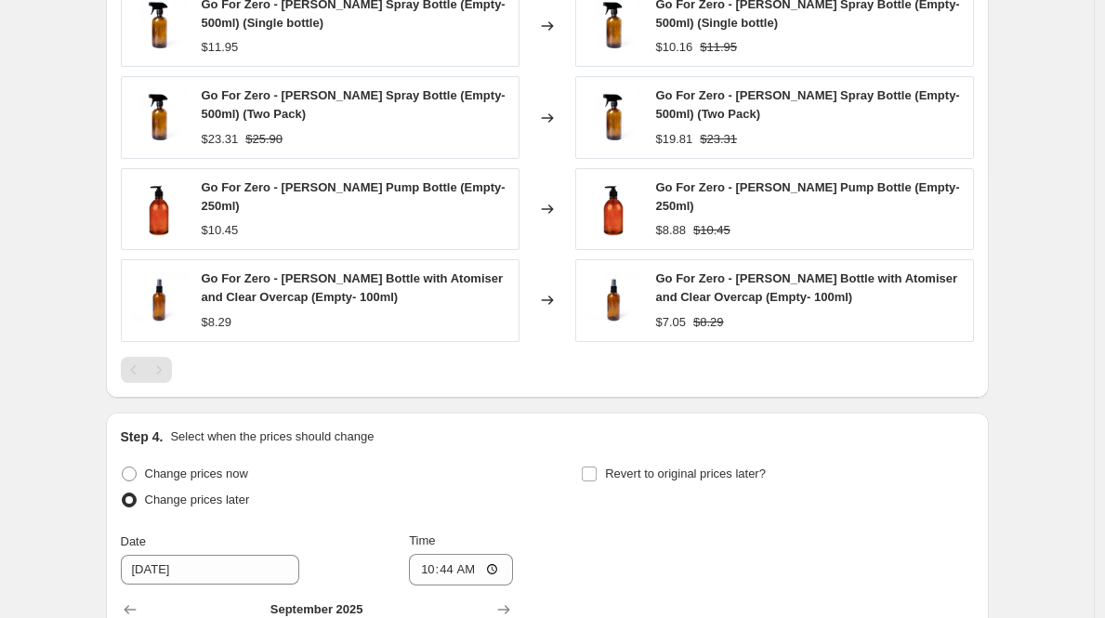
scroll to position [1456, 0]
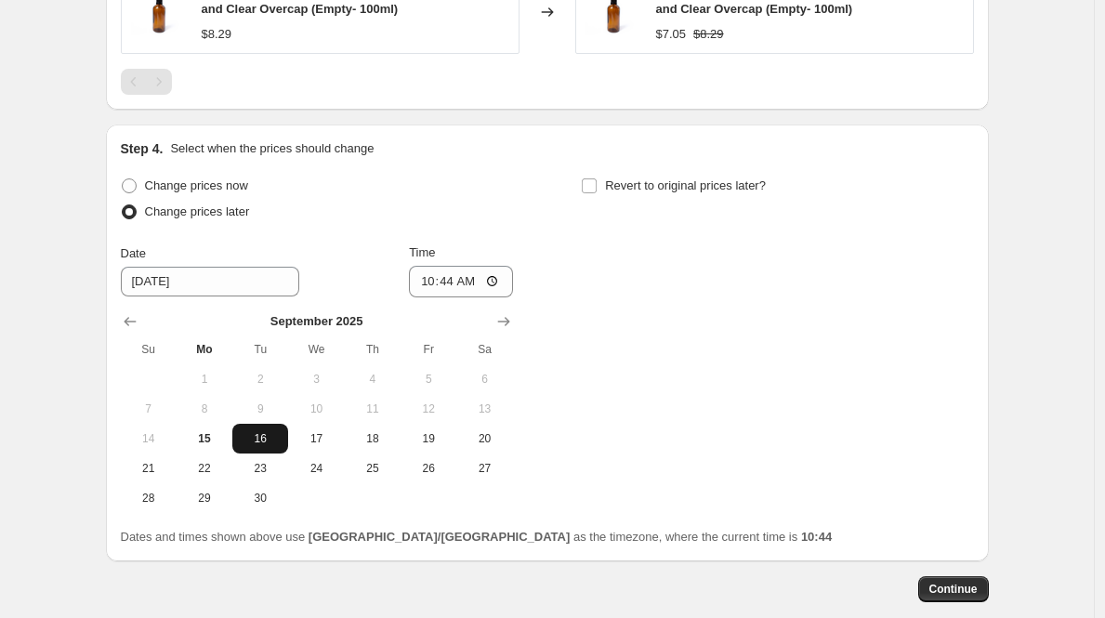
click at [253, 441] on span "16" at bounding box center [260, 438] width 41 height 15
click at [431, 284] on input "10:44" at bounding box center [461, 282] width 104 height 32
type input "11:00"
click at [562, 215] on div "Change prices now Change prices later Date [DATE] Time 11:00 [DATE] Su Mo Tu We…" at bounding box center [547, 343] width 853 height 340
click at [597, 178] on input "Revert to original prices later?" at bounding box center [589, 185] width 15 height 15
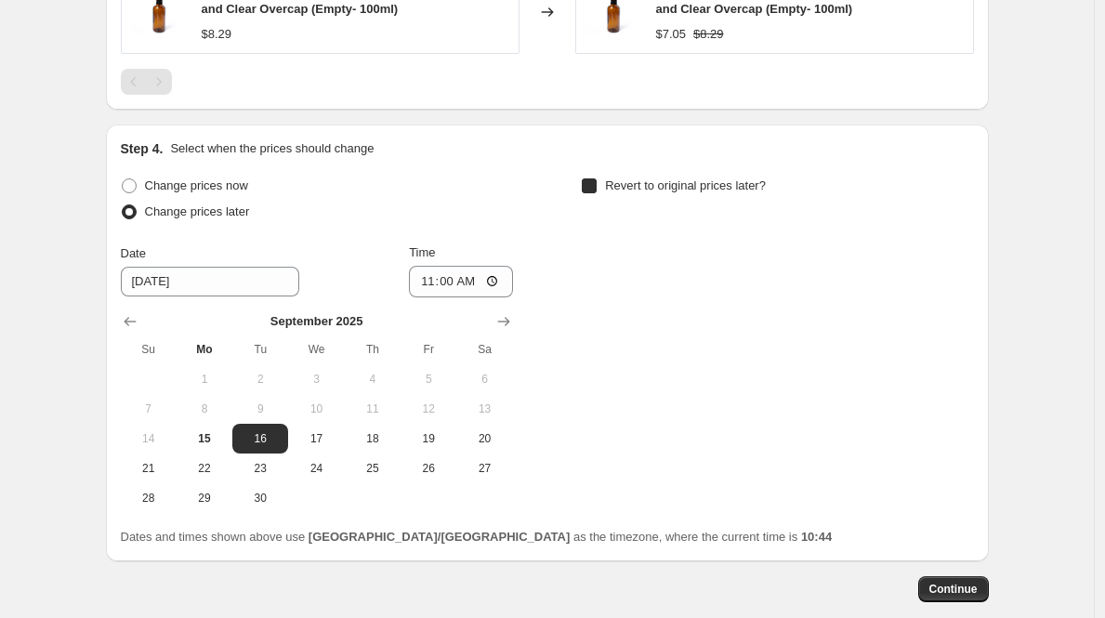
checkbox input "true"
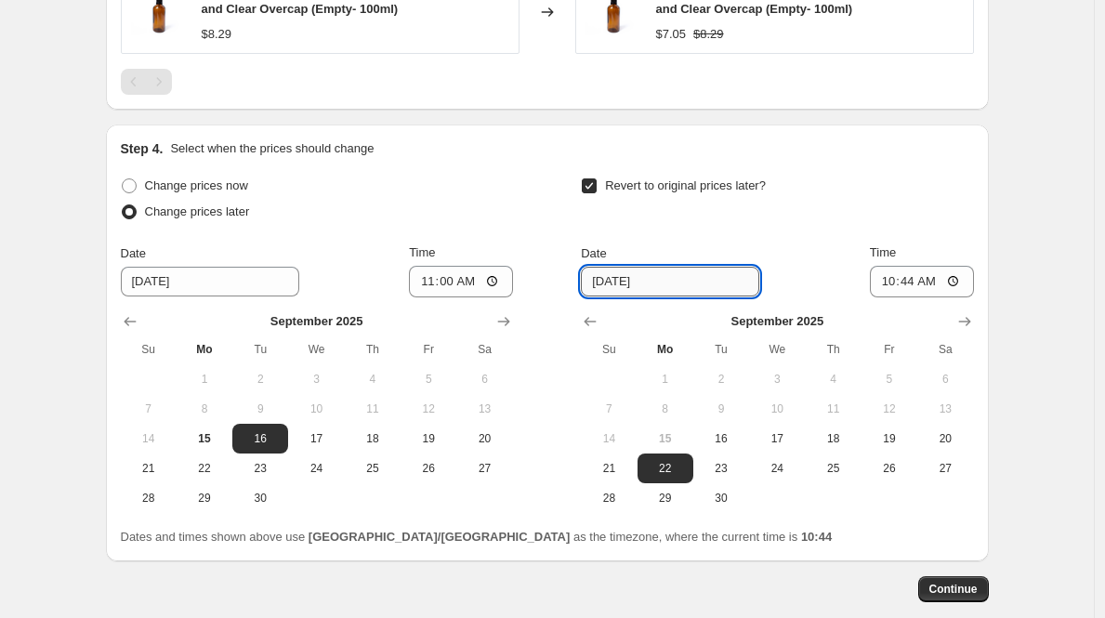
click at [642, 285] on input "[DATE]" at bounding box center [670, 282] width 178 height 30
click at [734, 478] on button "23" at bounding box center [722, 469] width 56 height 30
type input "[DATE]"
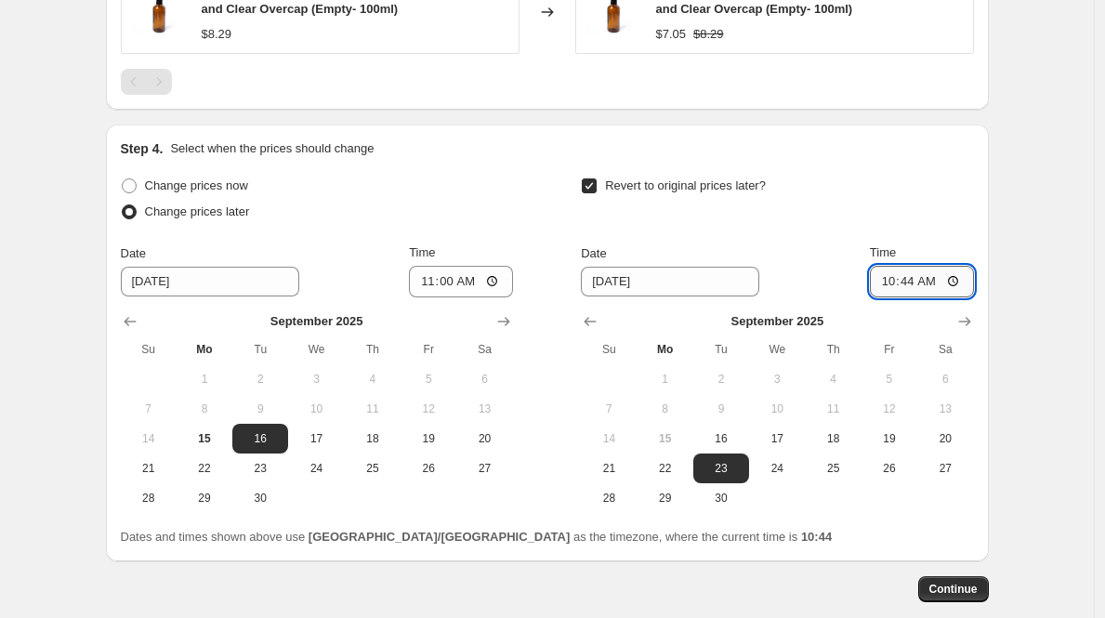
click at [886, 279] on input "10:44" at bounding box center [922, 282] width 104 height 32
type input "12:00"
click at [946, 588] on span "Continue" at bounding box center [954, 589] width 48 height 15
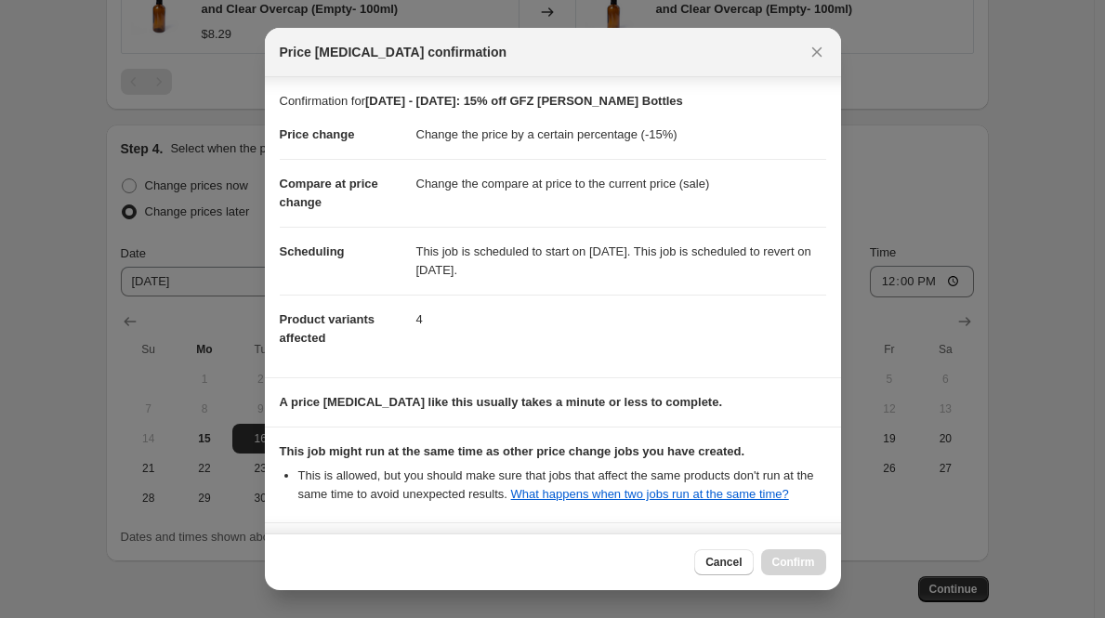
scroll to position [294, 0]
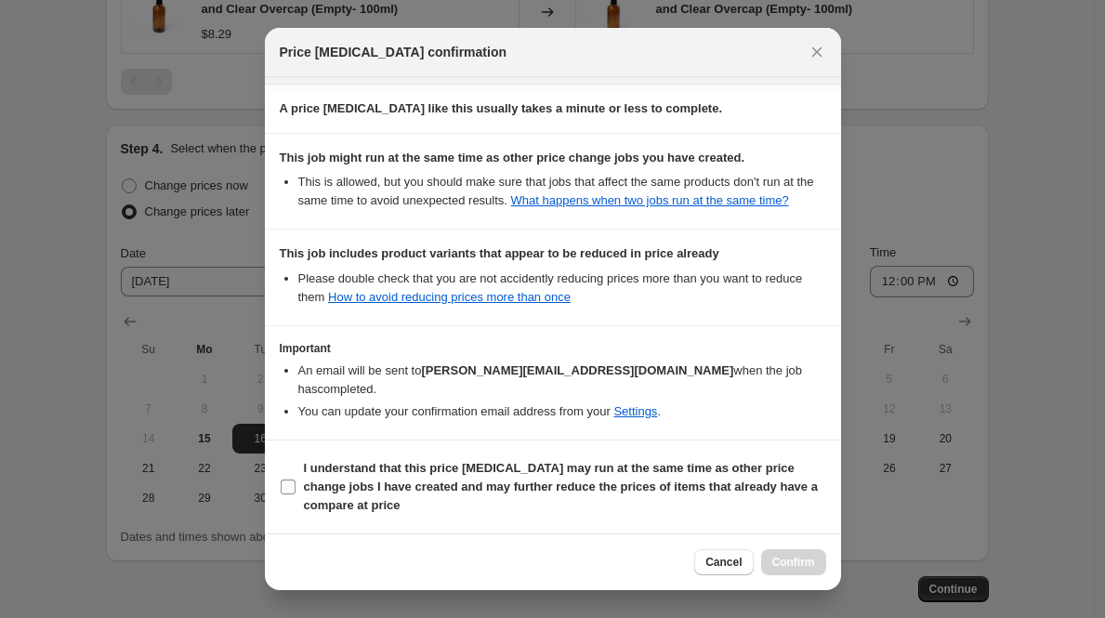
click at [298, 489] on label "I understand that this price [MEDICAL_DATA] may run at the same time as other p…" at bounding box center [553, 487] width 547 height 63
click at [296, 489] on input "I understand that this price [MEDICAL_DATA] may run at the same time as other p…" at bounding box center [288, 487] width 15 height 15
checkbox input "true"
click at [819, 571] on button "Confirm" at bounding box center [793, 562] width 65 height 26
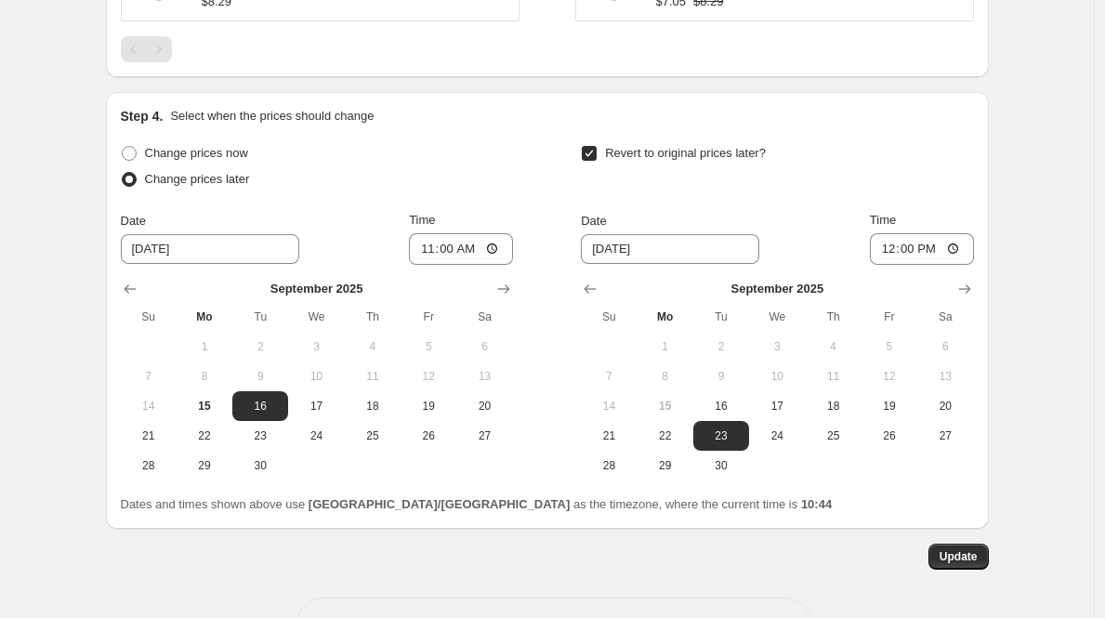
scroll to position [1666, 0]
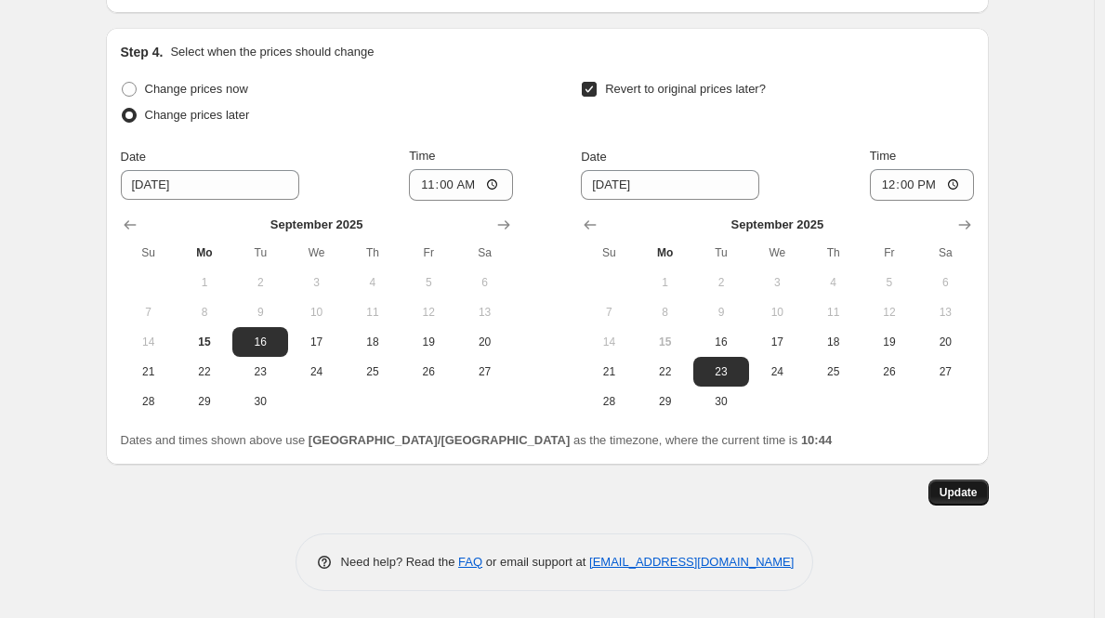
click at [941, 481] on button "Update" at bounding box center [959, 493] width 60 height 26
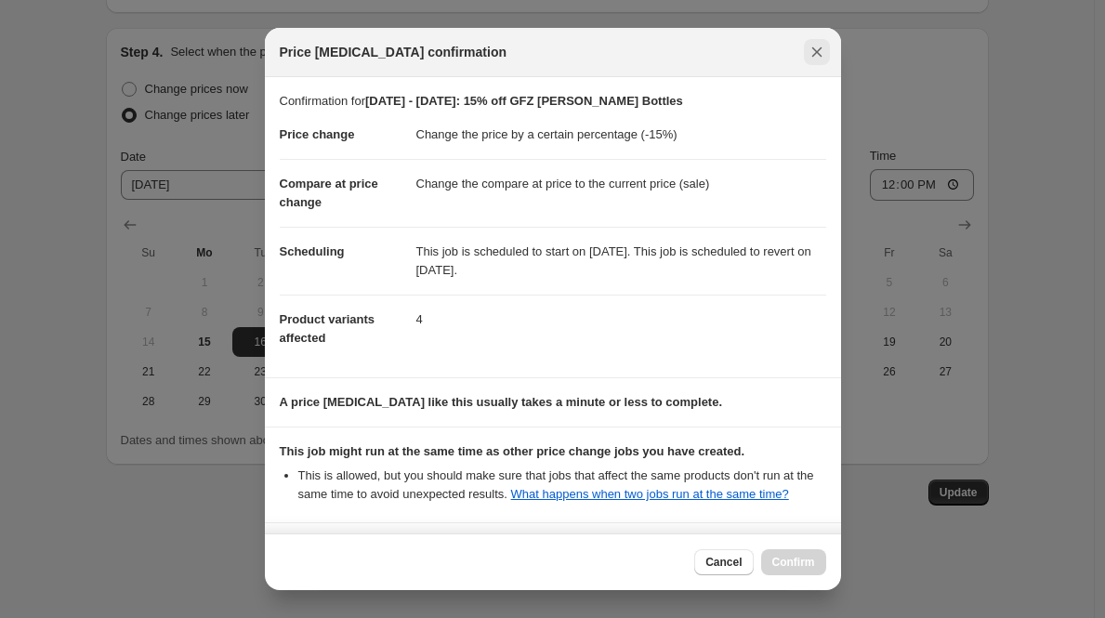
click at [811, 52] on icon "Close" at bounding box center [817, 52] width 19 height 19
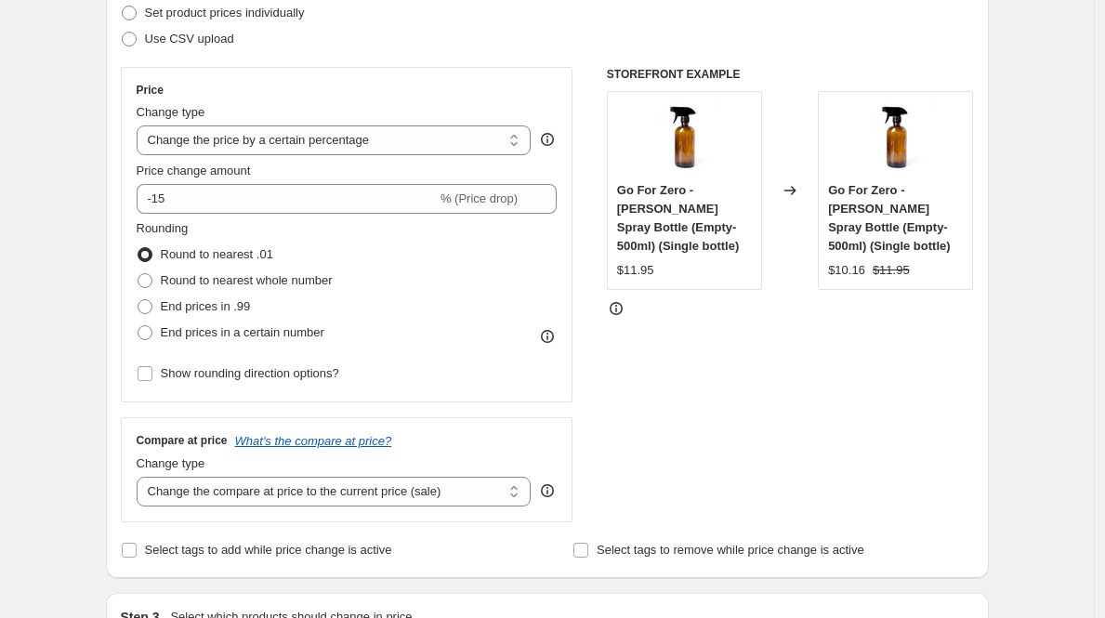
scroll to position [0, 0]
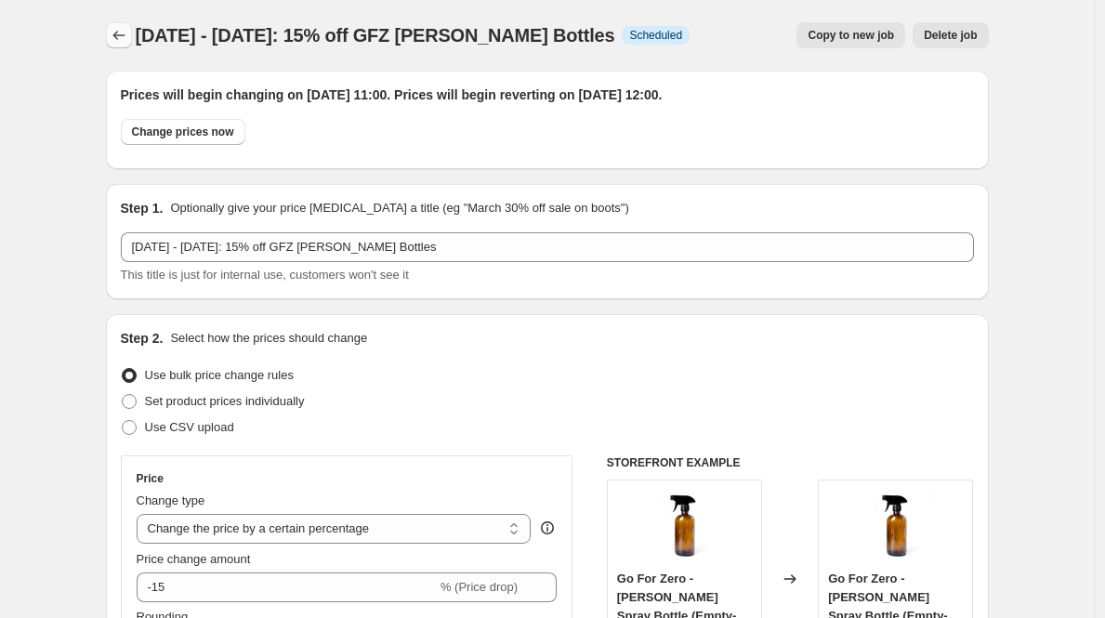
click at [115, 32] on icon "Price change jobs" at bounding box center [119, 35] width 19 height 19
